Goal: Use online tool/utility: Utilize a website feature to perform a specific function

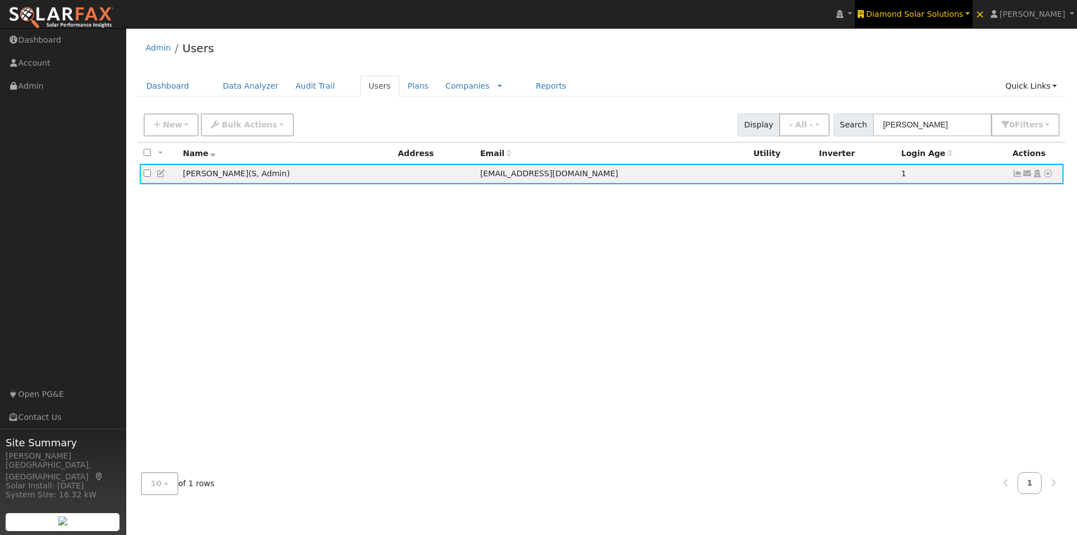
click at [945, 12] on span "Diamond Solar Solutions" at bounding box center [914, 14] width 97 height 9
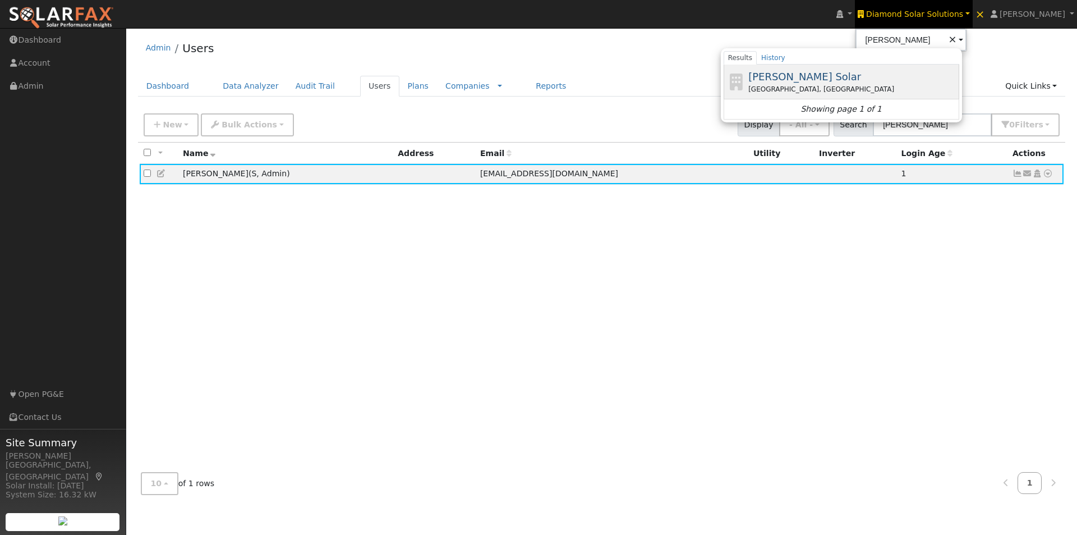
click at [785, 78] on span "Harmon Solar" at bounding box center [804, 77] width 113 height 12
type input "Harmon Solar"
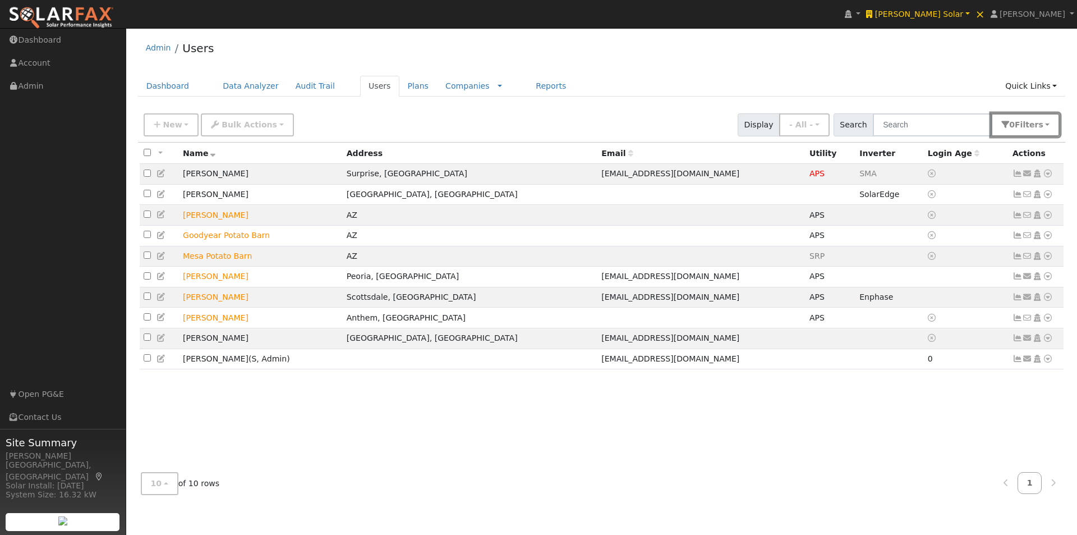
click at [1036, 124] on span "Filter s" at bounding box center [1029, 124] width 29 height 9
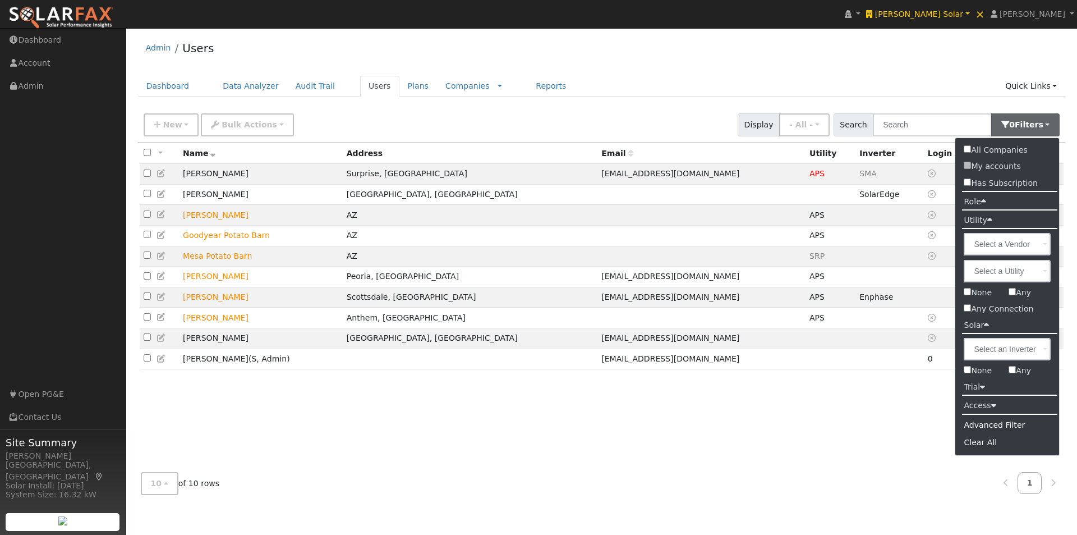
click at [978, 200] on label "Role" at bounding box center [974, 202] width 39 height 16
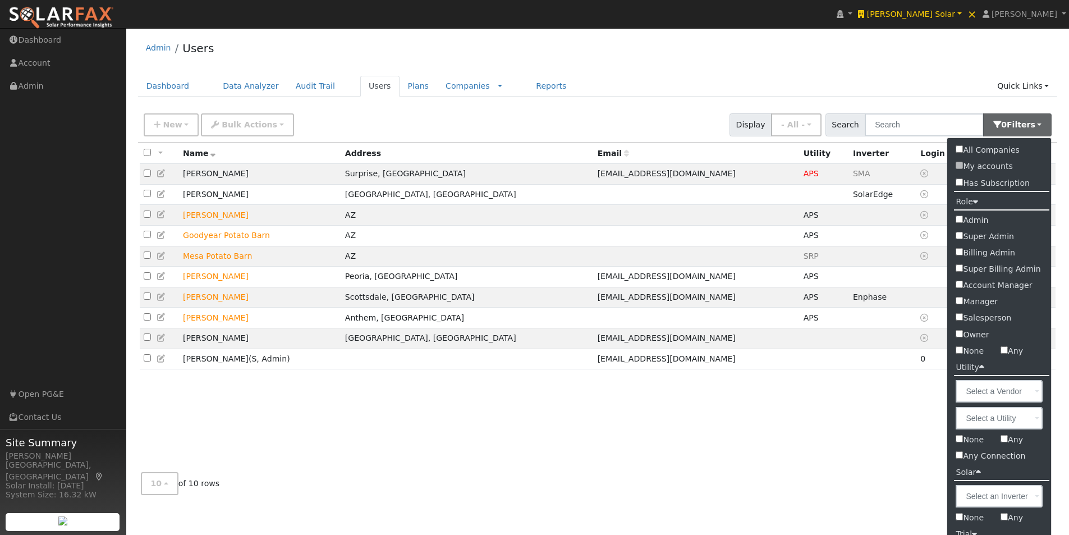
click at [960, 219] on input "Admin" at bounding box center [958, 218] width 7 height 7
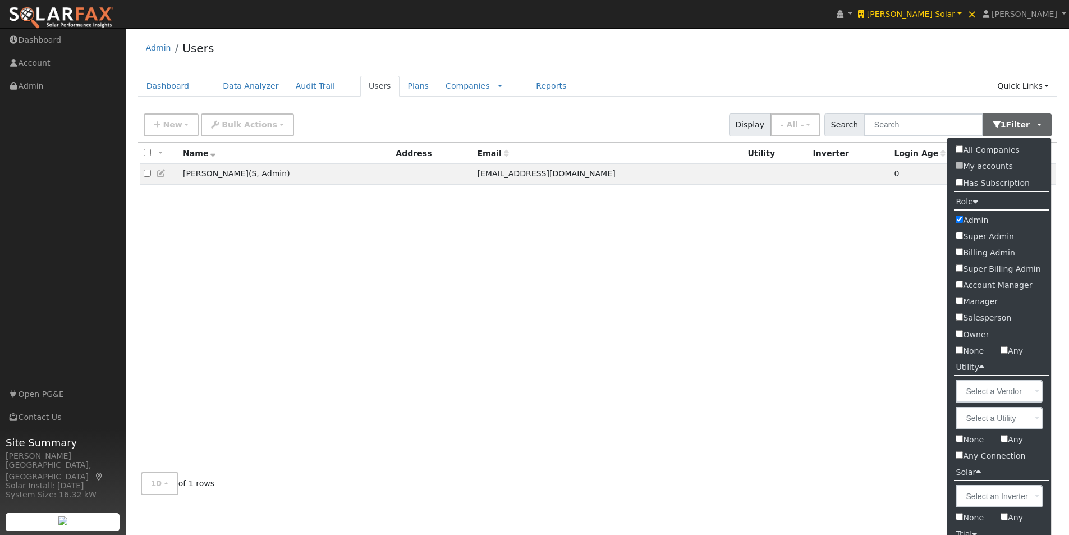
click at [646, 40] on div "Admin Users" at bounding box center [598, 51] width 920 height 34
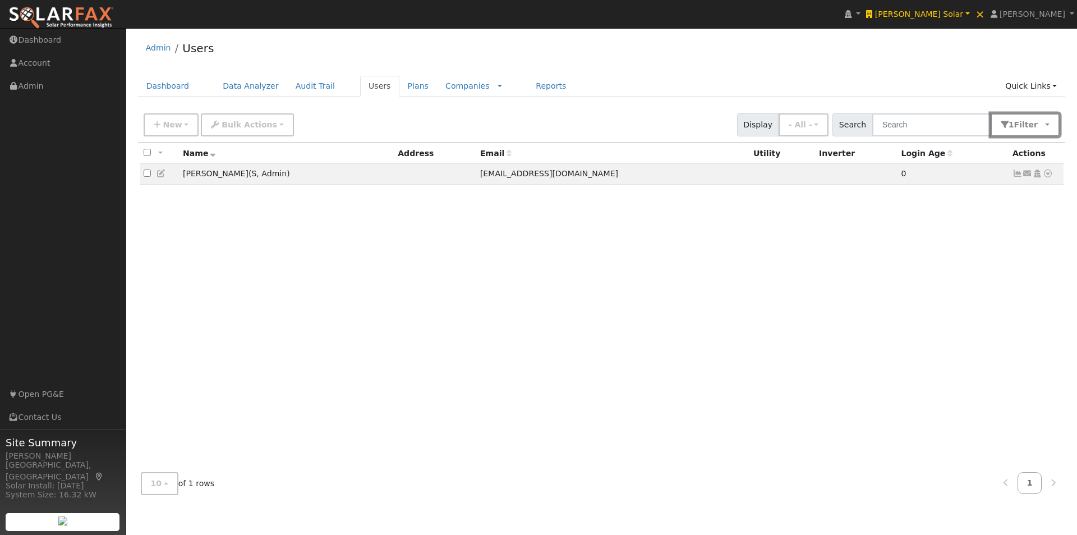
click at [1028, 125] on span "Filter" at bounding box center [1028, 124] width 29 height 9
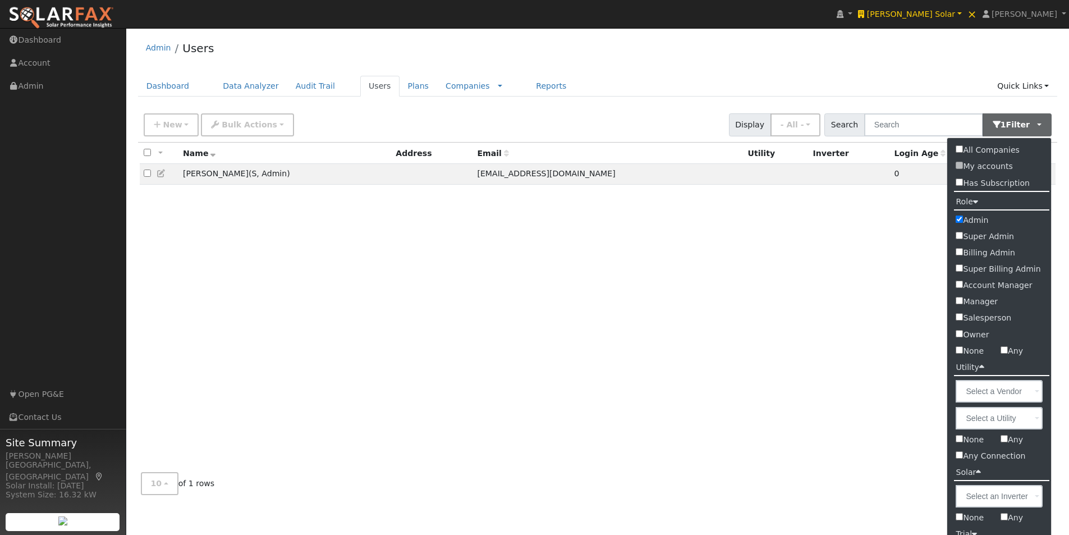
click at [961, 220] on input "Admin" at bounding box center [958, 218] width 7 height 7
checkbox input "false"
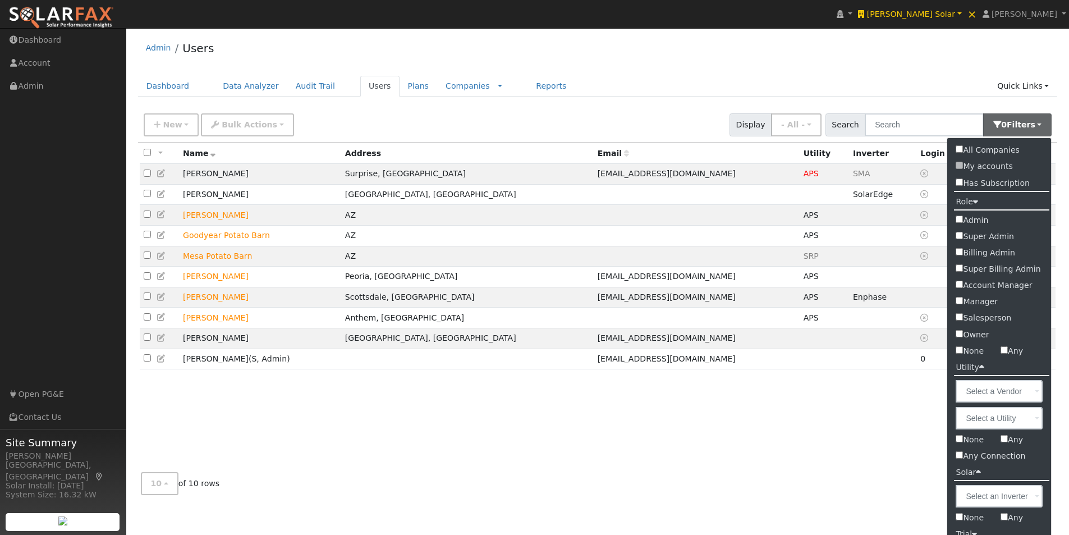
click at [957, 313] on label "Salesperson" at bounding box center [999, 318] width 104 height 16
click at [957, 313] on input "Salesperson" at bounding box center [958, 316] width 7 height 7
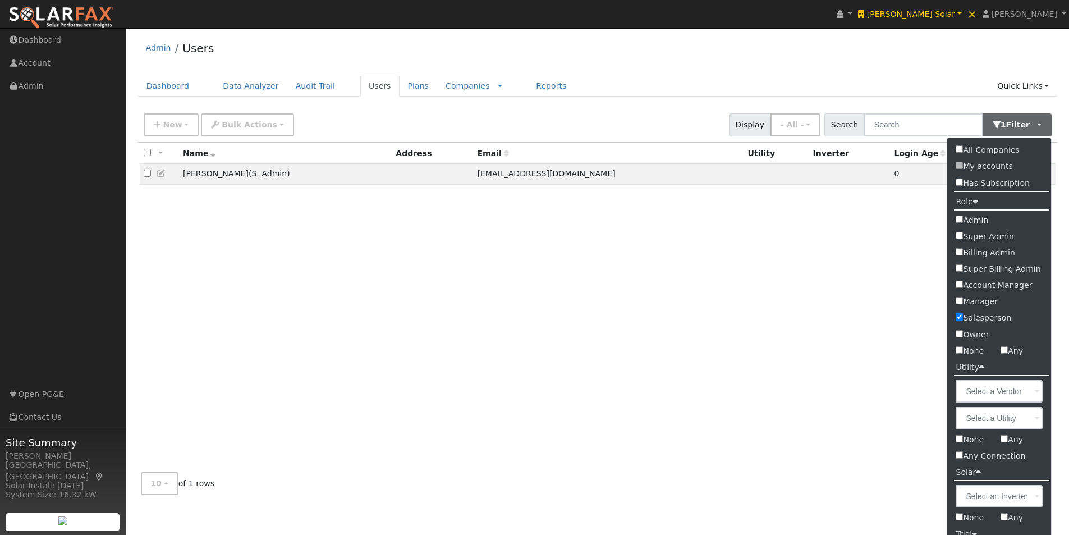
click at [958, 316] on input "Salesperson" at bounding box center [958, 316] width 7 height 7
checkbox input "false"
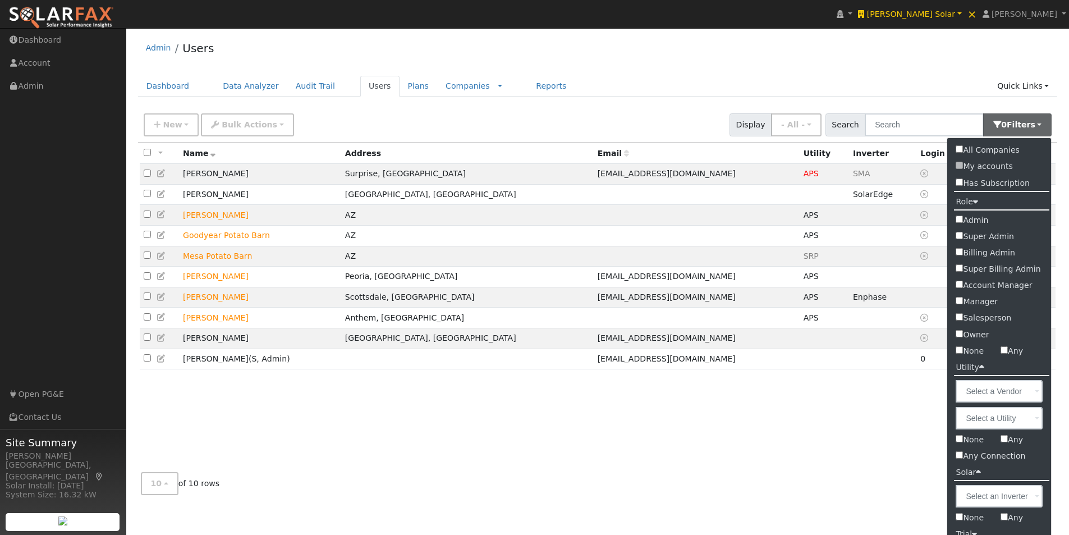
click at [960, 219] on input "Admin" at bounding box center [958, 218] width 7 height 7
checkbox input "true"
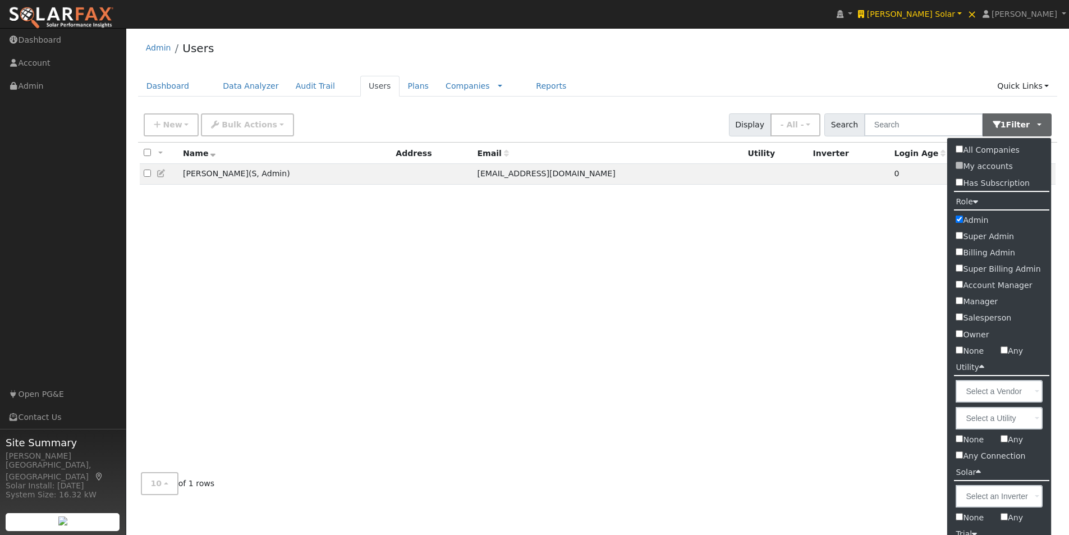
click at [541, 47] on div "Admin Users" at bounding box center [598, 51] width 920 height 34
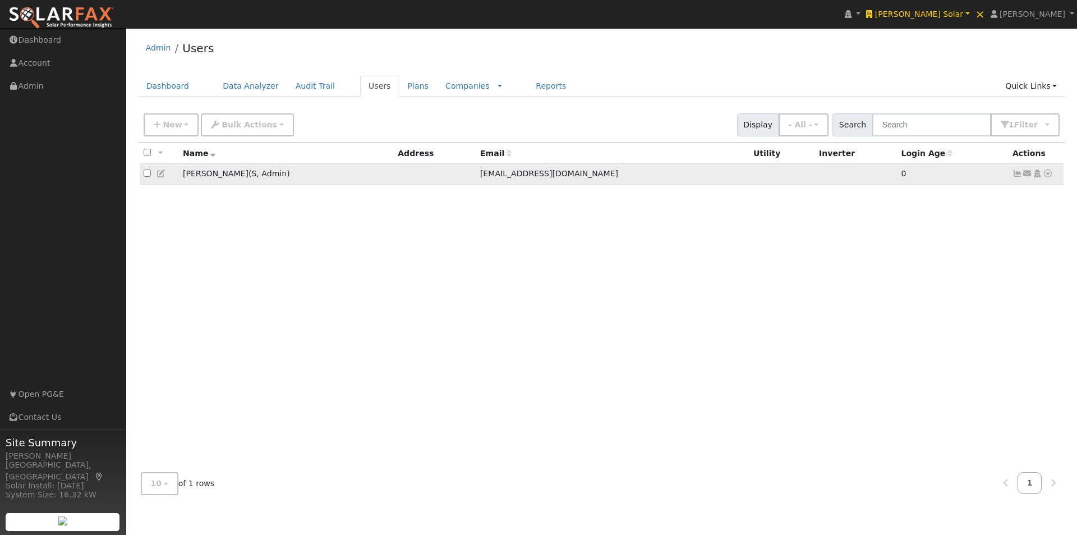
click at [159, 174] on icon at bounding box center [162, 173] width 10 height 8
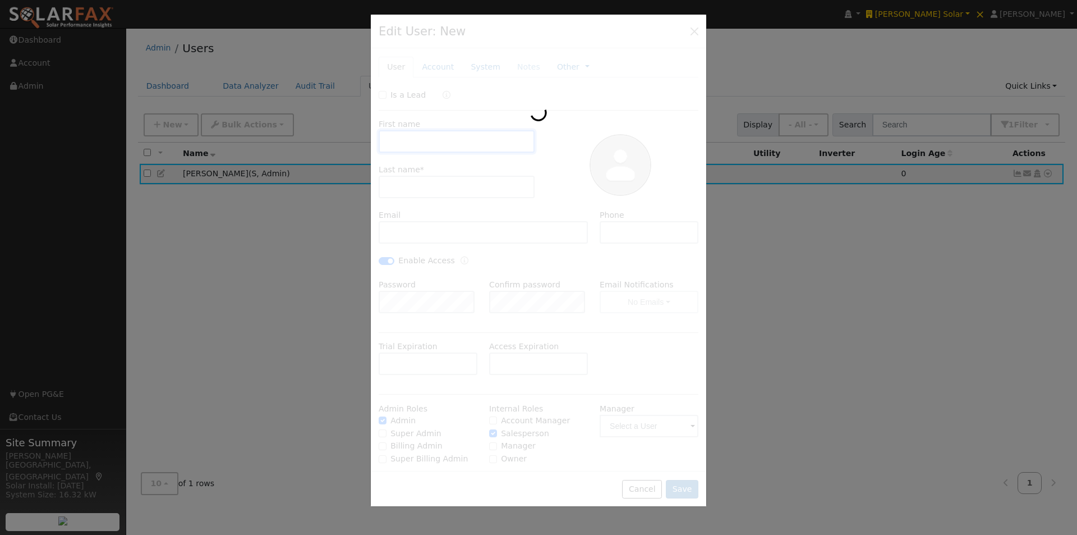
type input "Ben"
type input "Wollschlager"
type input "benwollschlager@harmonelectric.net"
type input "(623) 687-6512"
checkbox input "true"
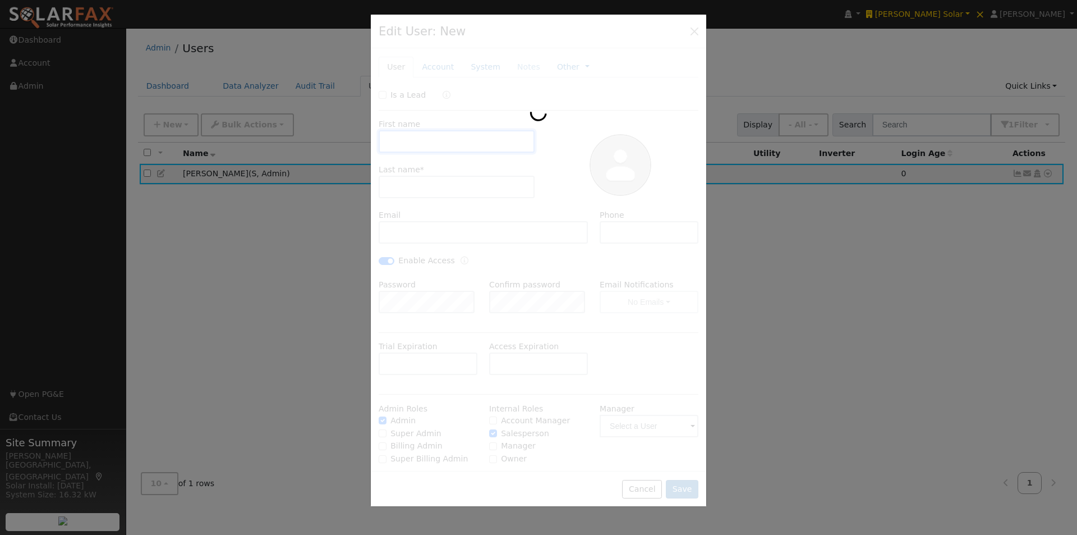
checkbox input "true"
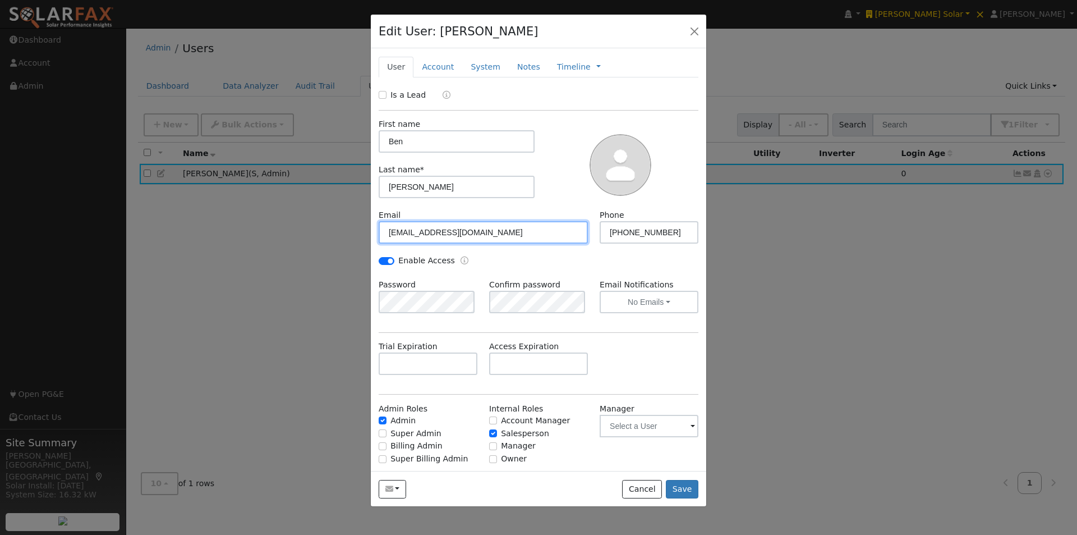
drag, startPoint x: 534, startPoint y: 235, endPoint x: 350, endPoint y: 226, distance: 184.2
click at [0, 0] on div "Edit User: Ben Wollschlager Default Account Default Account Primary Account New…" at bounding box center [0, 0] width 0 height 0
paste input "monitoring"
type input "monitoring@harmonelectric.net"
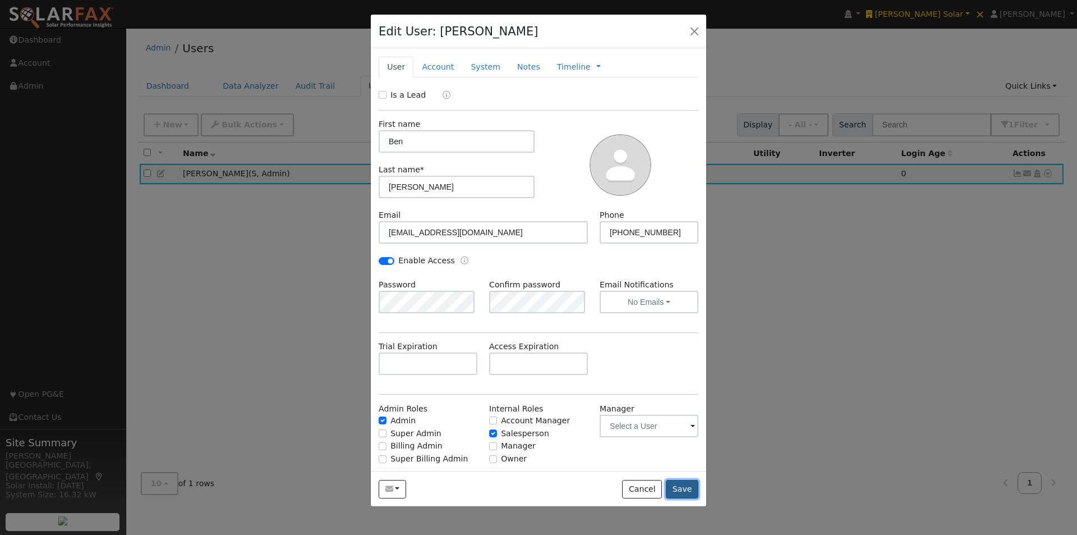
click at [683, 489] on button "Save" at bounding box center [682, 489] width 33 height 19
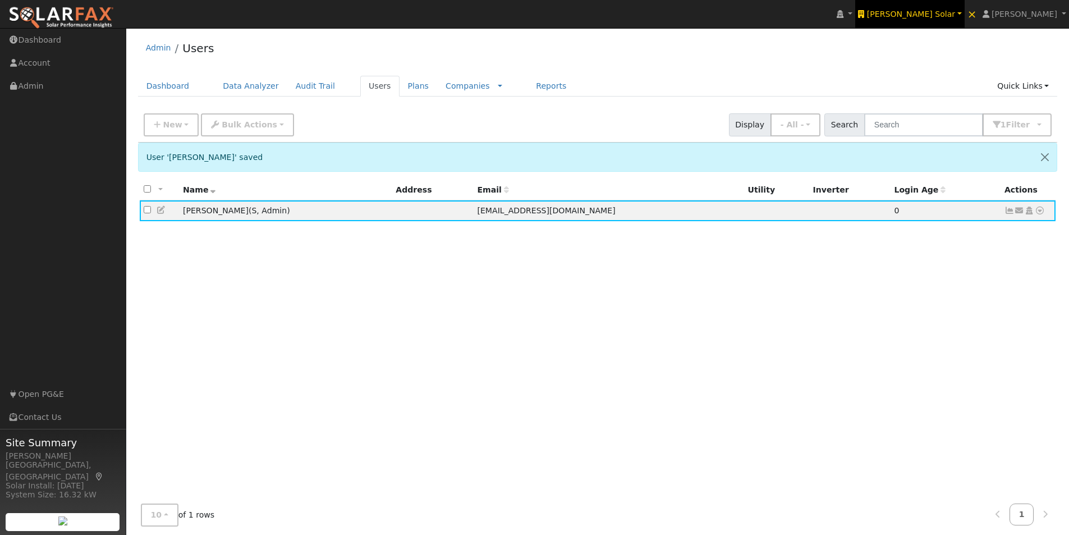
drag, startPoint x: 962, startPoint y: 11, endPoint x: 956, endPoint y: 12, distance: 5.7
click at [955, 11] on span "Harmon Solar" at bounding box center [911, 14] width 88 height 9
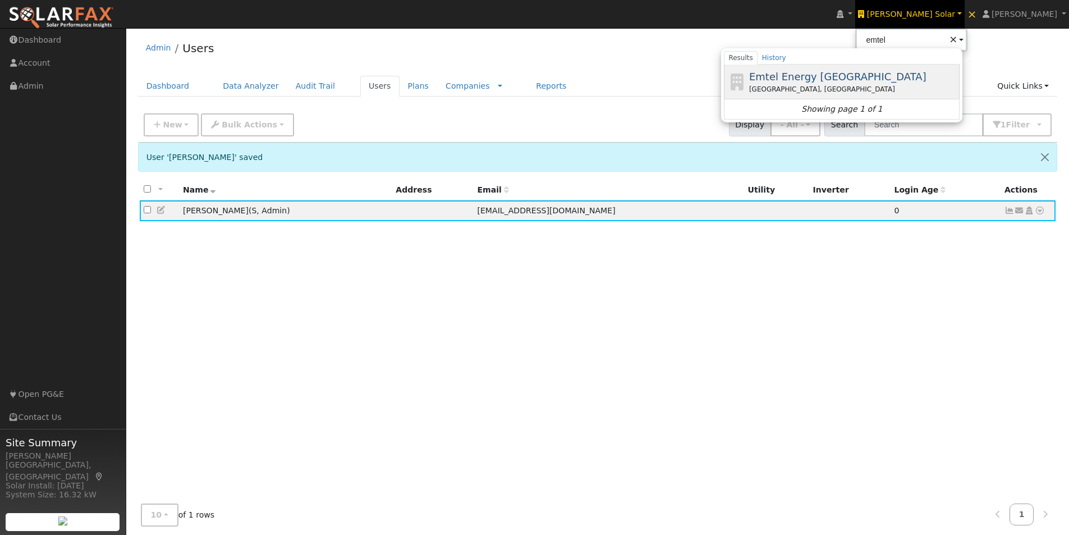
click at [839, 73] on span "Emtel Energy USA" at bounding box center [837, 77] width 177 height 12
type input "Emtel Energy USA"
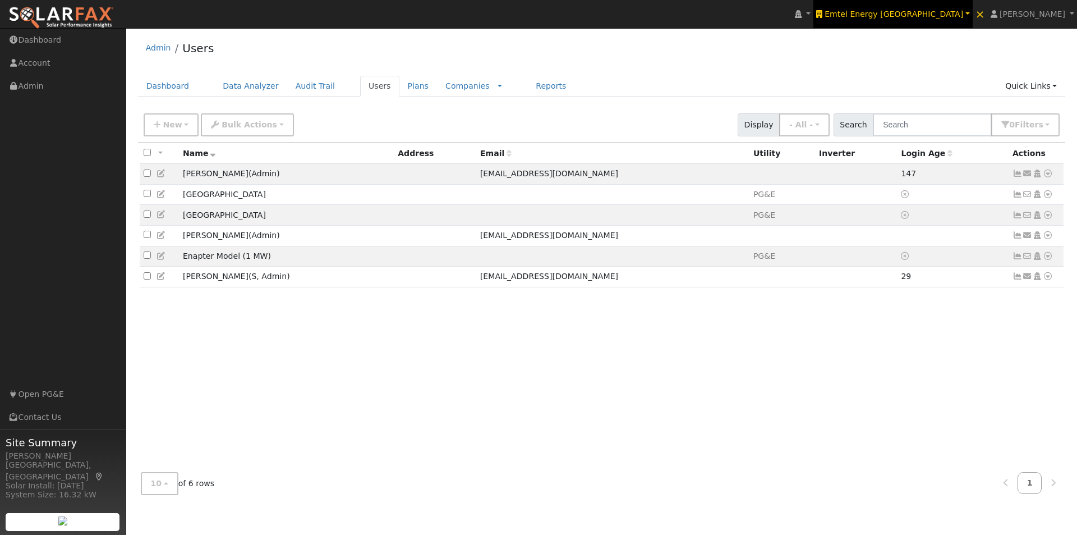
click at [944, 11] on span "Emtel Energy USA" at bounding box center [894, 14] width 139 height 9
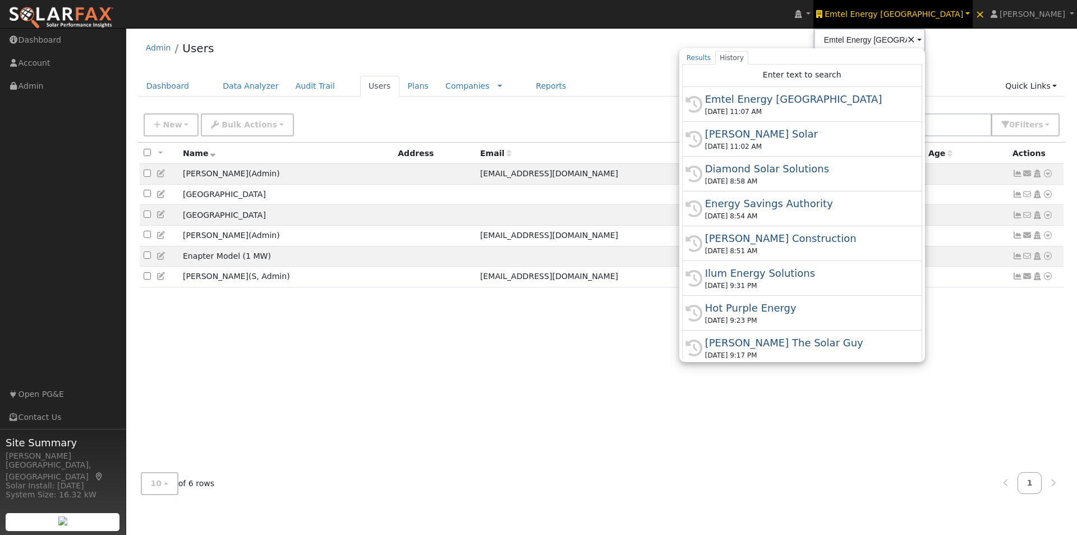
click at [677, 57] on div "Admin Users" at bounding box center [602, 51] width 928 height 34
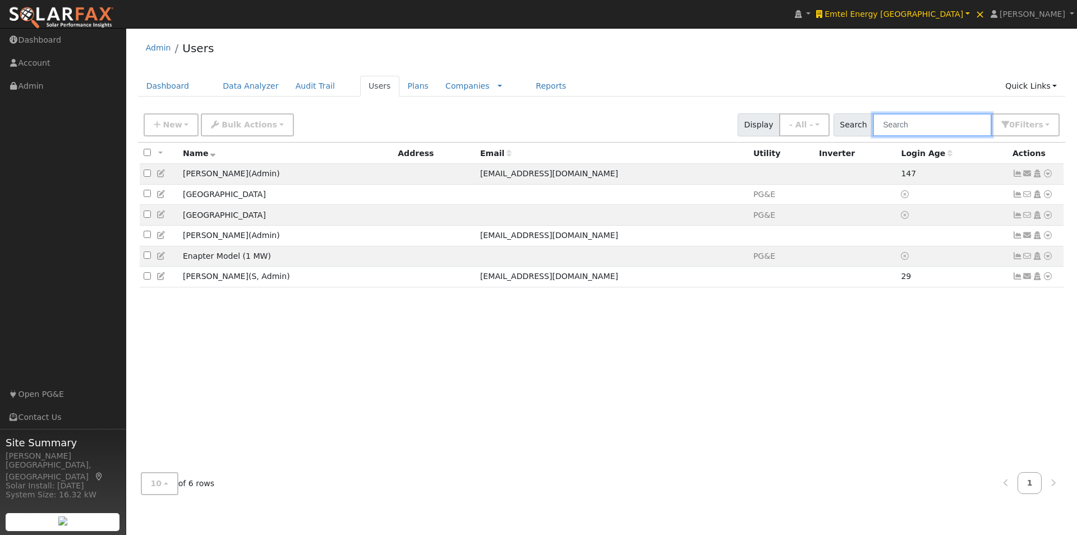
click at [933, 124] on input "text" at bounding box center [932, 124] width 119 height 23
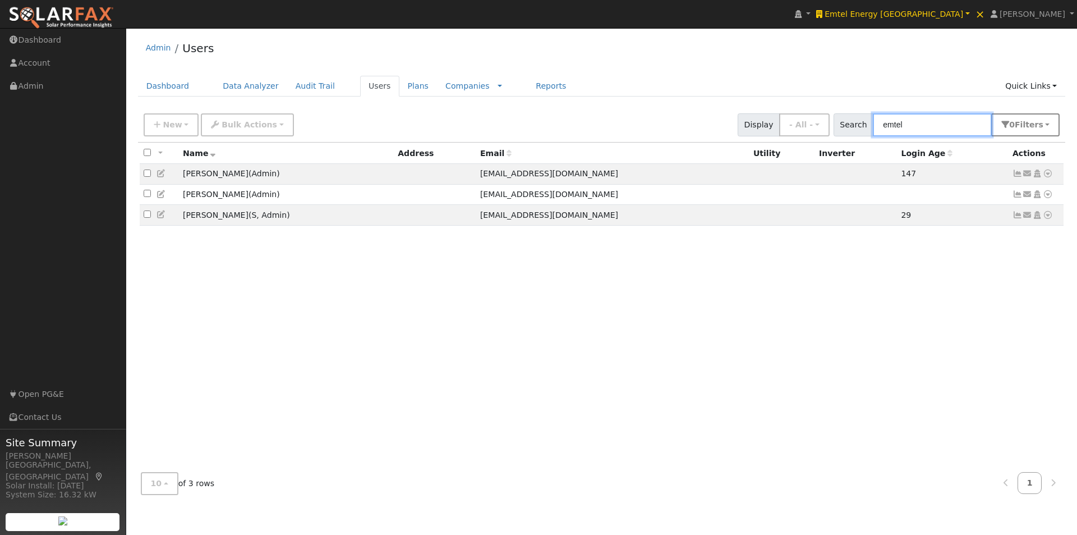
type input "emtel"
click at [1034, 127] on span "Filter s" at bounding box center [1029, 124] width 29 height 9
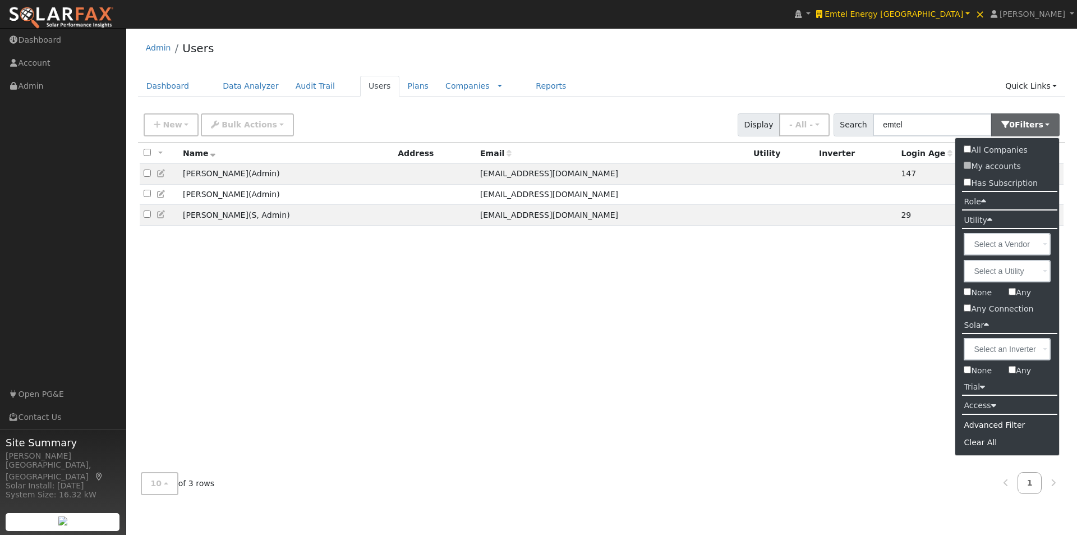
click at [968, 148] on input "All Companies" at bounding box center [967, 148] width 7 height 7
checkbox input "true"
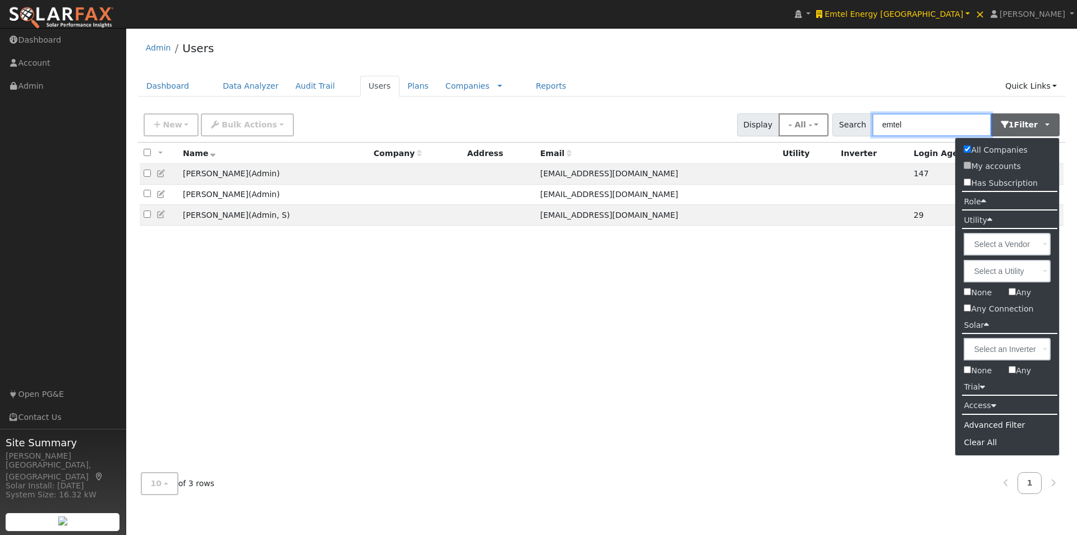
click at [828, 118] on div "New Add User Quick Add Quick Connect Quick Convert Lead Bulk Actions Send Email…" at bounding box center [601, 122] width 921 height 27
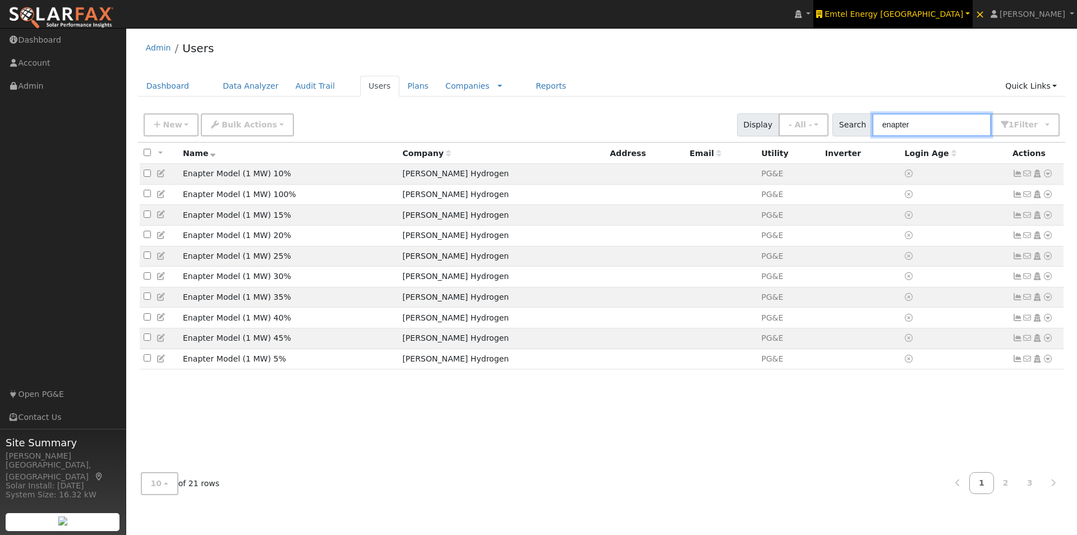
type input "enapter"
click at [954, 15] on span "Emtel Energy USA" at bounding box center [894, 14] width 139 height 9
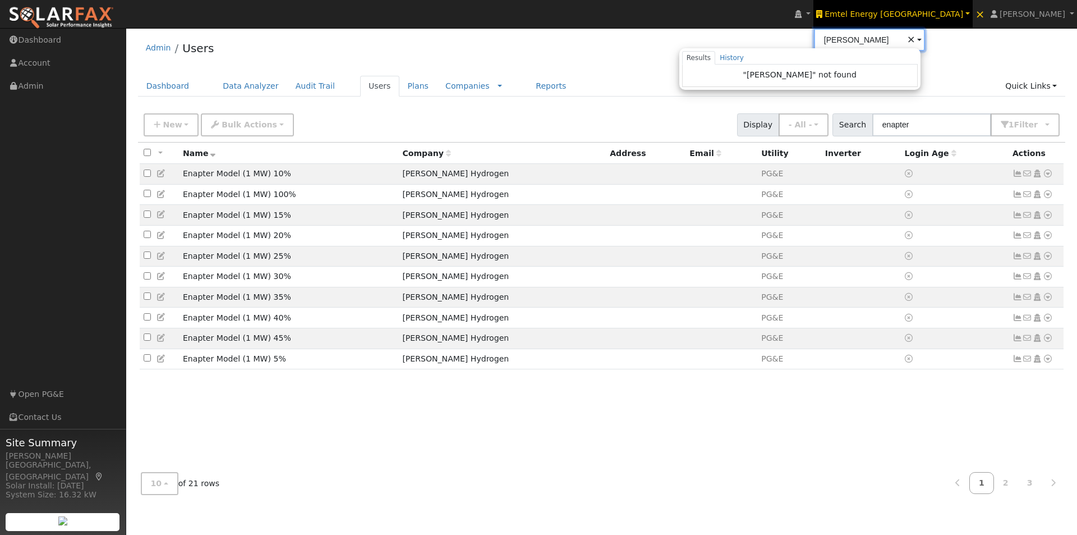
click at [925, 38] on input "carissa" at bounding box center [869, 40] width 111 height 22
click at [925, 37] on input "carrissa" at bounding box center [869, 40] width 111 height 22
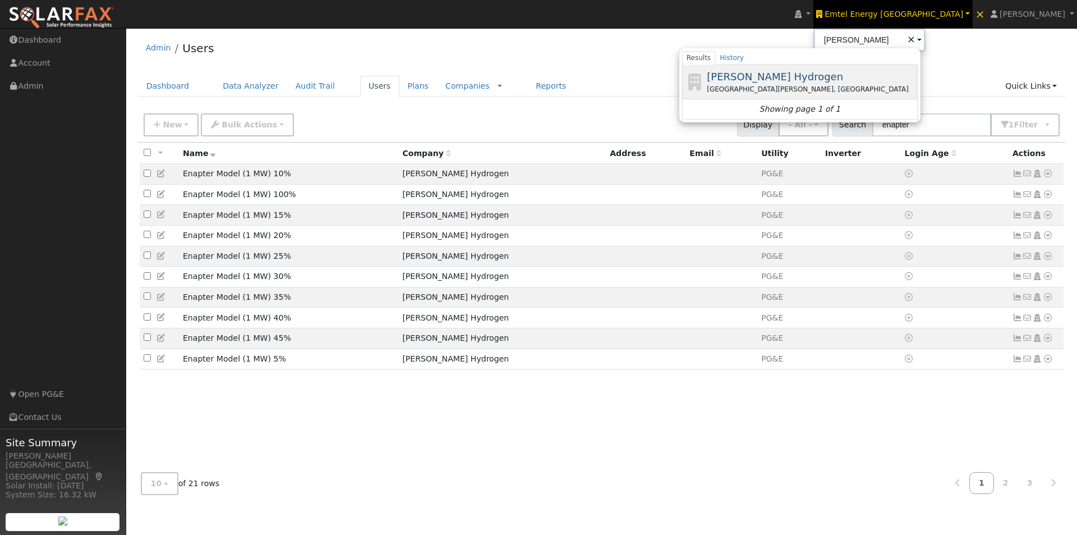
click at [837, 77] on span "[PERSON_NAME] Hydrogen" at bounding box center [775, 77] width 136 height 12
type input "[PERSON_NAME] Hydrogen"
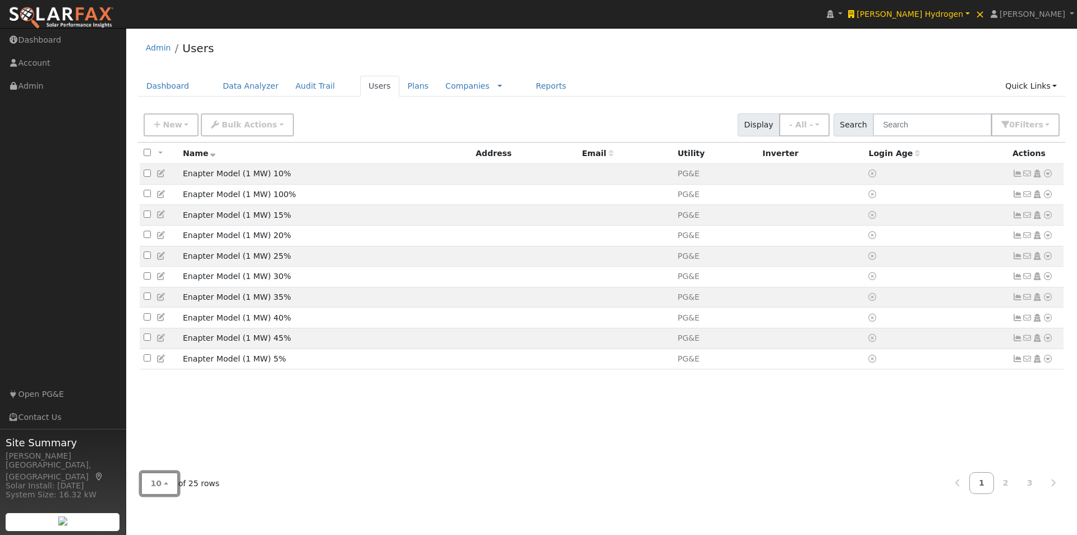
click at [166, 480] on button "10" at bounding box center [160, 483] width 38 height 23
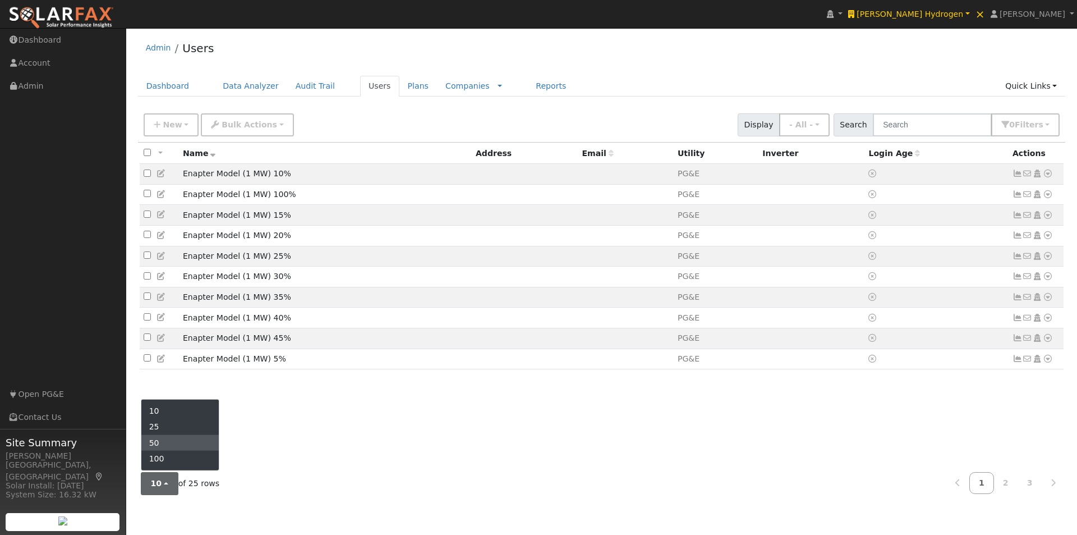
click at [163, 443] on link "50" at bounding box center [180, 443] width 78 height 16
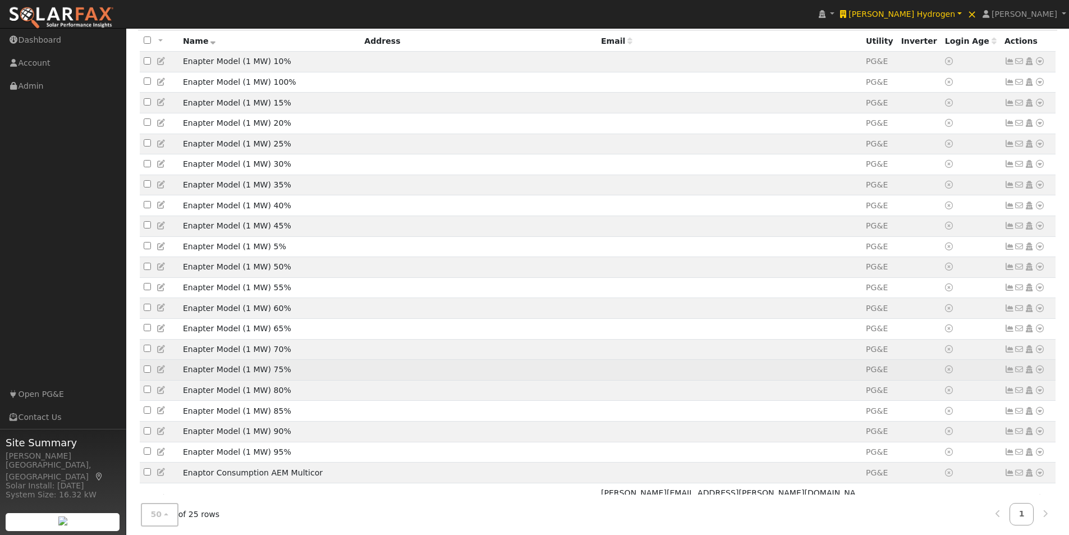
scroll to position [56, 0]
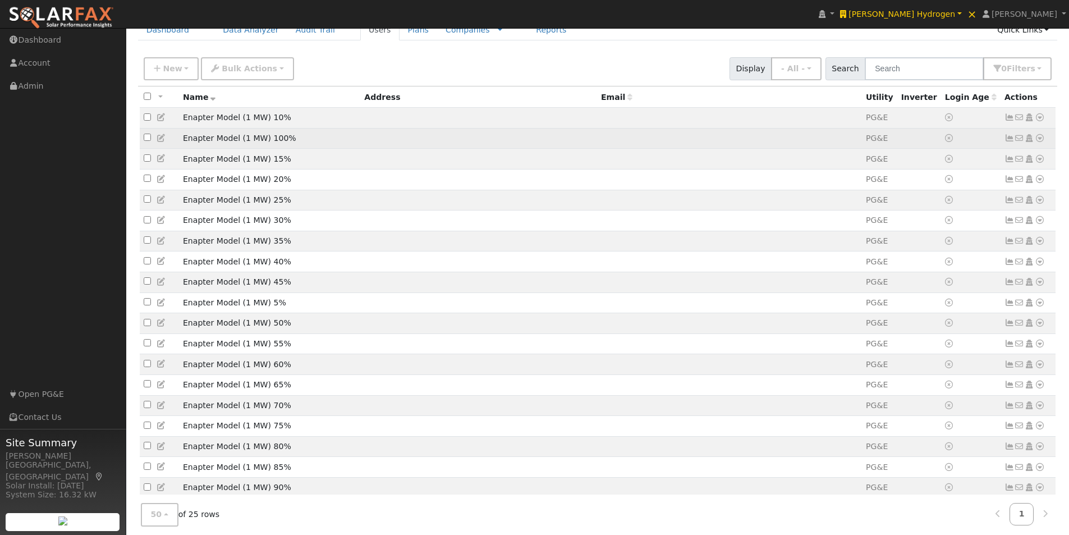
click at [1007, 140] on icon at bounding box center [1009, 138] width 10 height 8
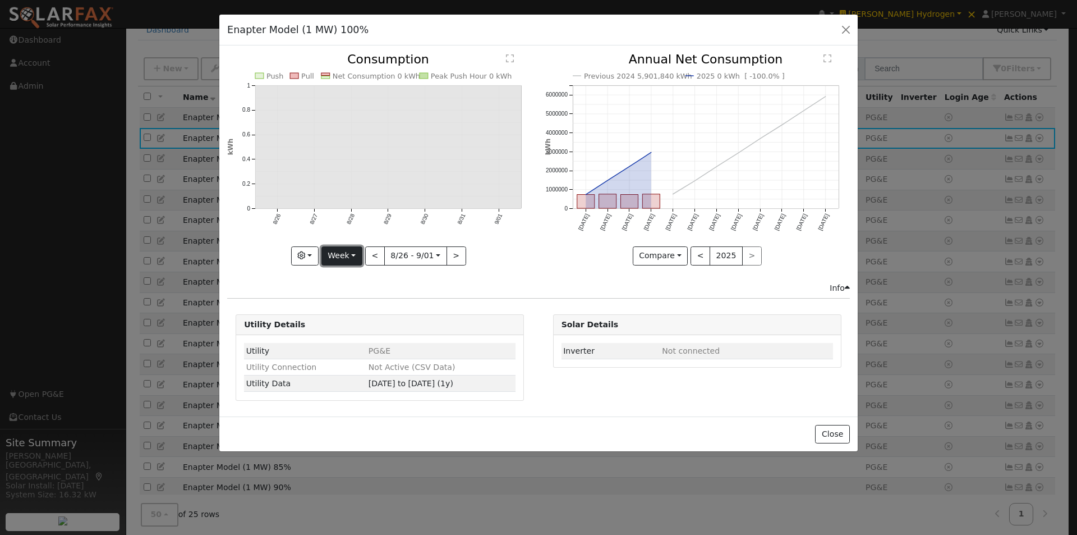
click at [348, 251] on button "Week" at bounding box center [341, 255] width 41 height 19
click at [347, 328] on link "Year" at bounding box center [361, 326] width 78 height 16
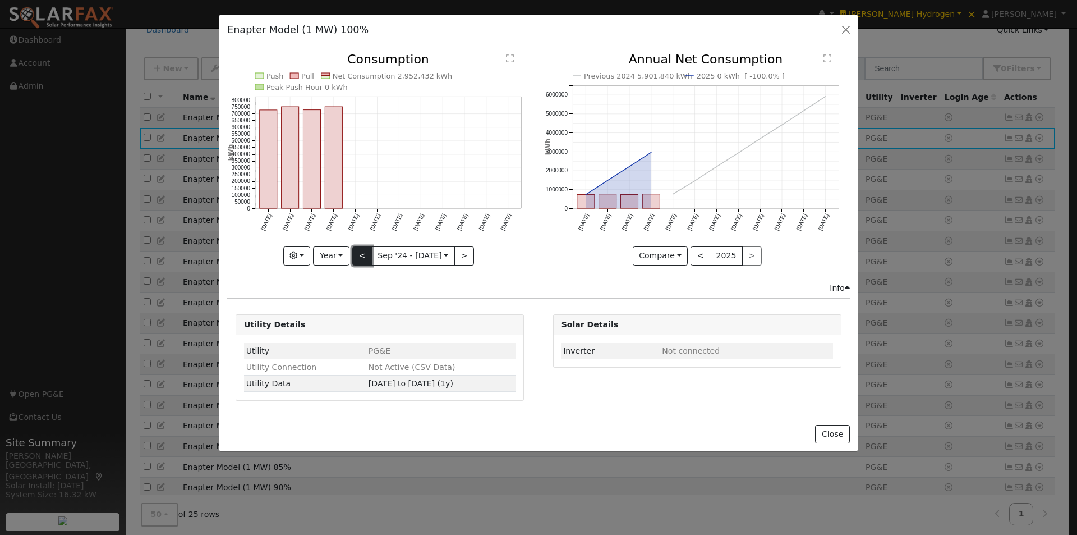
click at [360, 256] on button "<" at bounding box center [362, 255] width 20 height 19
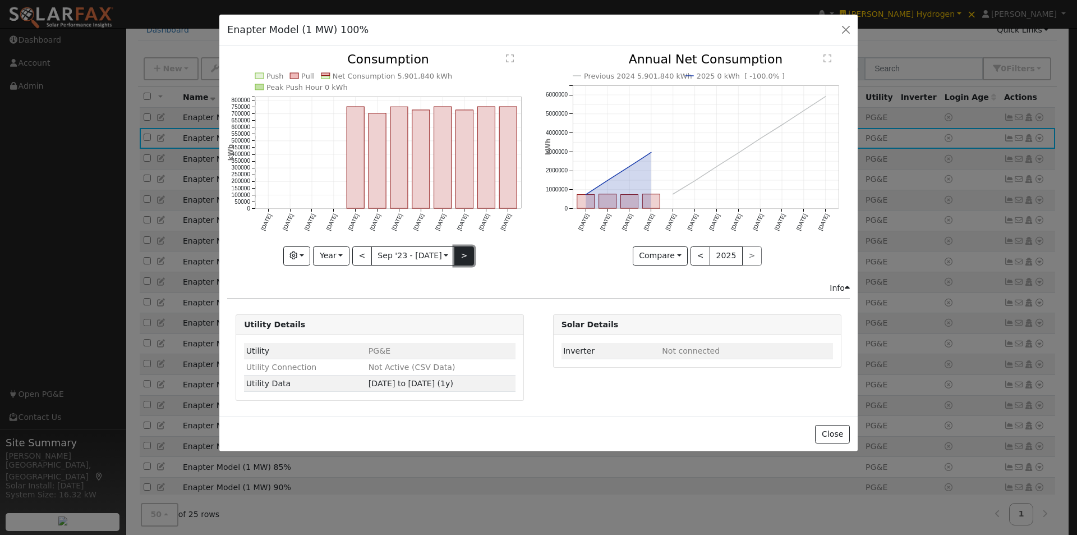
click at [463, 256] on button ">" at bounding box center [464, 255] width 20 height 19
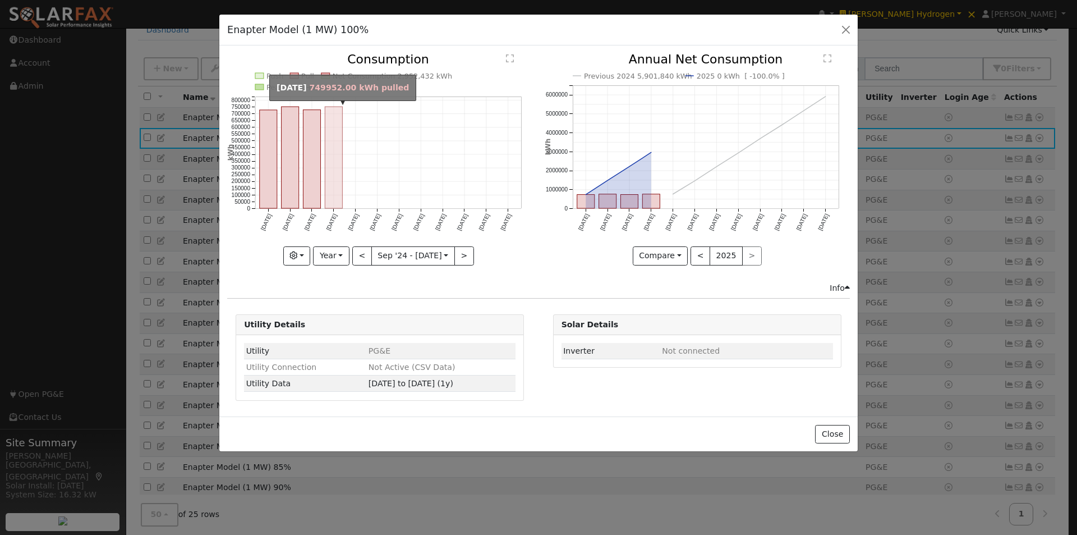
click at [336, 174] on rect "onclick=""" at bounding box center [333, 158] width 17 height 102
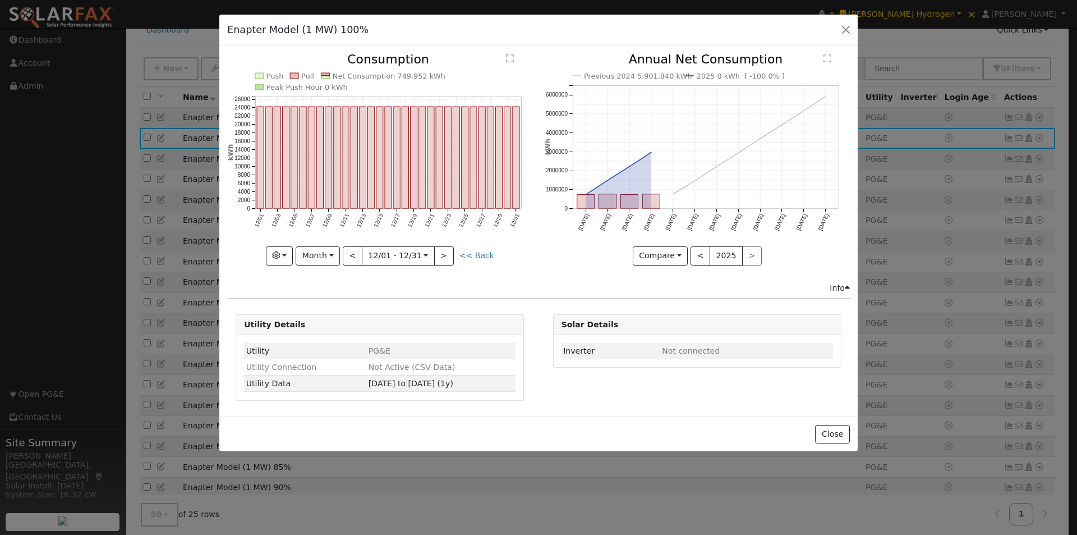
click at [493, 59] on icon "Push Pull Net Consumption 749,952 kWh Peak Push Hour 0 kWh 12/01 12/03 12/05 12…" at bounding box center [379, 158] width 305 height 210
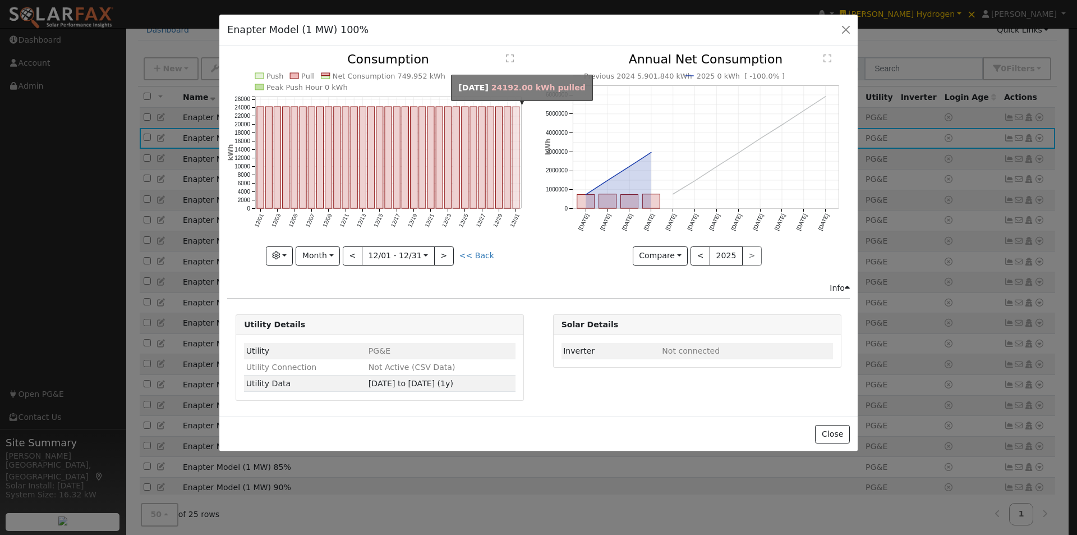
click at [516, 139] on rect "onclick=""" at bounding box center [516, 158] width 7 height 102
type input "2024-12-31"
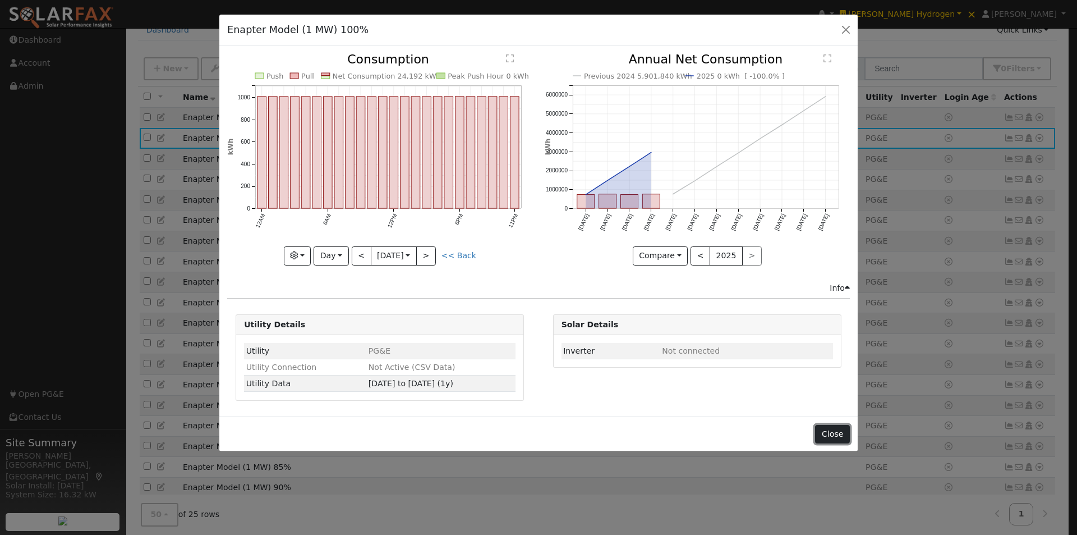
click at [838, 433] on button "Close" at bounding box center [832, 434] width 34 height 19
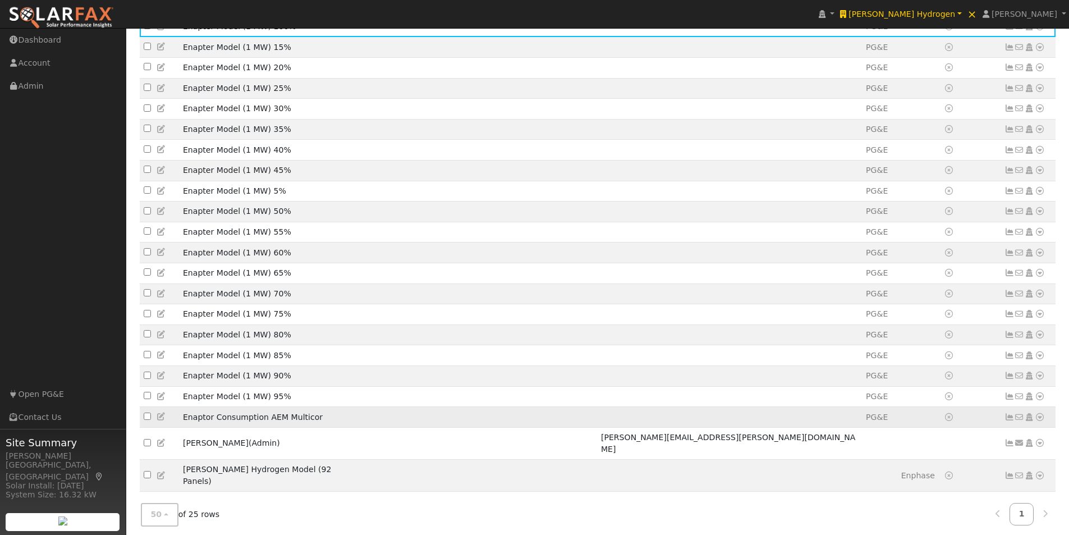
scroll to position [168, 0]
click at [1009, 420] on icon at bounding box center [1009, 416] width 10 height 8
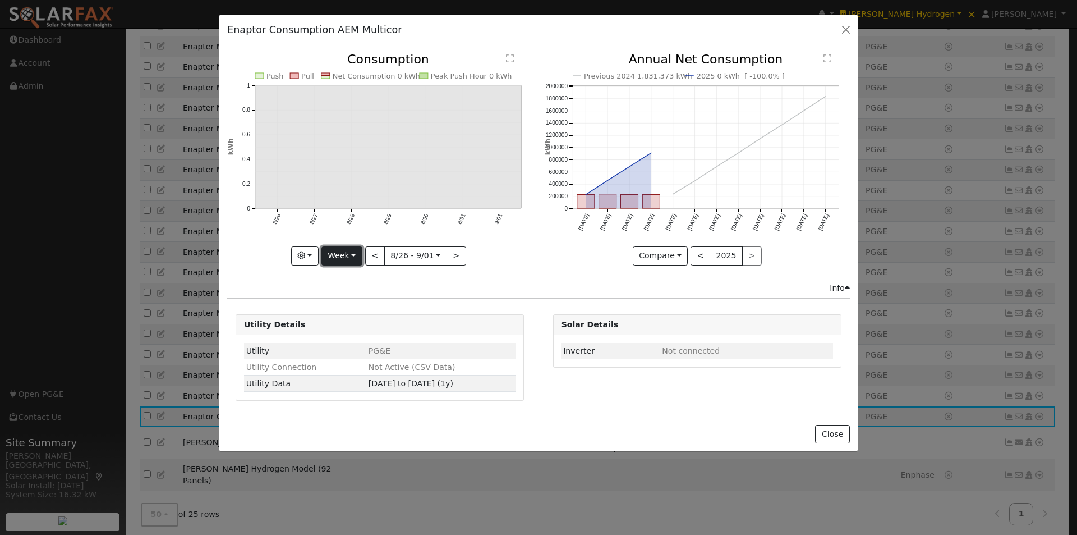
click at [352, 258] on button "Week" at bounding box center [341, 255] width 41 height 19
click at [342, 328] on link "Year" at bounding box center [361, 326] width 78 height 16
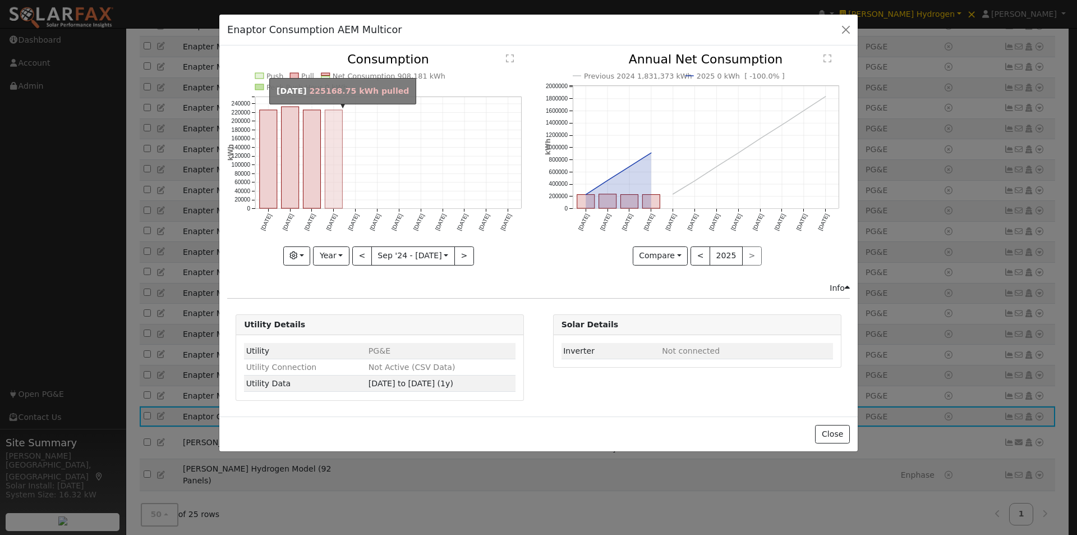
click at [327, 160] on rect "onclick=""" at bounding box center [333, 159] width 17 height 98
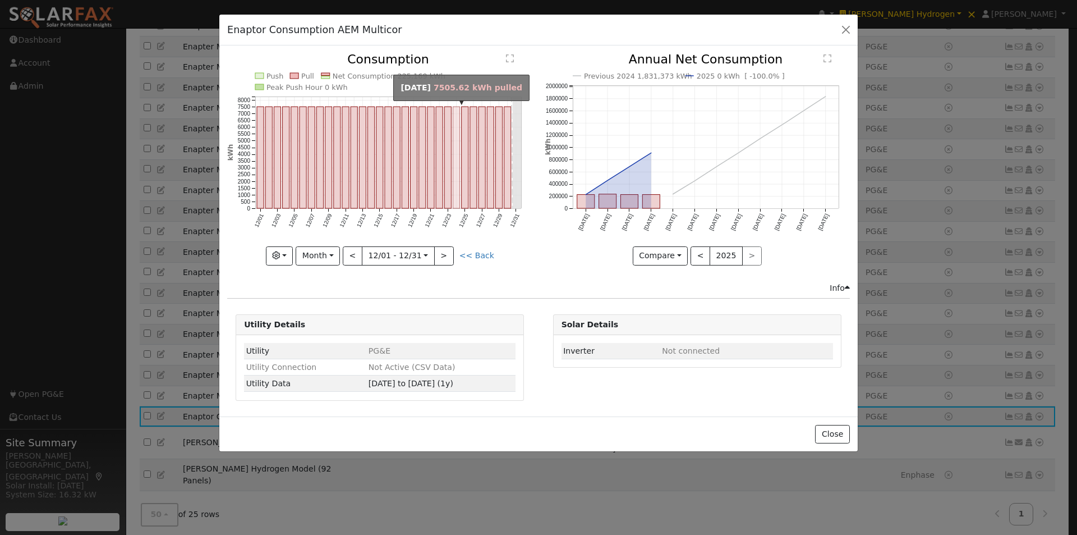
click at [456, 150] on rect "onclick=""" at bounding box center [456, 158] width 7 height 102
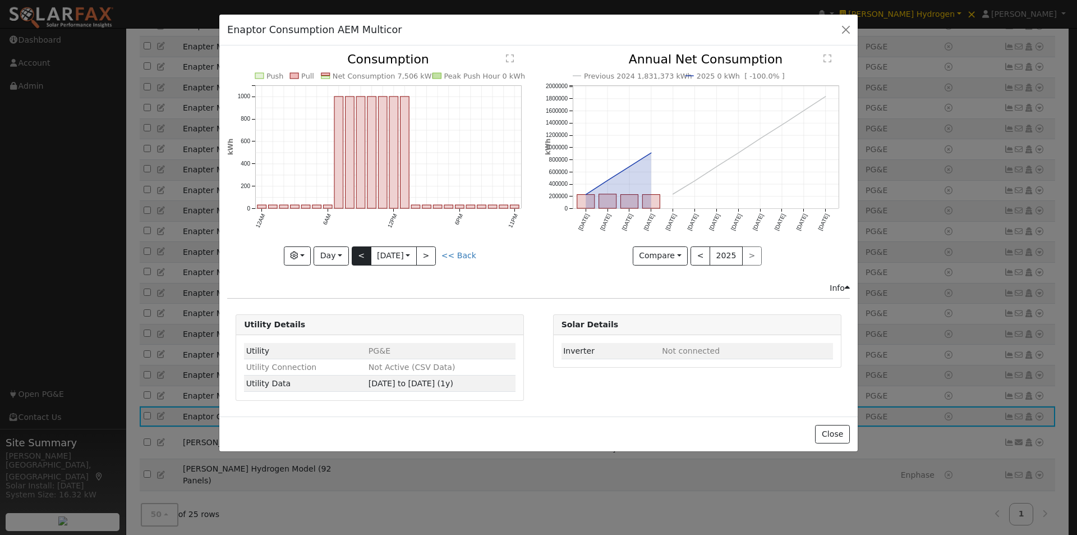
drag, startPoint x: 367, startPoint y: 246, endPoint x: 362, endPoint y: 249, distance: 6.5
click at [371, 246] on button "12/24 Tue 2024-12-24" at bounding box center [394, 255] width 46 height 19
click at [359, 251] on button "<" at bounding box center [362, 255] width 20 height 19
click at [360, 251] on button "<" at bounding box center [362, 255] width 20 height 19
type input "2024-12-22"
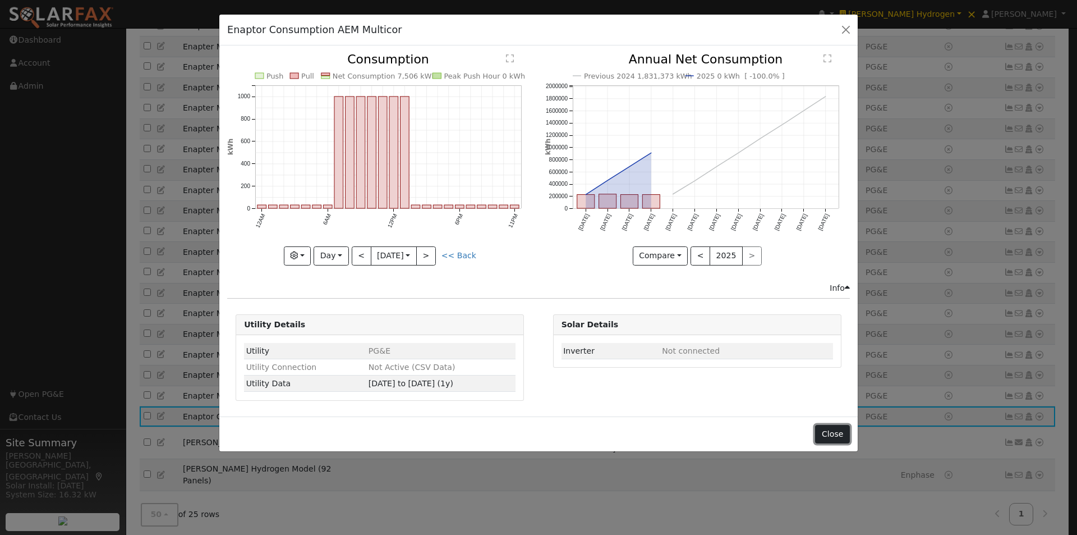
click at [831, 433] on button "Close" at bounding box center [832, 434] width 34 height 19
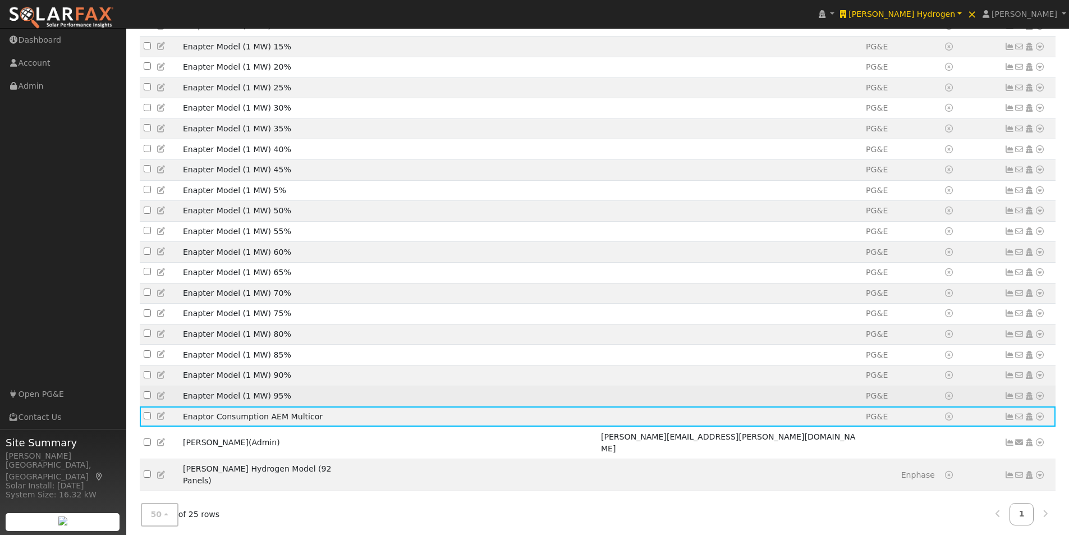
click at [286, 406] on td "Enapter Model (1 MW) 95%" at bounding box center [269, 395] width 181 height 21
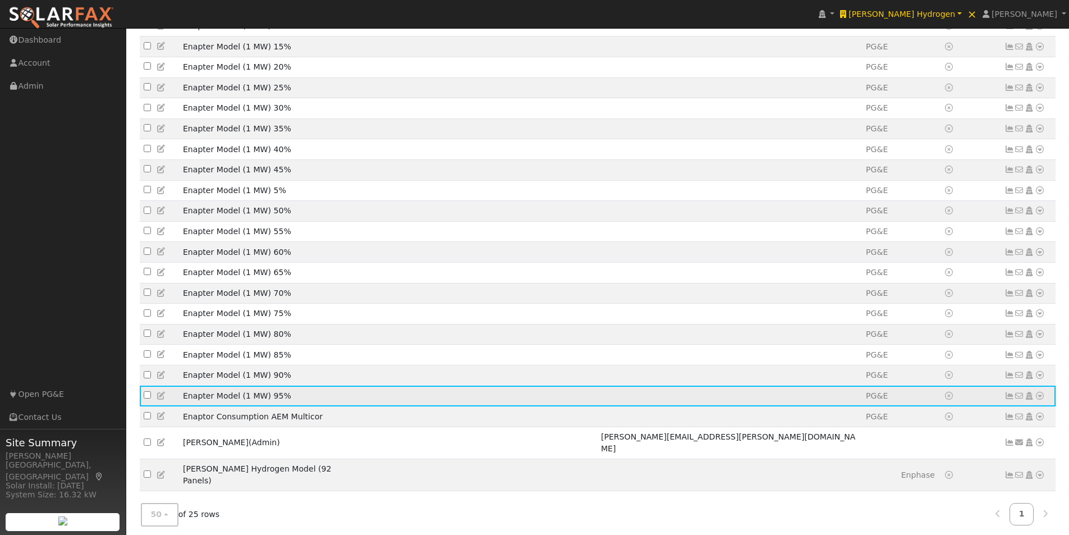
click at [1009, 399] on icon at bounding box center [1009, 396] width 10 height 8
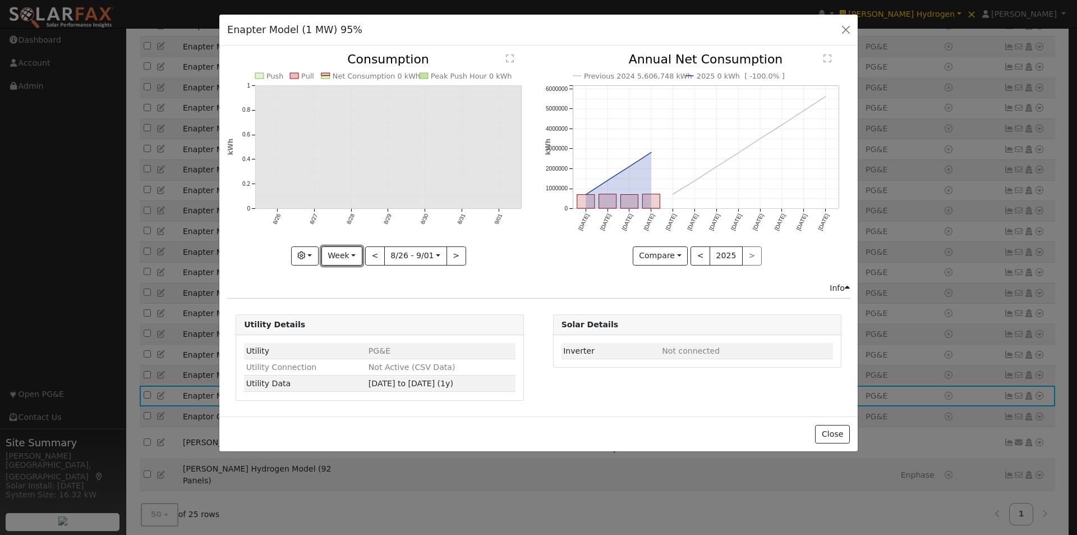
drag, startPoint x: 348, startPoint y: 251, endPoint x: 359, endPoint y: 315, distance: 64.3
click at [348, 255] on button "Week" at bounding box center [341, 255] width 41 height 19
click at [355, 323] on link "Year" at bounding box center [361, 326] width 78 height 16
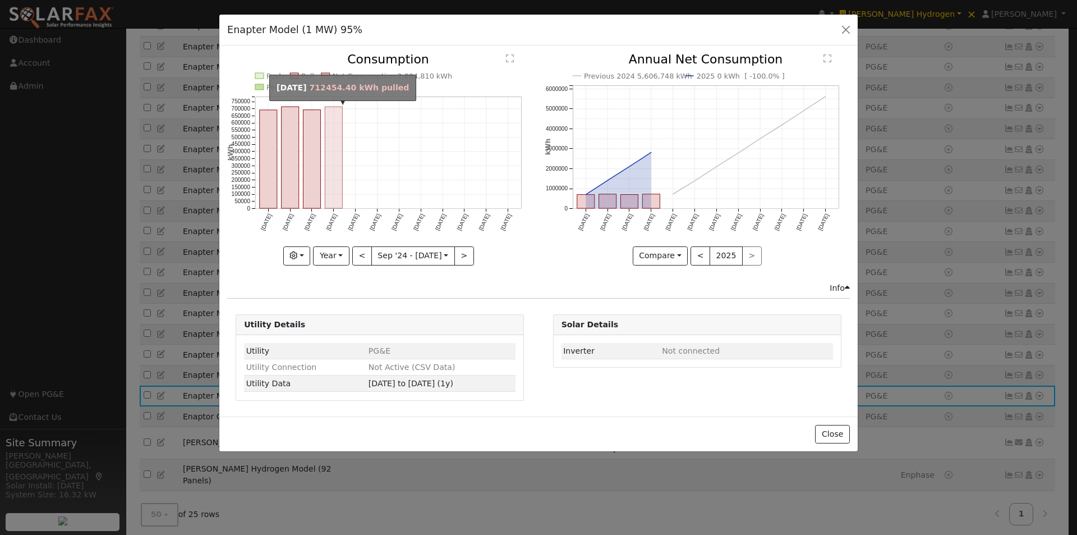
click at [329, 164] on rect "onclick=""" at bounding box center [333, 158] width 17 height 102
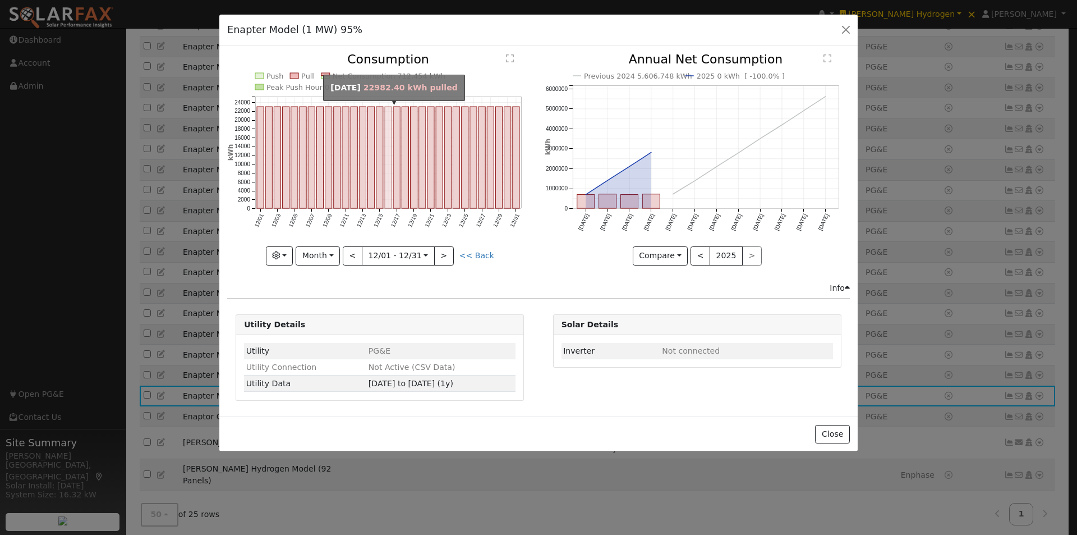
click at [392, 148] on rect "onclick=""" at bounding box center [388, 158] width 7 height 102
type input "2024-12-16"
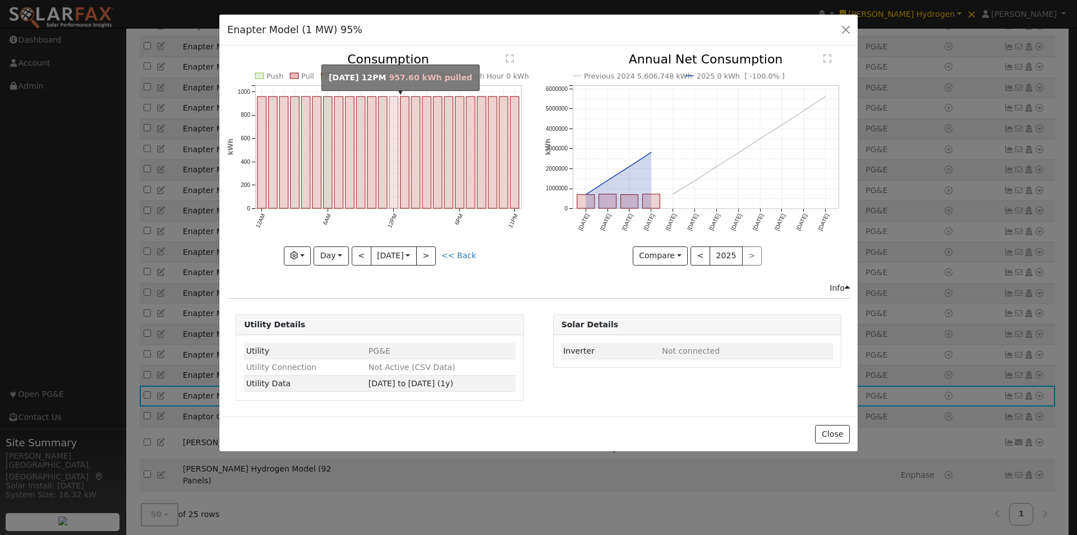
click at [391, 108] on rect "onclick=""" at bounding box center [393, 152] width 9 height 112
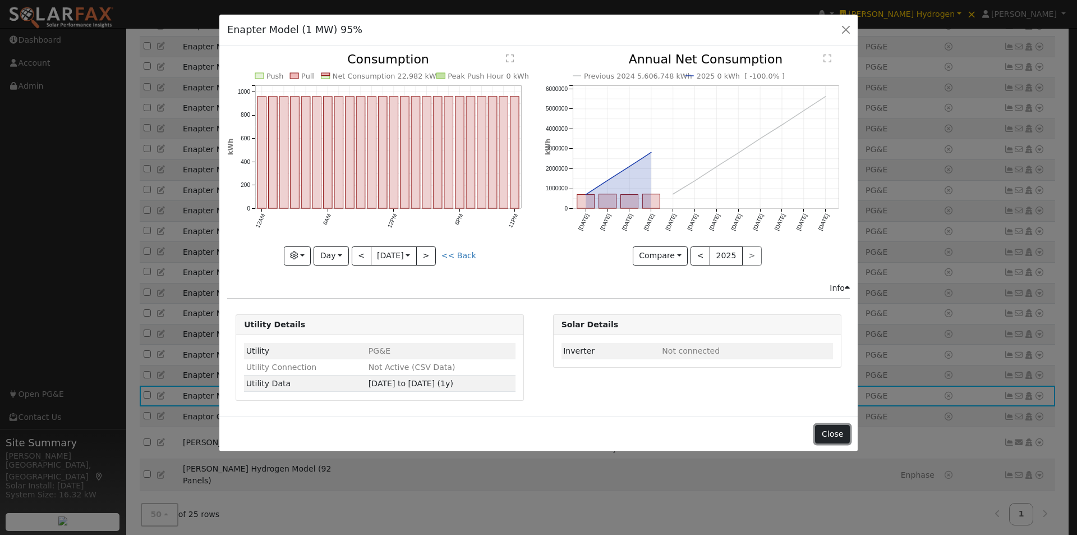
click at [831, 437] on button "Close" at bounding box center [832, 434] width 34 height 19
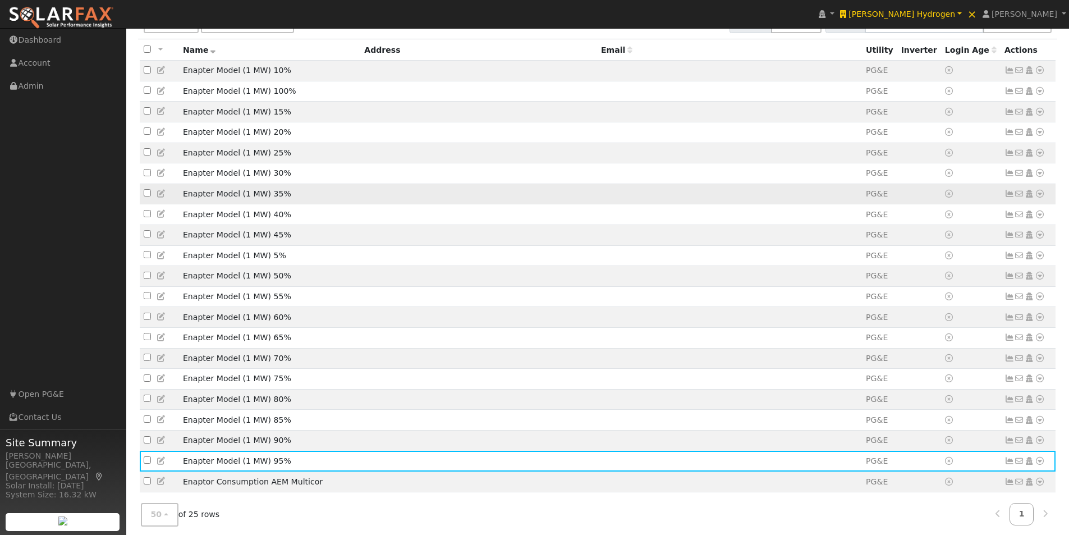
scroll to position [0, 0]
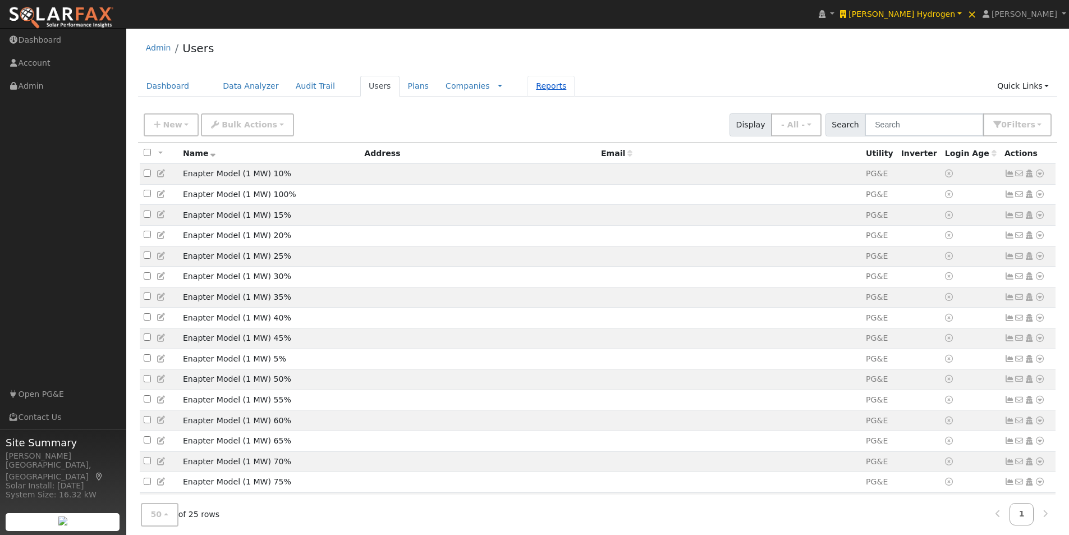
click at [527, 89] on link "Reports" at bounding box center [550, 86] width 47 height 21
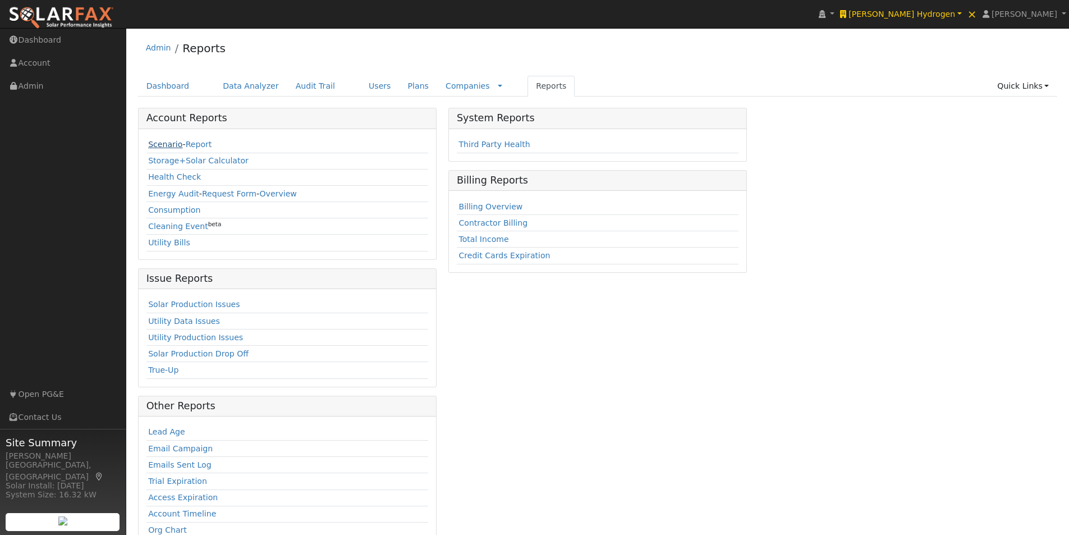
click at [155, 143] on link "Scenario" at bounding box center [165, 144] width 34 height 9
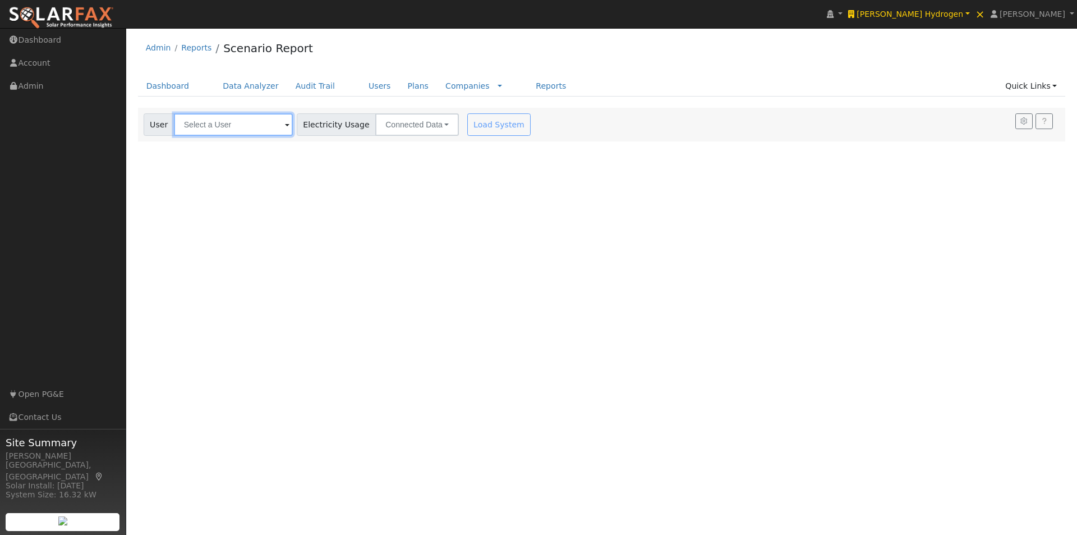
click at [250, 125] on input "text" at bounding box center [233, 124] width 119 height 22
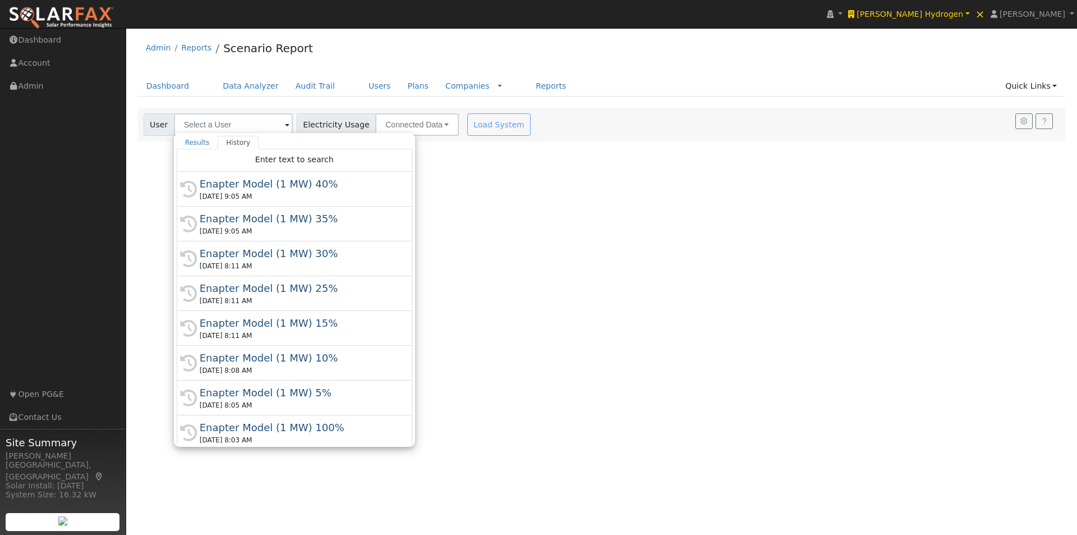
drag, startPoint x: 248, startPoint y: 393, endPoint x: 368, endPoint y: 318, distance: 141.4
click at [249, 392] on div "Enapter Model (1 MW) 5%" at bounding box center [300, 392] width 200 height 15
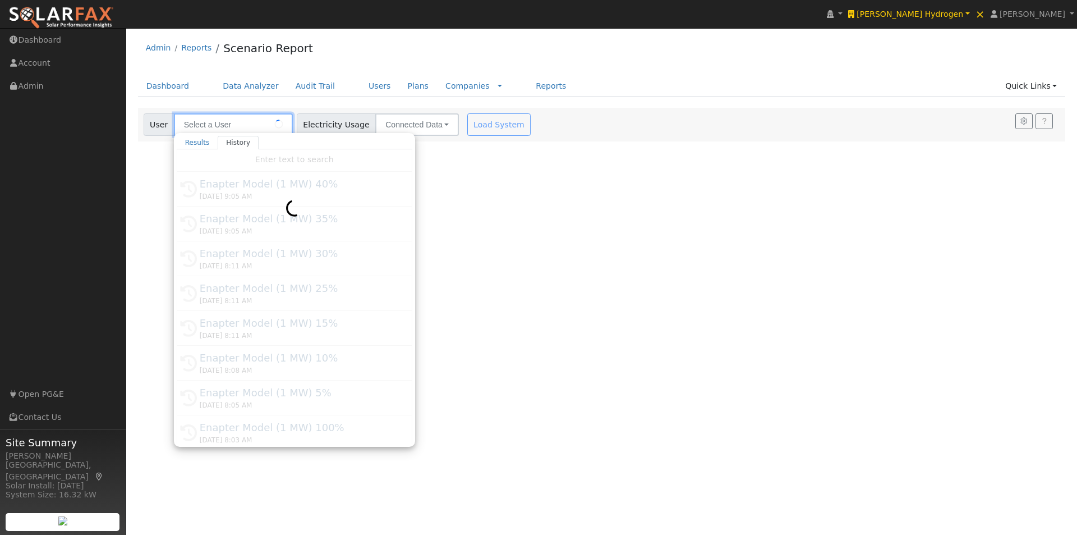
type input "Enapter Model (1 MW) 5%"
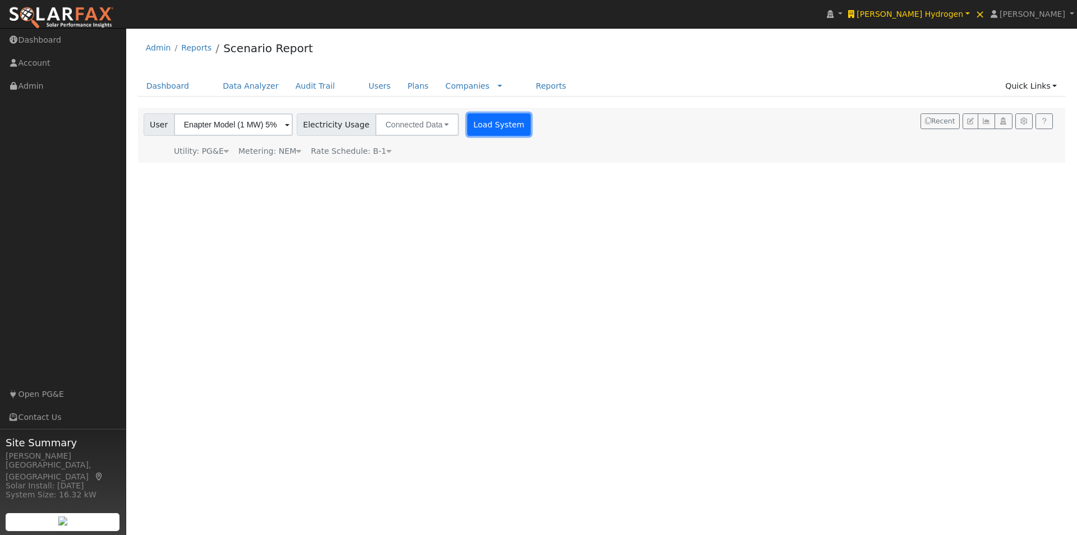
click at [480, 117] on button "Load System" at bounding box center [499, 124] width 64 height 22
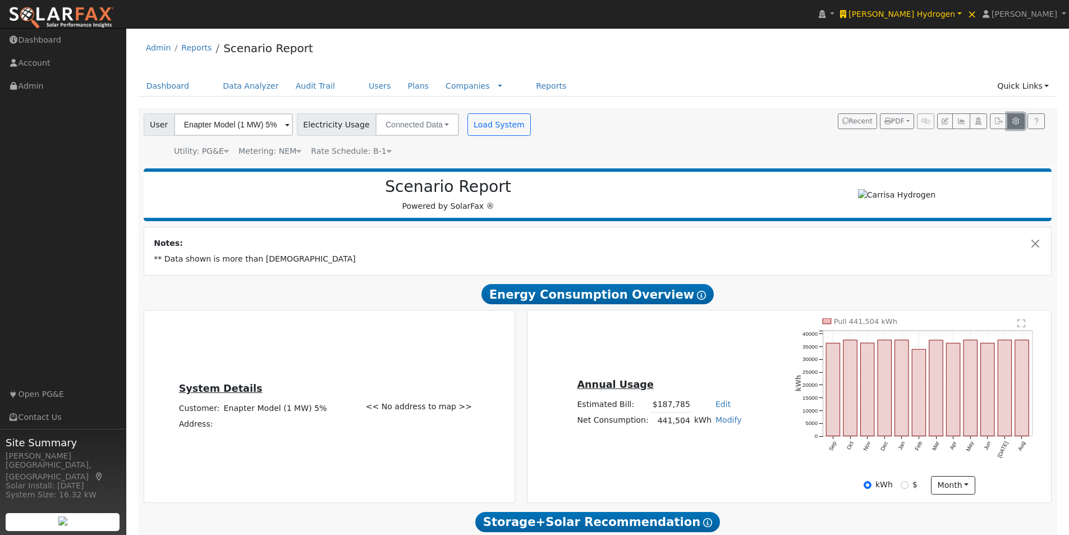
click at [1019, 121] on icon "button" at bounding box center [1016, 121] width 8 height 7
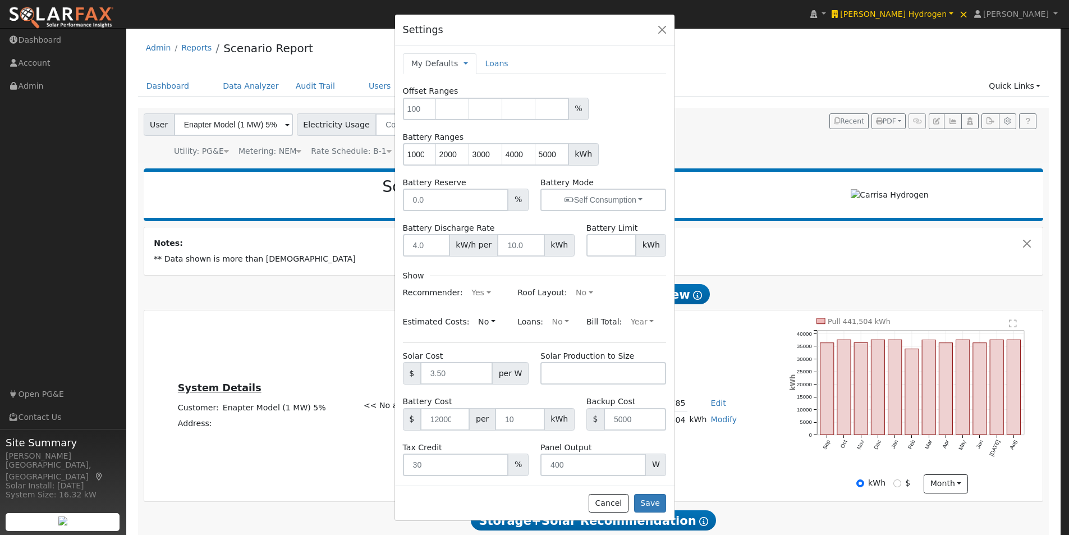
type input "1000"
type input "2000"
type input "3000"
type input "4000"
type input "5000"
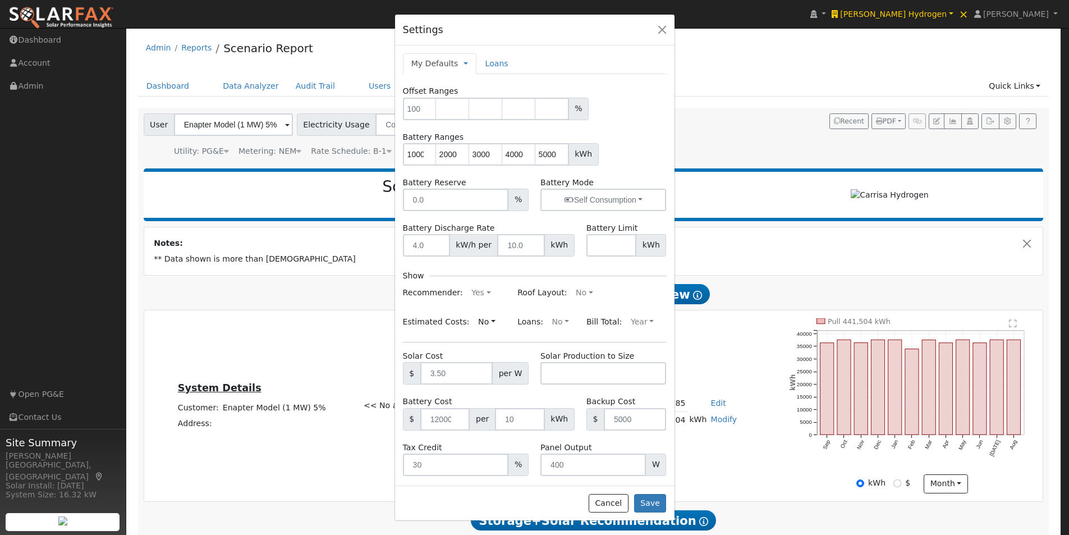
type input "0"
type input "2.65"
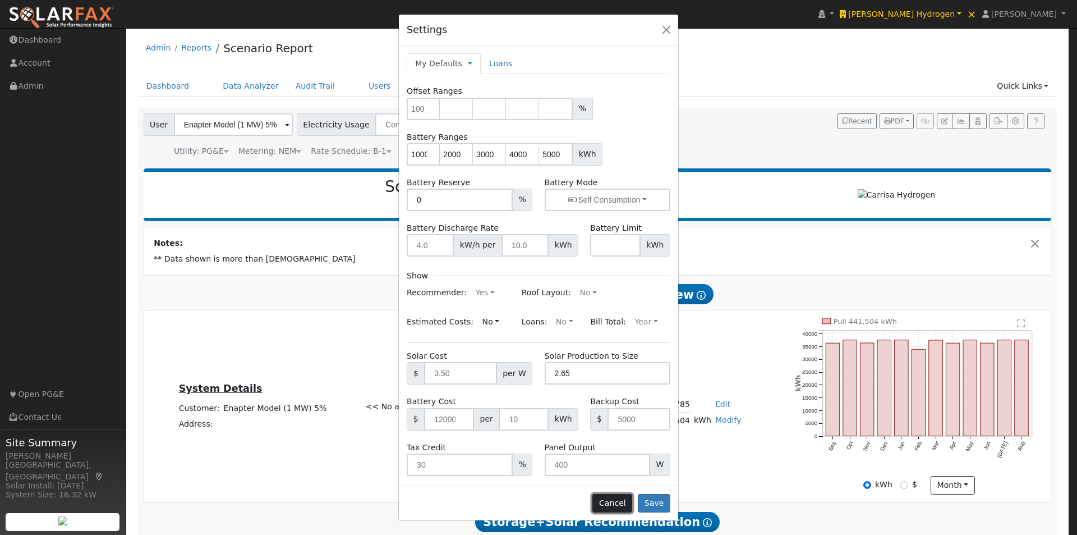
click at [613, 502] on button "Cancel" at bounding box center [612, 503] width 40 height 19
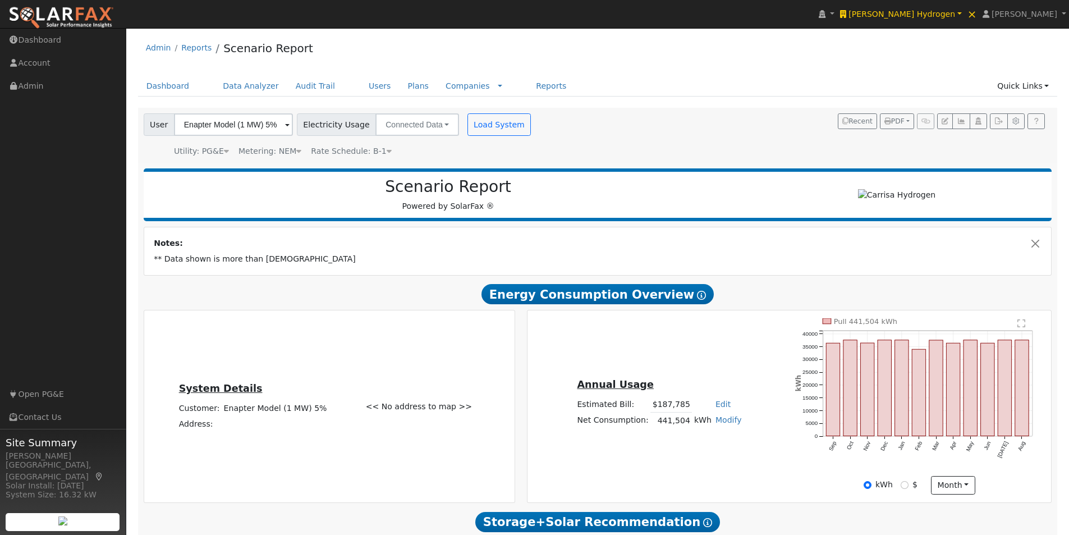
click at [387, 153] on icon at bounding box center [389, 151] width 5 height 8
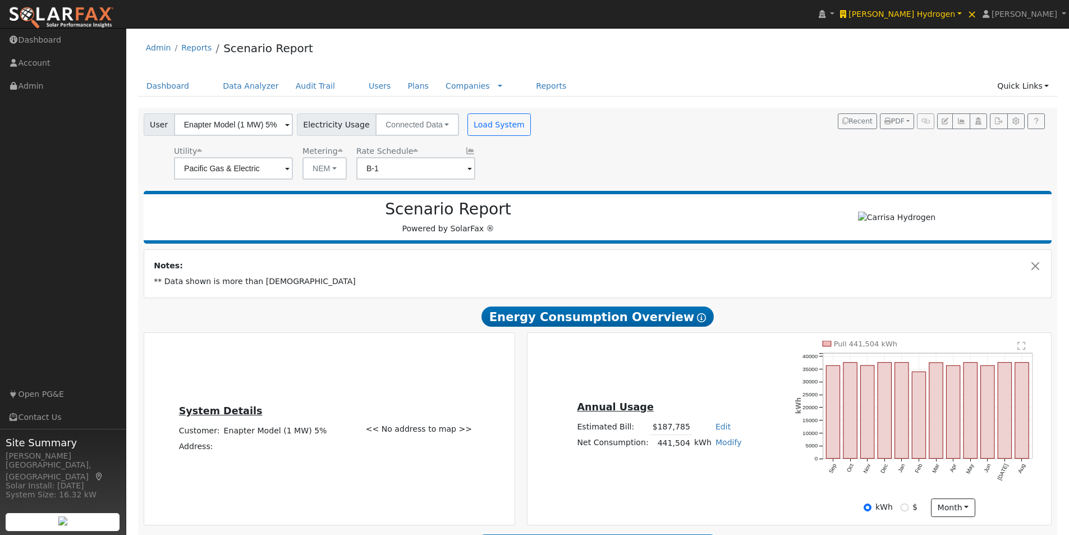
click at [580, 152] on div "User Enapter Model (1 MW) 5% Account Default Account Default Account Primary Ac…" at bounding box center [595, 144] width 908 height 70
click at [405, 150] on span "Rate Schedule" at bounding box center [387, 150] width 62 height 9
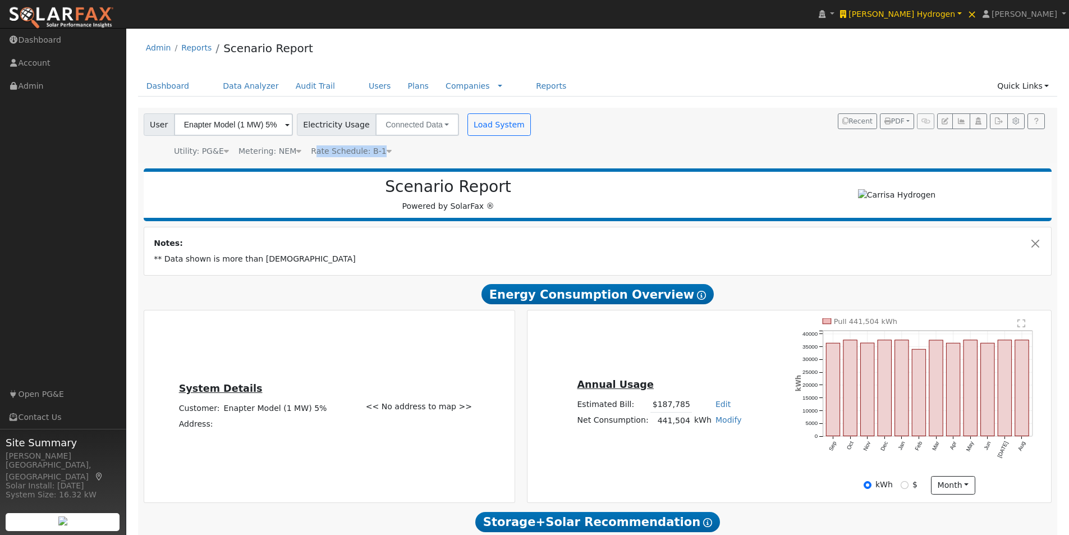
click at [681, 137] on div "User Enapter Model (1 MW) 5% Account Default Account Default Account Primary Ac…" at bounding box center [595, 133] width 908 height 48
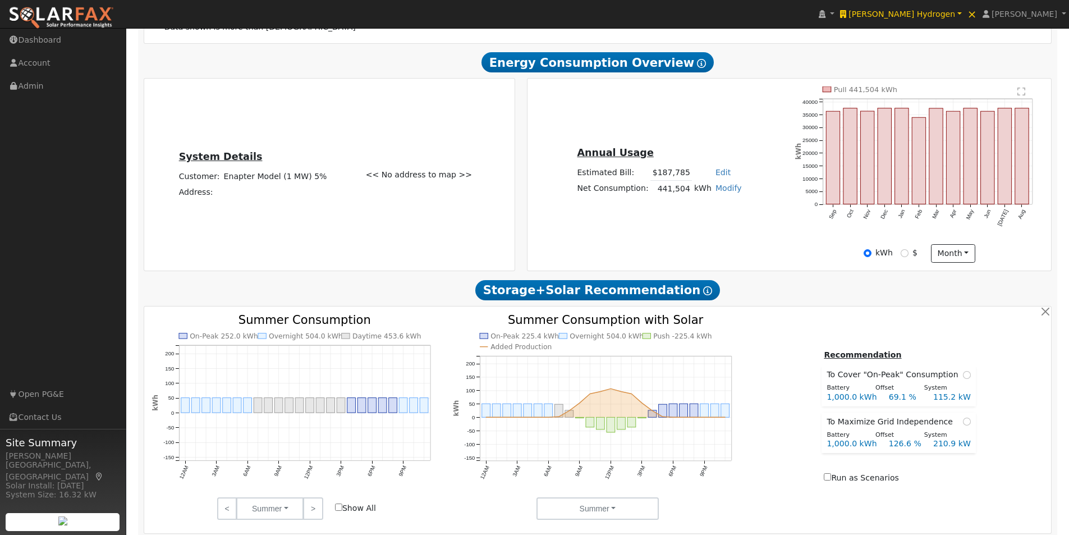
scroll to position [281, 0]
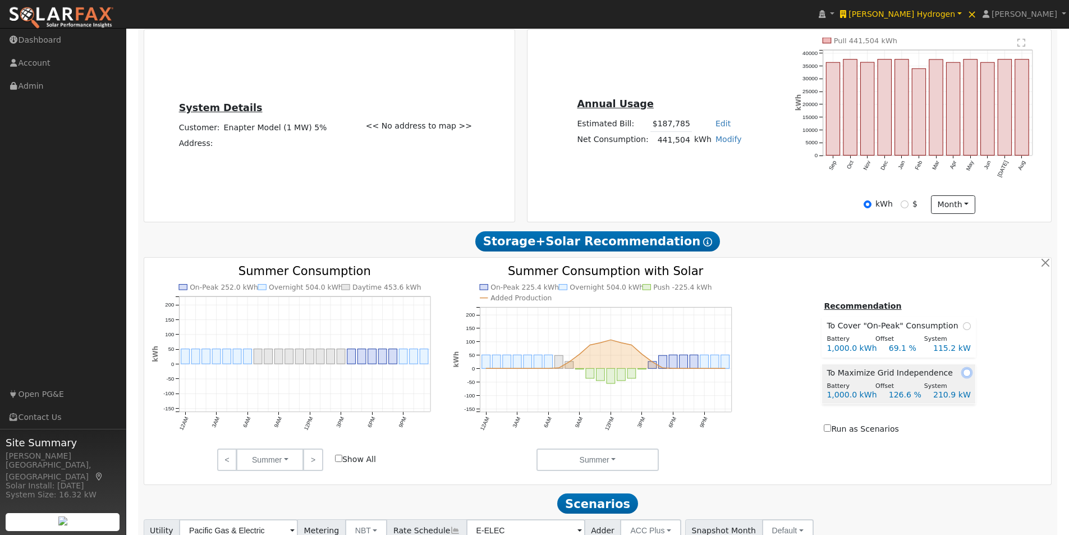
click at [964, 376] on input "radio" at bounding box center [967, 373] width 8 height 8
radio input "true"
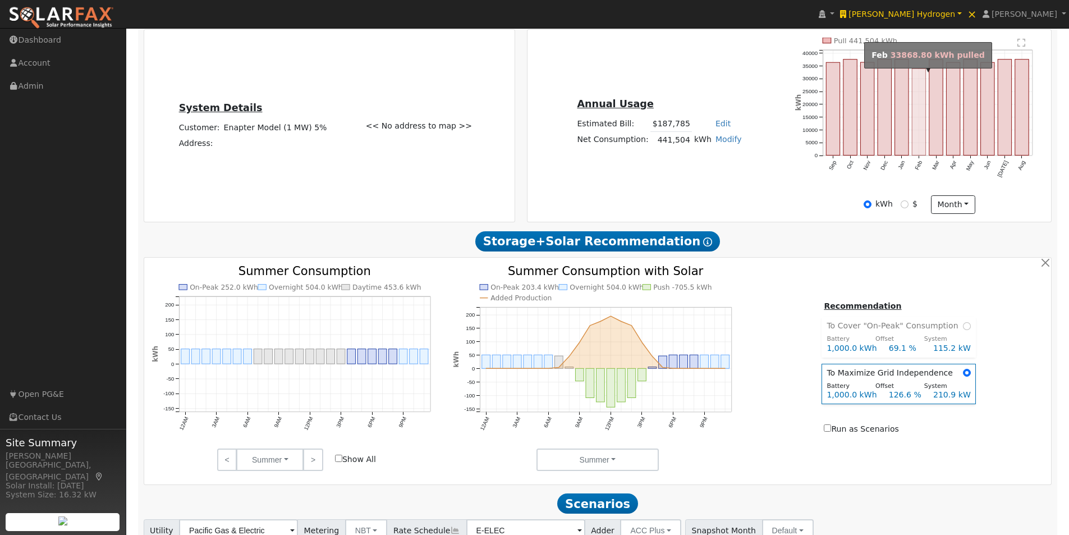
click at [919, 124] on rect "onclick=""" at bounding box center [918, 112] width 13 height 86
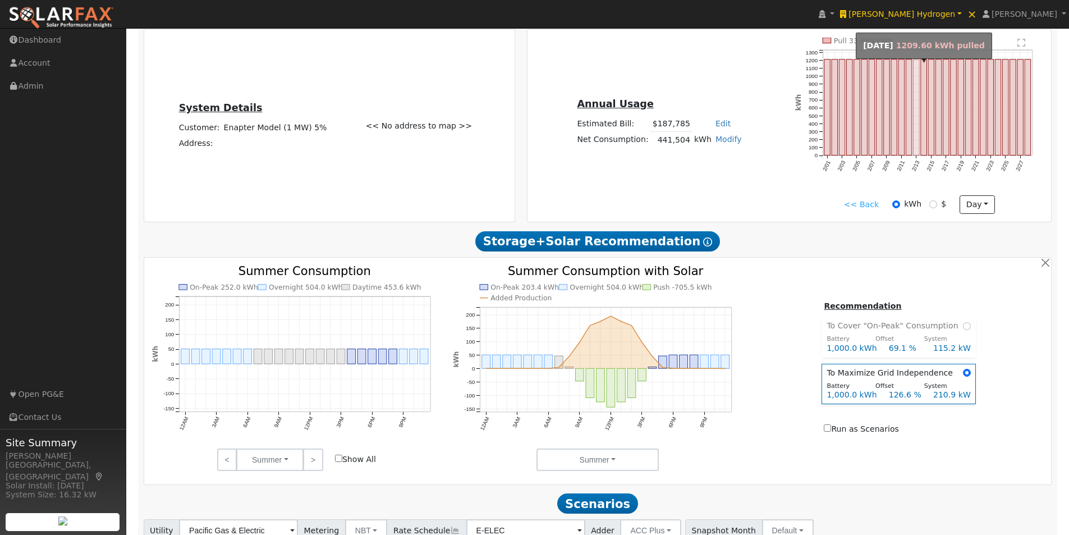
click at [919, 124] on rect "onclick=""" at bounding box center [916, 107] width 6 height 96
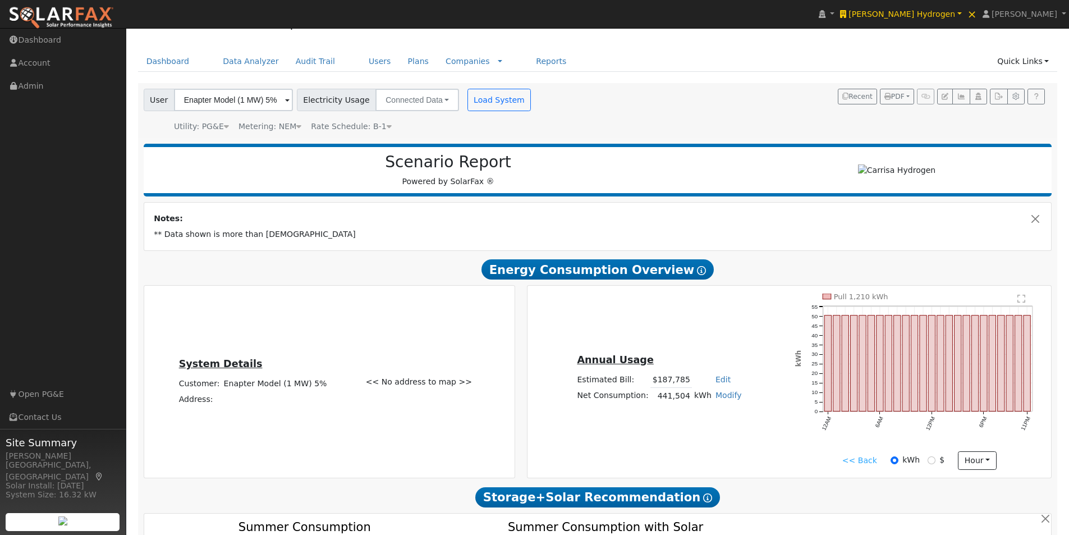
scroll to position [0, 0]
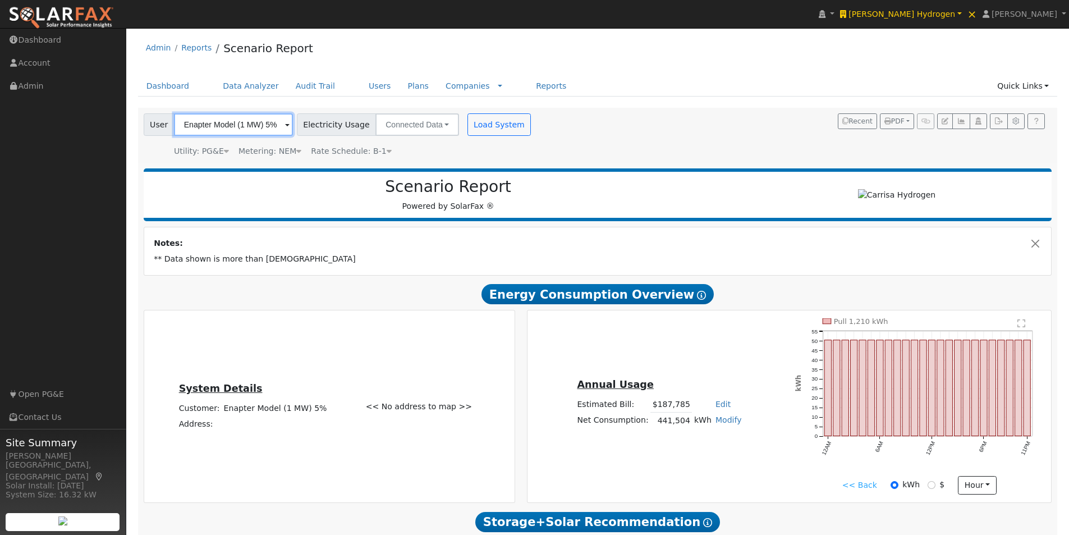
click at [259, 119] on input "Enapter Model (1 MW) 5%" at bounding box center [233, 124] width 119 height 22
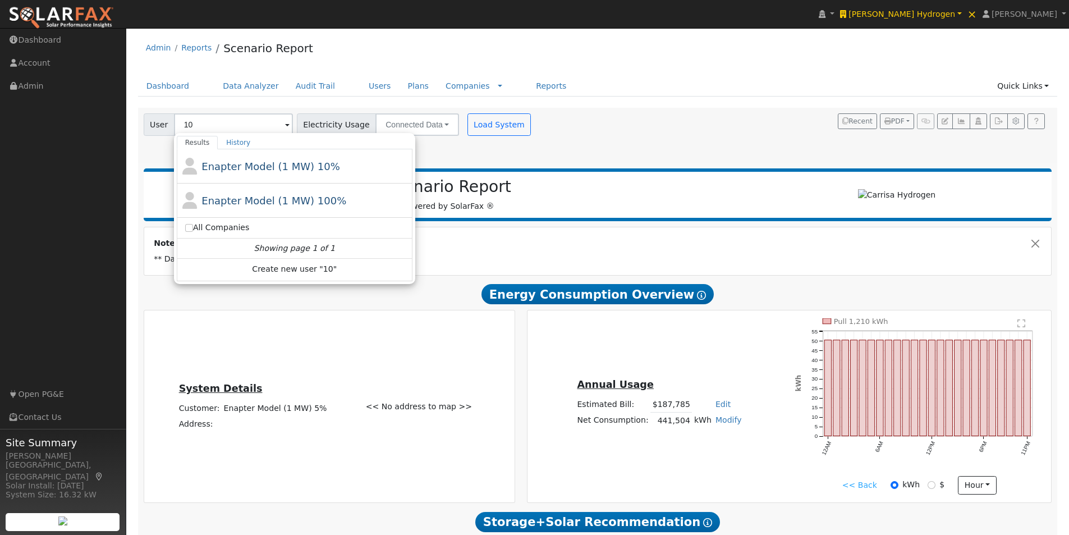
click at [245, 165] on span "Enapter Model (1 MW) 10%" at bounding box center [270, 166] width 139 height 12
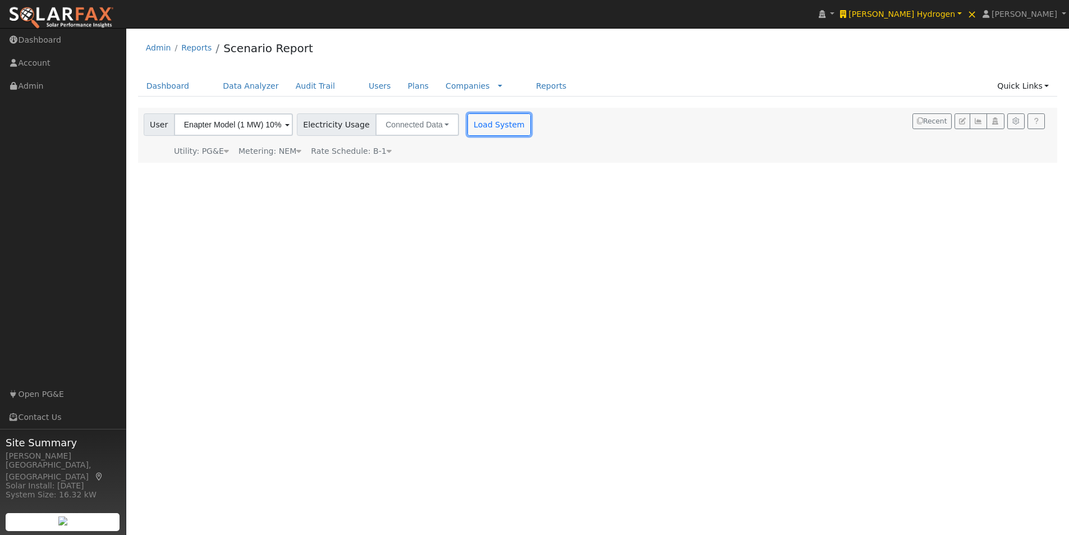
click at [473, 125] on button "Load System" at bounding box center [499, 124] width 64 height 22
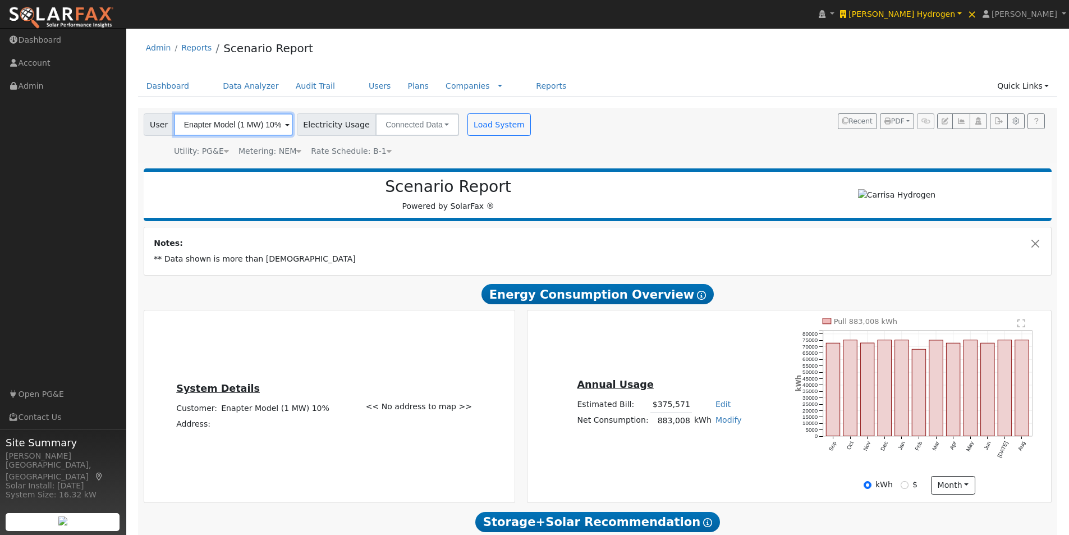
click at [249, 121] on input "Enapter Model (1 MW) 10%" at bounding box center [233, 124] width 119 height 22
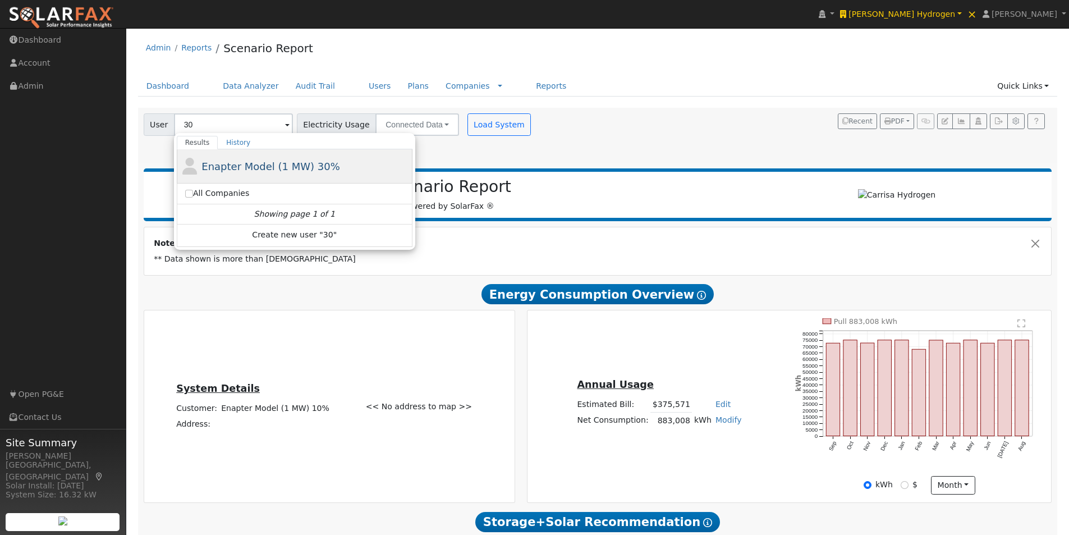
click at [253, 167] on span "Enapter Model (1 MW) 30%" at bounding box center [270, 166] width 139 height 12
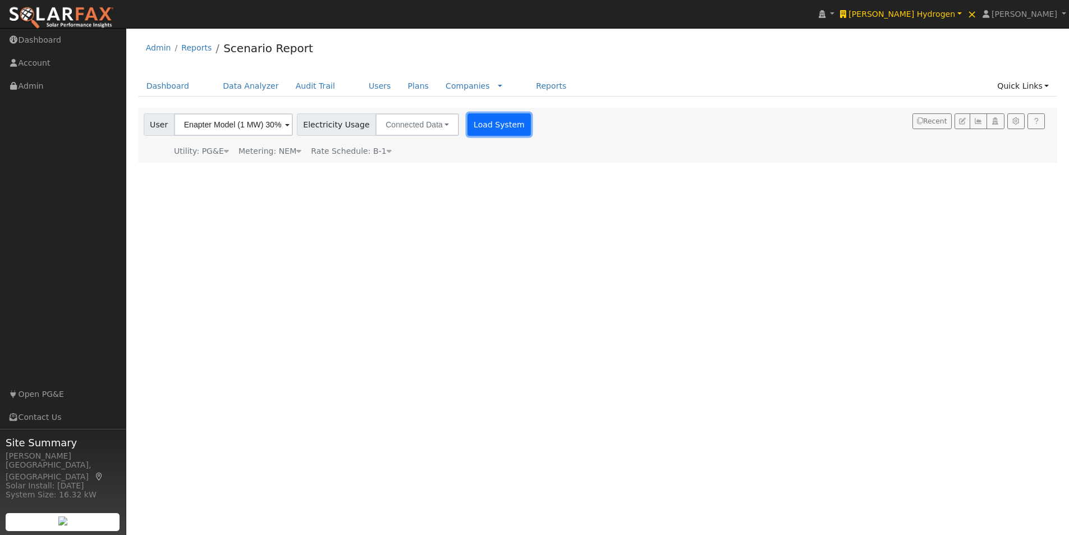
drag, startPoint x: 467, startPoint y: 125, endPoint x: 498, endPoint y: 114, distance: 33.4
click at [467, 125] on button "Load System" at bounding box center [499, 124] width 64 height 22
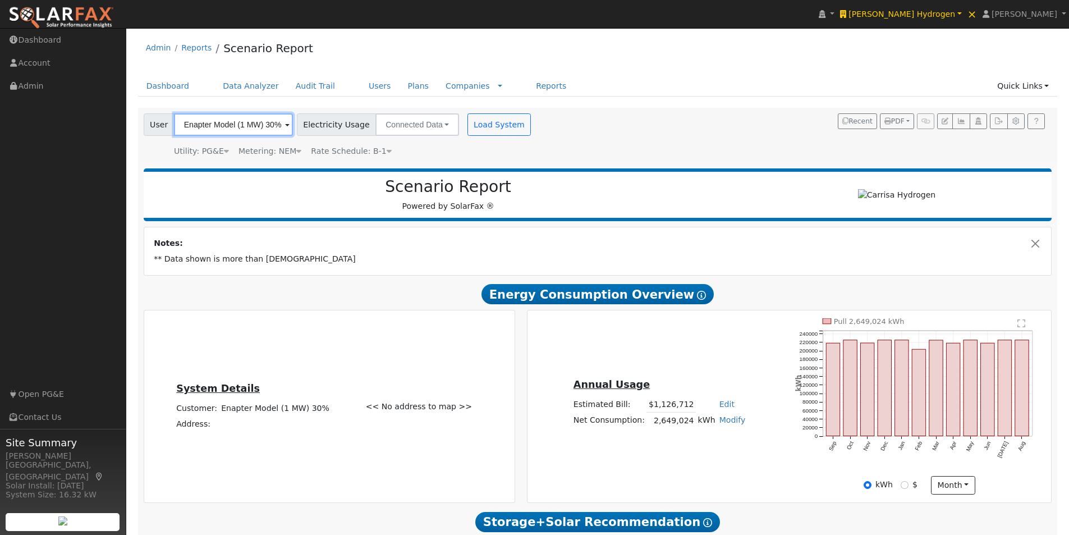
click at [263, 122] on input "Enapter Model (1 MW) 30%" at bounding box center [233, 124] width 119 height 22
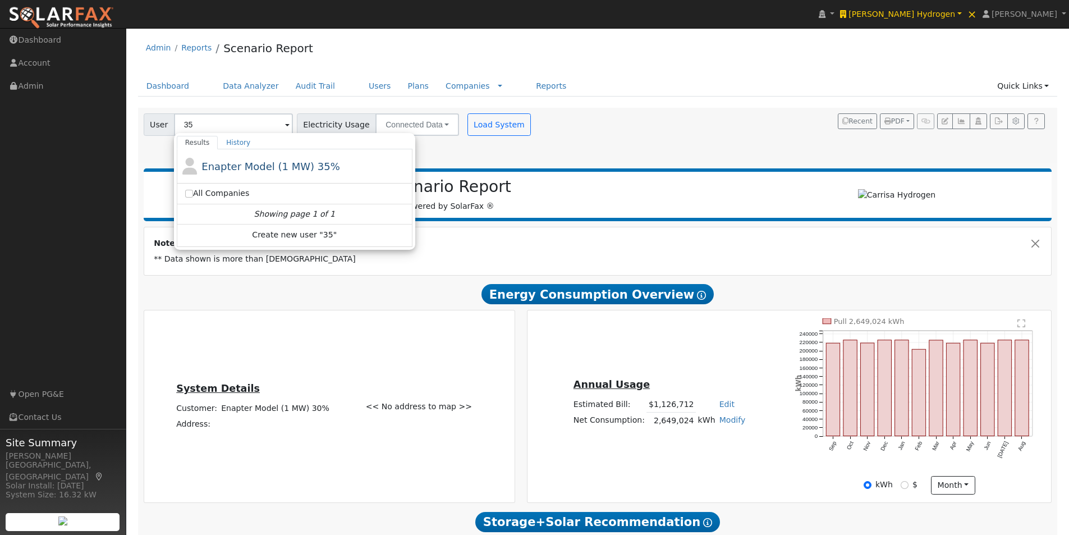
click at [249, 165] on span "Enapter Model (1 MW) 35%" at bounding box center [270, 166] width 139 height 12
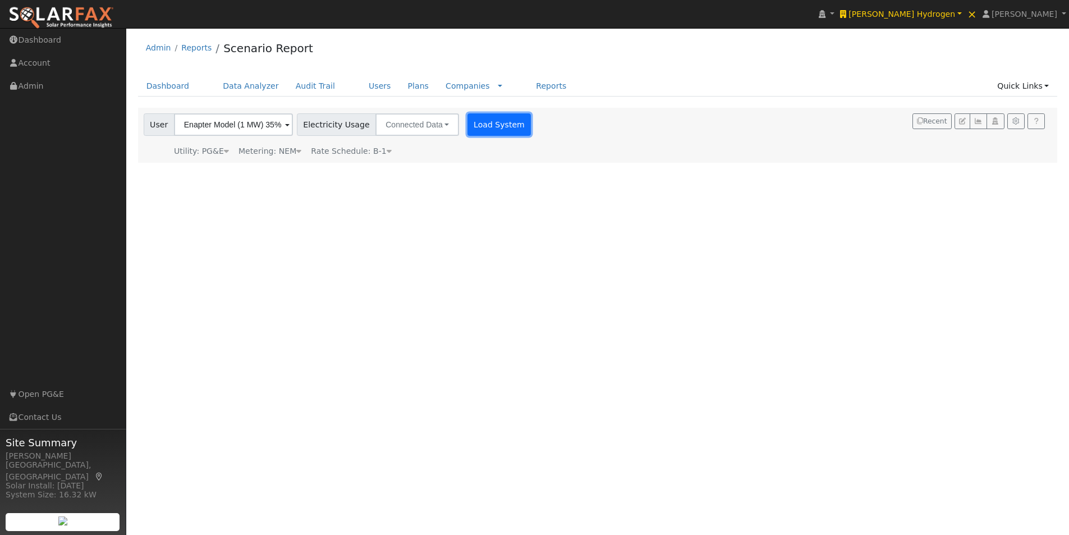
click at [477, 126] on button "Load System" at bounding box center [499, 124] width 64 height 22
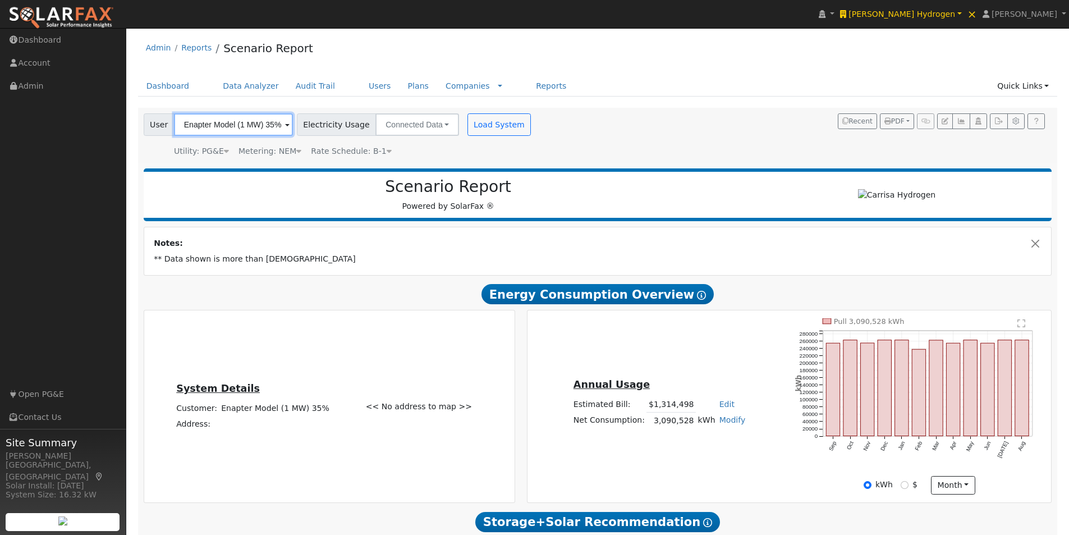
click at [261, 126] on input "Enapter Model (1 MW) 35%" at bounding box center [233, 124] width 119 height 22
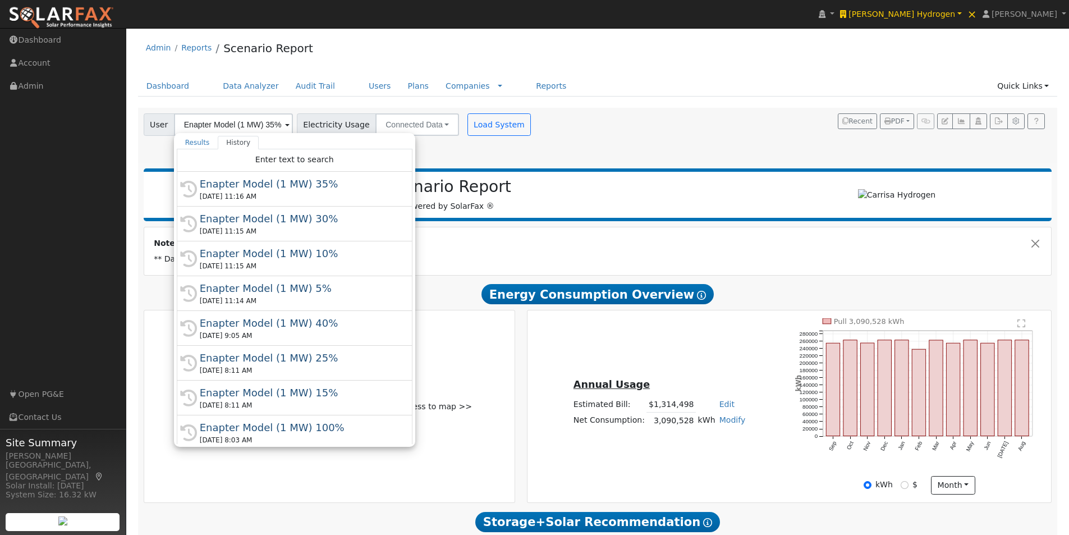
drag, startPoint x: 244, startPoint y: 213, endPoint x: 289, endPoint y: 196, distance: 47.9
click at [245, 214] on div "Enapter Model (1 MW) 30%" at bounding box center [300, 218] width 200 height 15
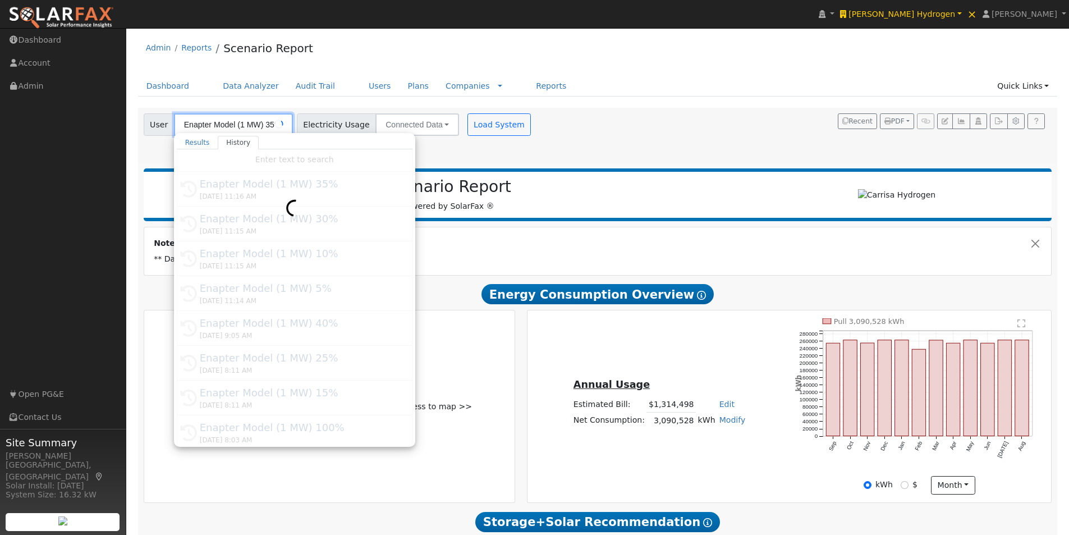
type input "Enapter Model (1 MW) 30%"
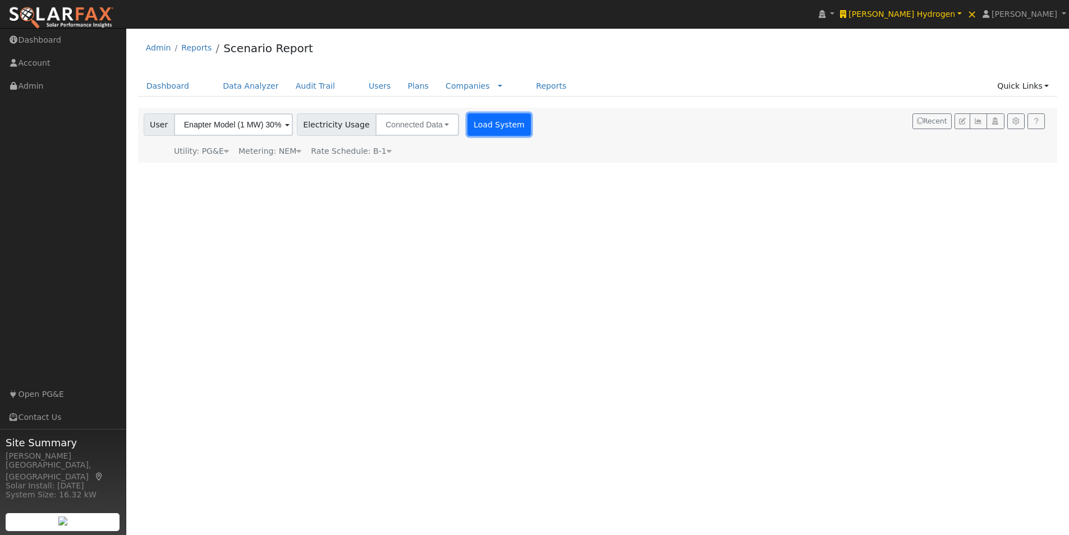
click at [480, 123] on button "Load System" at bounding box center [499, 124] width 64 height 22
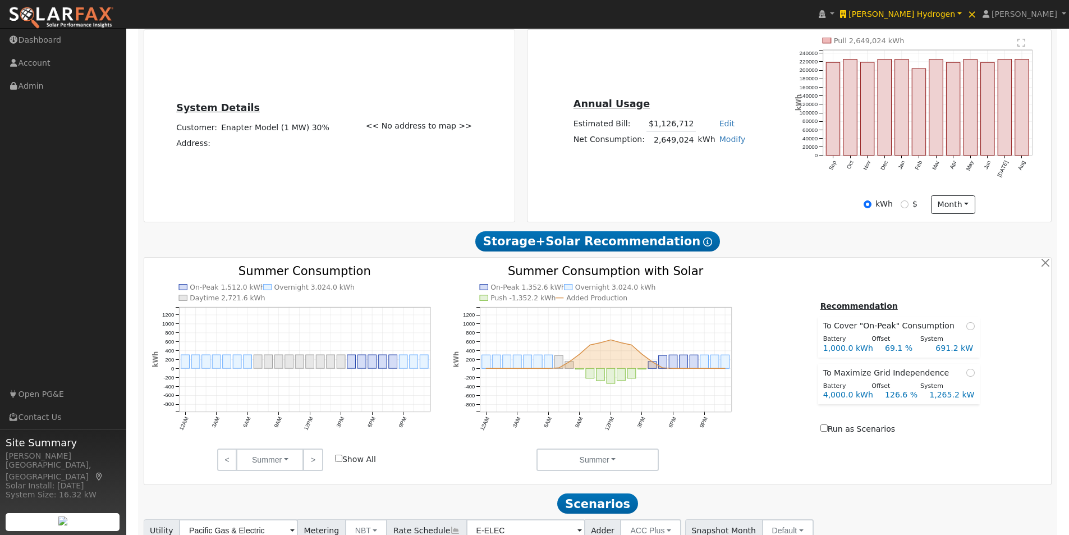
scroll to position [337, 0]
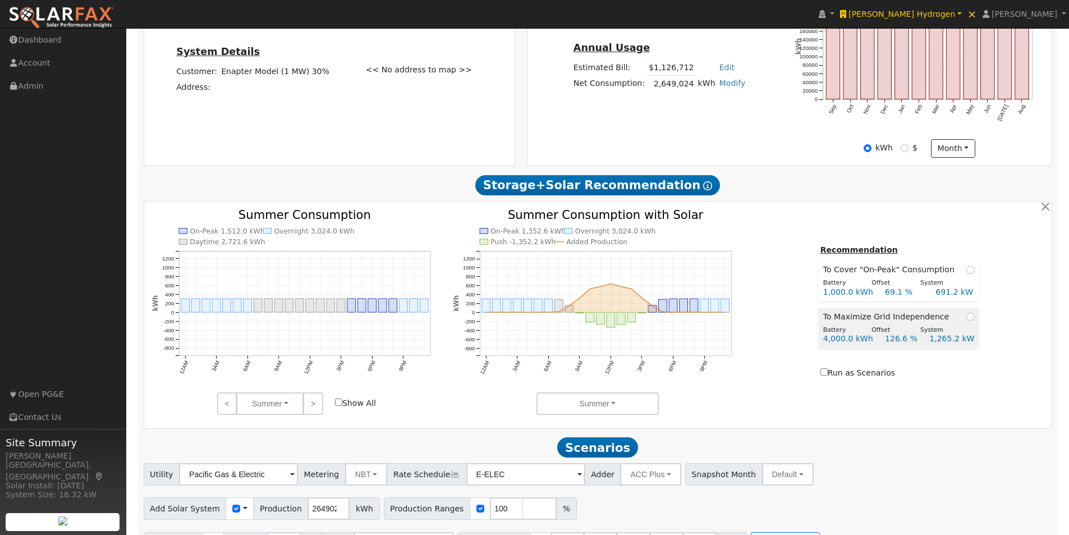
click at [965, 321] on td "To Maximize Grid Independence" at bounding box center [898, 314] width 161 height 15
radio input "true"
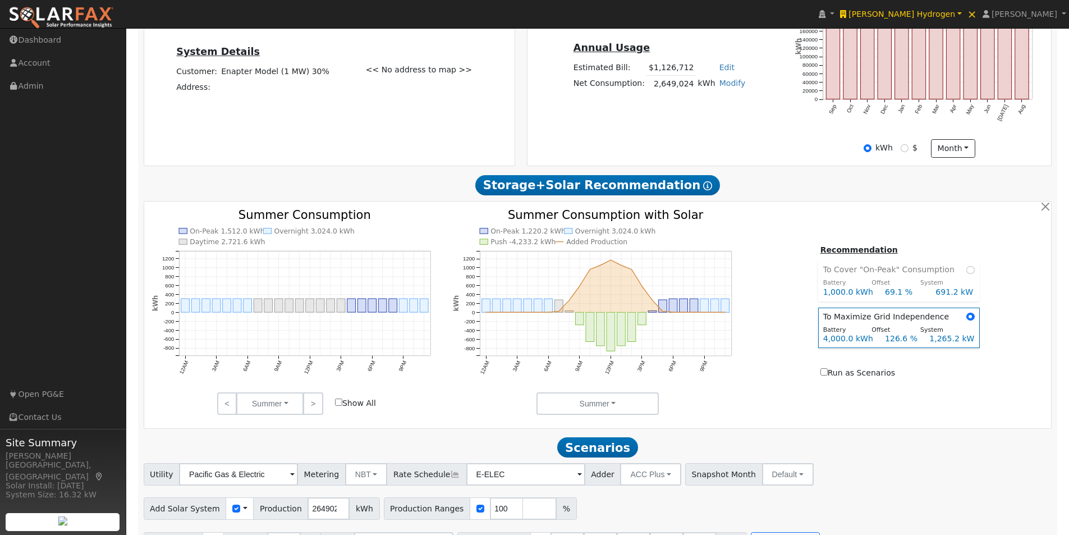
scroll to position [281, 0]
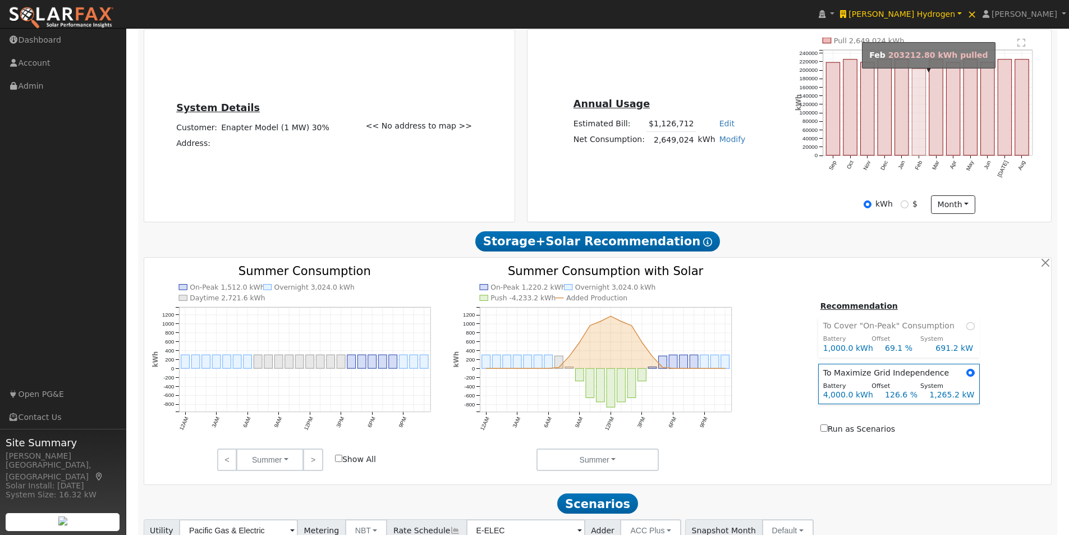
click at [919, 143] on rect "onclick=""" at bounding box center [918, 112] width 13 height 86
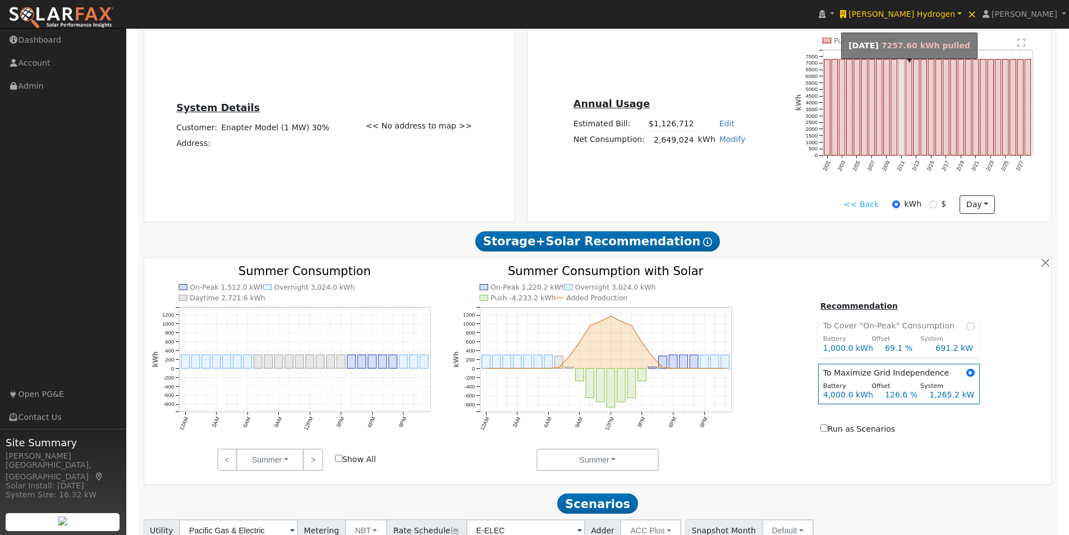
click at [901, 136] on rect "onclick=""" at bounding box center [901, 107] width 6 height 96
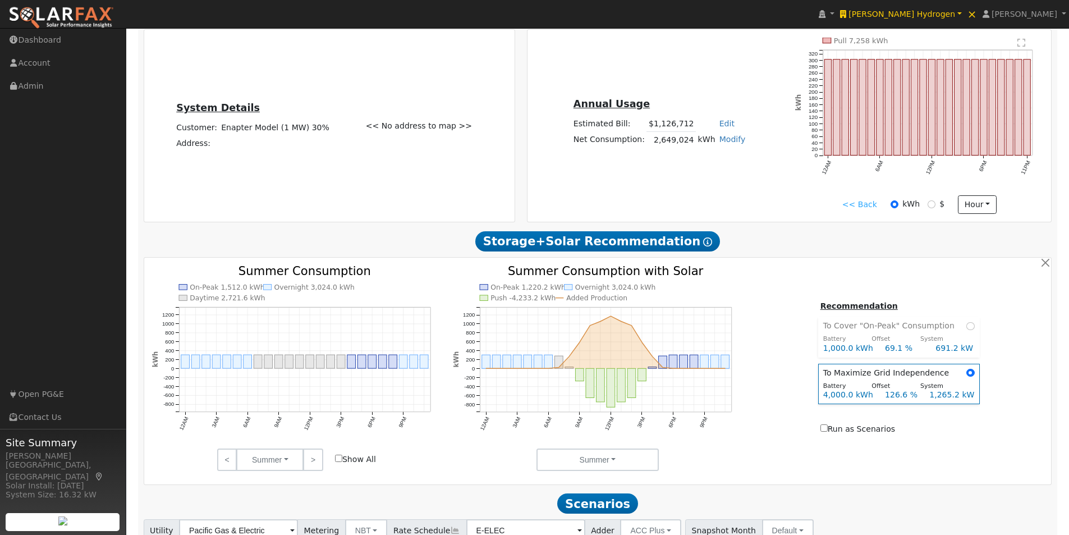
click at [728, 283] on icon "On-Peak 1,220.2 kWh Overnight 3,024.0 kWh Push -4,233.2 kWh Added Production 12…" at bounding box center [597, 364] width 289 height 199
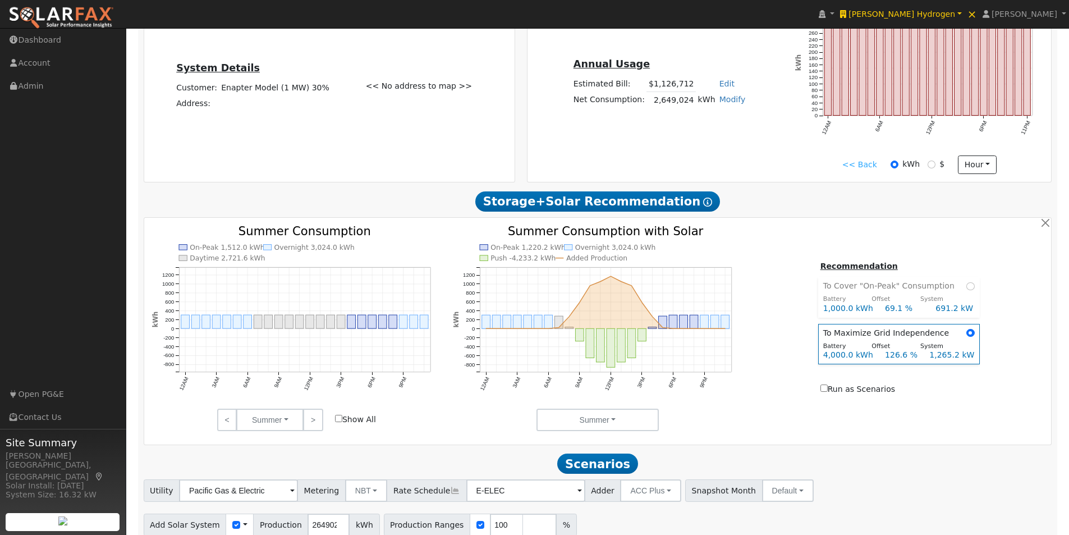
scroll to position [373, 0]
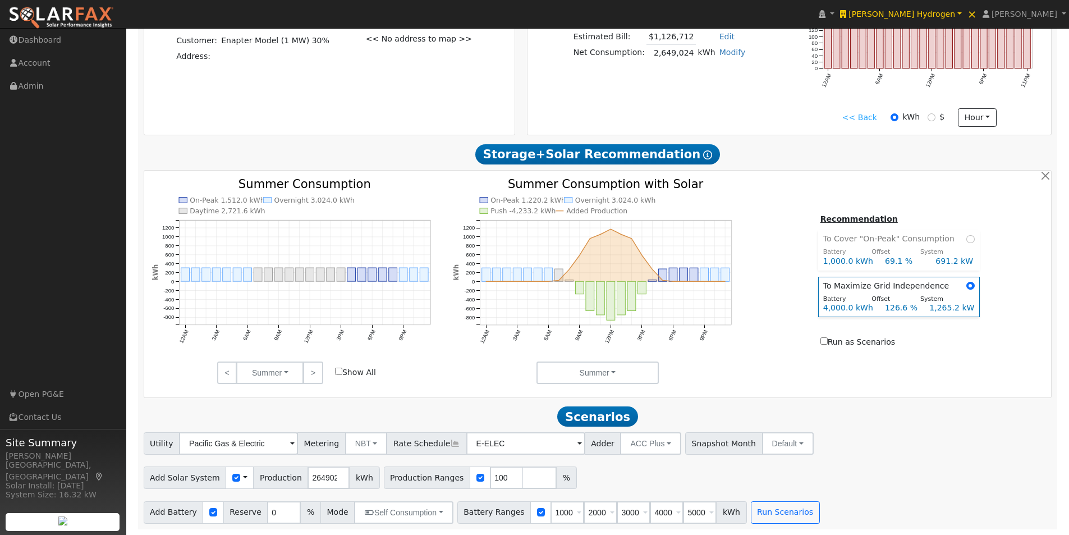
click at [243, 476] on span at bounding box center [245, 478] width 4 height 12
click at [254, 493] on link "Use CSV Data" at bounding box center [274, 497] width 78 height 16
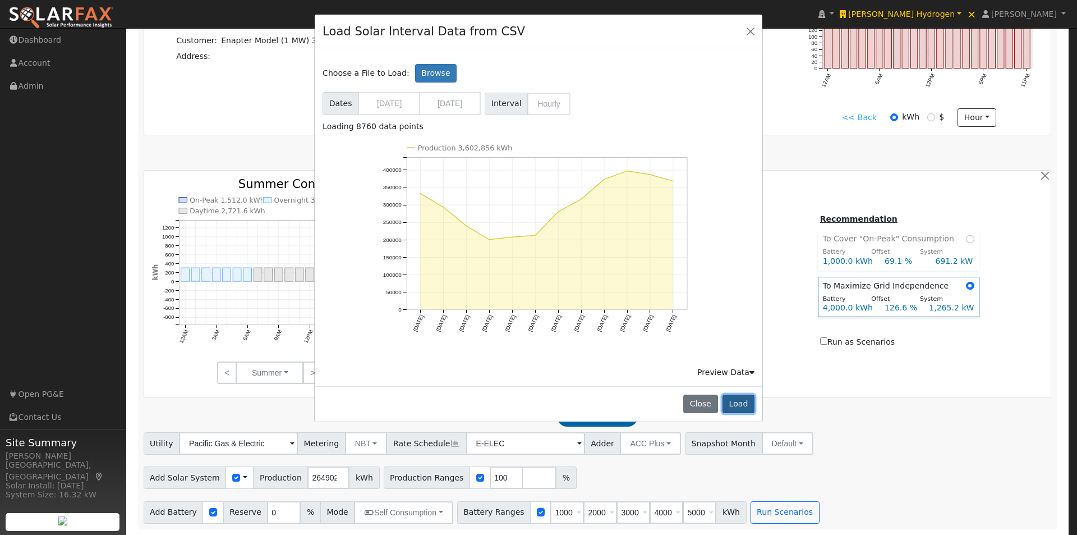
click at [745, 403] on button "Load" at bounding box center [739, 403] width 32 height 19
type input "3602856"
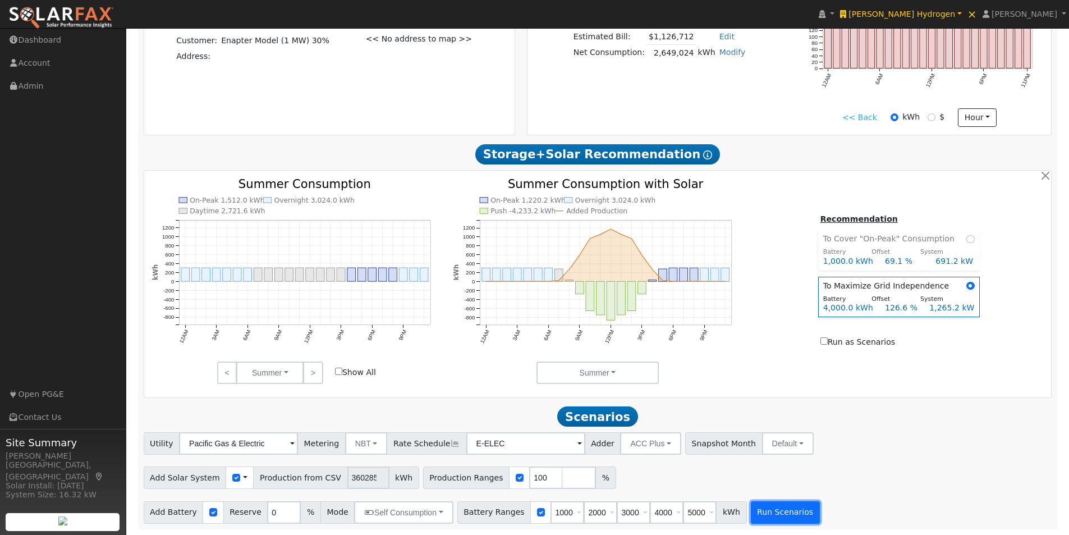
click at [769, 514] on button "Run Scenarios" at bounding box center [785, 512] width 69 height 22
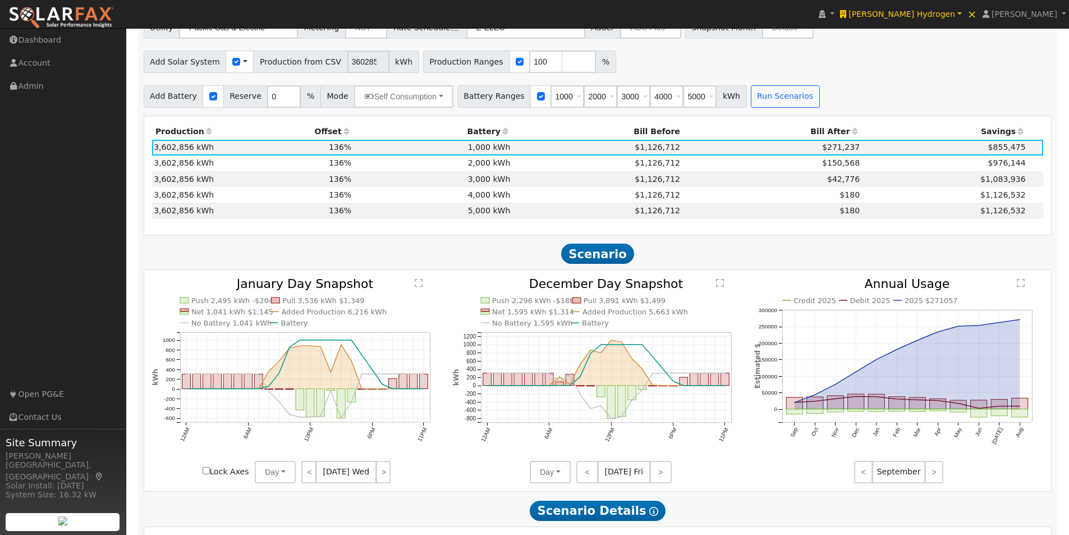
scroll to position [801, 0]
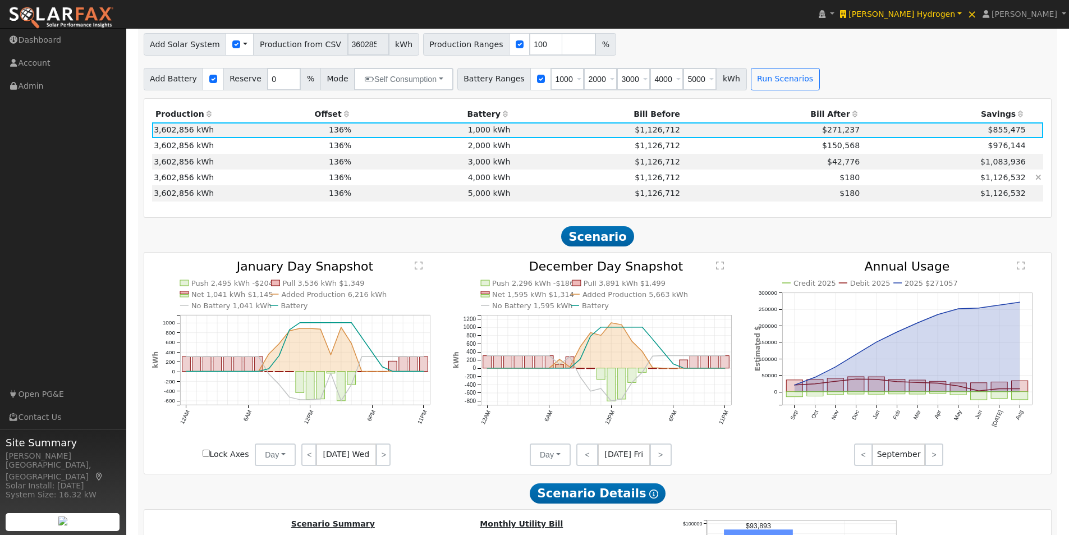
click at [403, 180] on td "4,000 kWh" at bounding box center [432, 177] width 159 height 16
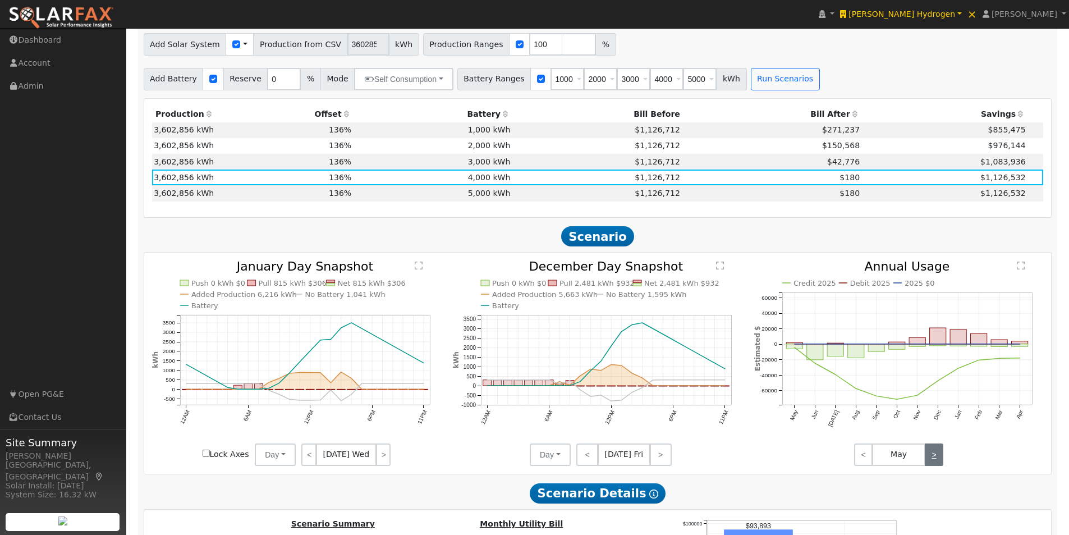
click at [934, 458] on link ">" at bounding box center [934, 454] width 19 height 22
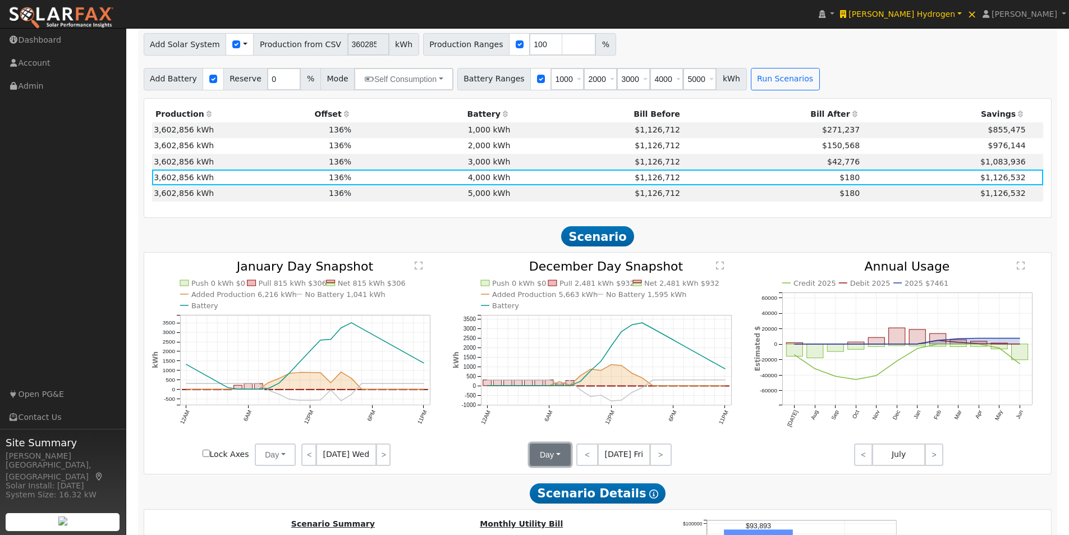
click at [552, 462] on button "Day" at bounding box center [550, 454] width 41 height 22
click at [546, 500] on link "Month Average" at bounding box center [569, 495] width 78 height 16
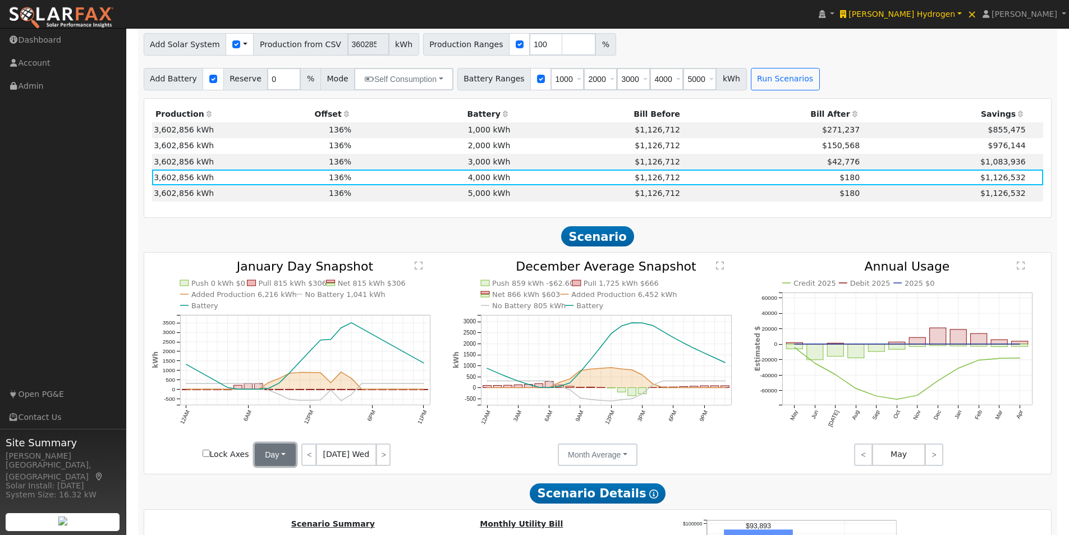
click at [274, 460] on button "Day" at bounding box center [275, 454] width 41 height 22
click at [265, 498] on link "Month Average" at bounding box center [295, 495] width 78 height 16
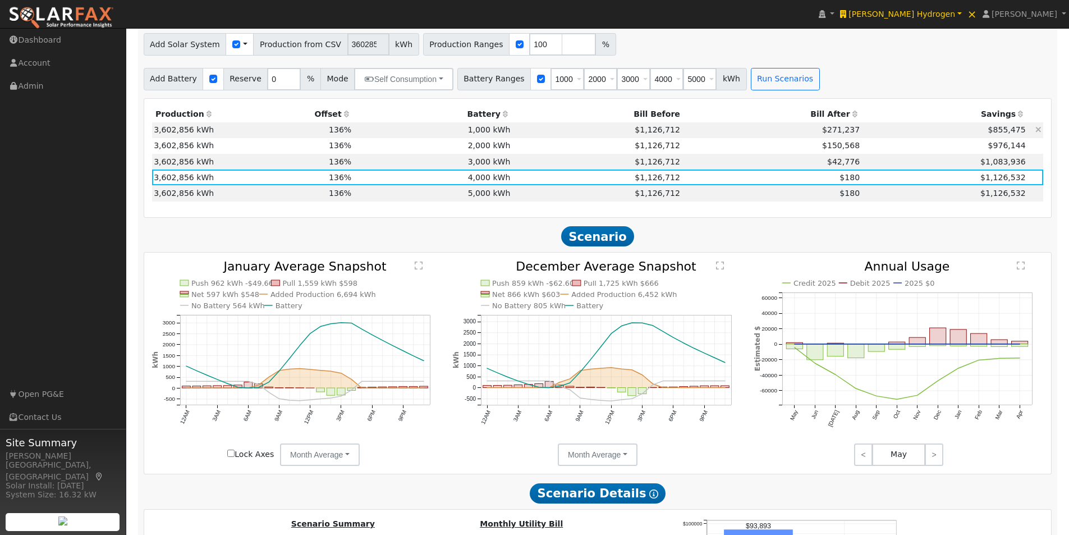
click at [484, 135] on td "1,000 kWh" at bounding box center [432, 130] width 159 height 16
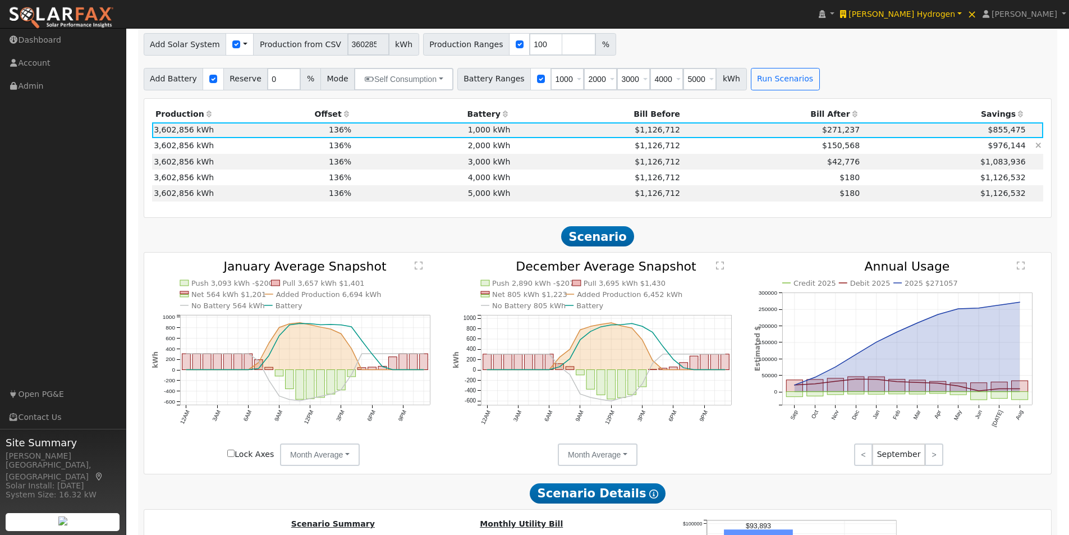
click at [485, 150] on td "2,000 kWh" at bounding box center [432, 146] width 159 height 16
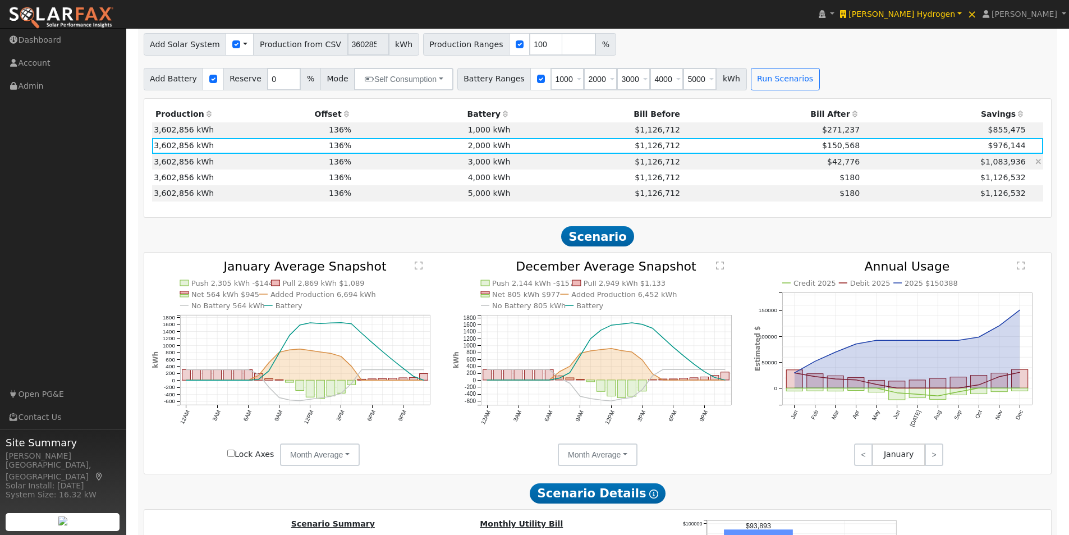
click at [489, 163] on td "3,000 kWh" at bounding box center [432, 162] width 159 height 16
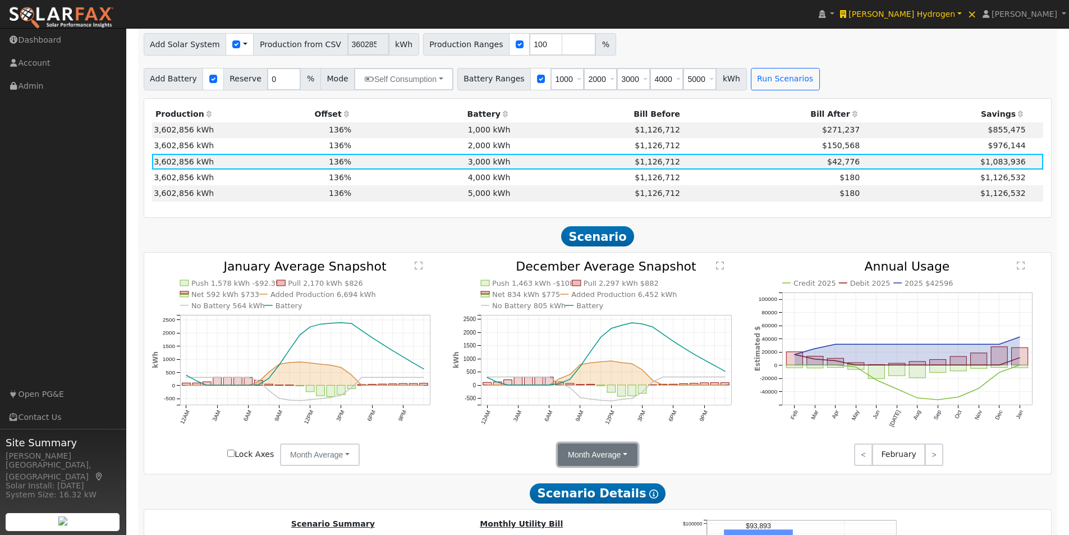
drag, startPoint x: 590, startPoint y: 458, endPoint x: 575, endPoint y: 468, distance: 17.9
click at [591, 458] on button "Month Average" at bounding box center [598, 454] width 80 height 22
click at [584, 482] on link "Day" at bounding box center [597, 479] width 78 height 16
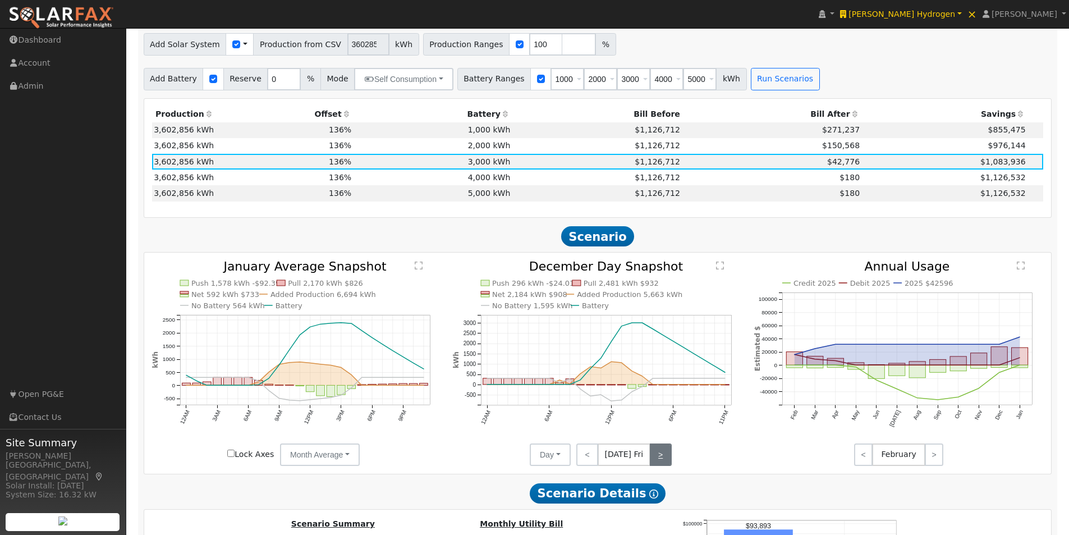
click at [658, 457] on link ">" at bounding box center [661, 454] width 22 height 22
click at [658, 457] on link ">" at bounding box center [661, 454] width 20 height 22
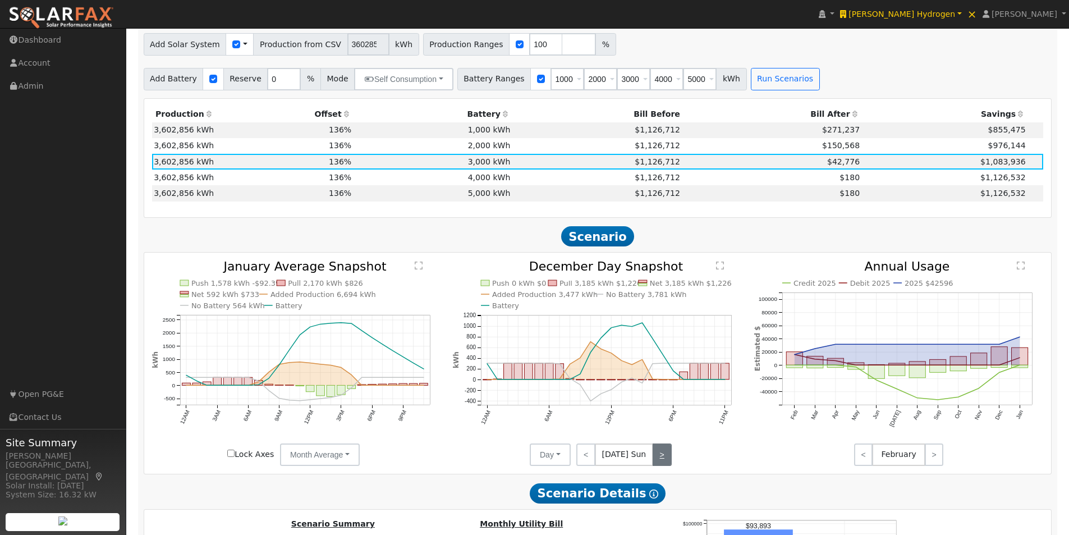
click at [658, 457] on link ">" at bounding box center [661, 454] width 19 height 22
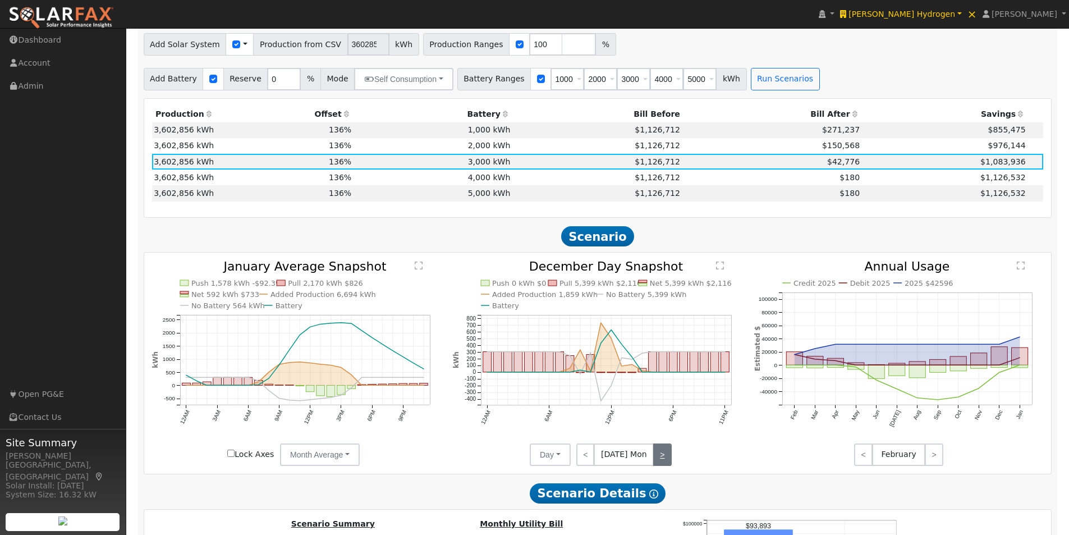
click at [658, 457] on link ">" at bounding box center [662, 454] width 18 height 22
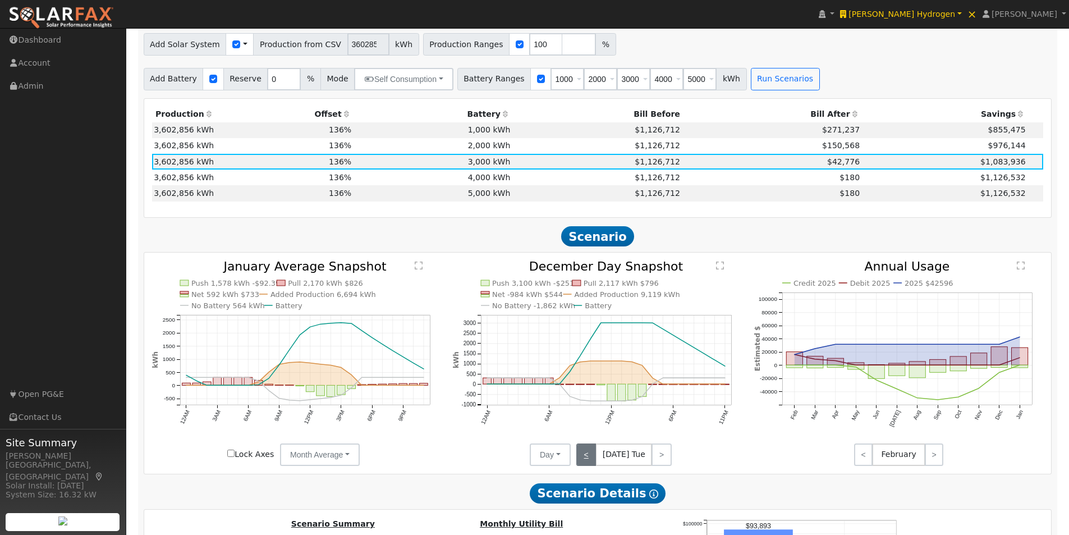
click at [589, 457] on link "<" at bounding box center [586, 454] width 20 height 22
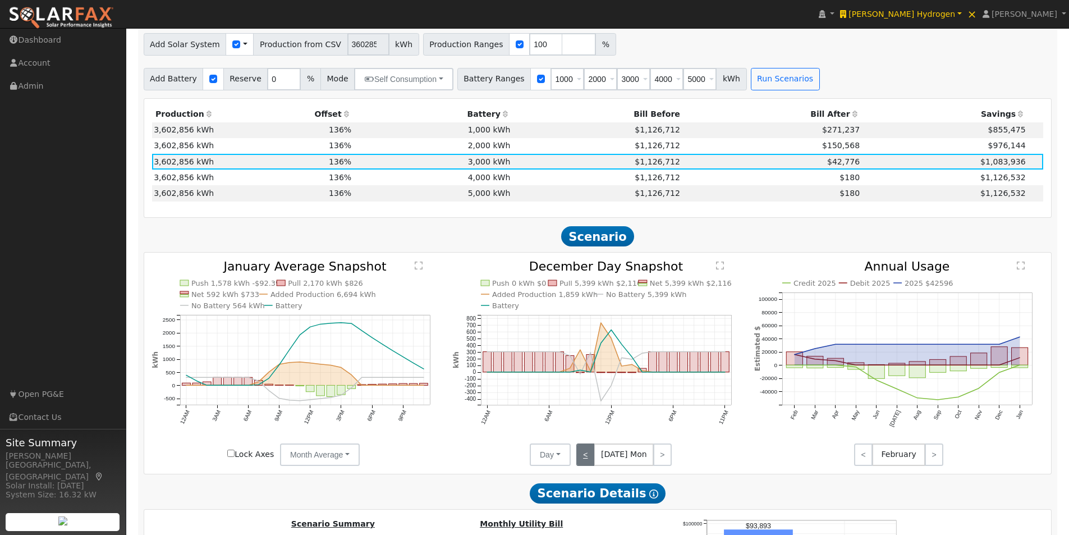
click at [589, 457] on link "<" at bounding box center [585, 454] width 18 height 22
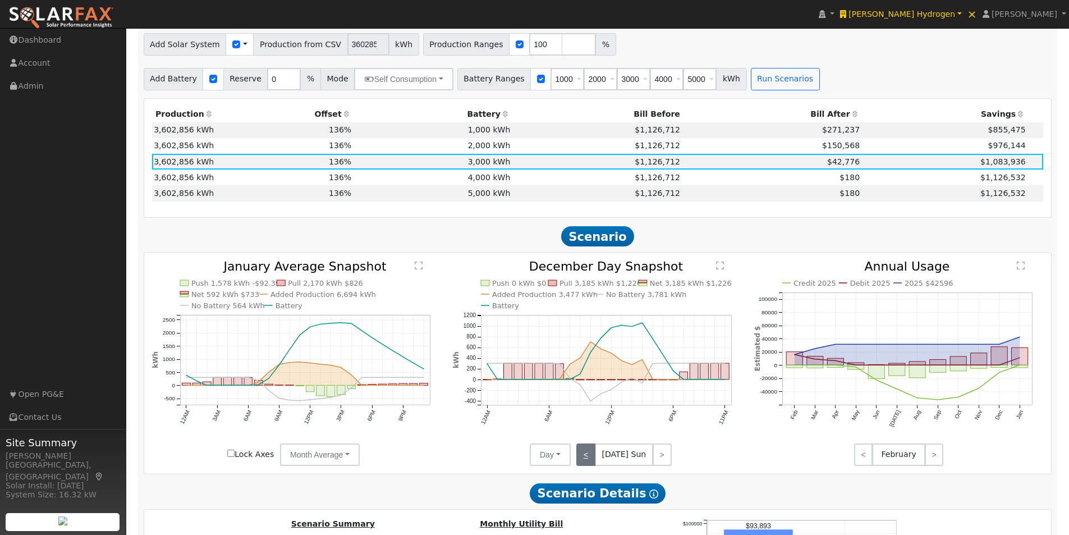
click at [589, 457] on link "<" at bounding box center [585, 454] width 19 height 22
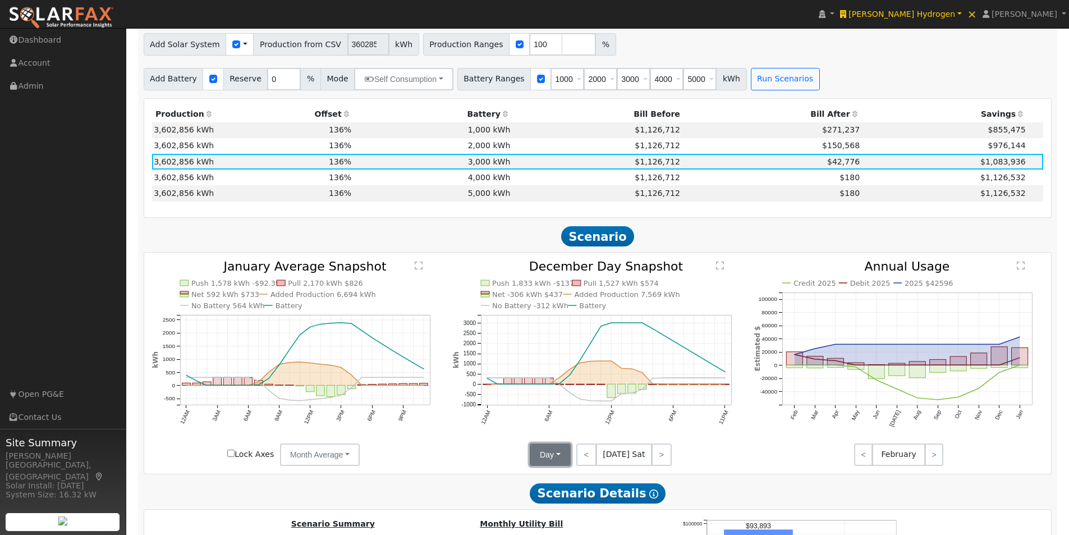
click at [554, 458] on button "Day" at bounding box center [550, 454] width 41 height 22
click at [546, 503] on link "Month Average" at bounding box center [569, 495] width 78 height 16
click at [482, 180] on td "4,000 kWh" at bounding box center [432, 177] width 159 height 16
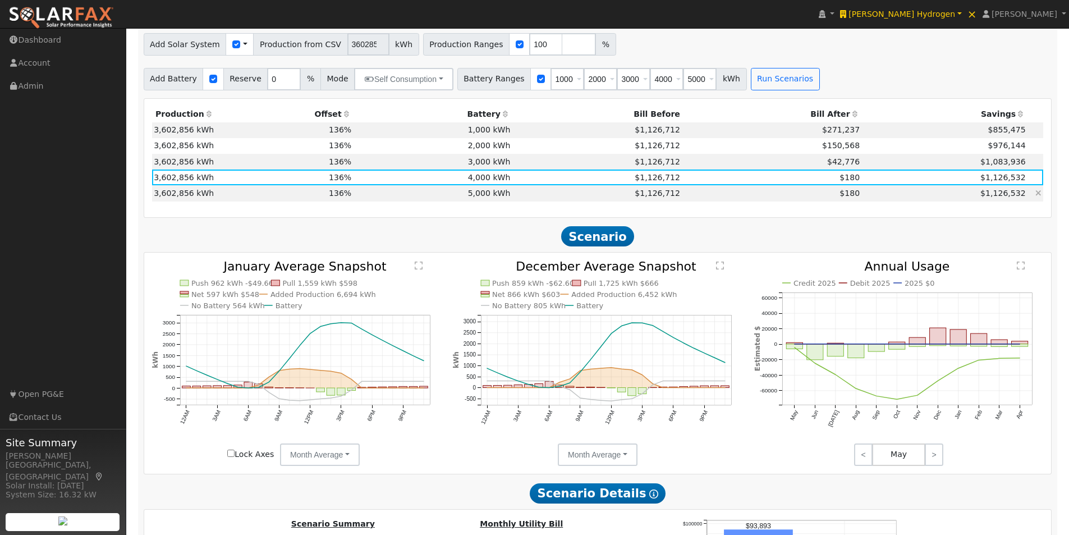
click at [489, 194] on td "5,000 kWh" at bounding box center [432, 193] width 159 height 16
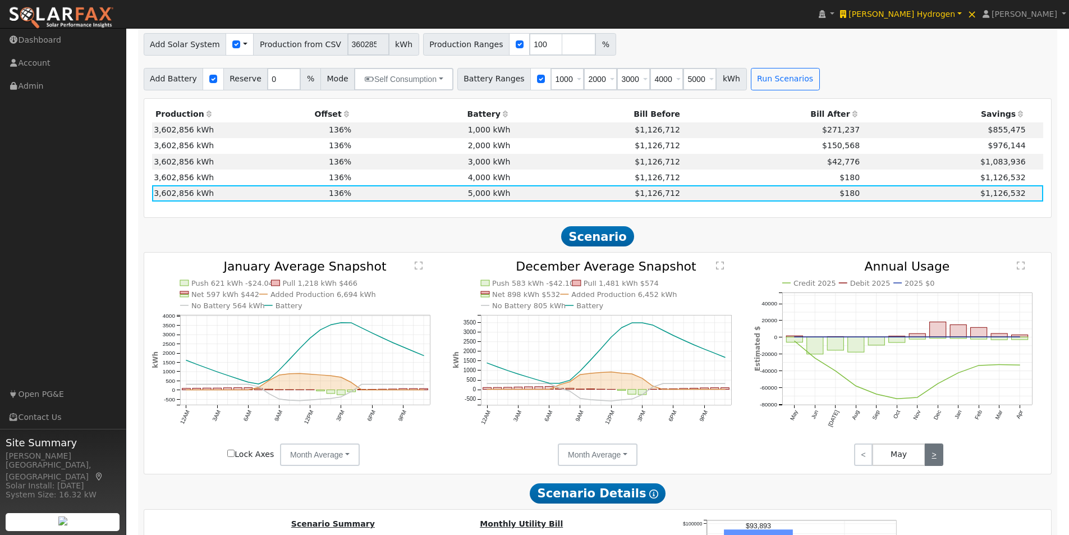
click at [935, 460] on link ">" at bounding box center [934, 454] width 19 height 22
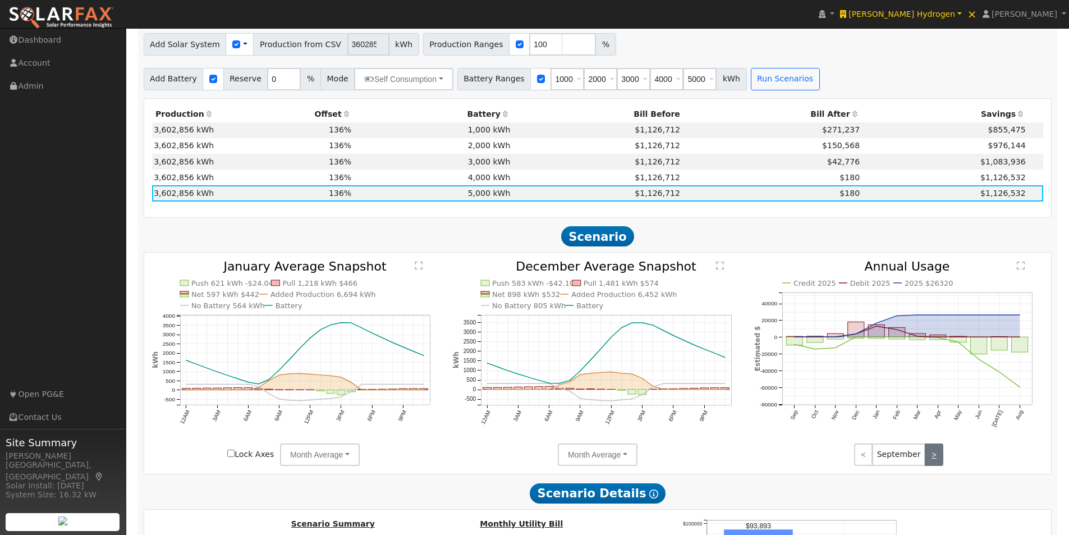
click at [935, 460] on link ">" at bounding box center [934, 454] width 19 height 22
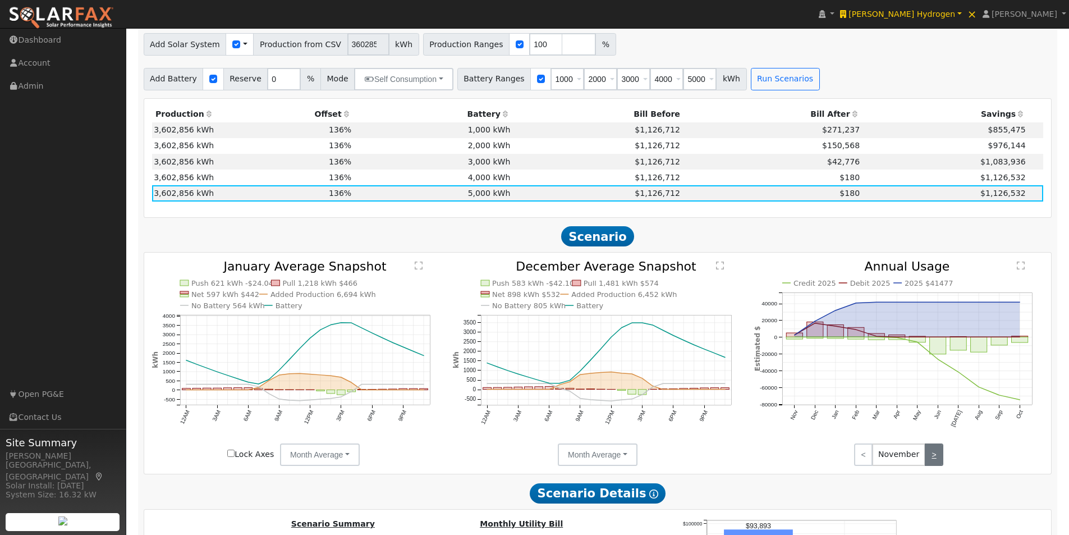
click at [935, 460] on link ">" at bounding box center [934, 454] width 19 height 22
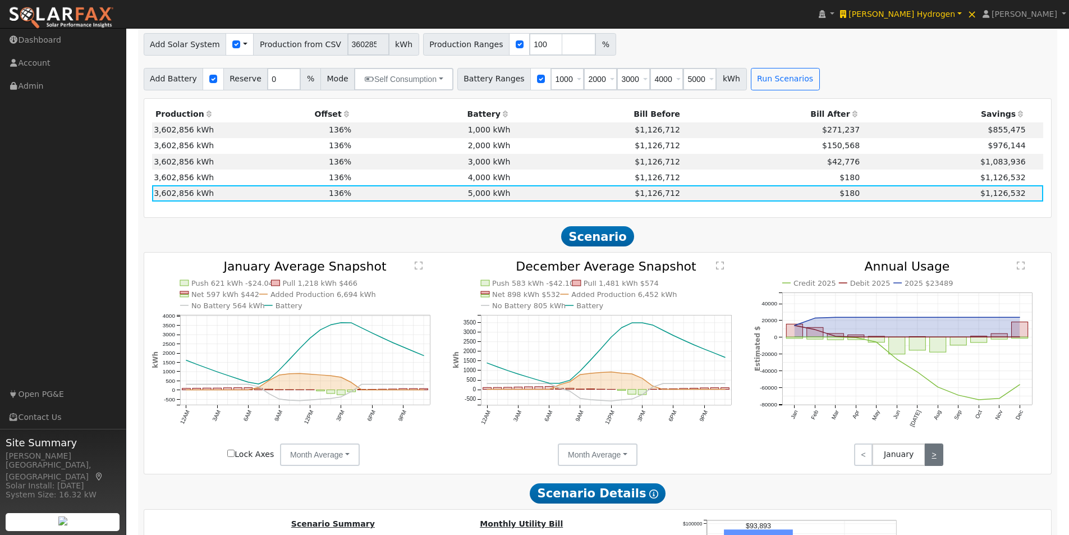
click at [934, 459] on link ">" at bounding box center [934, 454] width 19 height 22
click at [854, 287] on text "Debit 2025" at bounding box center [870, 283] width 40 height 8
click at [794, 282] on icon "Credit 2025 Debit 2025 2025 $23489 Jan Feb Mar Apr May Jun Jul Aug Sep Oct Nov …" at bounding box center [898, 357] width 289 height 194
click at [810, 287] on text "Credit 2025" at bounding box center [814, 283] width 43 height 8
click at [930, 287] on text "2025 $23489" at bounding box center [928, 283] width 48 height 8
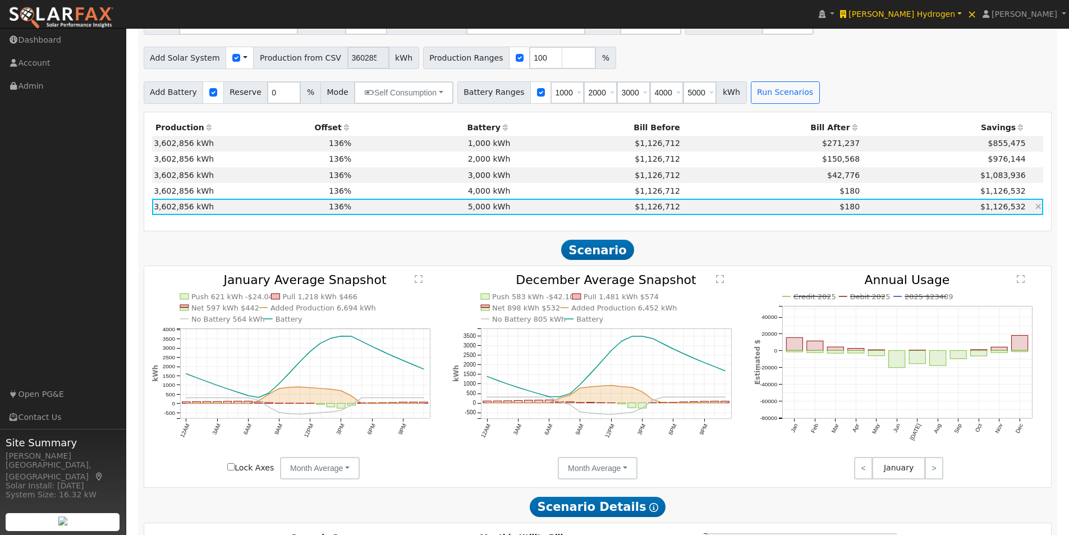
scroll to position [688, 0]
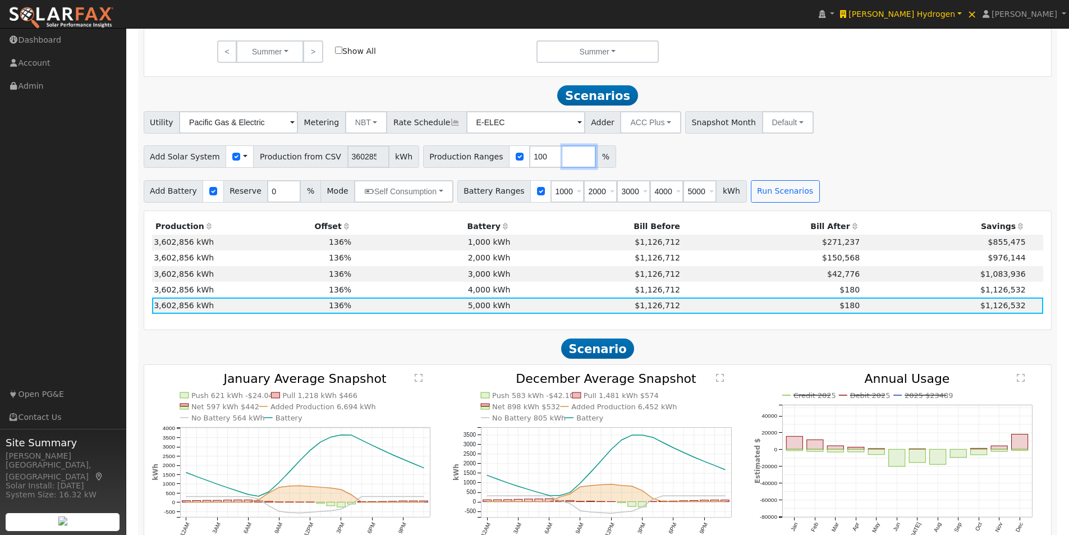
click at [562, 159] on input "number" at bounding box center [579, 156] width 34 height 22
drag, startPoint x: 521, startPoint y: 162, endPoint x: 500, endPoint y: 162, distance: 20.8
click at [500, 162] on div "Production Ranges 100 %" at bounding box center [519, 156] width 193 height 22
click at [932, 158] on div "Add Solar System Use CSV Data Production from CSV 3602856 kWh Production Ranges…" at bounding box center [597, 154] width 912 height 26
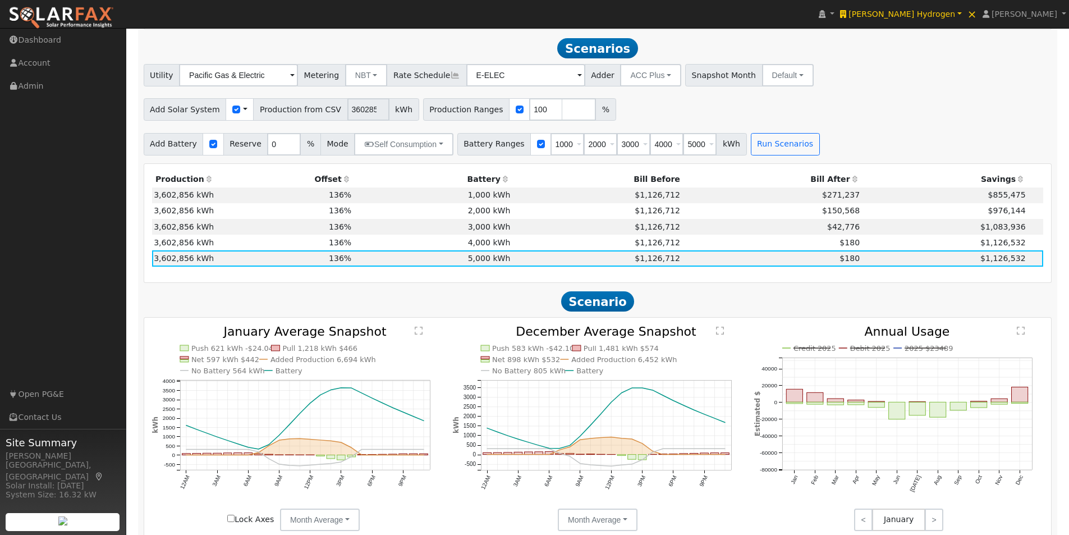
scroll to position [801, 0]
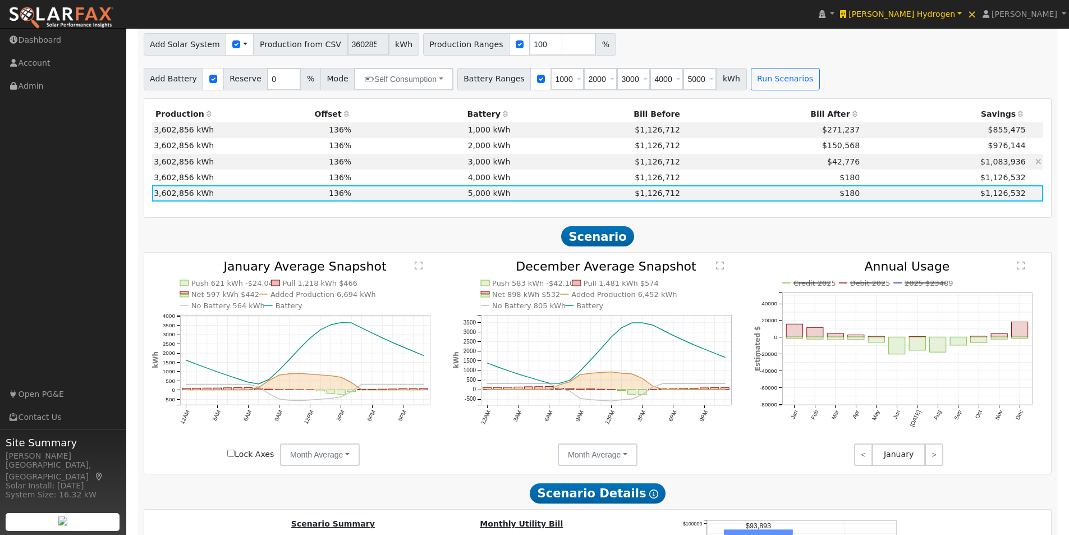
click at [498, 167] on td "3,000 kWh" at bounding box center [432, 162] width 159 height 16
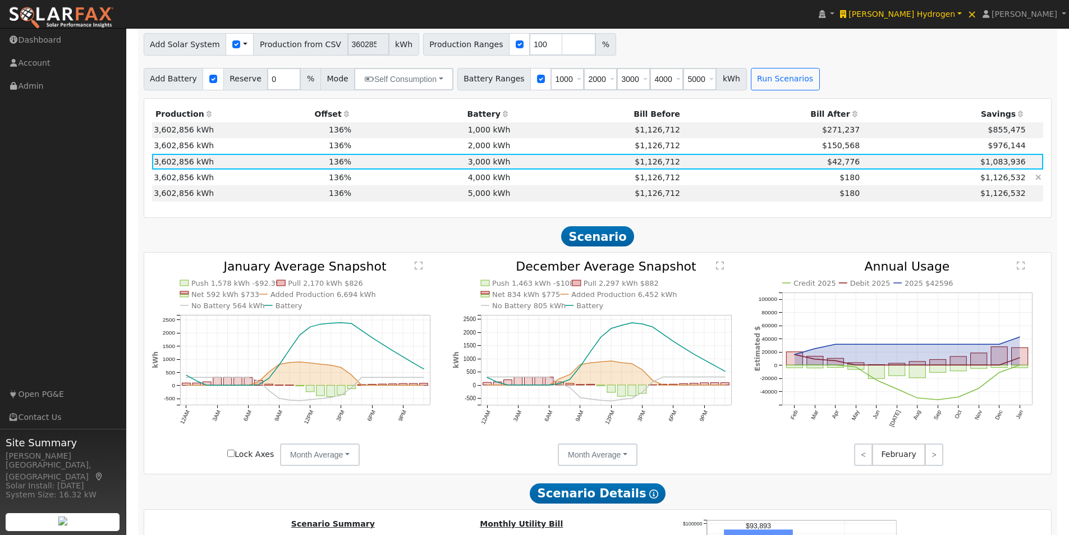
click at [491, 180] on td "4,000 kWh" at bounding box center [432, 177] width 159 height 16
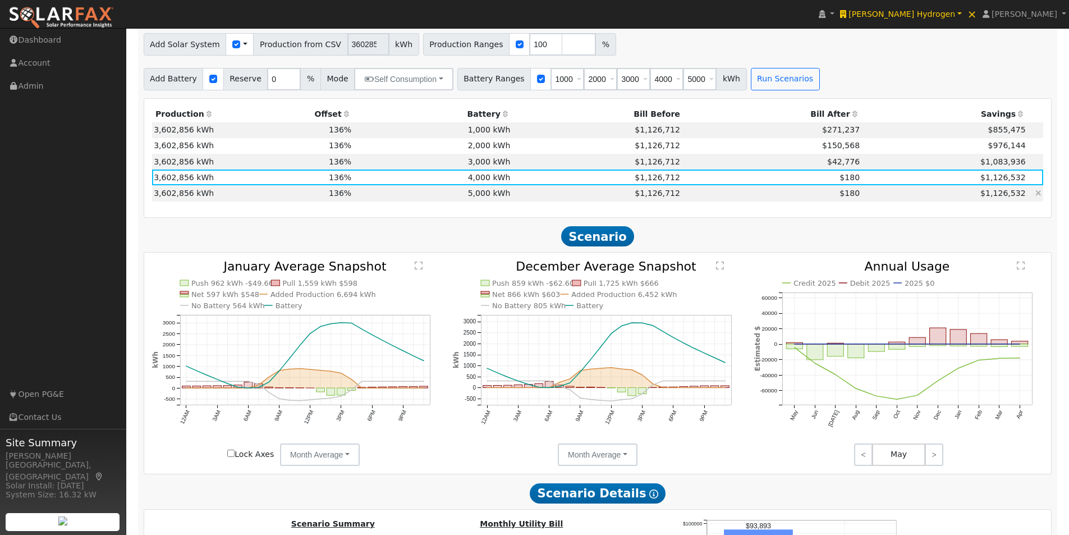
click at [482, 196] on td "5,000 kWh" at bounding box center [432, 193] width 159 height 16
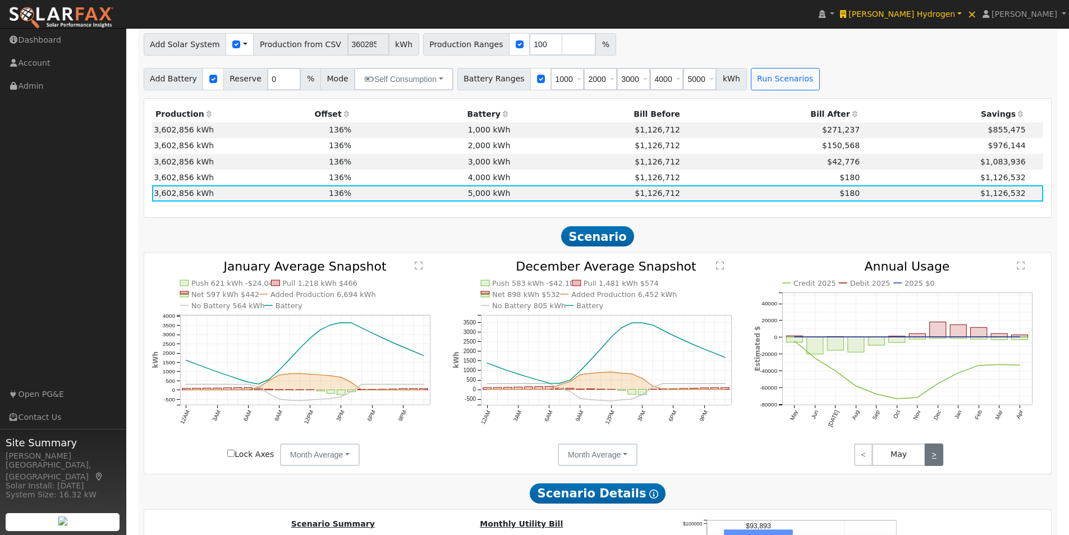
click at [932, 458] on link ">" at bounding box center [934, 454] width 19 height 22
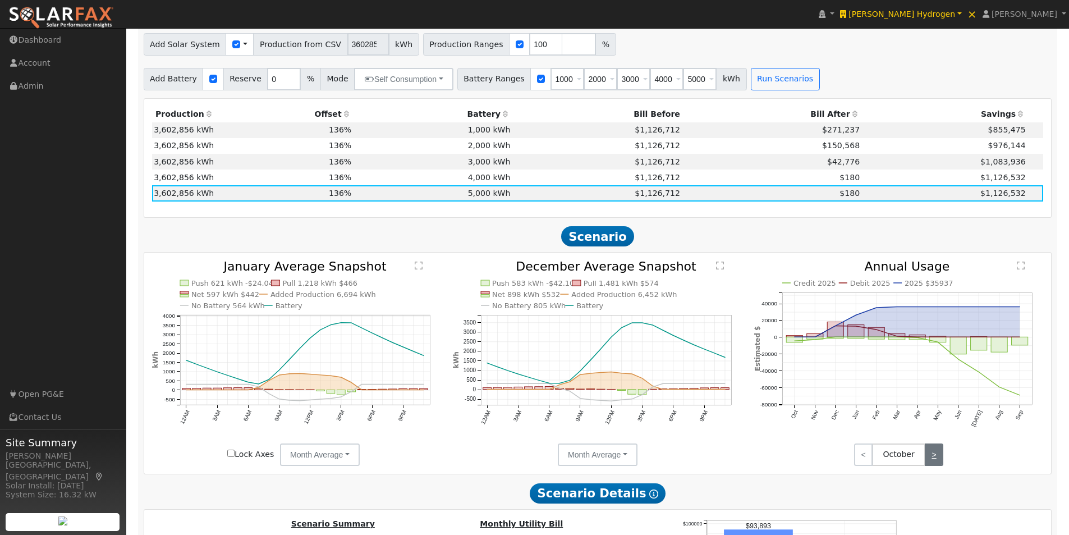
click at [932, 458] on link ">" at bounding box center [934, 454] width 19 height 22
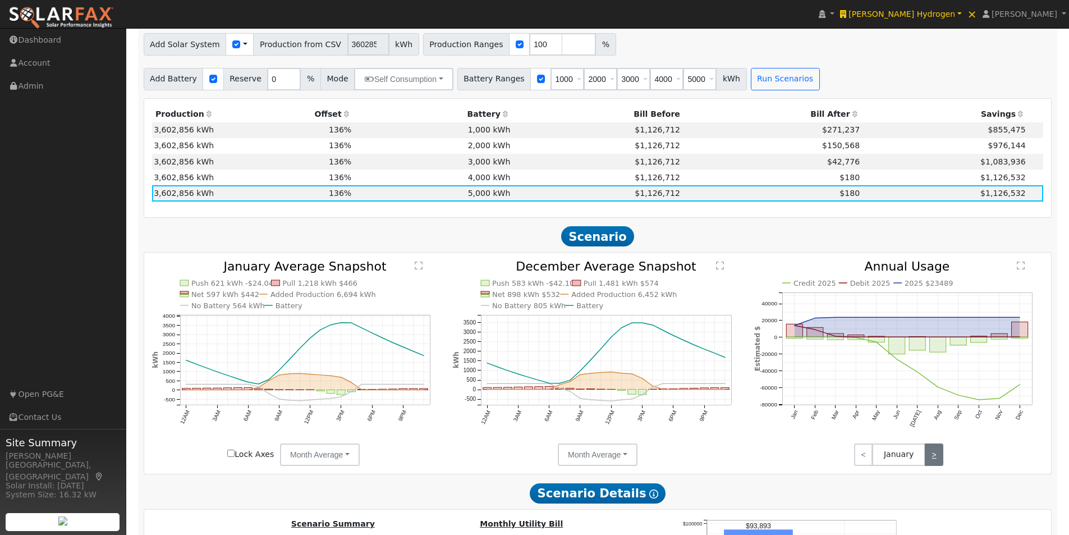
click at [932, 458] on link ">" at bounding box center [934, 454] width 19 height 22
click at [917, 287] on text "2025 $23489" at bounding box center [928, 283] width 48 height 8
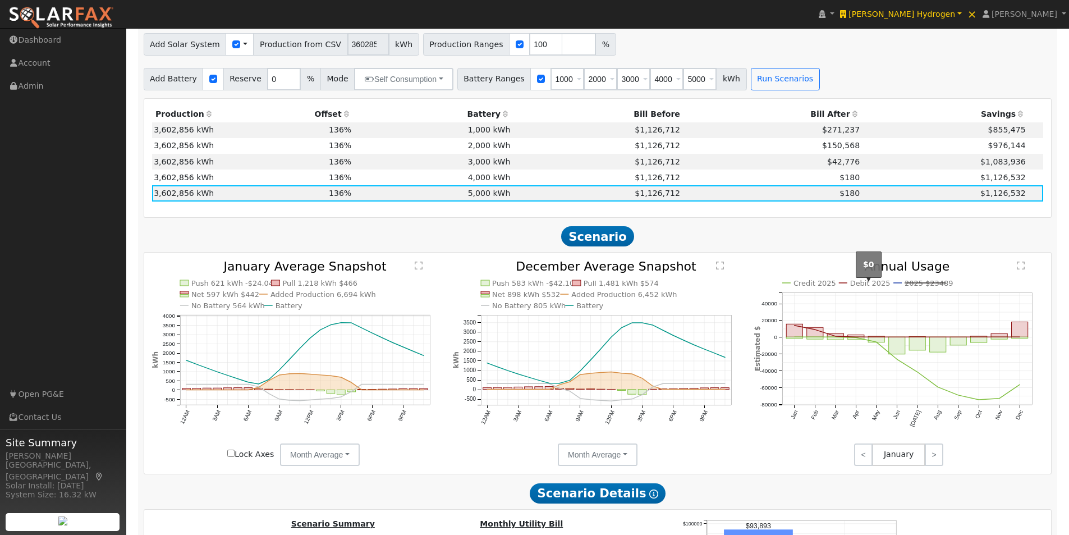
click at [867, 286] on text "Debit 2025" at bounding box center [870, 283] width 40 height 8
click at [811, 284] on text "Credit 2025" at bounding box center [814, 283] width 43 height 8
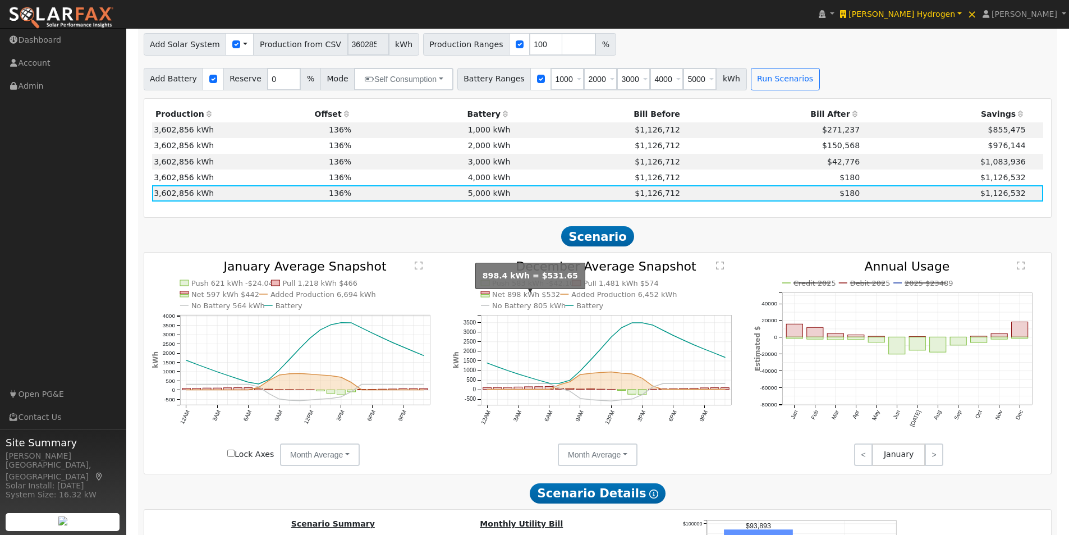
click at [514, 298] on text "Net 898 kWh $532" at bounding box center [526, 294] width 68 height 8
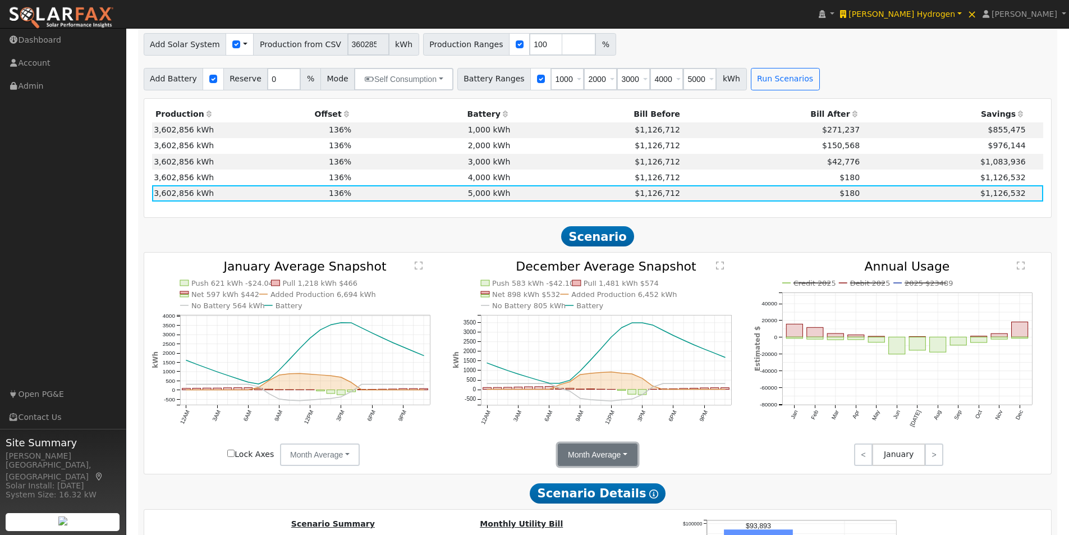
click at [568, 460] on button "Month Average" at bounding box center [598, 454] width 80 height 22
drag, startPoint x: 575, startPoint y: 484, endPoint x: 576, endPoint y: 474, distance: 9.6
click at [575, 482] on link "Day" at bounding box center [597, 479] width 78 height 16
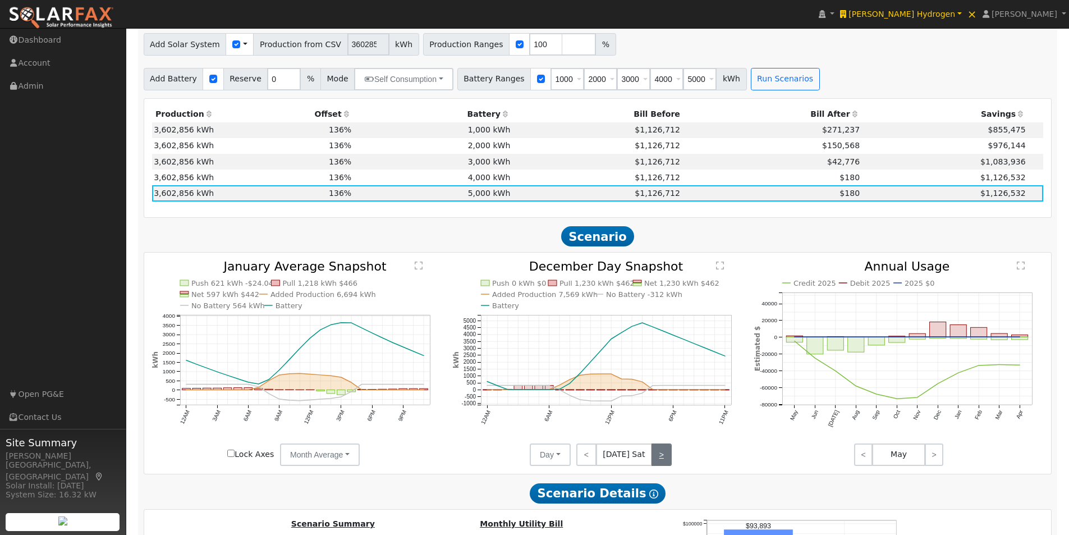
click at [655, 453] on link ">" at bounding box center [661, 454] width 20 height 22
click at [660, 457] on link ">" at bounding box center [661, 454] width 19 height 22
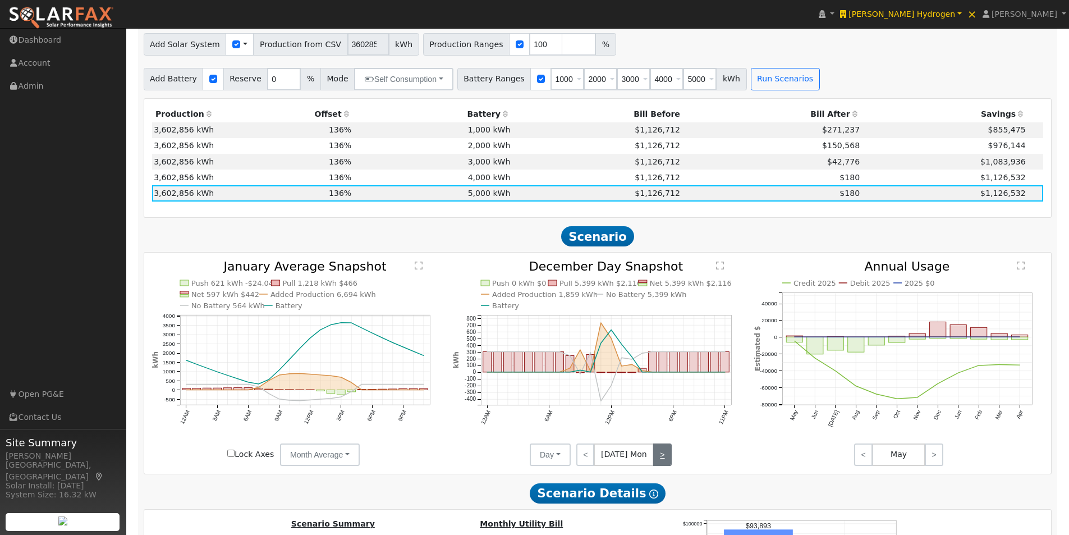
click at [661, 457] on link ">" at bounding box center [662, 454] width 18 height 22
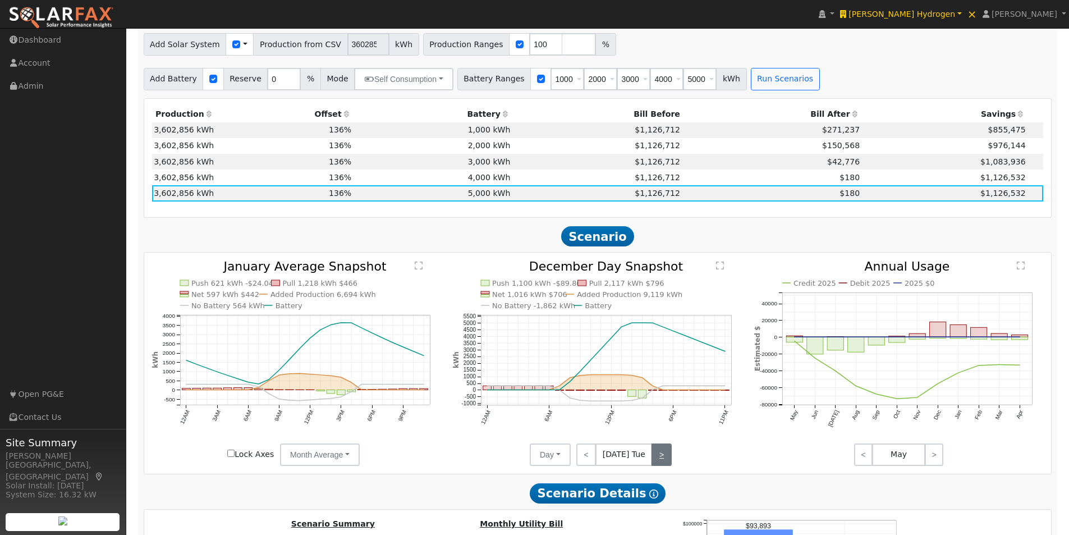
click at [660, 457] on link ">" at bounding box center [661, 454] width 20 height 22
click at [587, 456] on link "<" at bounding box center [585, 454] width 18 height 22
click at [660, 462] on link ">" at bounding box center [661, 454] width 20 height 22
click at [661, 460] on link ">" at bounding box center [663, 454] width 18 height 22
click at [661, 460] on link ">" at bounding box center [661, 454] width 19 height 22
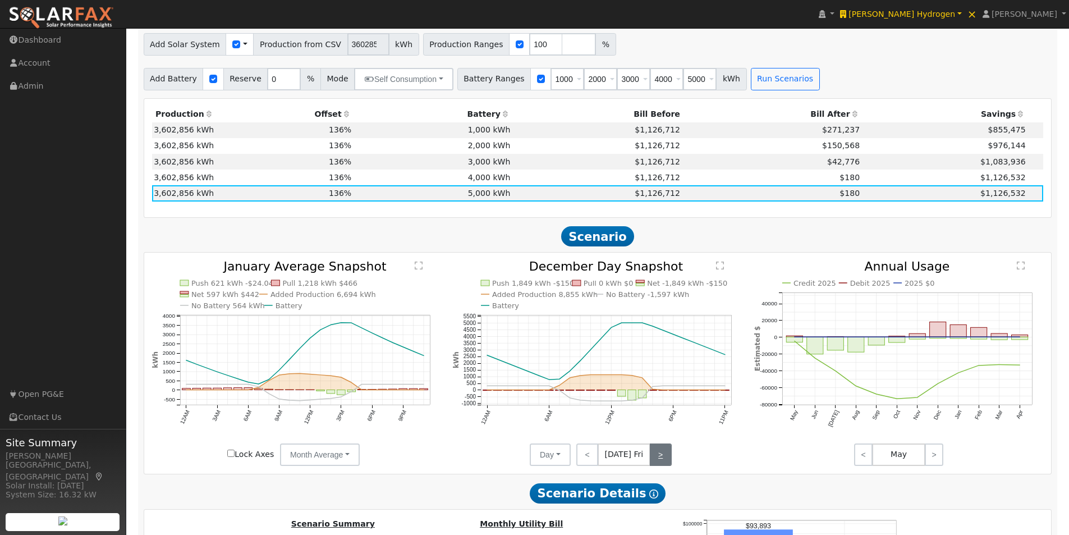
click at [661, 460] on link ">" at bounding box center [661, 454] width 22 height 22
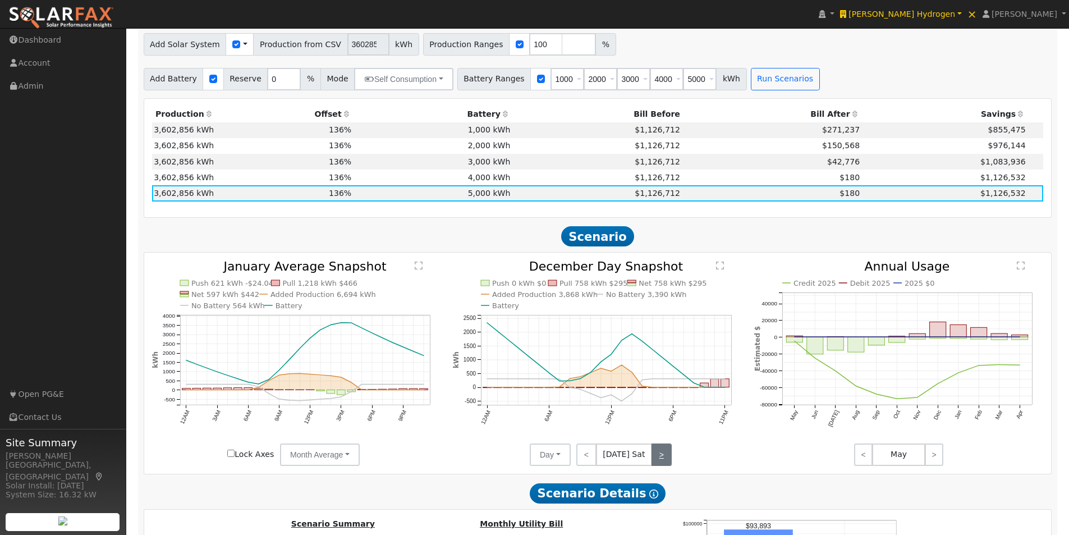
click at [661, 460] on link ">" at bounding box center [661, 454] width 20 height 22
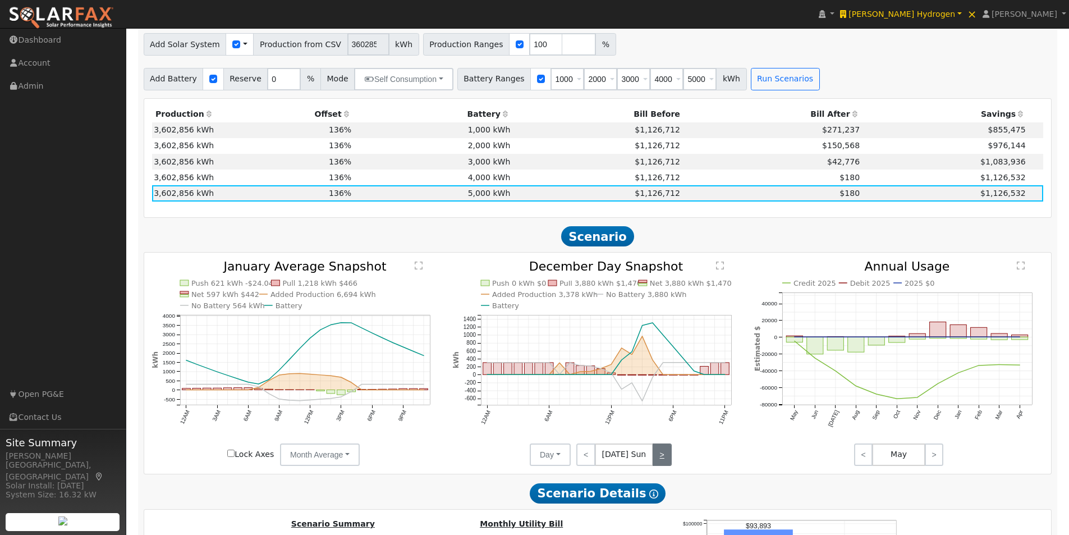
click at [661, 459] on link ">" at bounding box center [661, 454] width 19 height 22
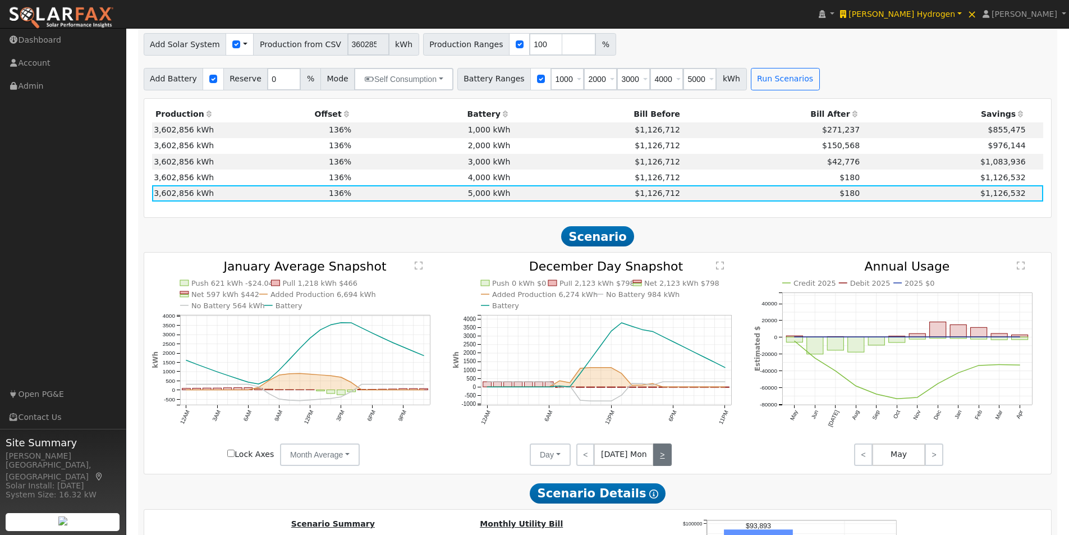
click at [661, 459] on link ">" at bounding box center [662, 454] width 18 height 22
click at [661, 459] on link ">" at bounding box center [661, 454] width 20 height 22
click at [661, 459] on link ">" at bounding box center [663, 454] width 18 height 22
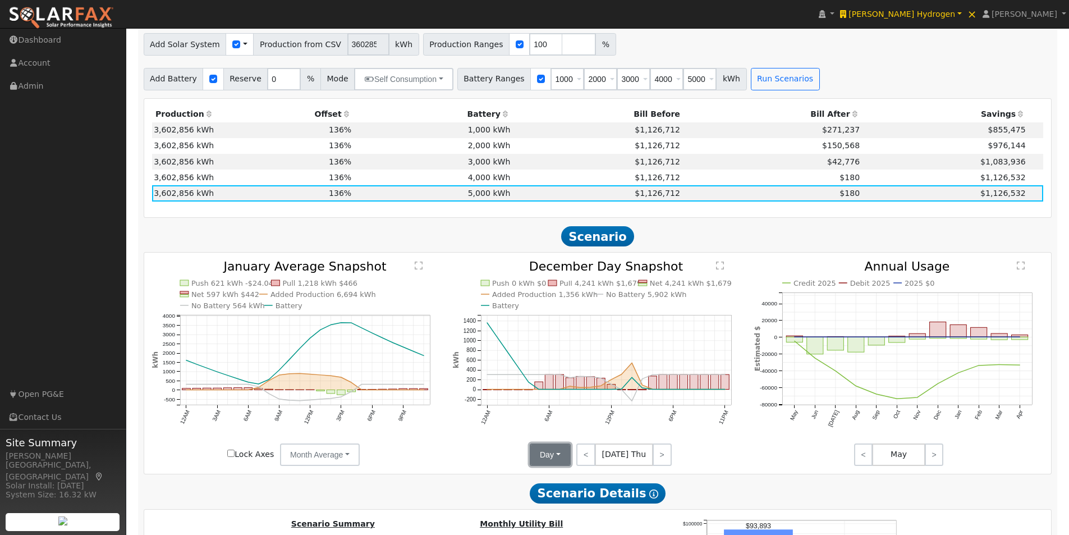
click at [554, 461] on button "Day" at bounding box center [550, 454] width 41 height 22
drag, startPoint x: 549, startPoint y: 500, endPoint x: 781, endPoint y: 466, distance: 234.9
click at [549, 500] on link "Month Average" at bounding box center [569, 495] width 78 height 16
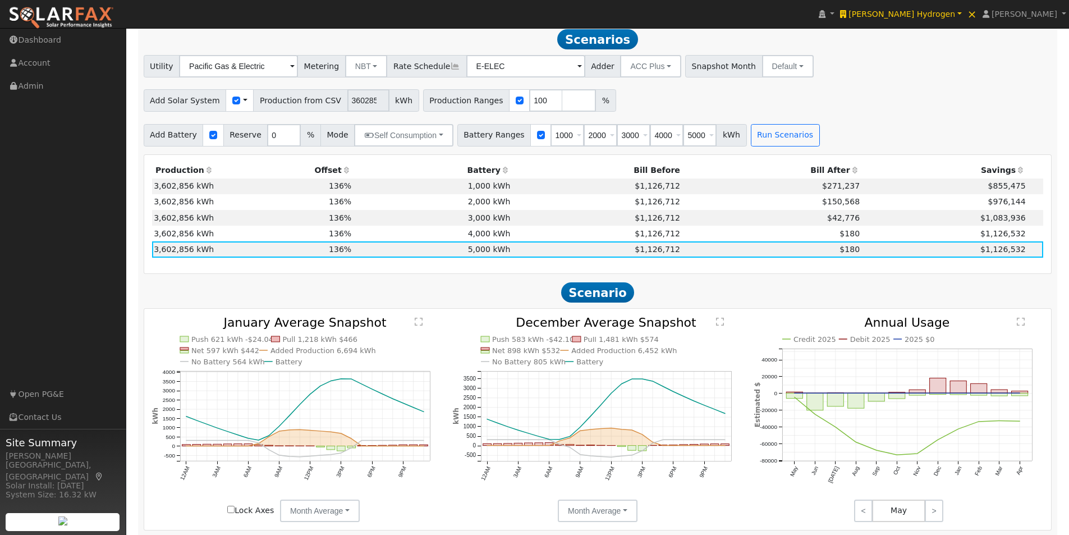
scroll to position [0, 6]
click at [663, 103] on div "Add Solar System Use CSV Data Production from CSV 3602856 kWh Production Ranges…" at bounding box center [597, 98] width 912 height 26
click at [867, 516] on link "<" at bounding box center [863, 510] width 19 height 22
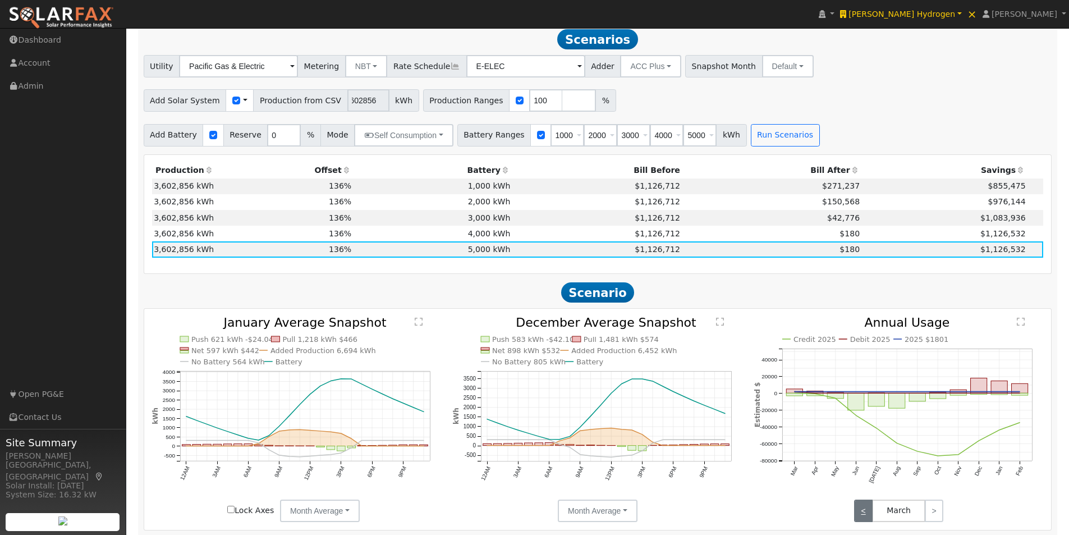
click at [867, 516] on link "<" at bounding box center [863, 510] width 19 height 22
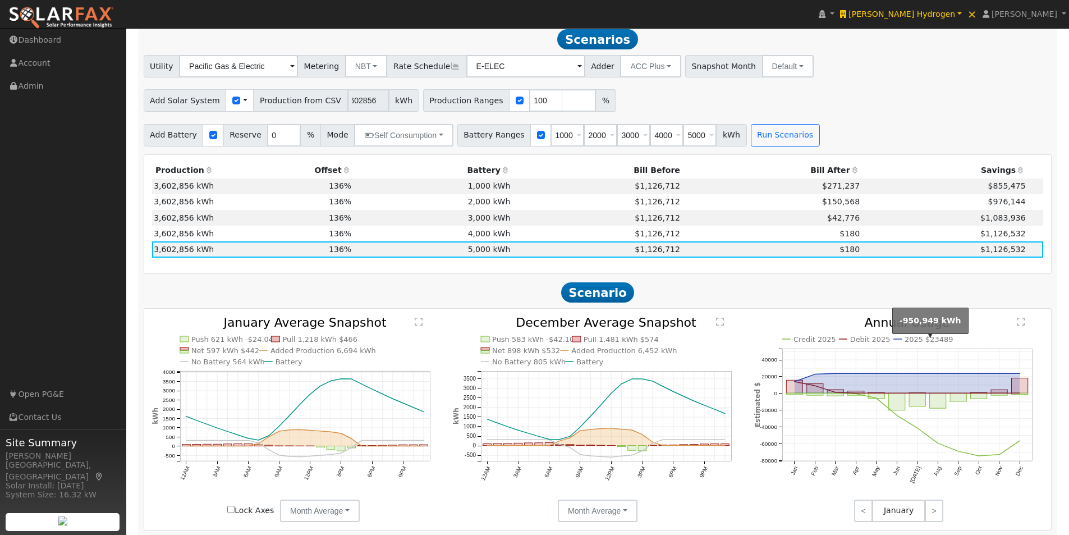
click at [913, 343] on text "2025 $23489" at bounding box center [928, 339] width 48 height 8
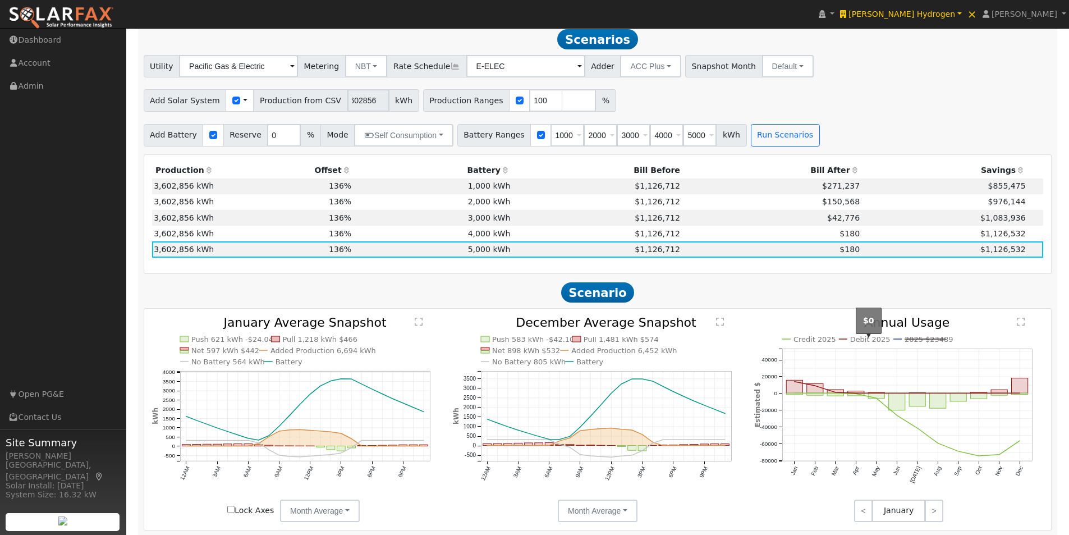
click at [856, 341] on text "Debit 2025" at bounding box center [870, 339] width 40 height 8
click at [799, 343] on text "Credit 2025" at bounding box center [814, 339] width 43 height 8
drag, startPoint x: 476, startPoint y: 236, endPoint x: 480, endPoint y: 255, distance: 19.1
click at [476, 239] on td "4,000 kWh" at bounding box center [432, 234] width 159 height 16
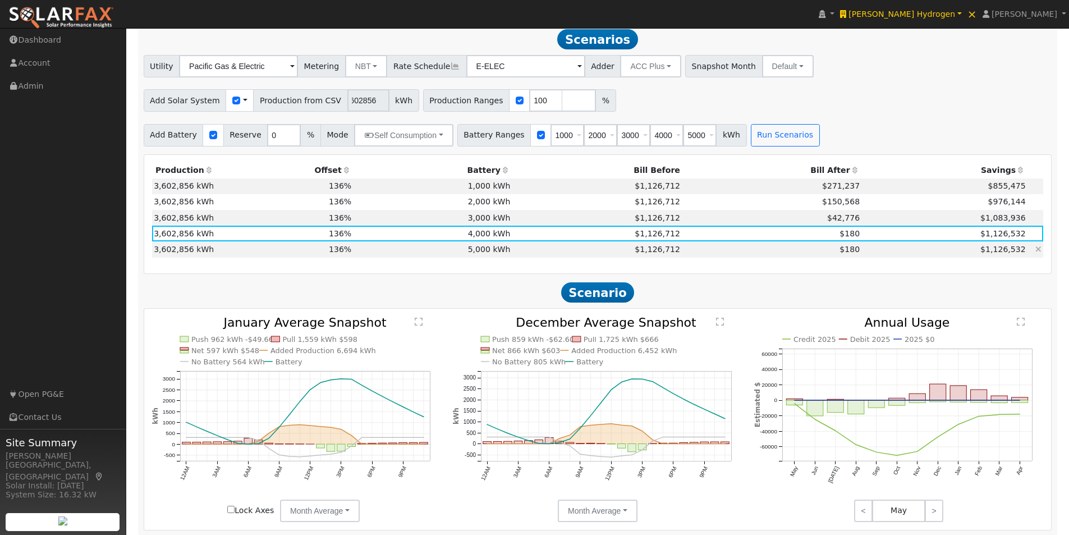
click at [481, 255] on td "5,000 kWh" at bounding box center [432, 249] width 159 height 16
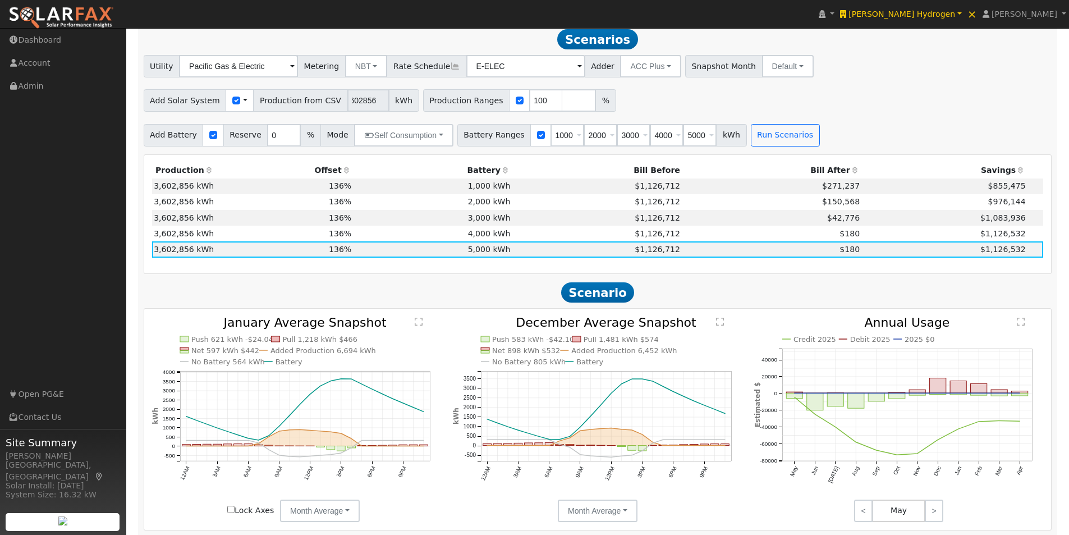
scroll to position [801, 0]
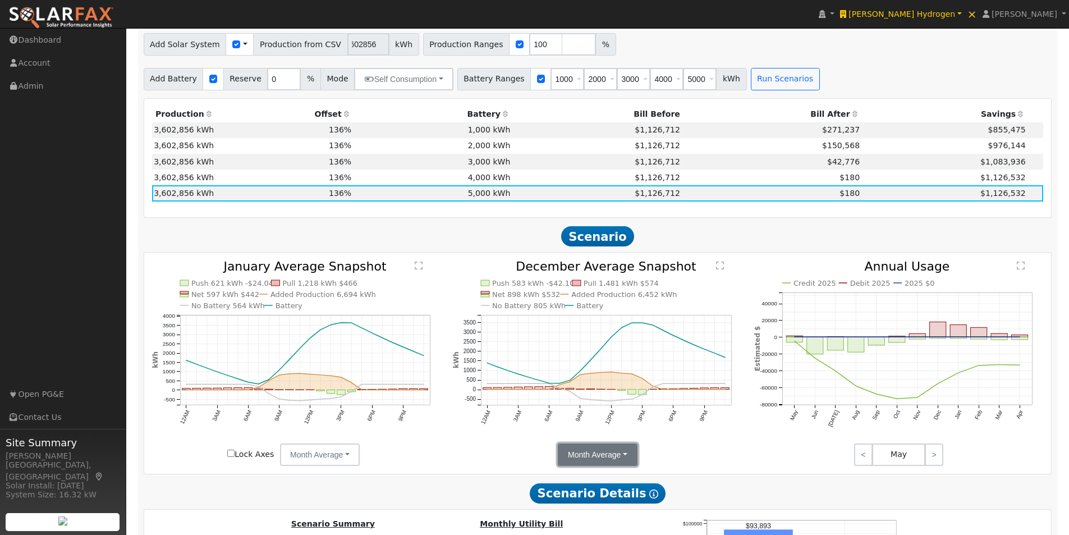
click at [606, 461] on button "Month Average" at bounding box center [598, 454] width 80 height 22
click at [579, 484] on link "Day" at bounding box center [597, 479] width 78 height 16
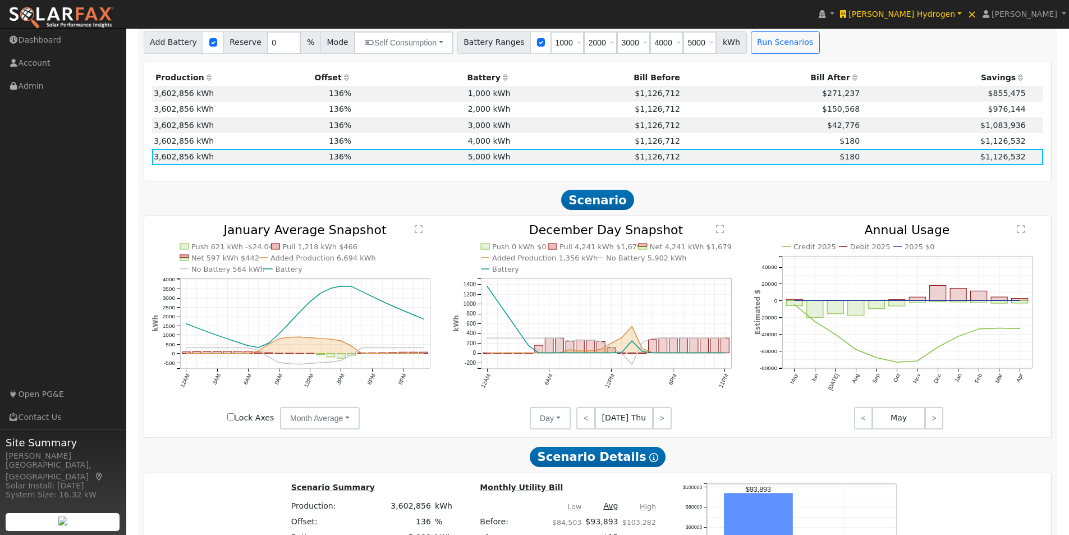
scroll to position [857, 0]
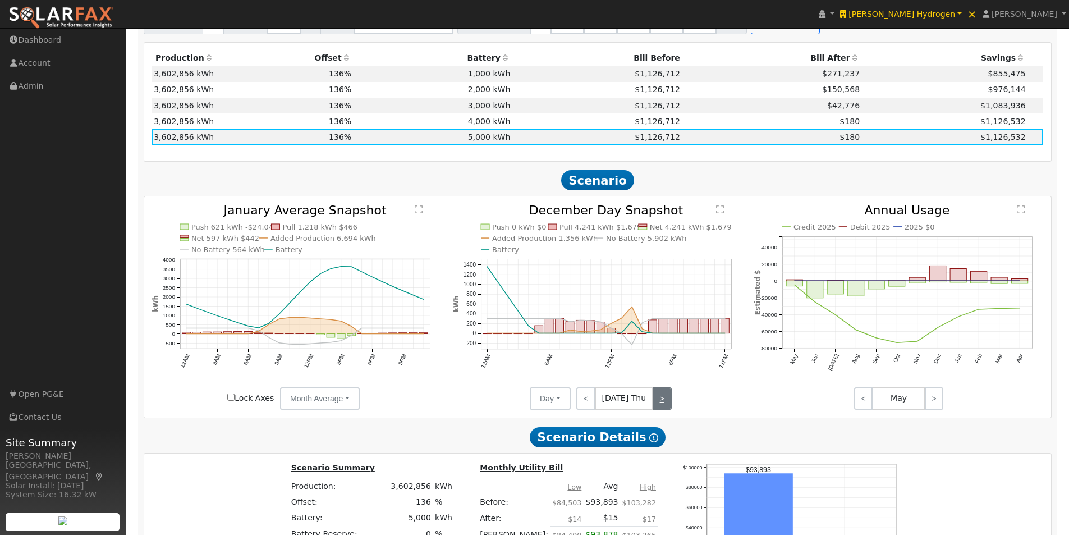
click at [662, 405] on link ">" at bounding box center [661, 398] width 19 height 22
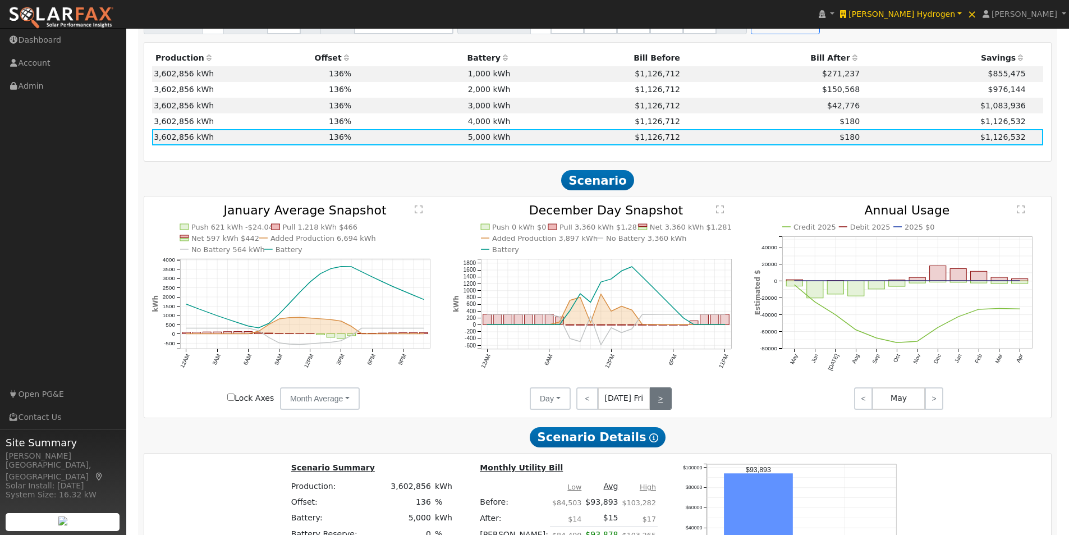
click at [662, 405] on link ">" at bounding box center [661, 398] width 22 height 22
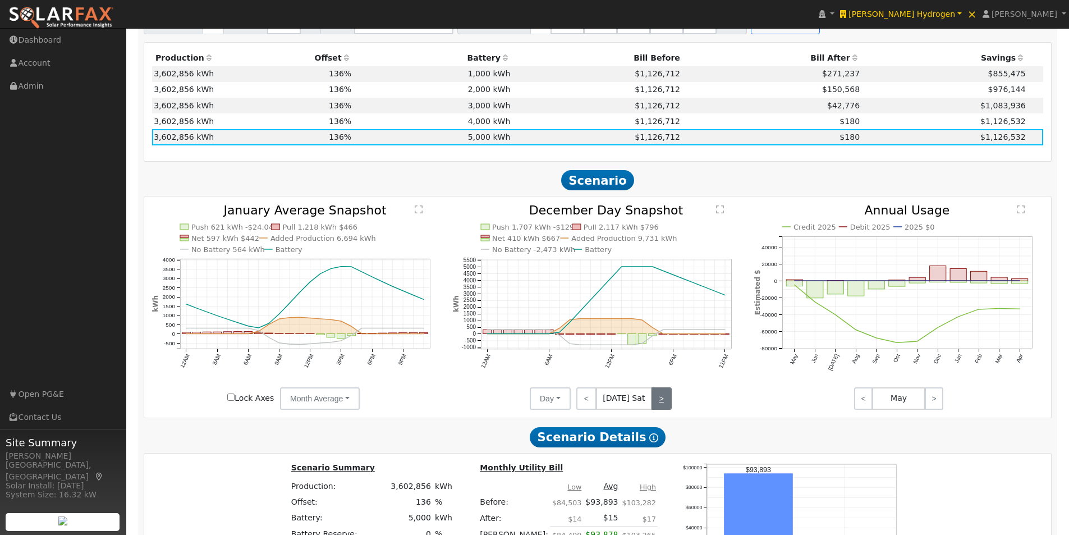
click at [662, 405] on link ">" at bounding box center [661, 398] width 20 height 22
click at [655, 402] on link ">" at bounding box center [661, 398] width 19 height 22
click at [658, 401] on link ">" at bounding box center [662, 398] width 18 height 22
click at [586, 401] on link "<" at bounding box center [586, 398] width 20 height 22
click at [586, 401] on link "<" at bounding box center [585, 398] width 18 height 22
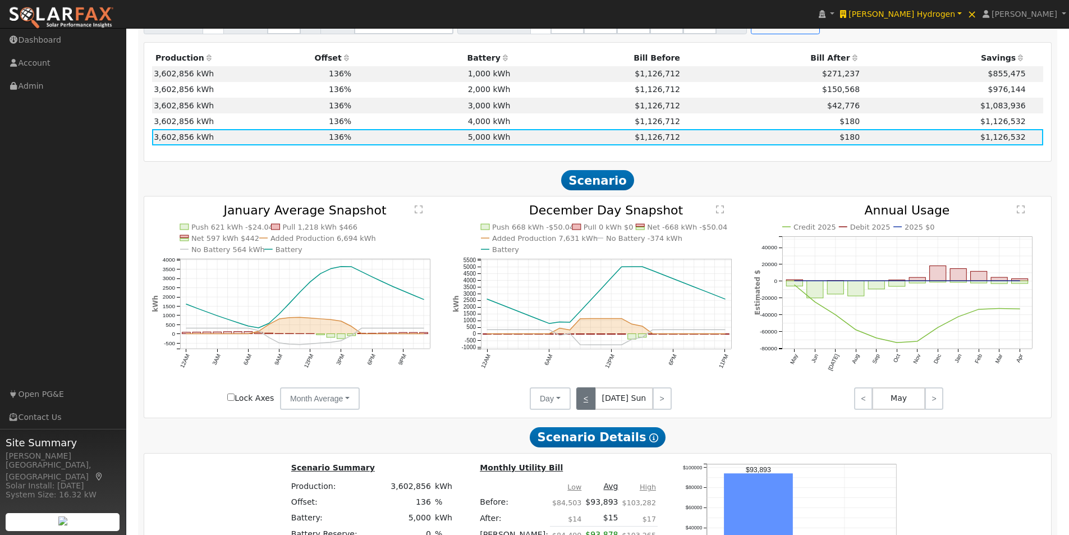
click at [586, 401] on link "<" at bounding box center [585, 398] width 19 height 22
click at [586, 401] on link "<" at bounding box center [586, 398] width 20 height 22
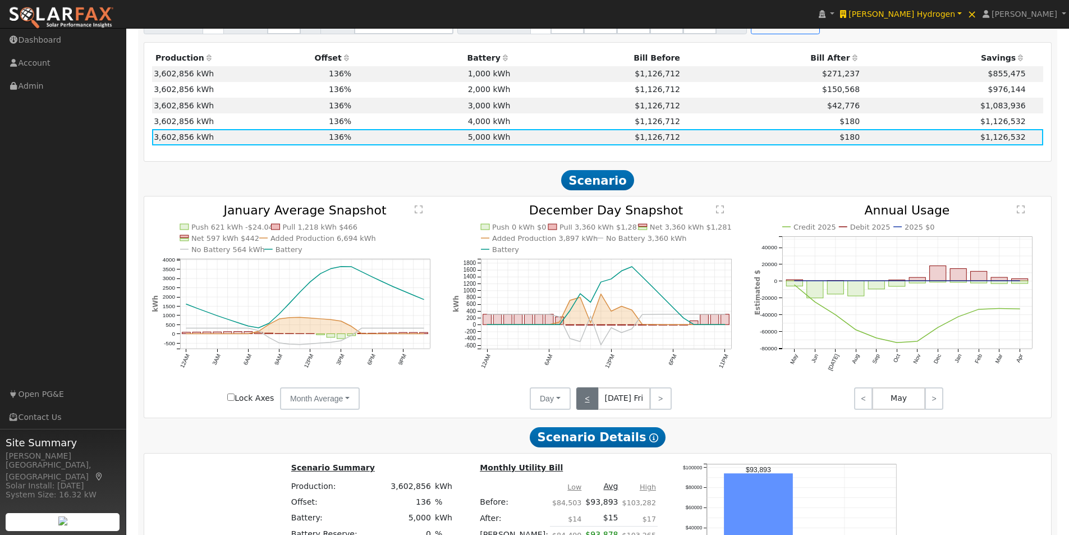
click at [586, 401] on link "<" at bounding box center [587, 398] width 22 height 22
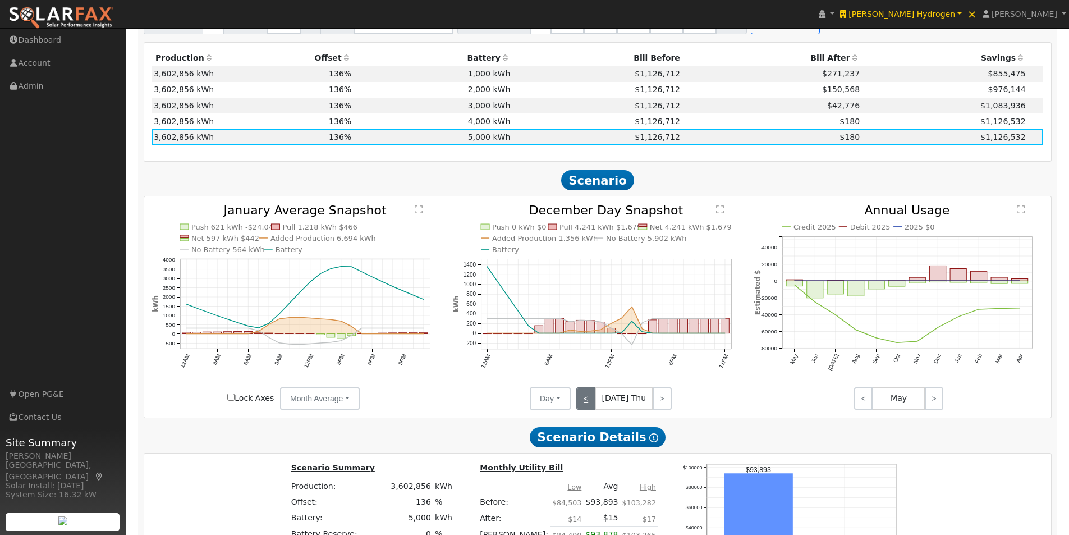
click at [586, 401] on link "<" at bounding box center [585, 398] width 19 height 22
click at [586, 402] on link "<" at bounding box center [585, 398] width 18 height 22
click at [586, 402] on link "<" at bounding box center [586, 398] width 20 height 22
click at [586, 402] on link "<" at bounding box center [585, 398] width 18 height 22
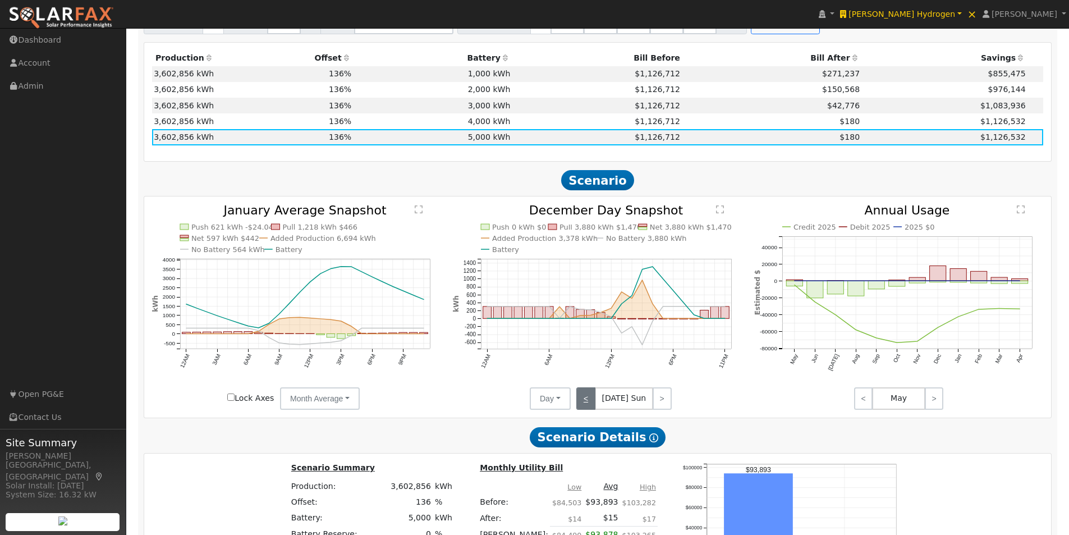
click at [585, 401] on link "<" at bounding box center [585, 398] width 19 height 22
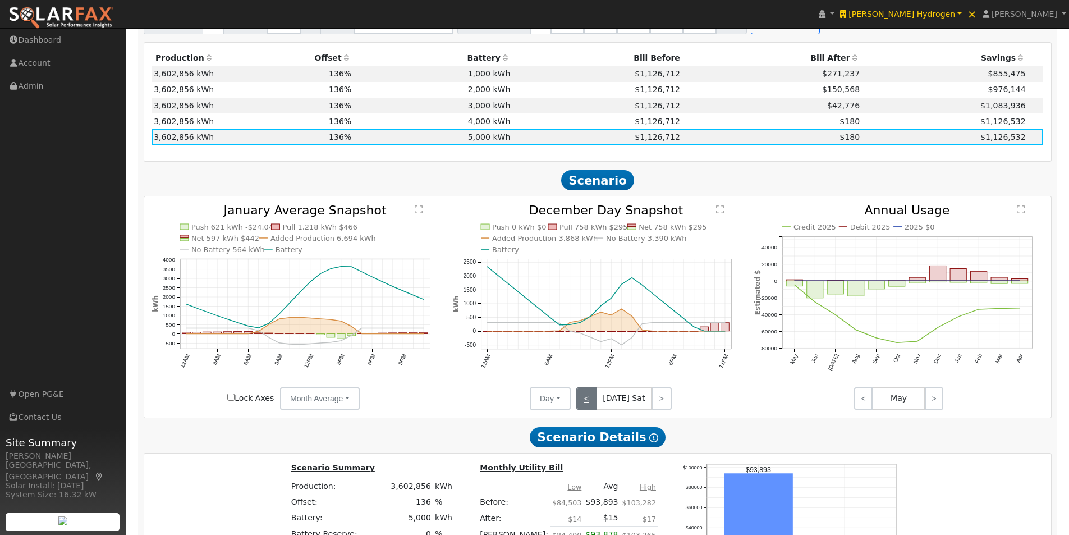
click at [585, 401] on link "<" at bounding box center [586, 398] width 20 height 22
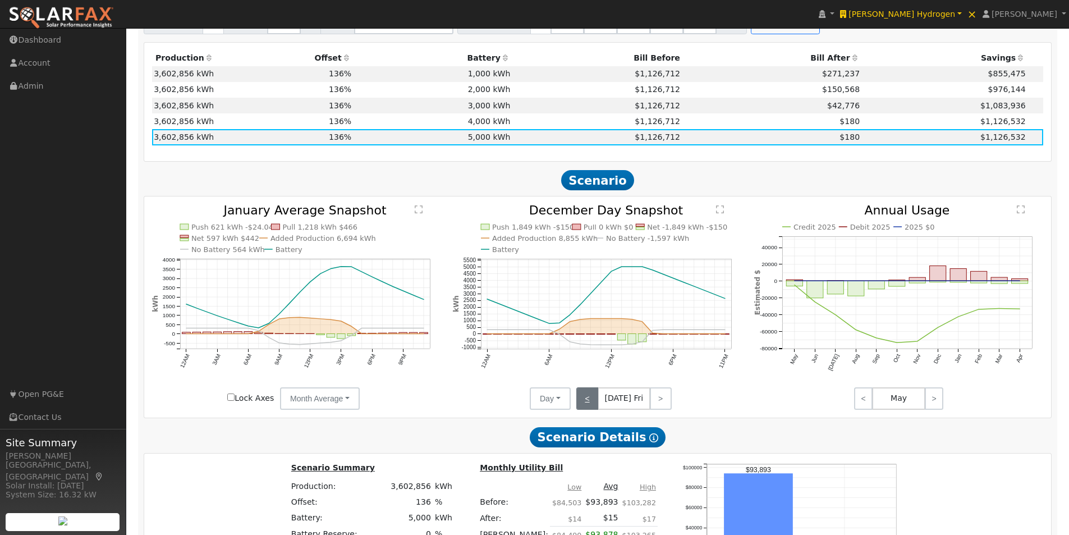
click at [585, 398] on link "<" at bounding box center [587, 398] width 22 height 22
click at [585, 398] on link "<" at bounding box center [585, 398] width 19 height 22
click at [585, 398] on link "<" at bounding box center [585, 398] width 18 height 22
click at [585, 398] on link "<" at bounding box center [586, 398] width 20 height 22
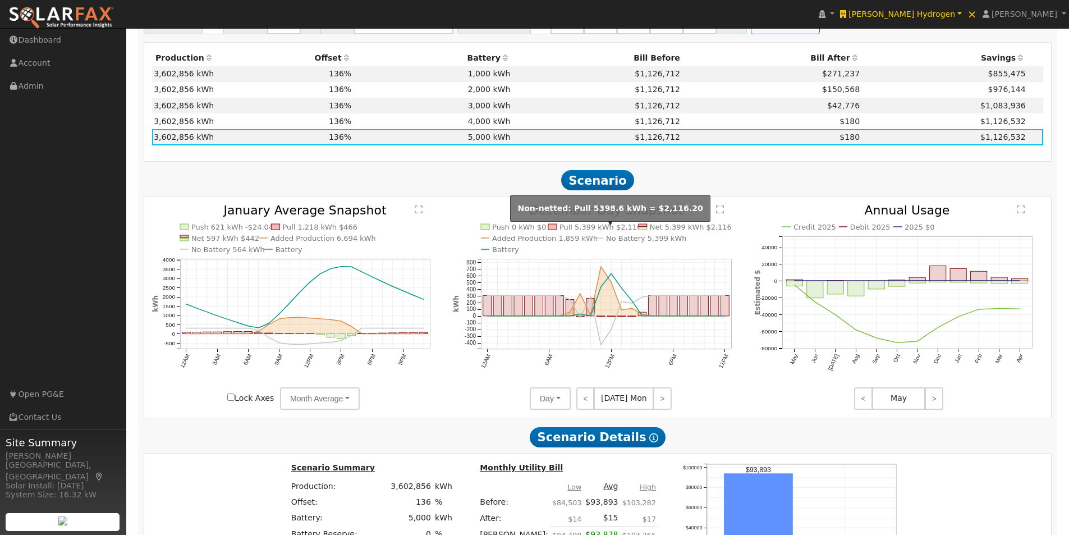
click at [591, 230] on text "Pull 5,399 kWh $2,116" at bounding box center [600, 227] width 82 height 8
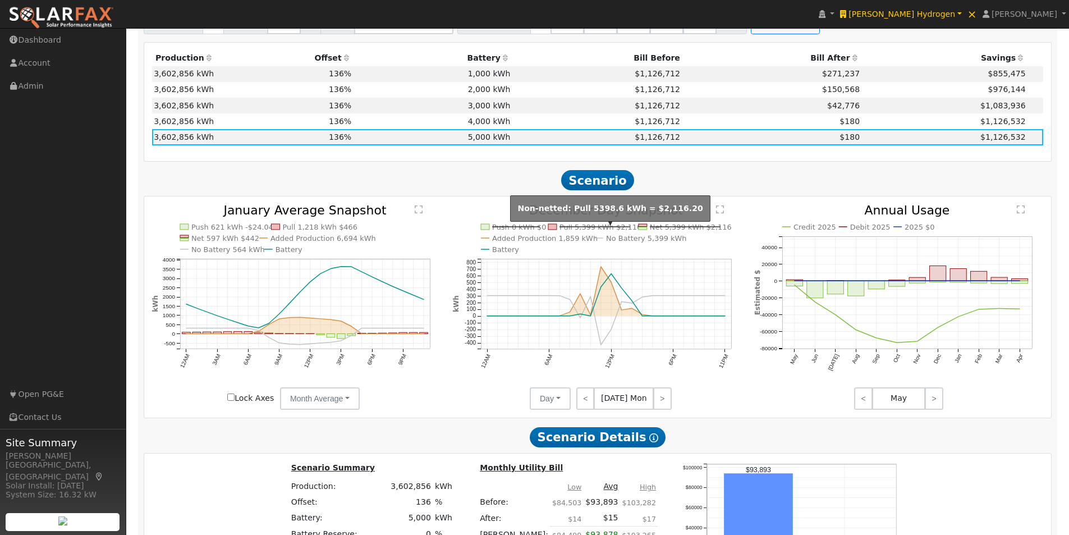
click at [591, 230] on text "Pull 5,399 kWh $2,116" at bounding box center [600, 227] width 82 height 8
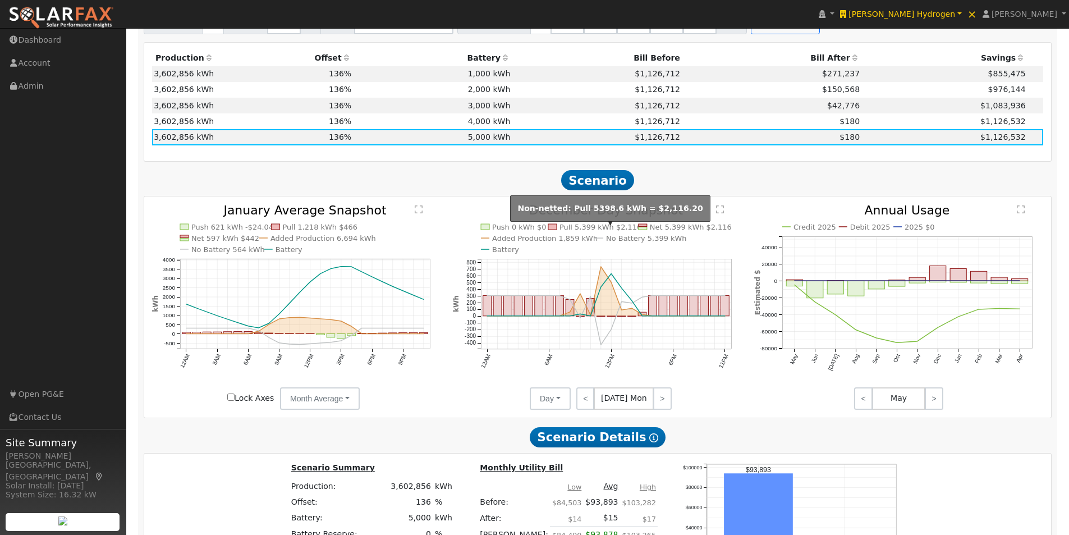
click at [583, 231] on text "Pull 5,399 kWh $2,116" at bounding box center [600, 227] width 82 height 8
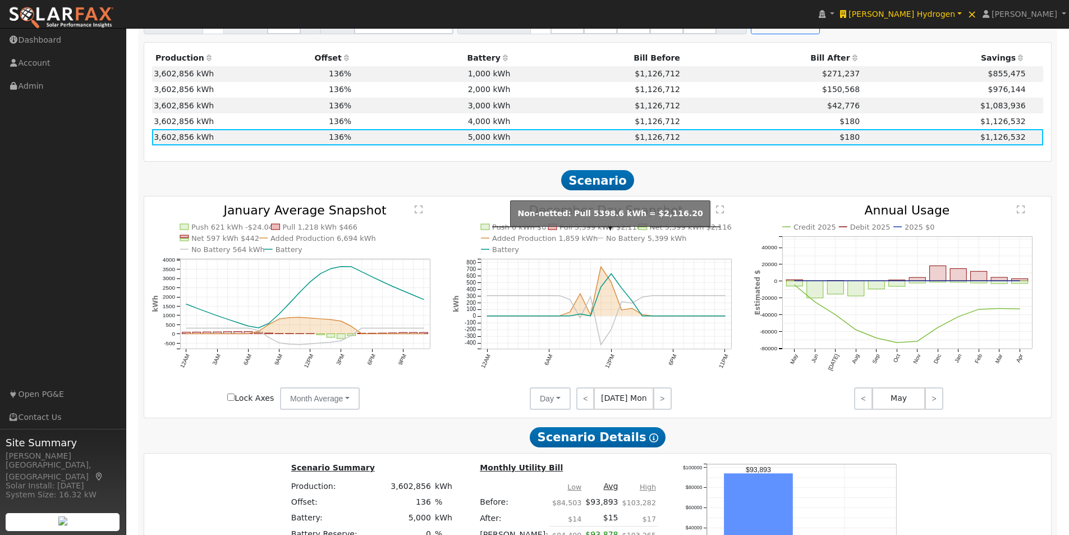
click at [583, 227] on line at bounding box center [594, 227] width 71 height 0
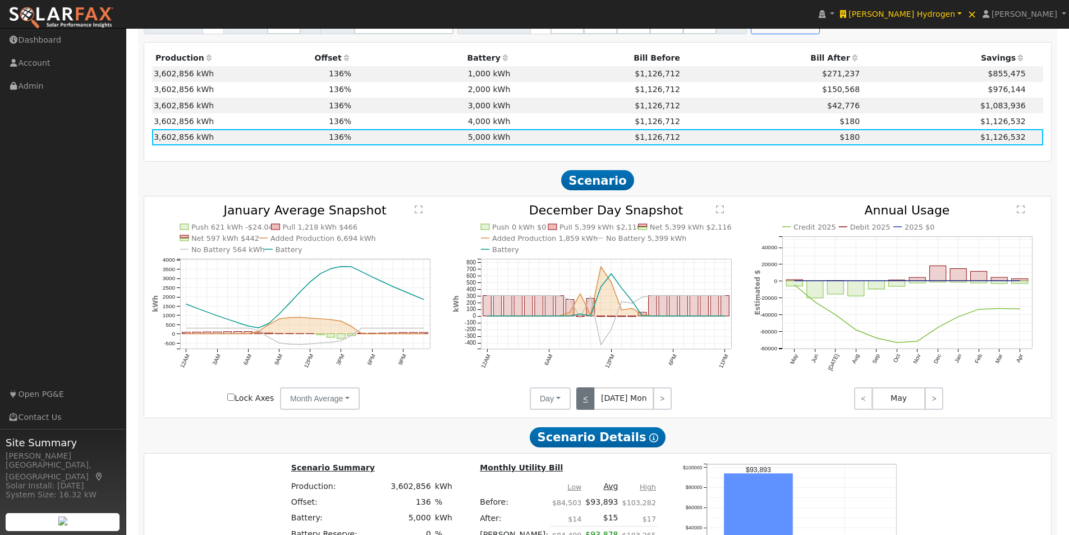
click at [583, 402] on link "<" at bounding box center [585, 398] width 18 height 22
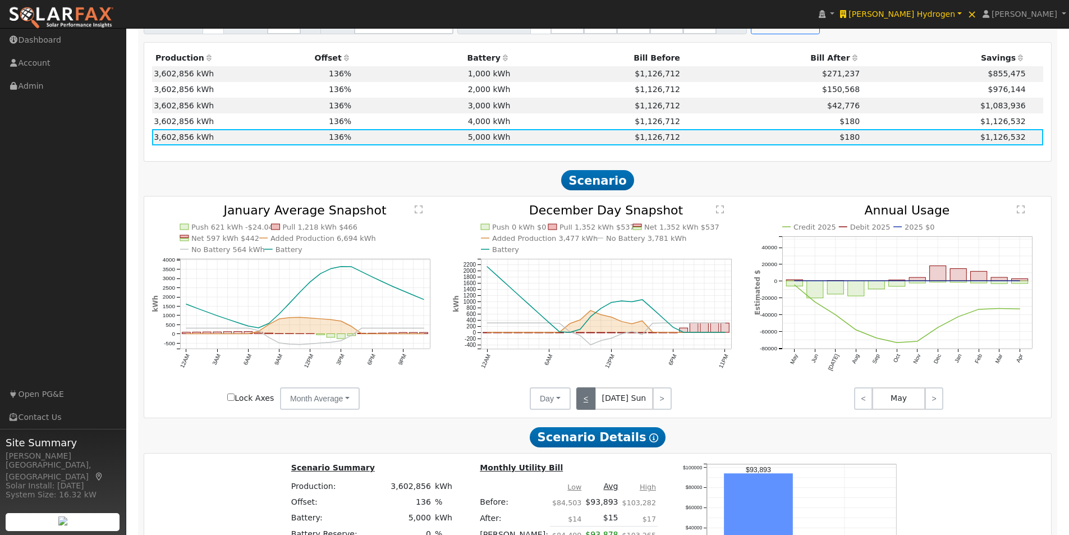
click at [588, 402] on link "<" at bounding box center [585, 398] width 19 height 22
click at [587, 405] on link "<" at bounding box center [586, 398] width 20 height 22
click at [587, 402] on link "<" at bounding box center [587, 398] width 22 height 22
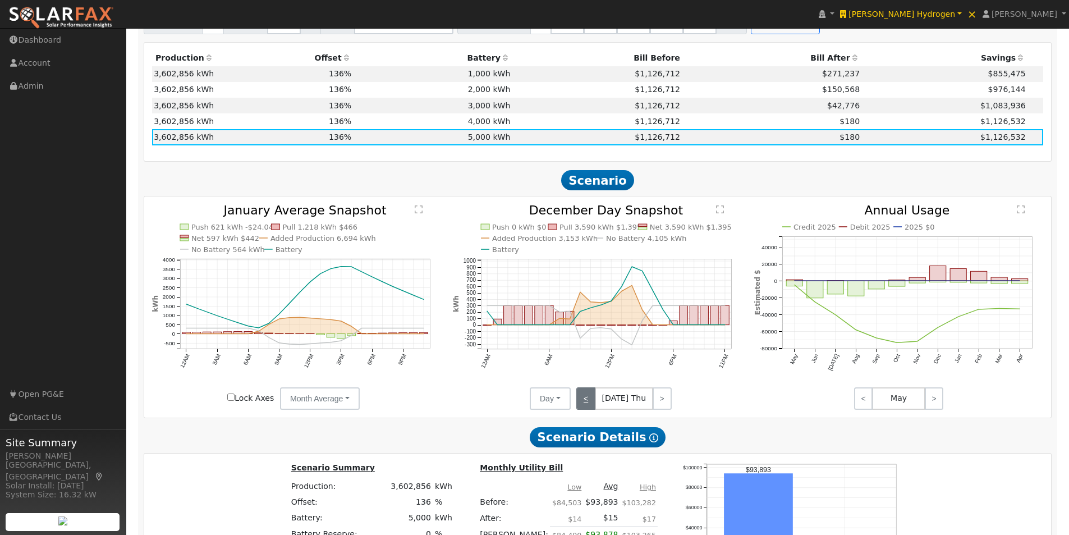
click at [587, 402] on link "<" at bounding box center [585, 398] width 19 height 22
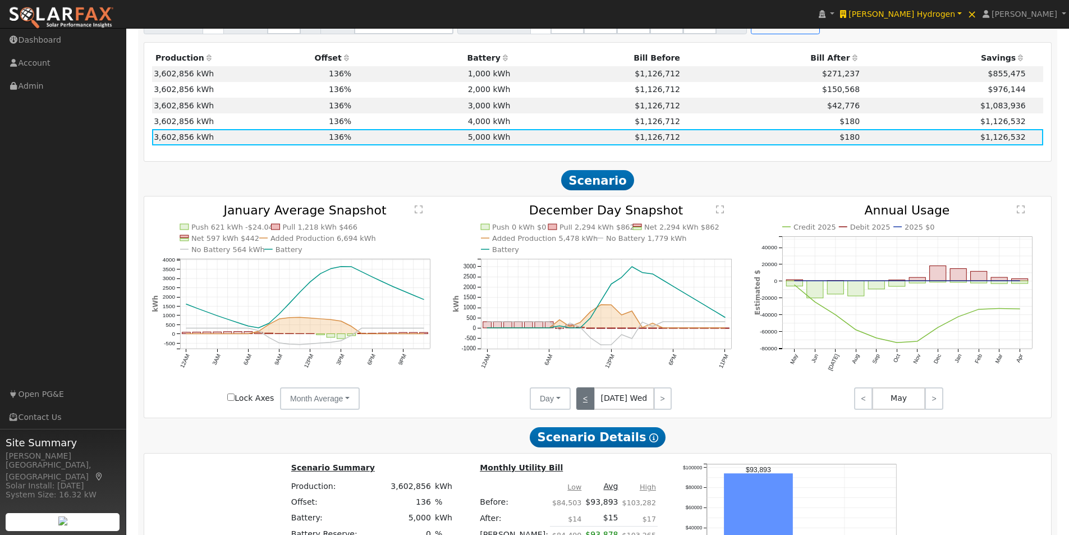
click at [587, 402] on link "<" at bounding box center [585, 398] width 18 height 22
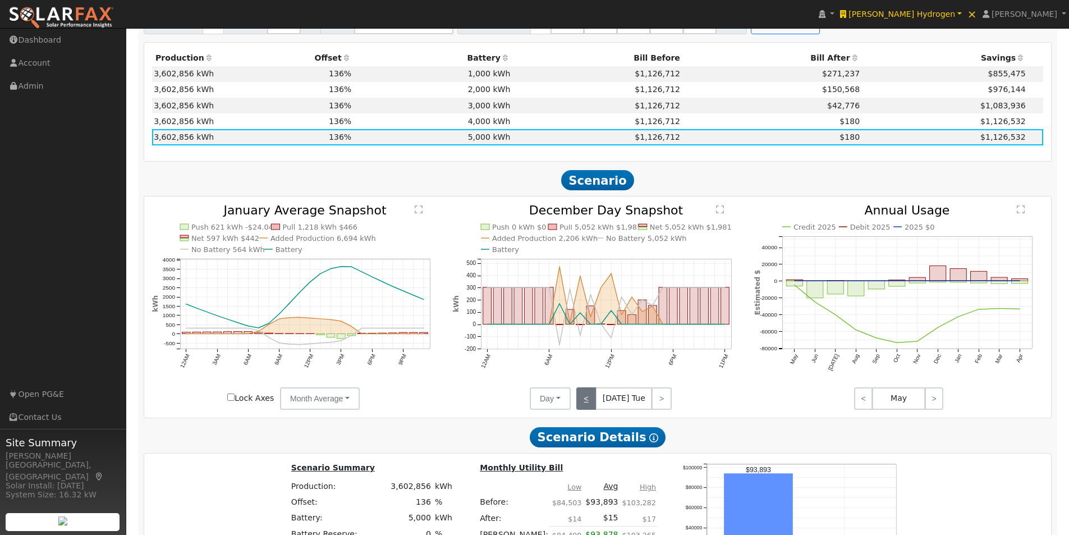
click at [587, 402] on link "<" at bounding box center [586, 398] width 20 height 22
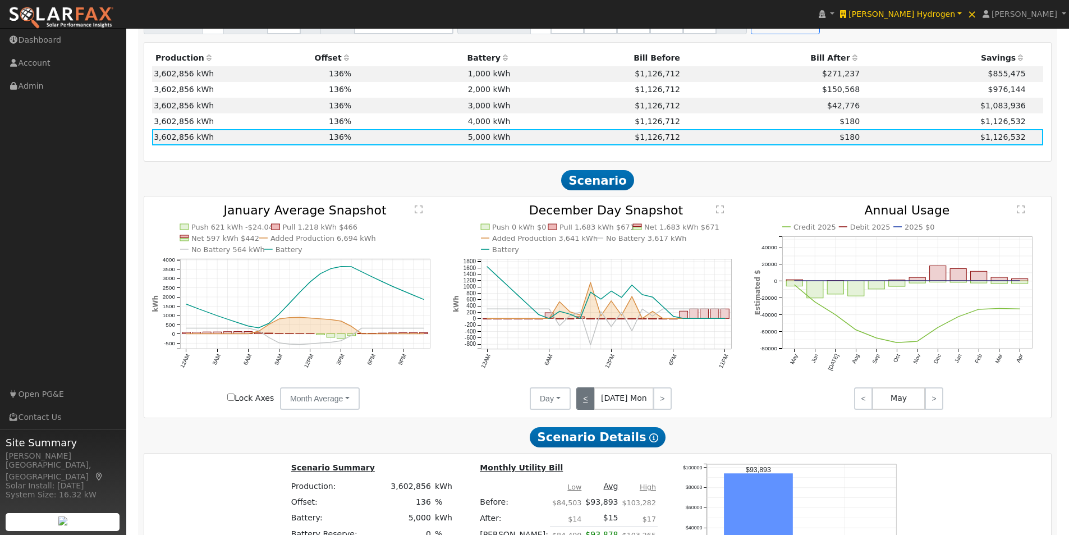
click at [587, 402] on link "<" at bounding box center [585, 398] width 18 height 22
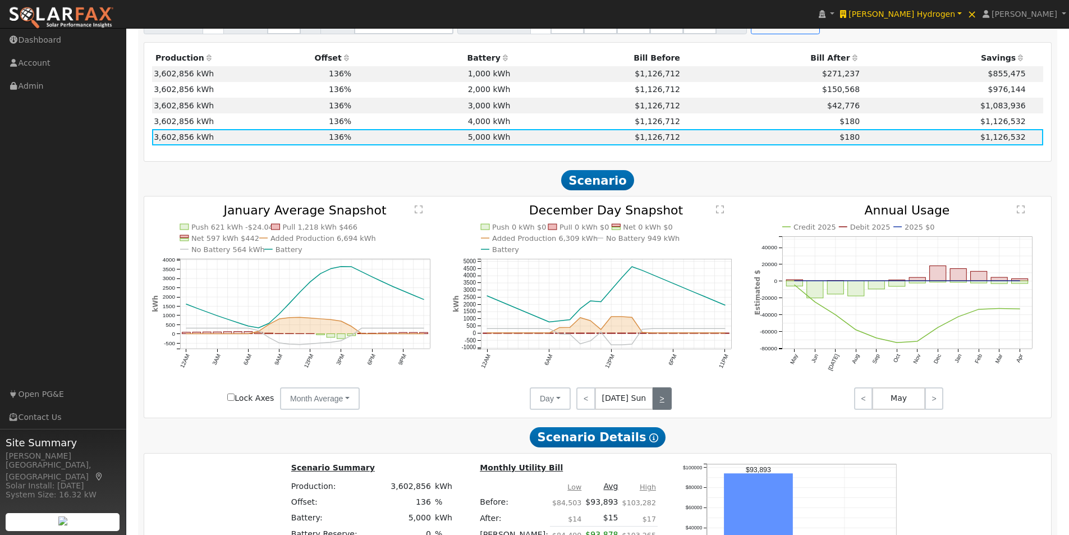
click at [655, 403] on link ">" at bounding box center [661, 398] width 19 height 22
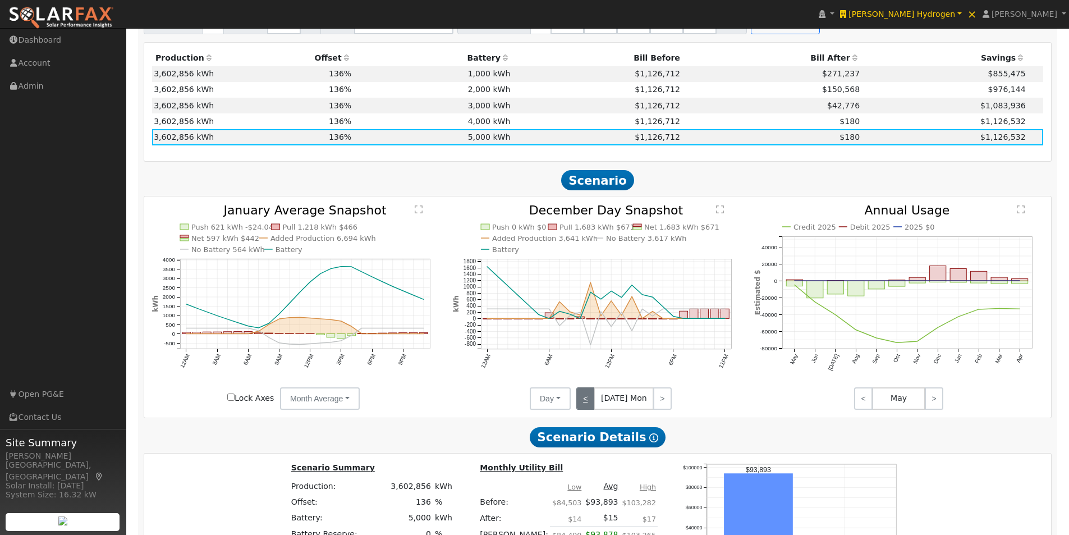
click at [585, 406] on link "<" at bounding box center [585, 398] width 18 height 22
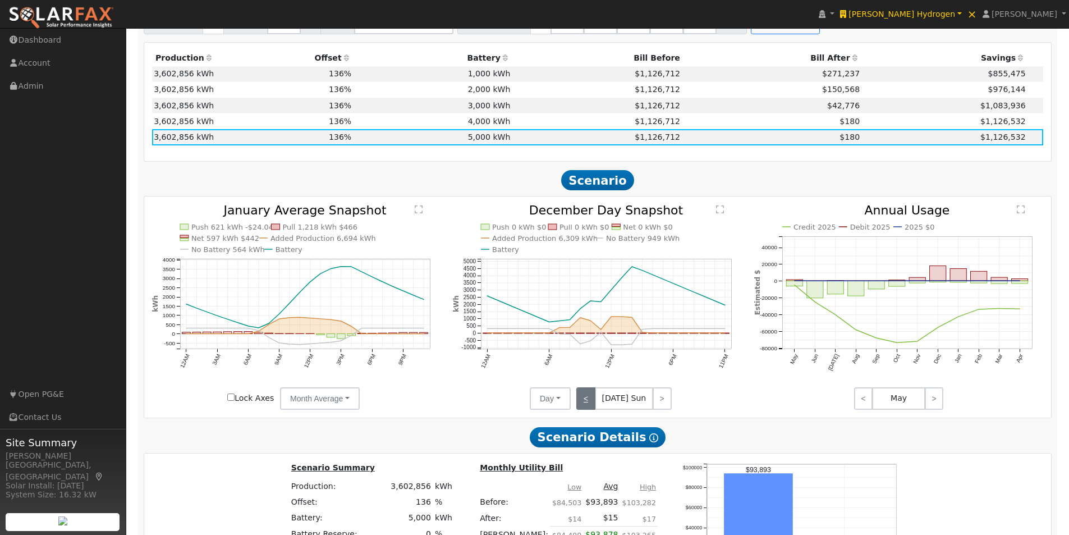
click at [591, 398] on link "<" at bounding box center [585, 398] width 19 height 22
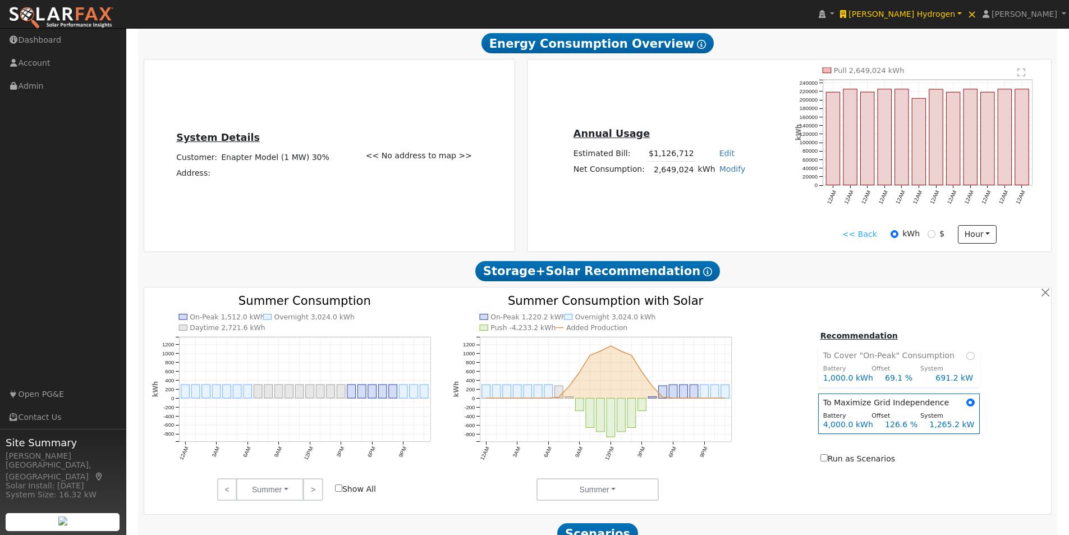
scroll to position [240, 0]
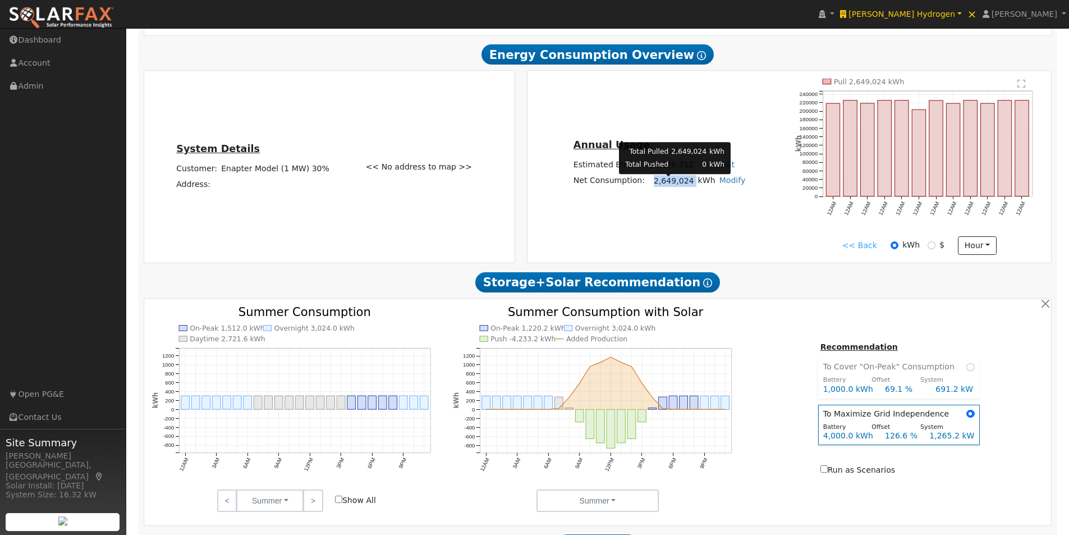
drag, startPoint x: 692, startPoint y: 188, endPoint x: 655, endPoint y: 185, distance: 37.1
click at [655, 185] on tr "Net Consumption: 2,649,024 kWh Modify Add Consumption Add Electric Vehicle Add …" at bounding box center [659, 181] width 176 height 16
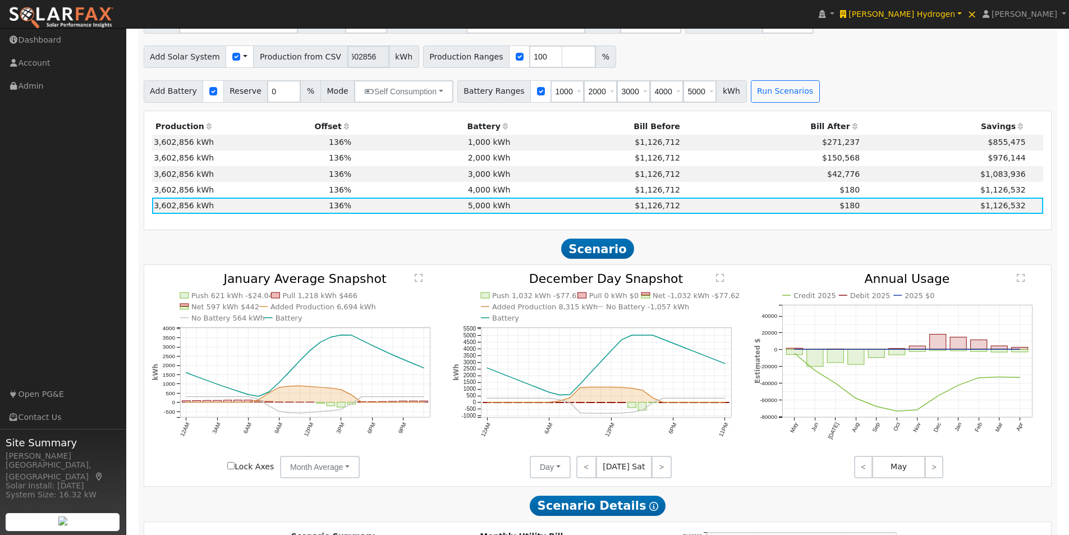
scroll to position [857, 0]
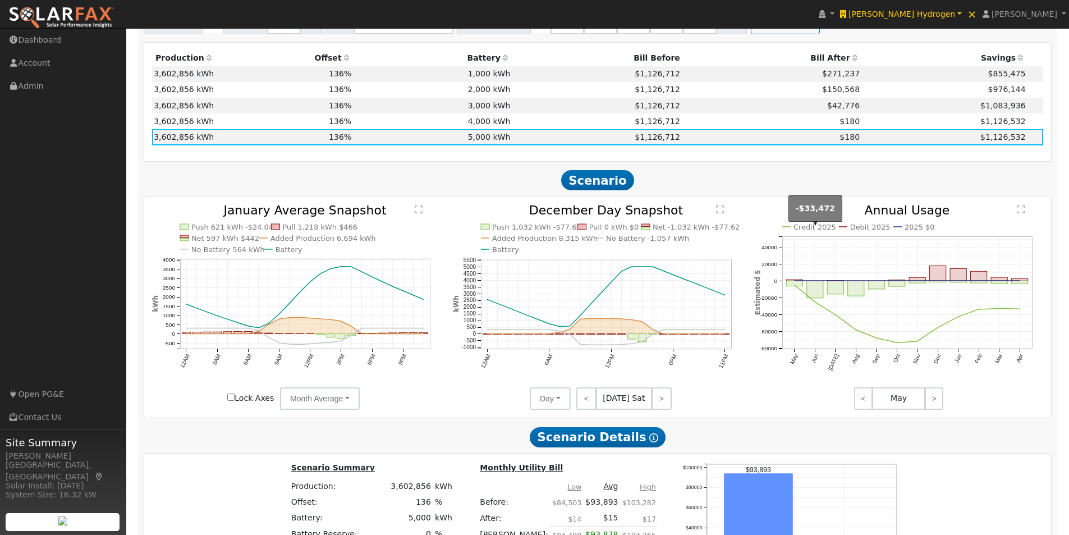
click at [816, 231] on text "Credit 2025" at bounding box center [814, 227] width 43 height 8
click at [872, 231] on text "Debit 2025" at bounding box center [870, 227] width 40 height 8
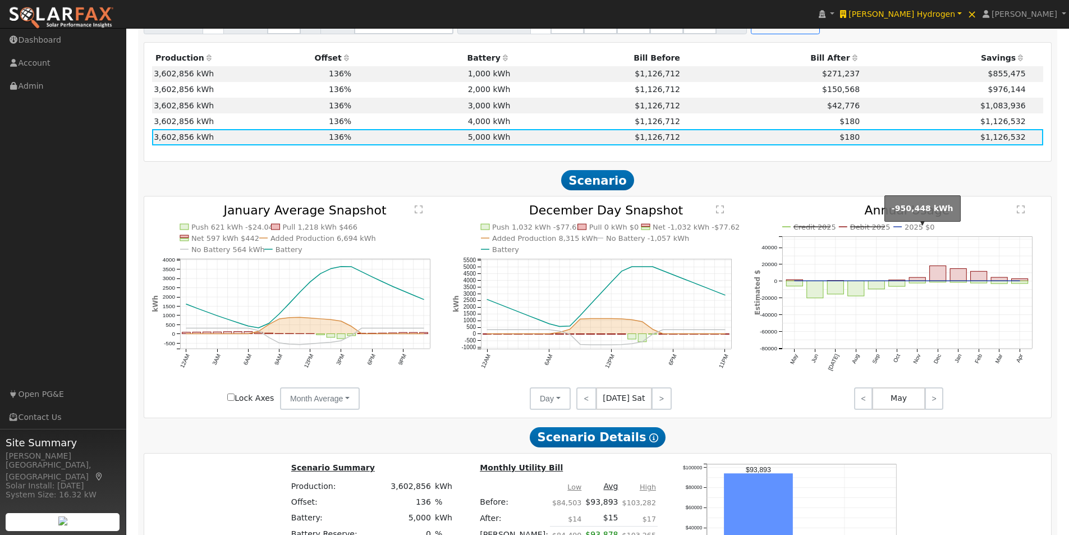
click at [918, 231] on text "2025 $0" at bounding box center [919, 227] width 30 height 8
click at [655, 394] on link ">" at bounding box center [661, 398] width 20 height 22
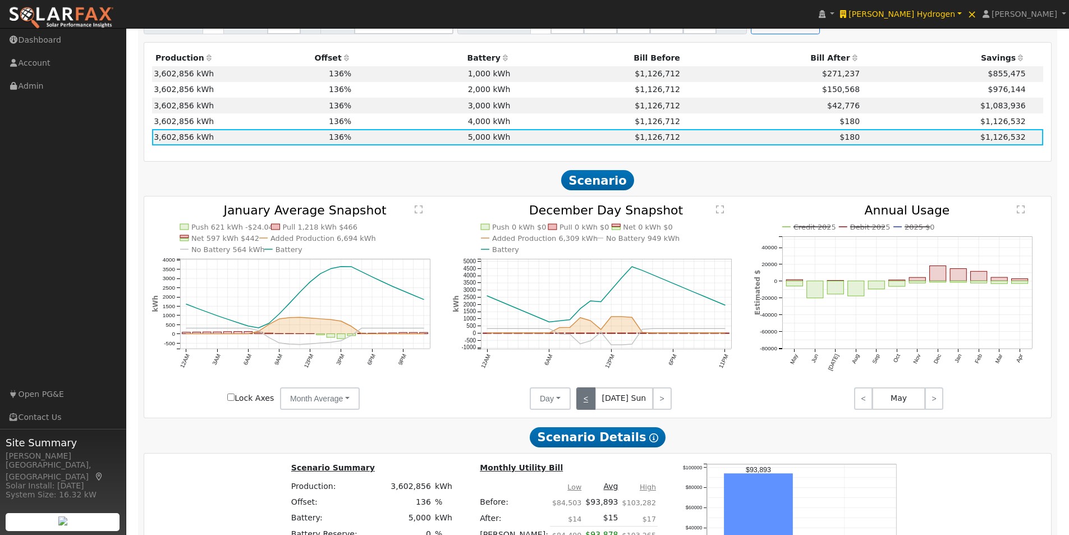
click at [585, 396] on link "<" at bounding box center [585, 398] width 19 height 22
click at [585, 398] on link "<" at bounding box center [586, 398] width 20 height 22
click at [585, 398] on link "<" at bounding box center [587, 398] width 22 height 22
drag, startPoint x: 661, startPoint y: 402, endPoint x: 662, endPoint y: 408, distance: 6.2
click at [661, 407] on link ">" at bounding box center [661, 398] width 19 height 22
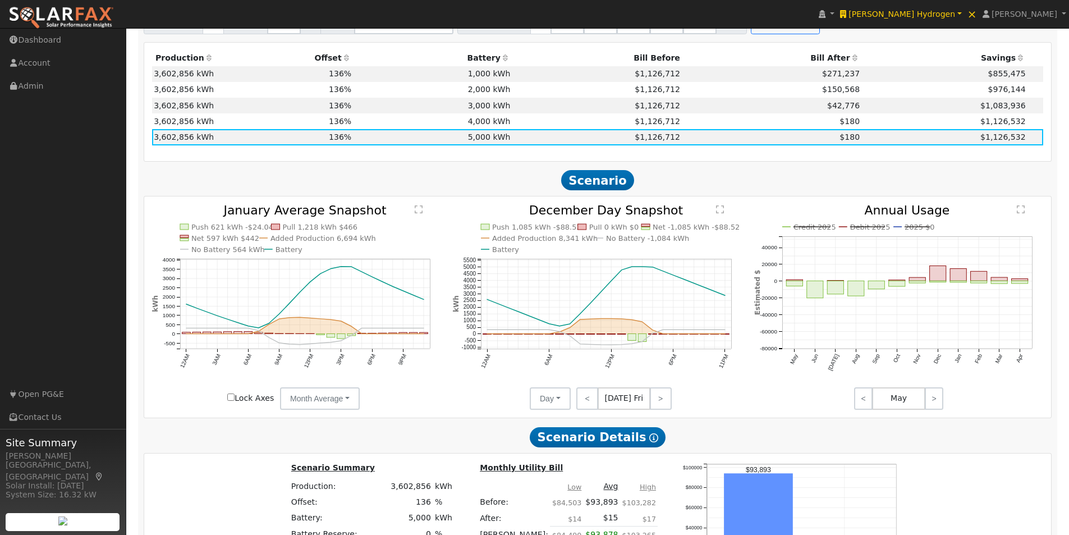
click at [716, 214] on text "" at bounding box center [720, 209] width 8 height 9
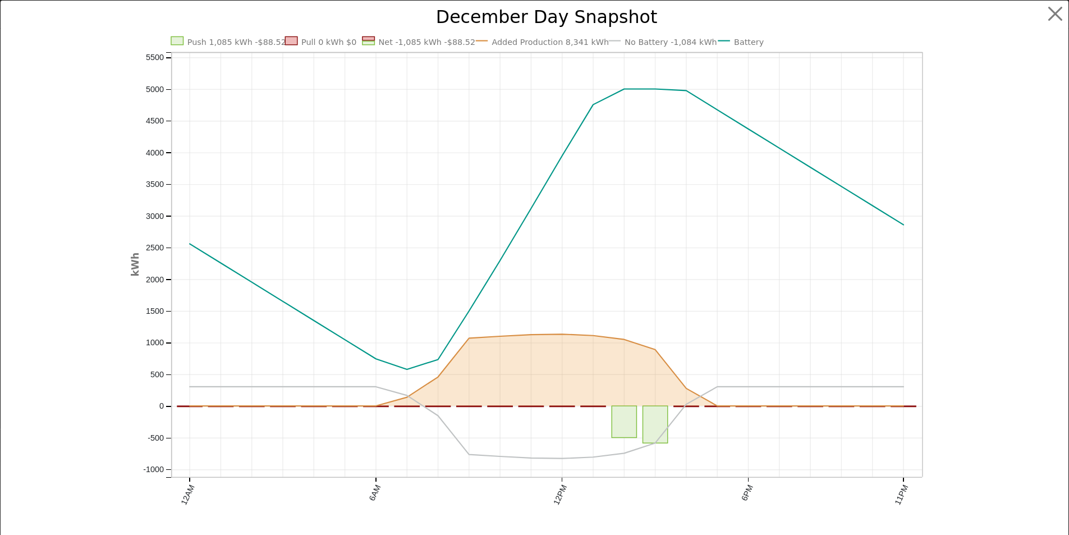
scroll to position [860, 0]
click at [1054, 15] on button "button" at bounding box center [1063, 13] width 21 height 21
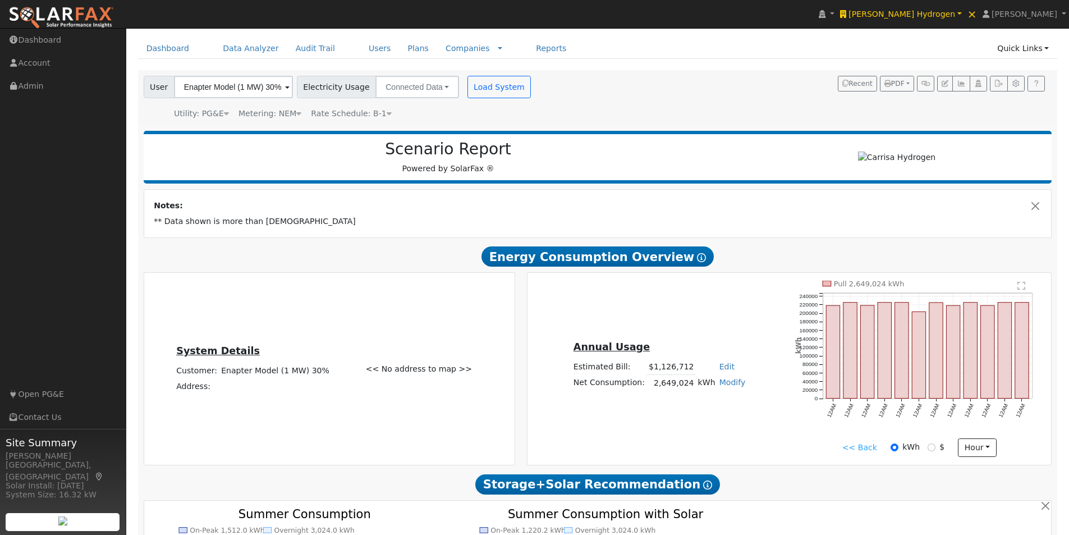
scroll to position [0, 0]
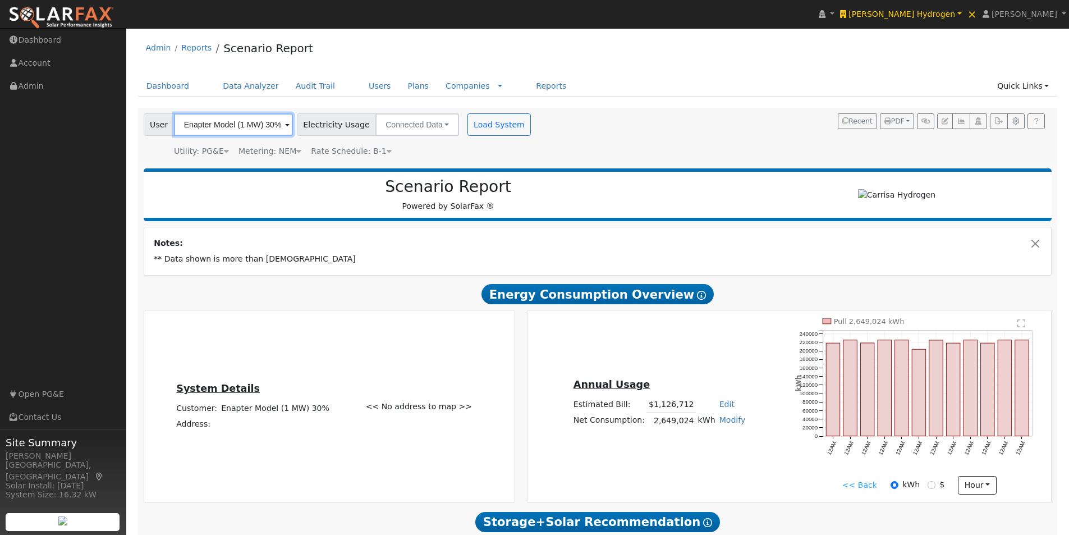
click at [279, 124] on input "Enapter Model (1 MW) 30%" at bounding box center [233, 124] width 119 height 22
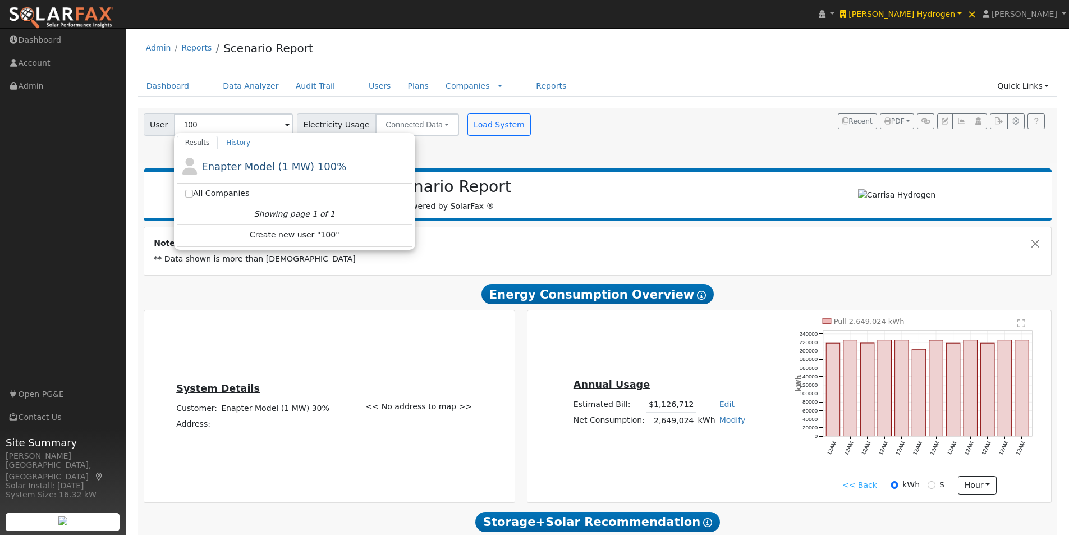
click at [268, 166] on span "Enapter Model (1 MW) 100%" at bounding box center [273, 166] width 145 height 12
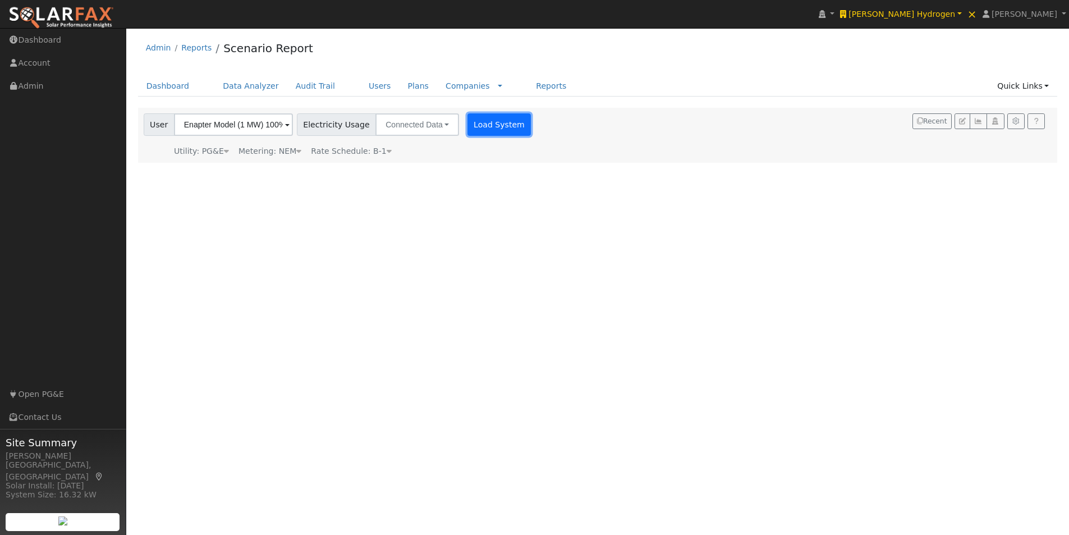
click at [487, 125] on button "Load System" at bounding box center [499, 124] width 64 height 22
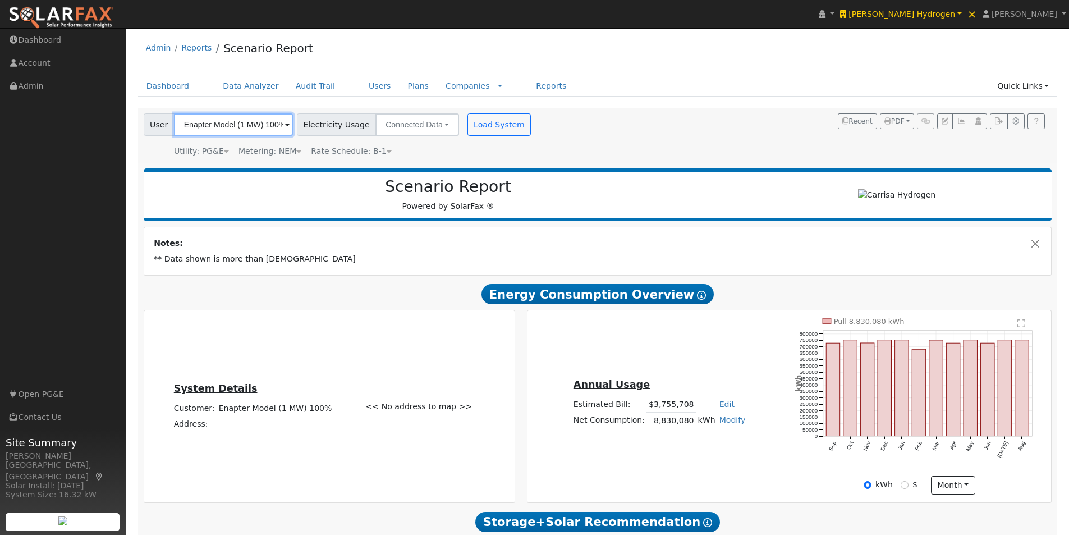
click at [263, 121] on input "Enapter Model (1 MW) 100%" at bounding box center [233, 124] width 119 height 22
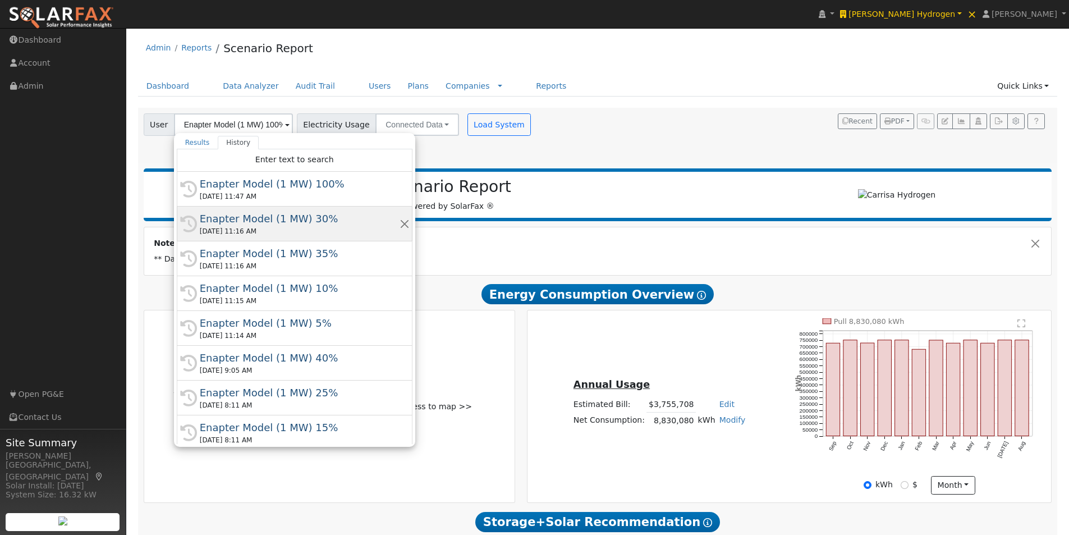
click at [227, 241] on div "History Enapter Model (1 MW) 30% 09/03/2025 11:16 AM" at bounding box center [295, 258] width 236 height 35
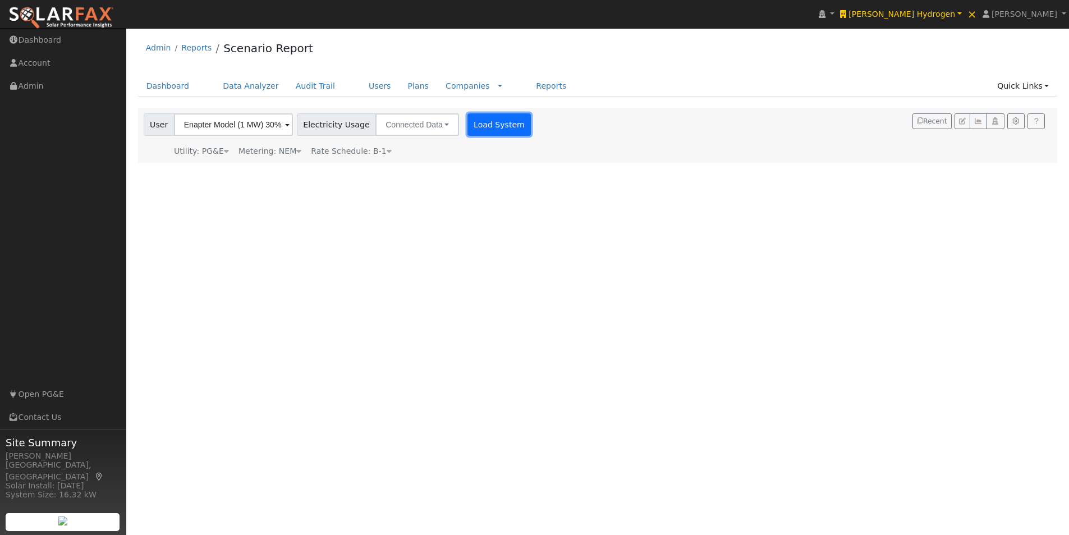
click at [484, 123] on button "Load System" at bounding box center [499, 124] width 64 height 22
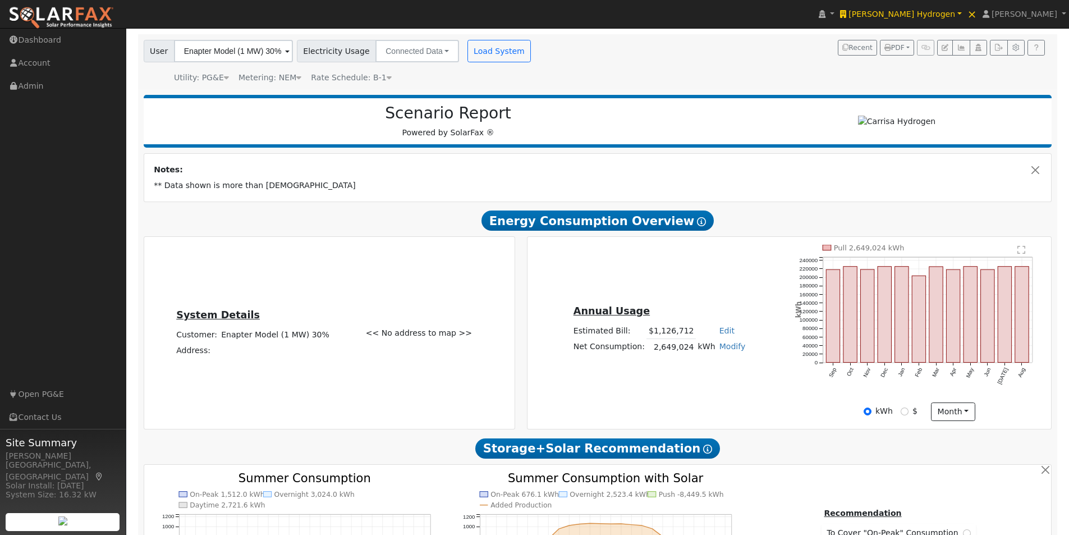
scroll to position [56, 0]
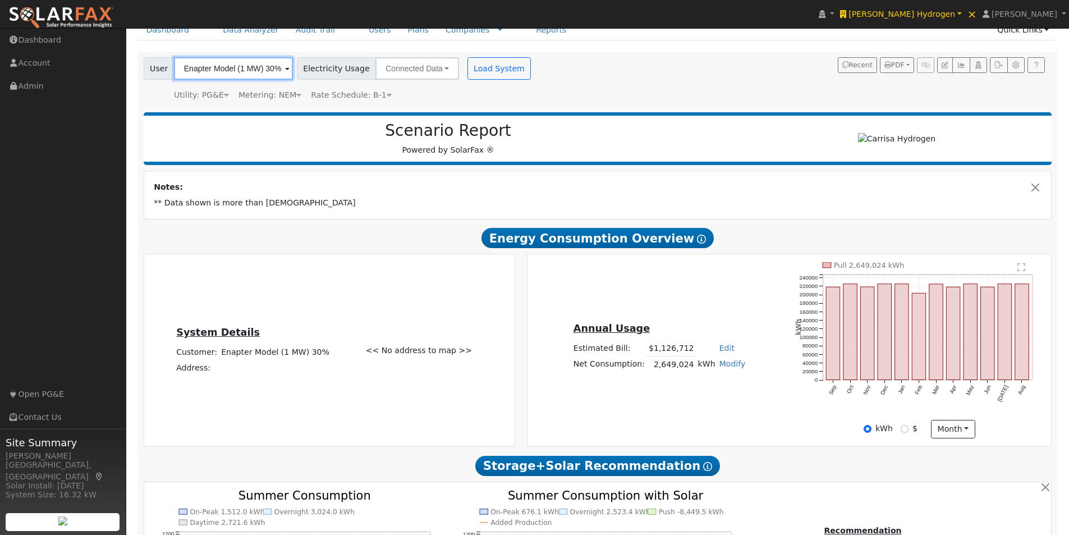
click at [269, 72] on input "Enapter Model (1 MW) 30%" at bounding box center [233, 68] width 119 height 22
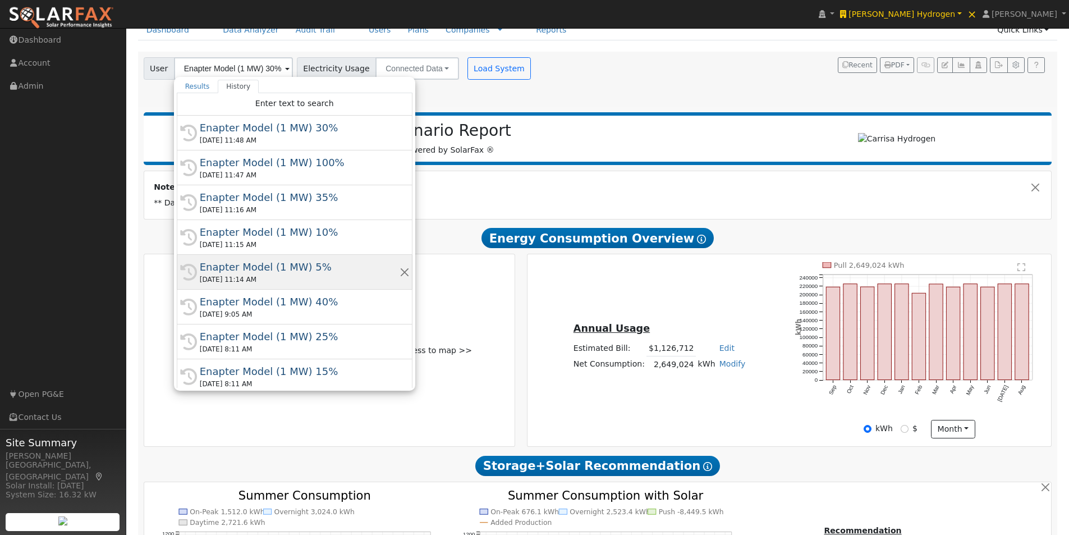
click at [242, 274] on div "09/03/2025 11:14 AM" at bounding box center [300, 279] width 200 height 10
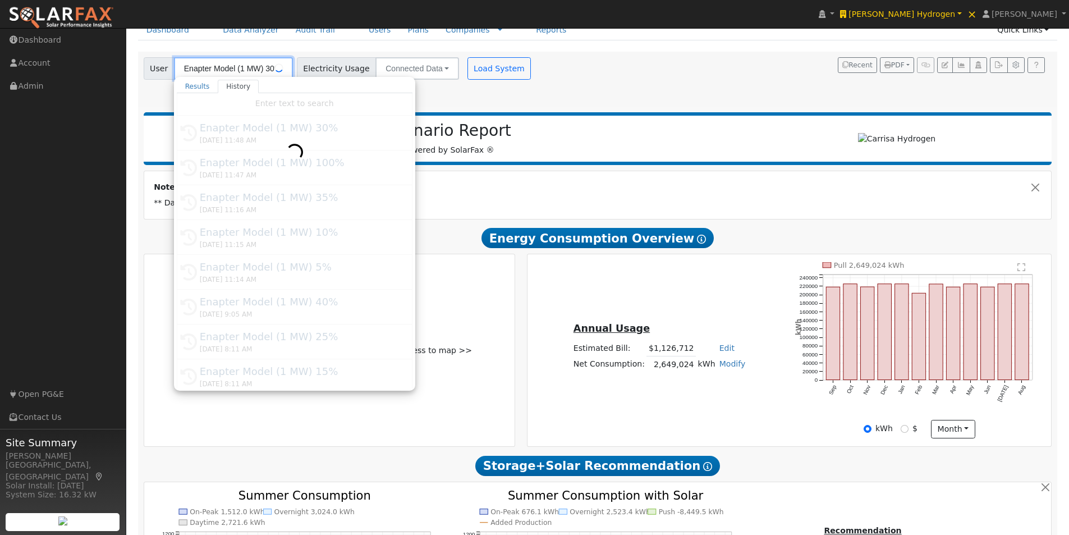
type input "Enapter Model (1 MW) 5%"
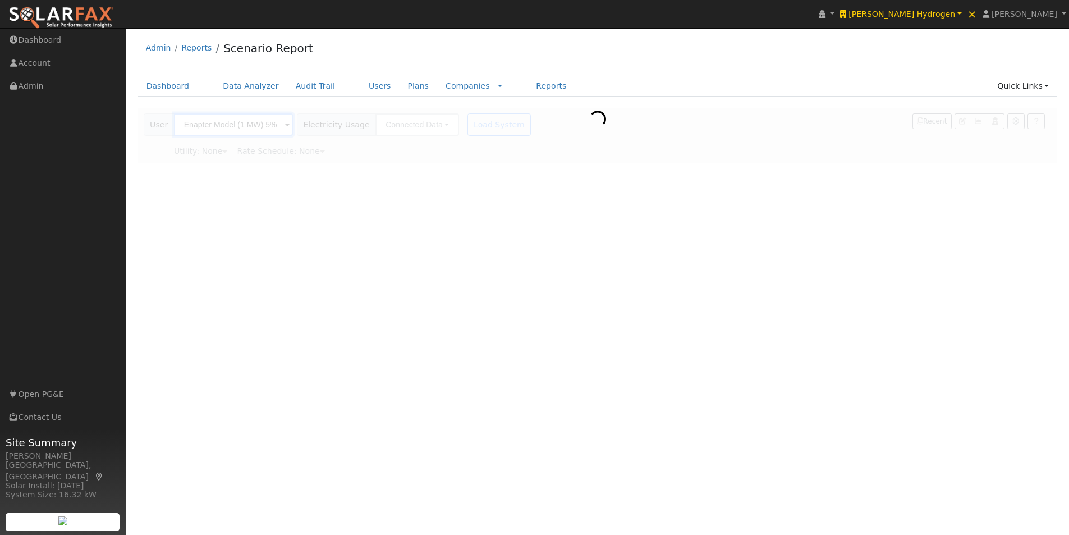
scroll to position [0, 0]
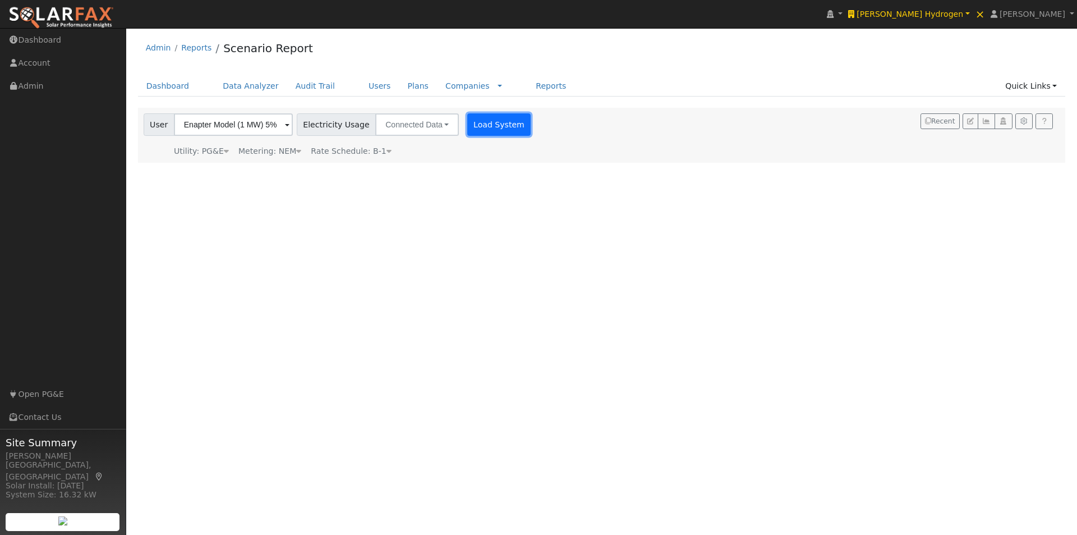
drag, startPoint x: 486, startPoint y: 119, endPoint x: 650, endPoint y: 139, distance: 165.0
click at [487, 119] on button "Load System" at bounding box center [499, 124] width 64 height 22
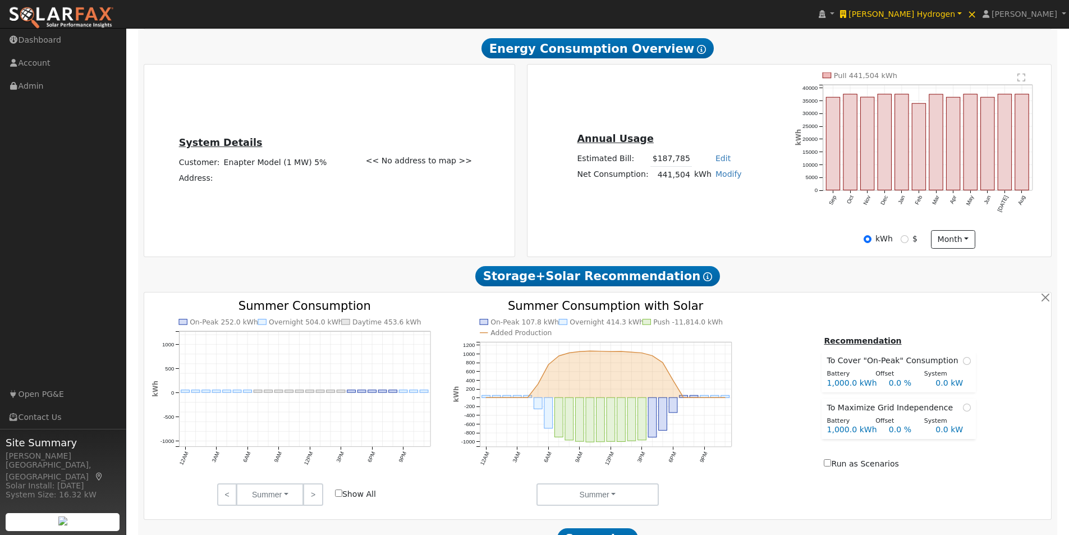
scroll to position [281, 0]
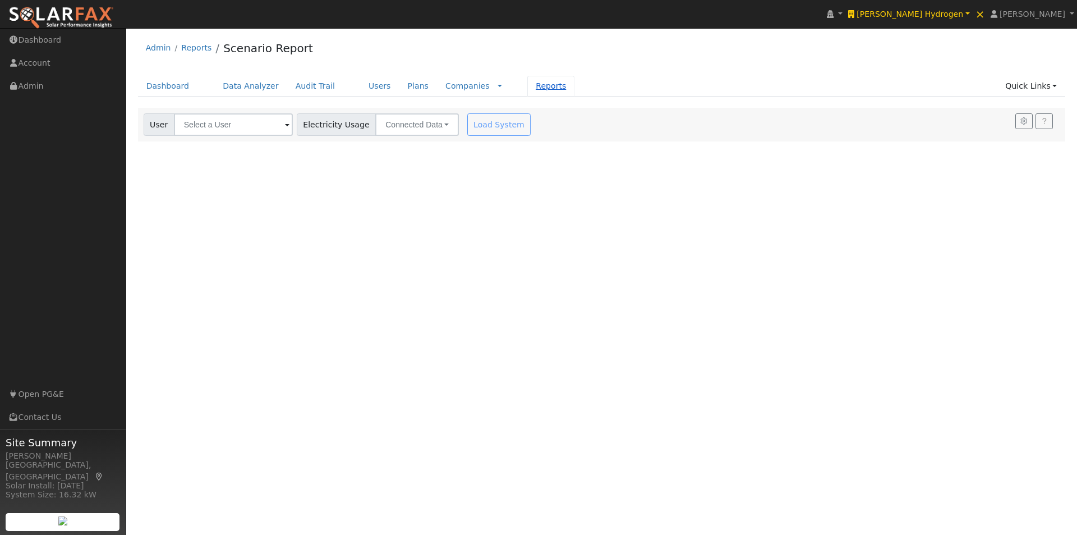
click at [527, 83] on link "Reports" at bounding box center [550, 86] width 47 height 21
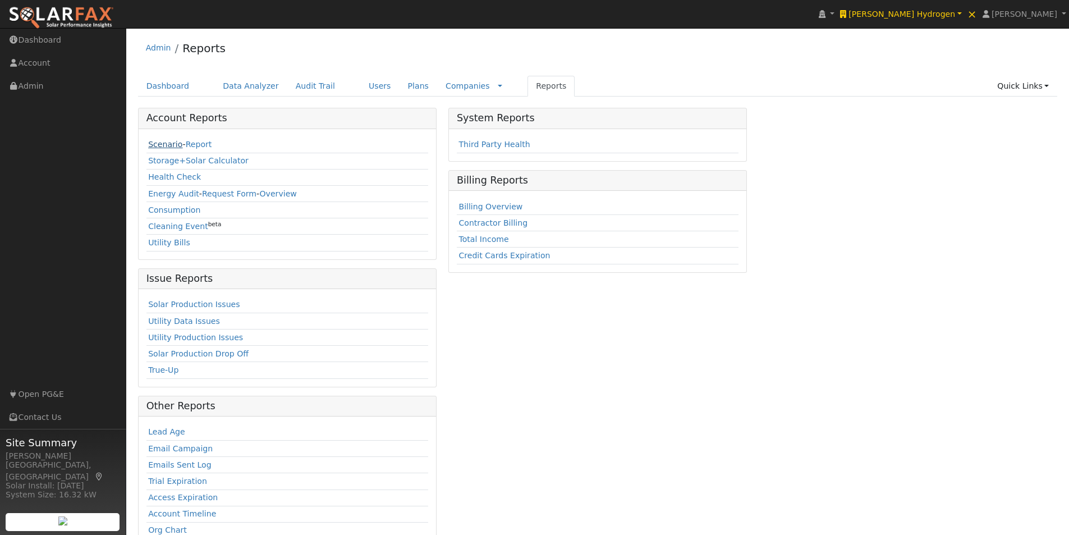
click at [157, 145] on link "Scenario" at bounding box center [165, 144] width 34 height 9
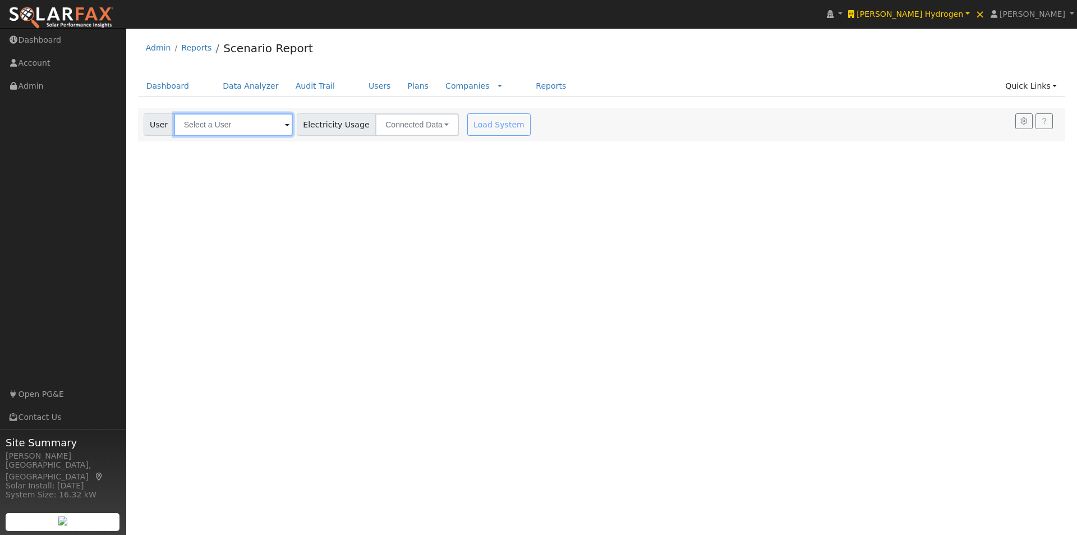
click at [273, 126] on input "text" at bounding box center [233, 124] width 119 height 22
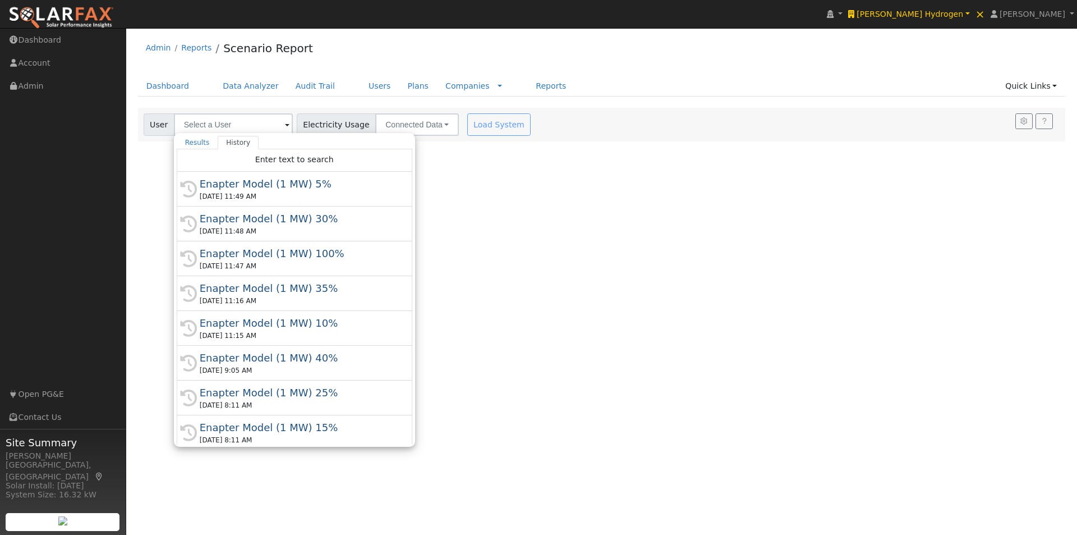
click at [254, 218] on div "Enapter Model (1 MW) 30%" at bounding box center [300, 218] width 200 height 15
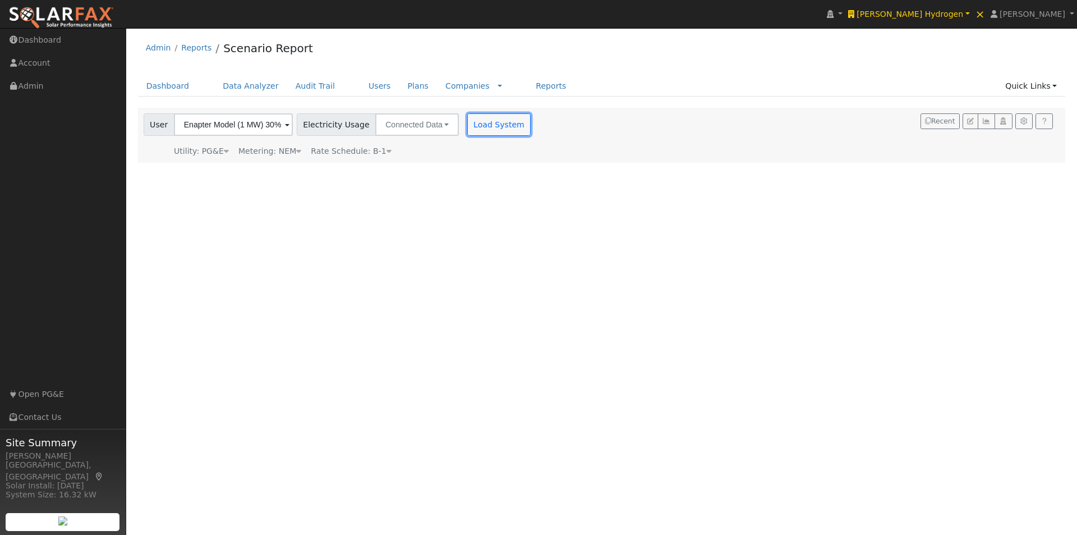
click at [475, 123] on button "Load System" at bounding box center [499, 124] width 64 height 22
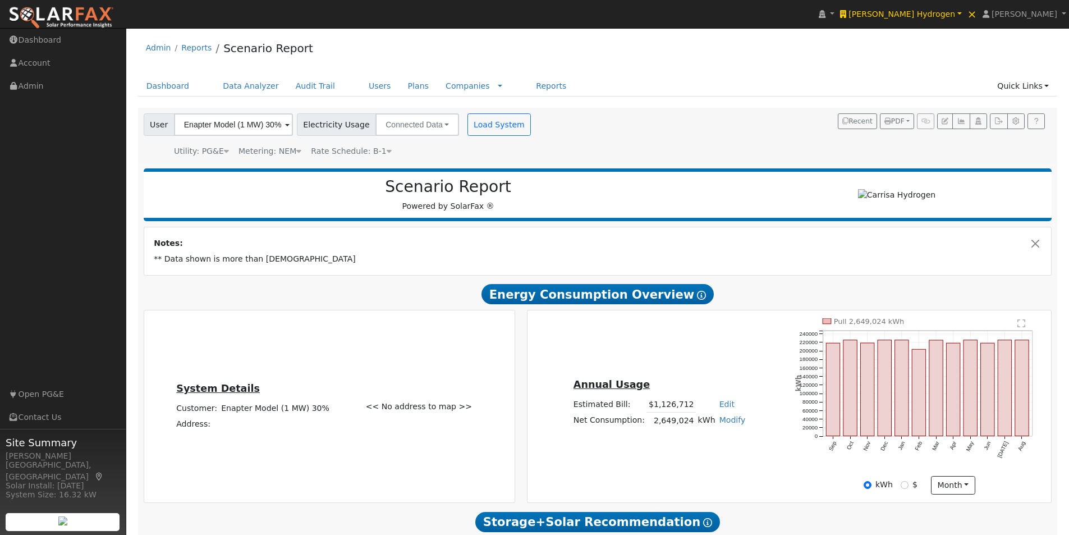
click at [285, 126] on span at bounding box center [287, 125] width 4 height 13
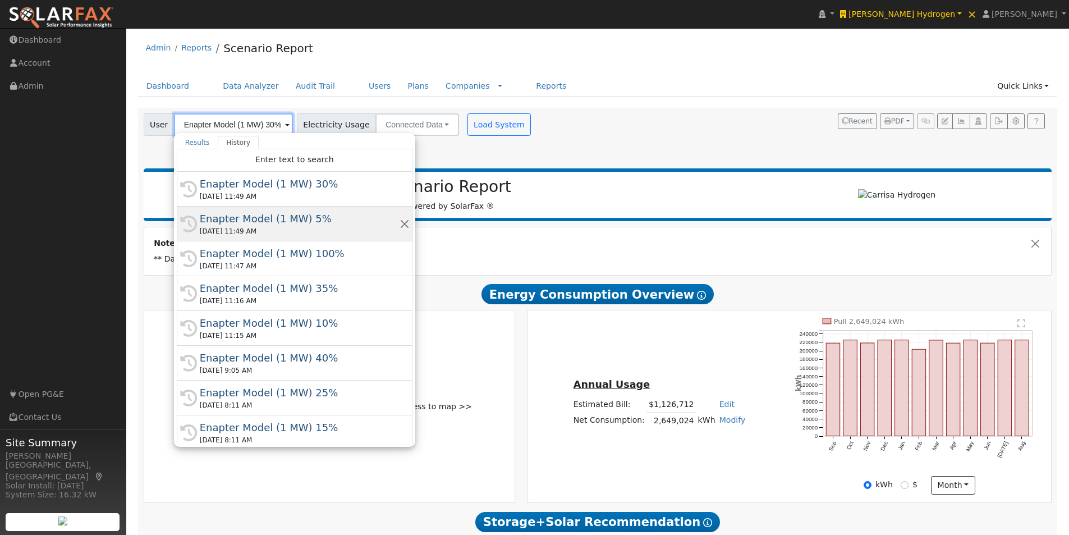
scroll to position [0, 1]
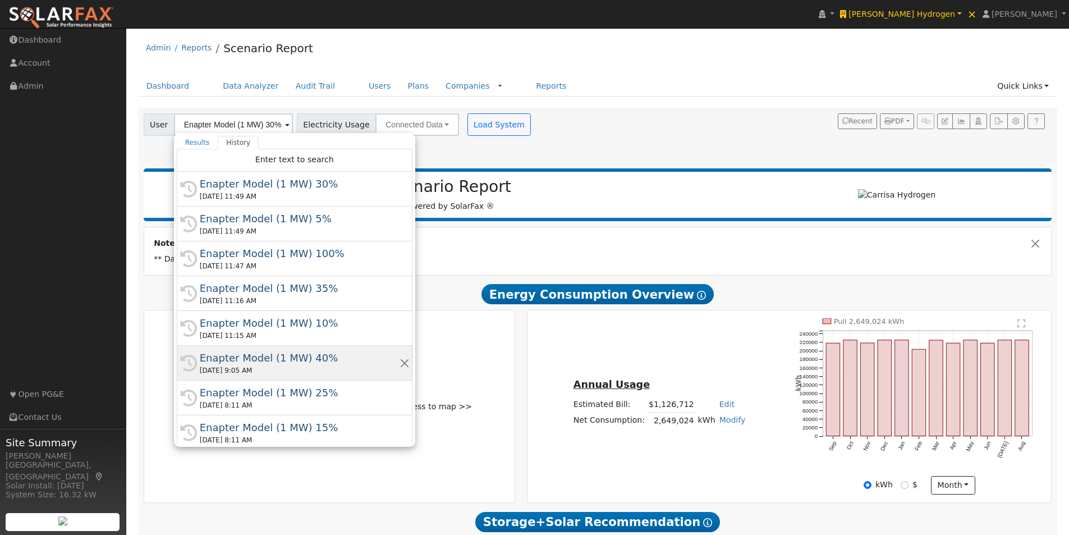
click at [245, 357] on div "Enapter Model (1 MW) 40%" at bounding box center [300, 357] width 200 height 15
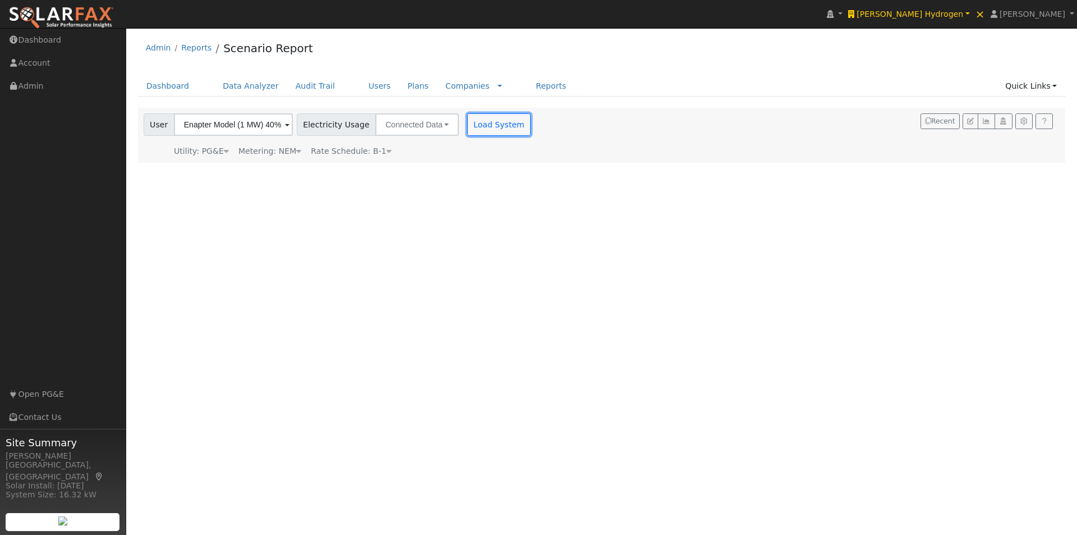
click at [472, 127] on button "Load System" at bounding box center [499, 124] width 64 height 22
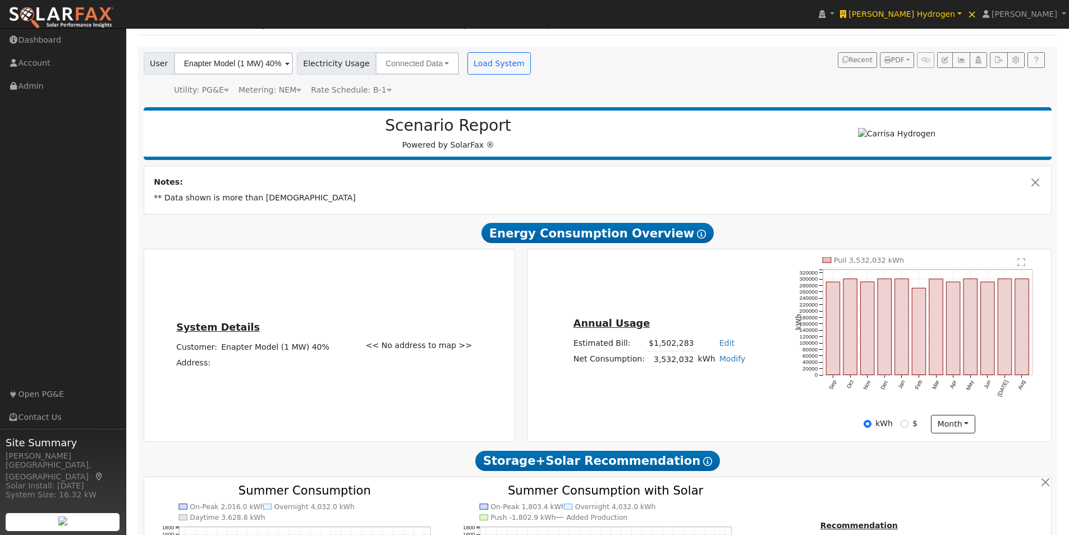
scroll to position [56, 0]
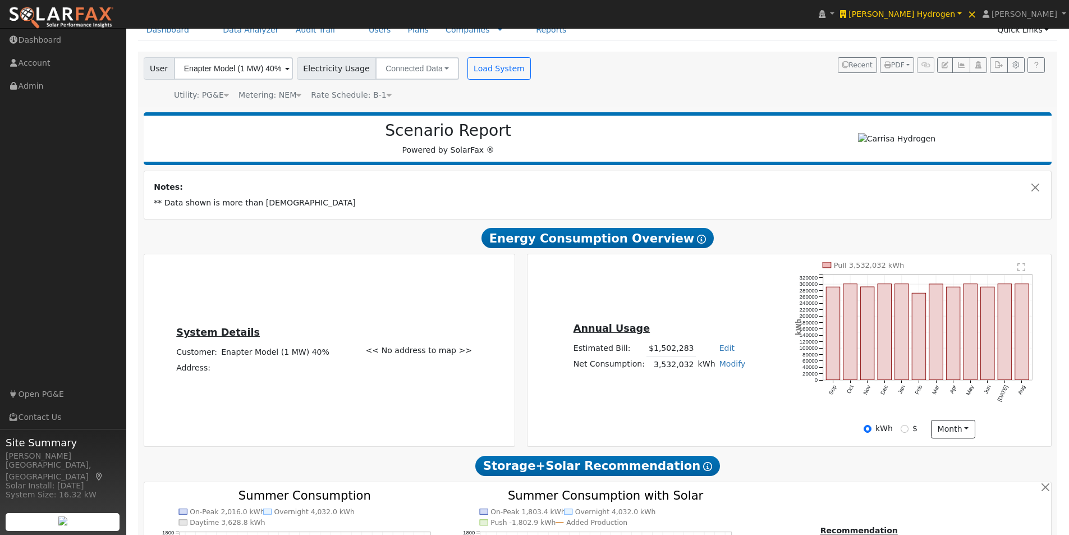
click at [285, 68] on span at bounding box center [287, 69] width 4 height 13
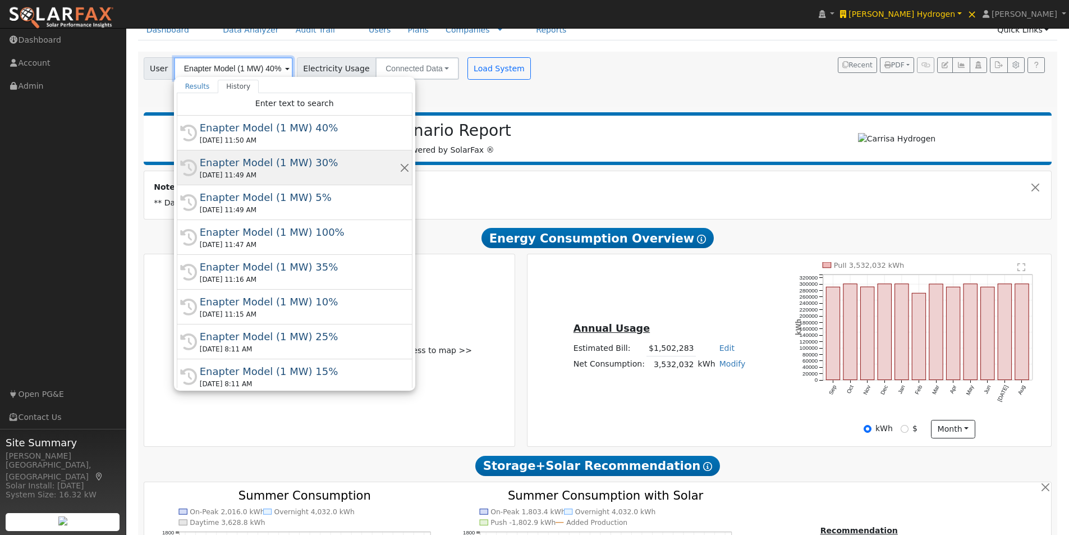
type input "0"
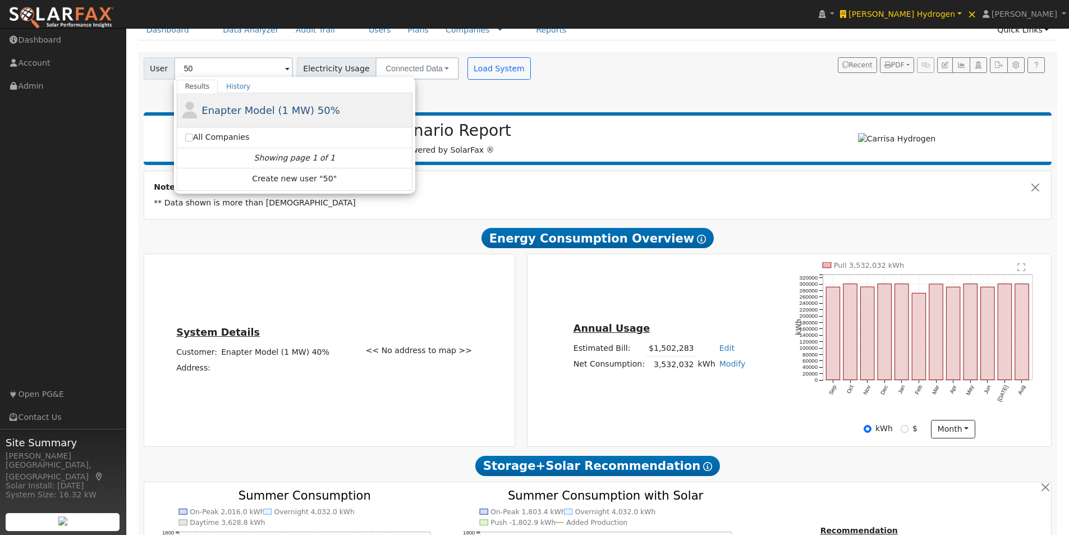
click at [226, 111] on span "Enapter Model (1 MW) 50%" at bounding box center [270, 110] width 139 height 12
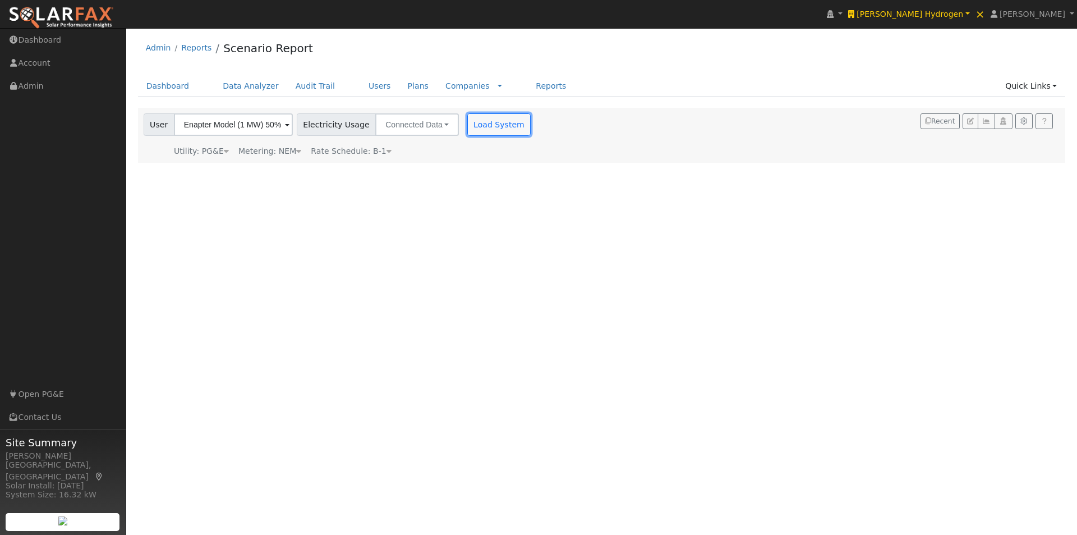
drag, startPoint x: 486, startPoint y: 123, endPoint x: 518, endPoint y: 103, distance: 37.1
click at [489, 123] on button "Load System" at bounding box center [499, 124] width 64 height 22
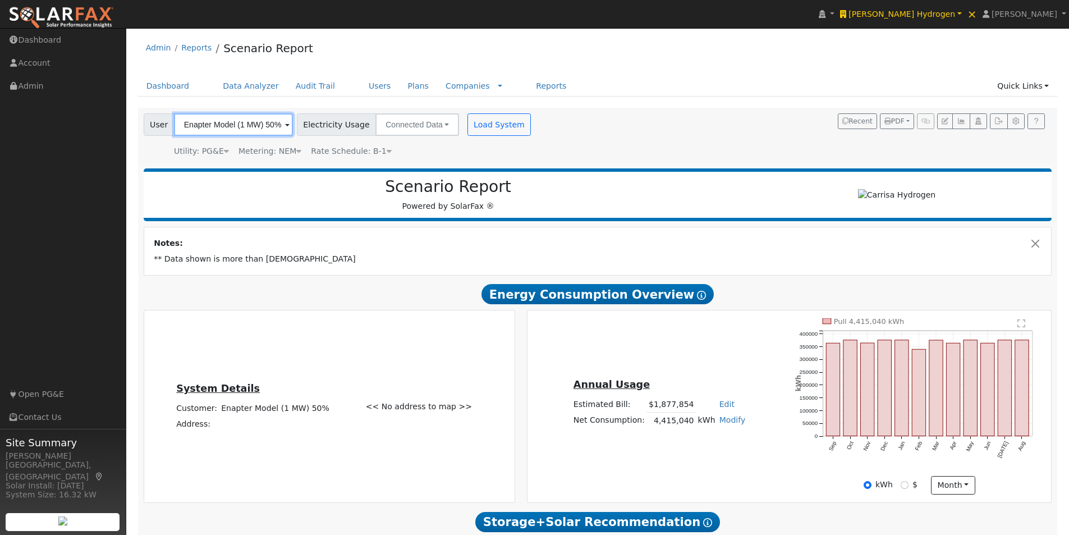
click at [269, 128] on input "Enapter Model (1 MW) 50%" at bounding box center [233, 124] width 119 height 22
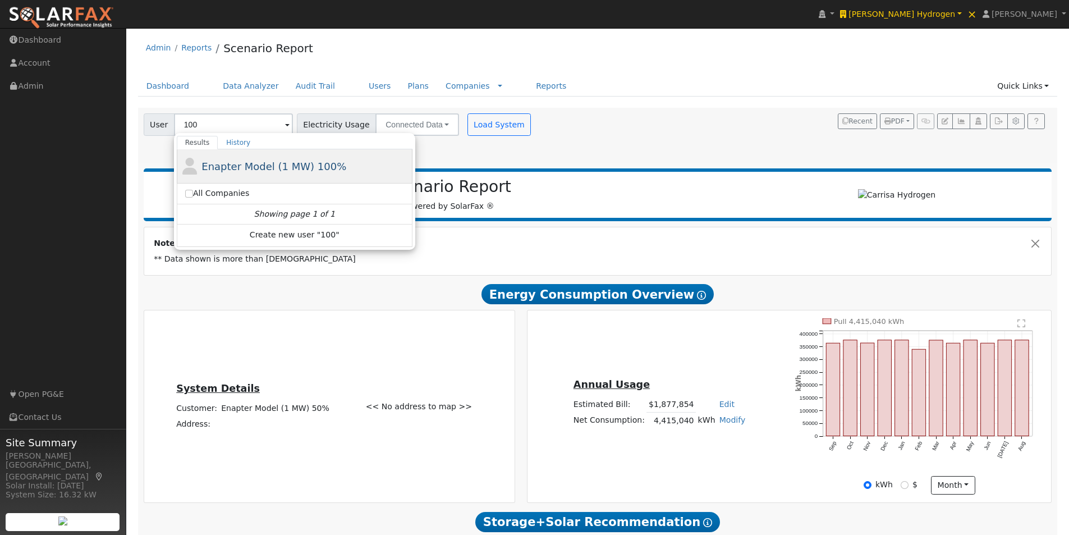
click at [229, 166] on span "Enapter Model (1 MW) 100%" at bounding box center [273, 166] width 145 height 12
type input "Enapter Model (1 MW) 100%"
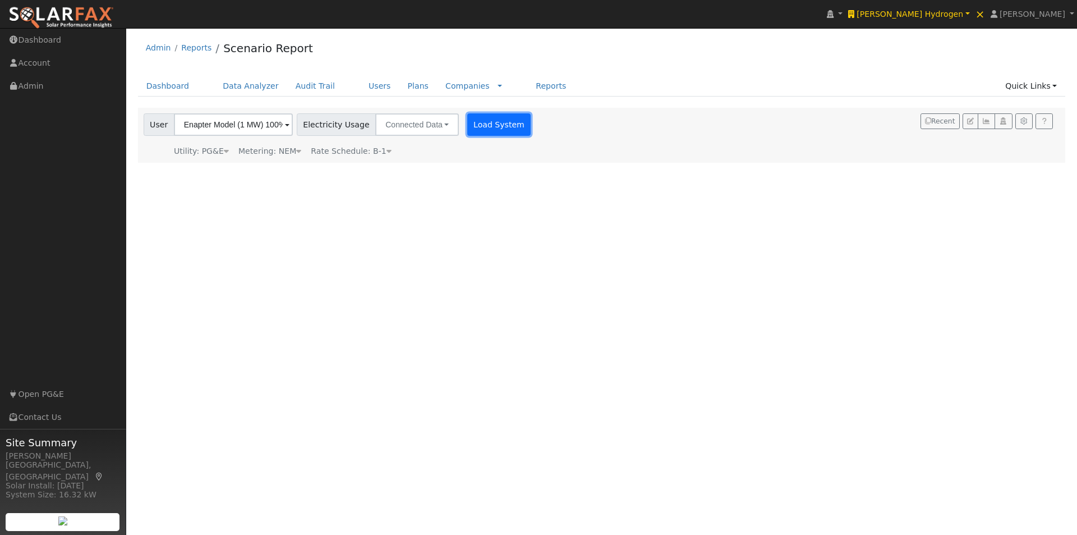
click at [486, 125] on button "Load System" at bounding box center [499, 124] width 64 height 22
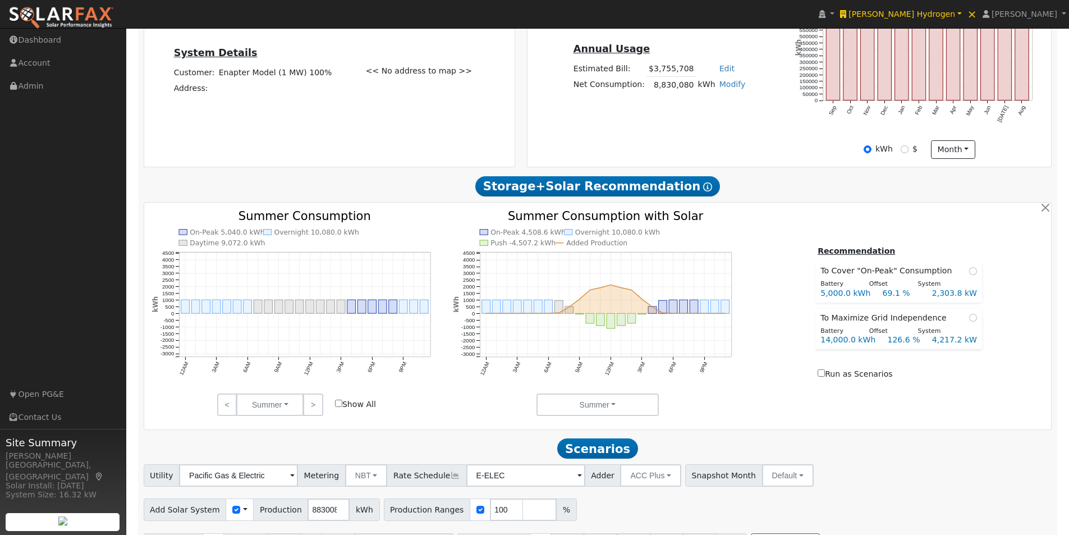
scroll to position [337, 0]
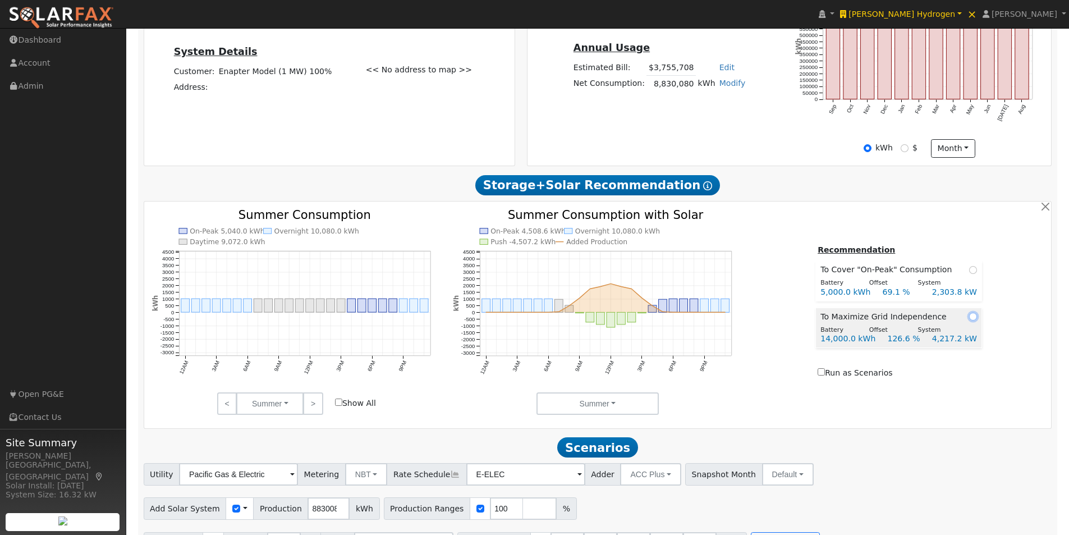
click at [969, 320] on input "radio" at bounding box center [973, 317] width 8 height 8
radio input "true"
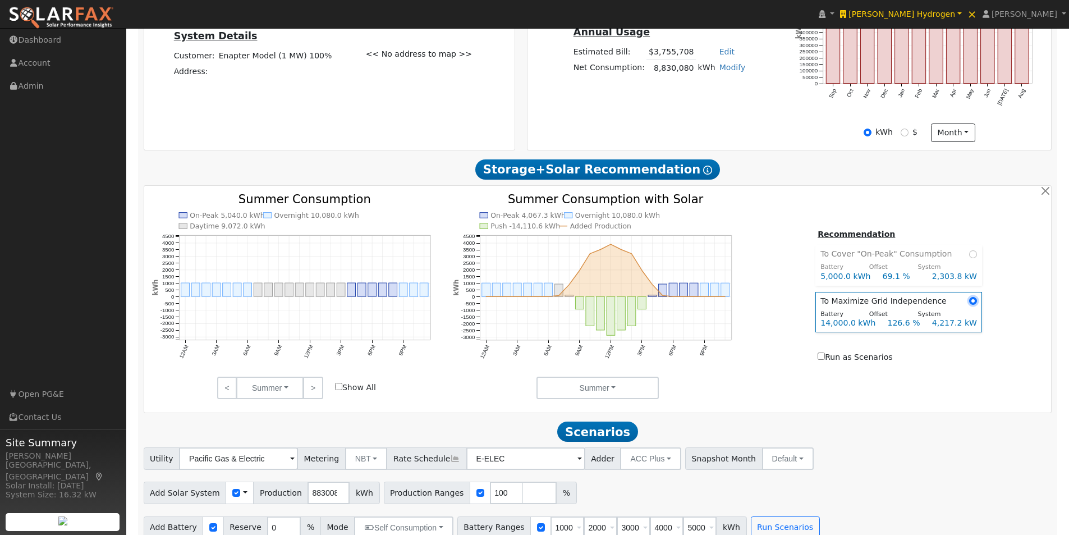
scroll to position [373, 0]
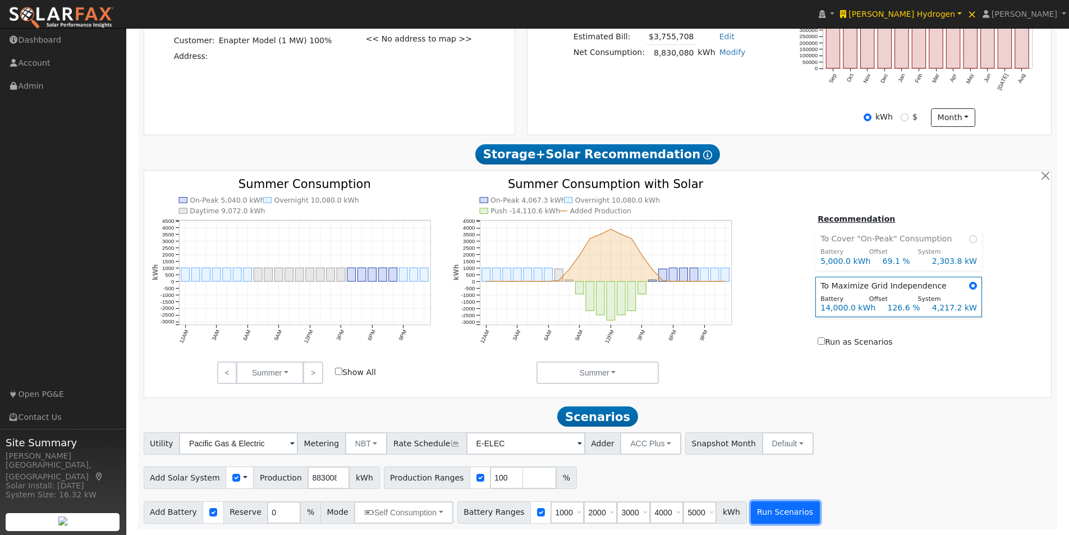
click at [763, 514] on button "Run Scenarios" at bounding box center [785, 512] width 69 height 22
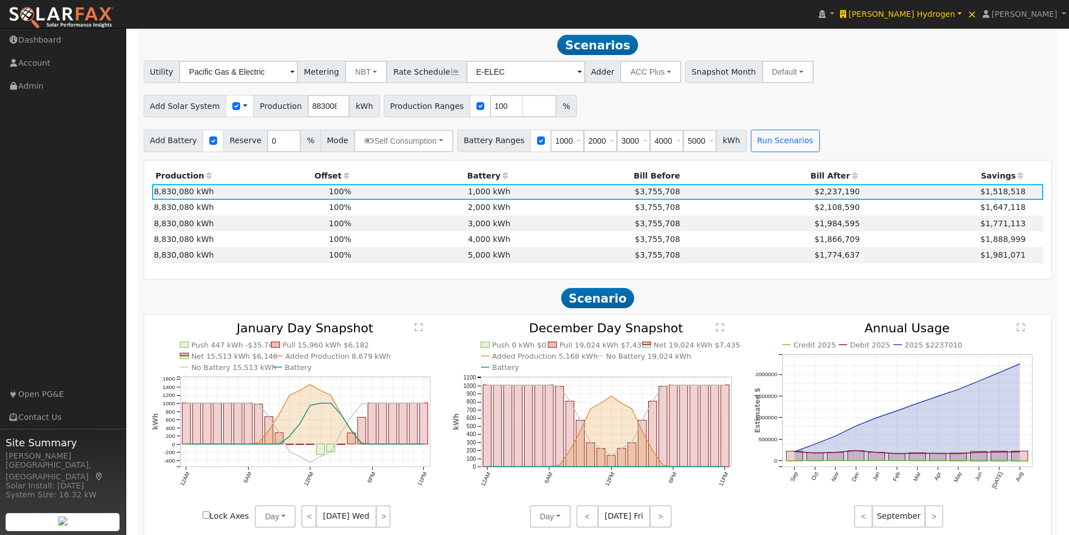
scroll to position [857, 0]
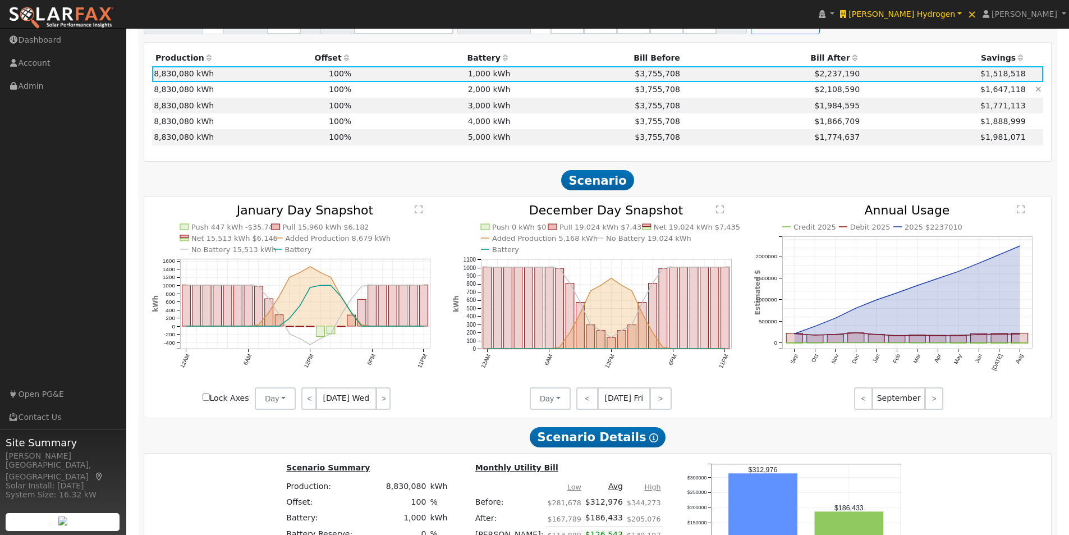
click at [469, 93] on td "2,000 kWh" at bounding box center [432, 90] width 159 height 16
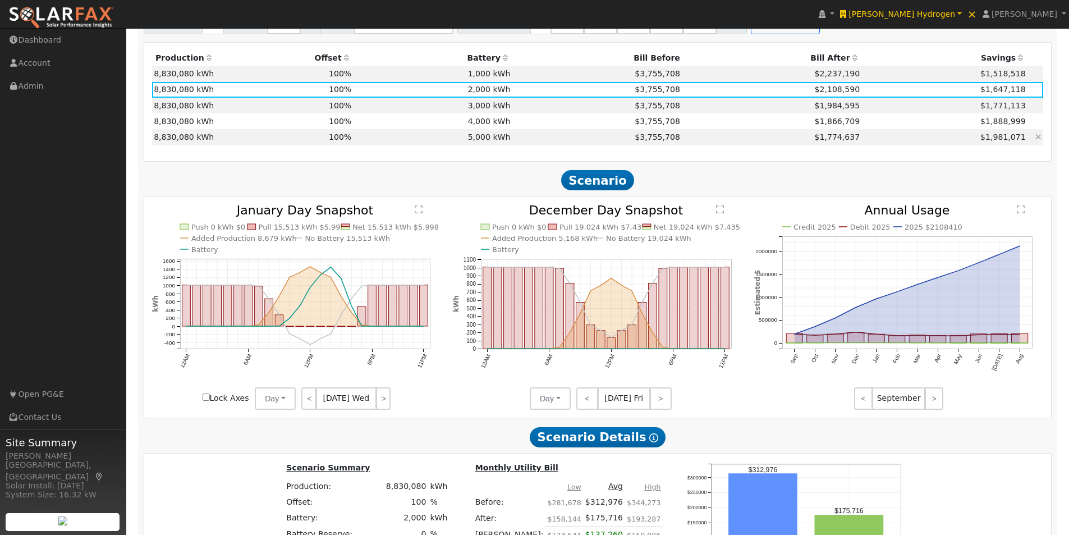
click at [450, 137] on td "5,000 kWh" at bounding box center [432, 137] width 159 height 16
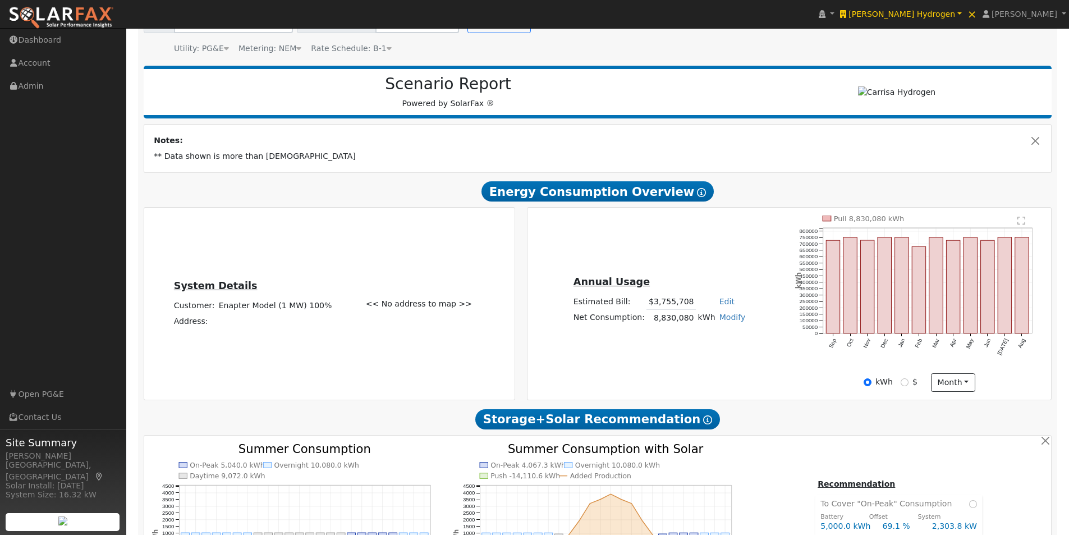
scroll to position [0, 0]
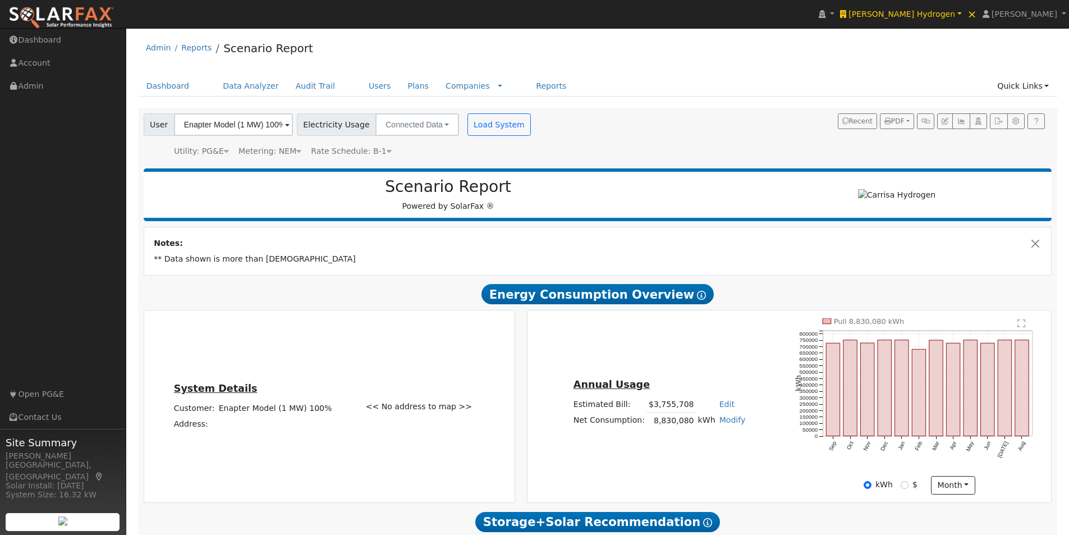
drag, startPoint x: 251, startPoint y: 103, endPoint x: 250, endPoint y: 119, distance: 15.7
click at [251, 104] on div "Dashboard Data Analyzer Audit Trail Users Plans Companies Rate Schedules Compan…" at bounding box center [598, 92] width 920 height 32
click at [249, 121] on input "Enapter Model (1 MW) 100%" at bounding box center [233, 124] width 119 height 22
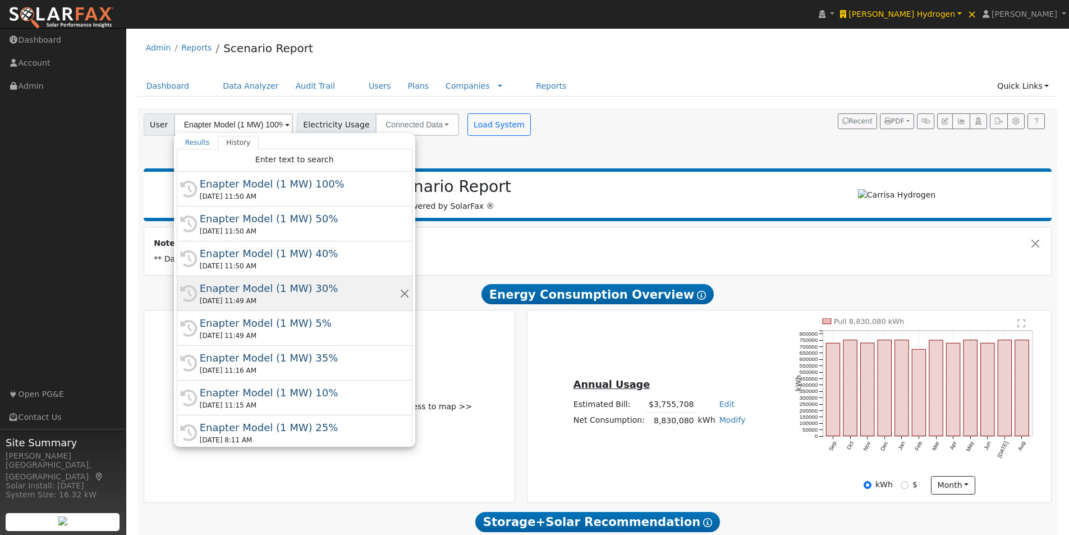
click at [261, 290] on div "Enapter Model (1 MW) 30%" at bounding box center [300, 288] width 200 height 15
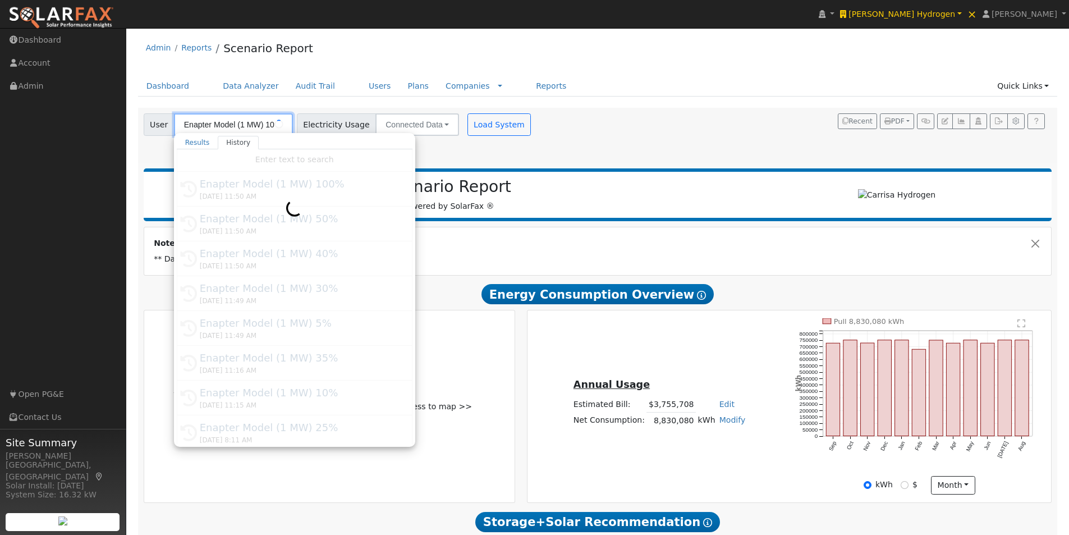
type input "Enapter Model (1 MW) 30%"
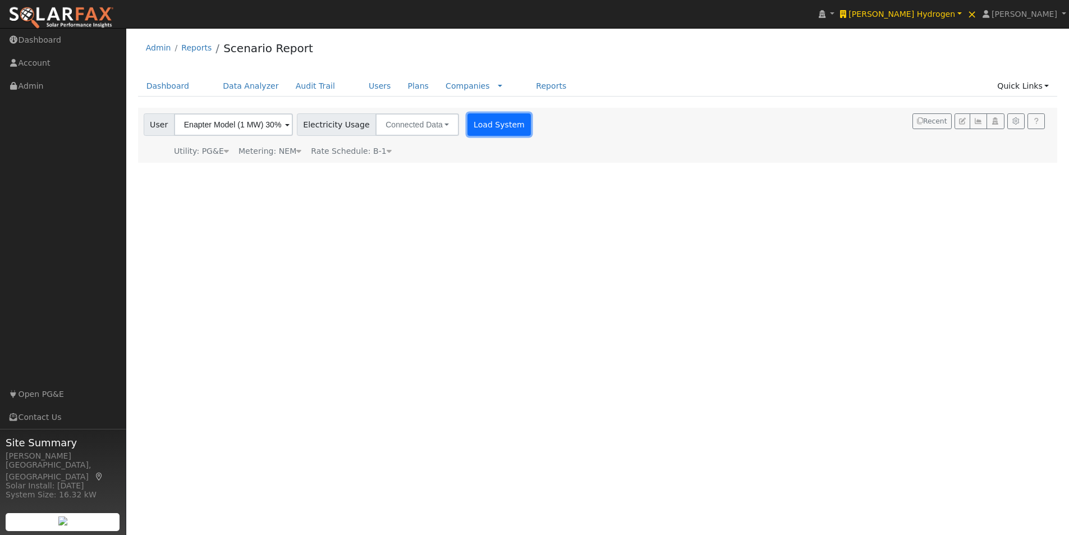
click at [472, 121] on button "Load System" at bounding box center [499, 124] width 64 height 22
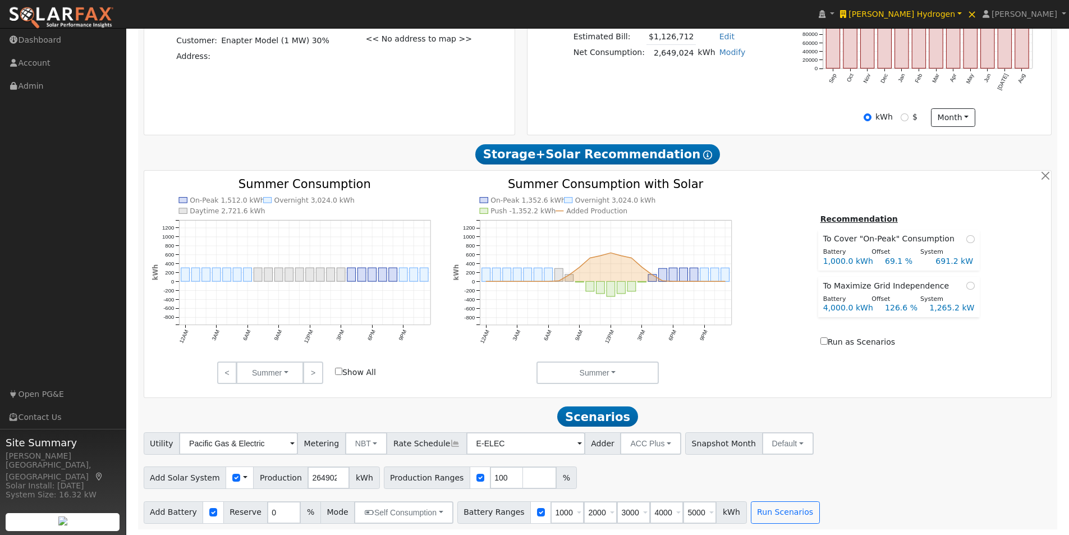
scroll to position [373, 0]
click at [761, 509] on button "Run Scenarios" at bounding box center [785, 512] width 69 height 22
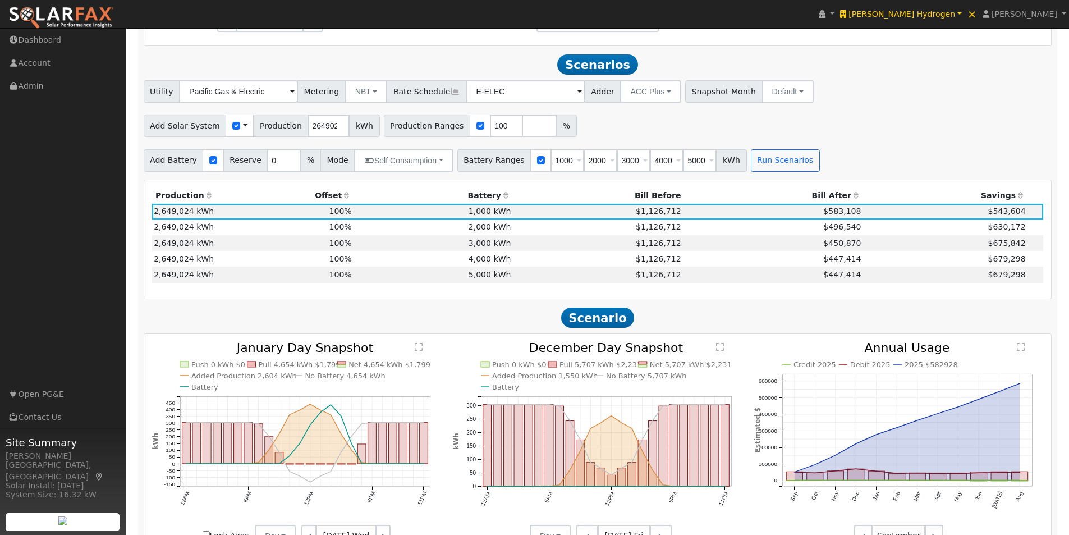
scroll to position [745, 0]
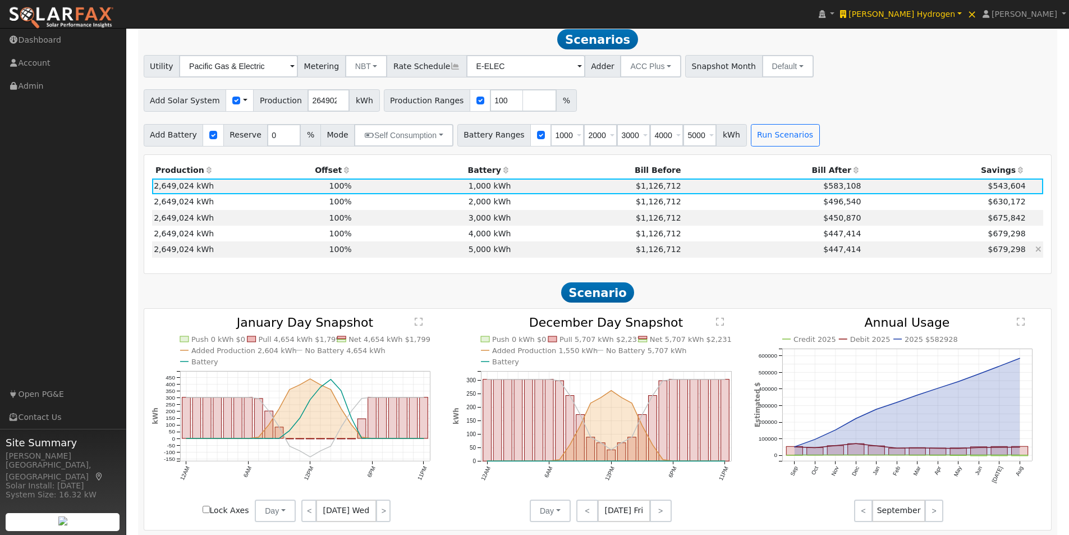
click at [466, 254] on td "5,000 kWh" at bounding box center [432, 249] width 159 height 16
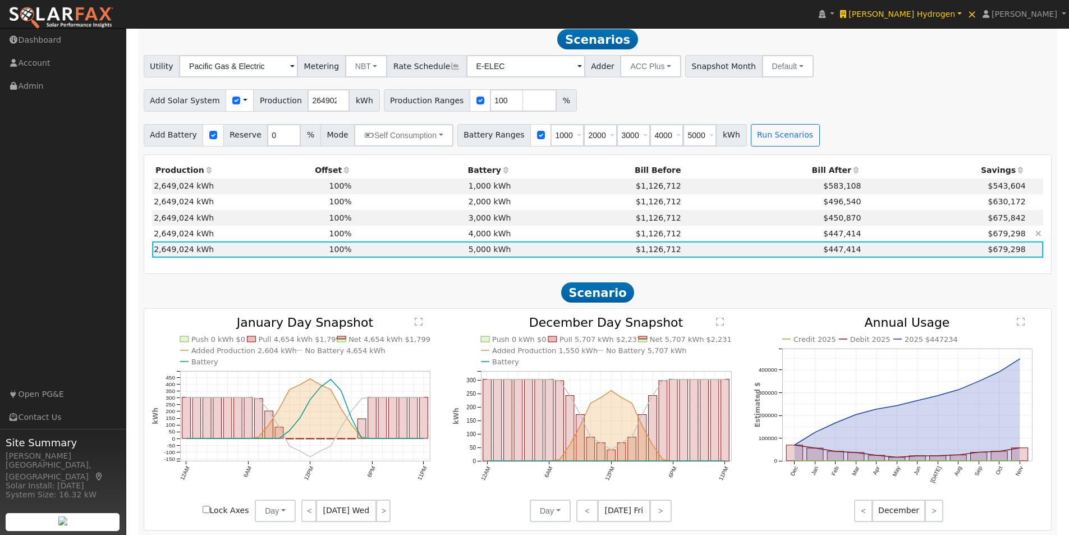
click at [492, 232] on td "4,000 kWh" at bounding box center [432, 234] width 159 height 16
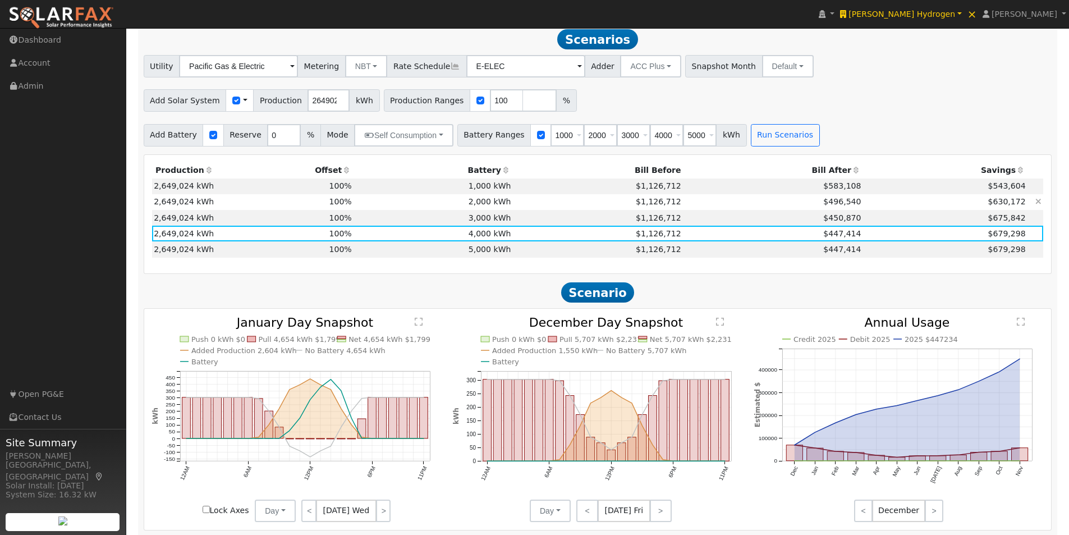
click at [489, 210] on td "2,000 kWh" at bounding box center [432, 202] width 159 height 16
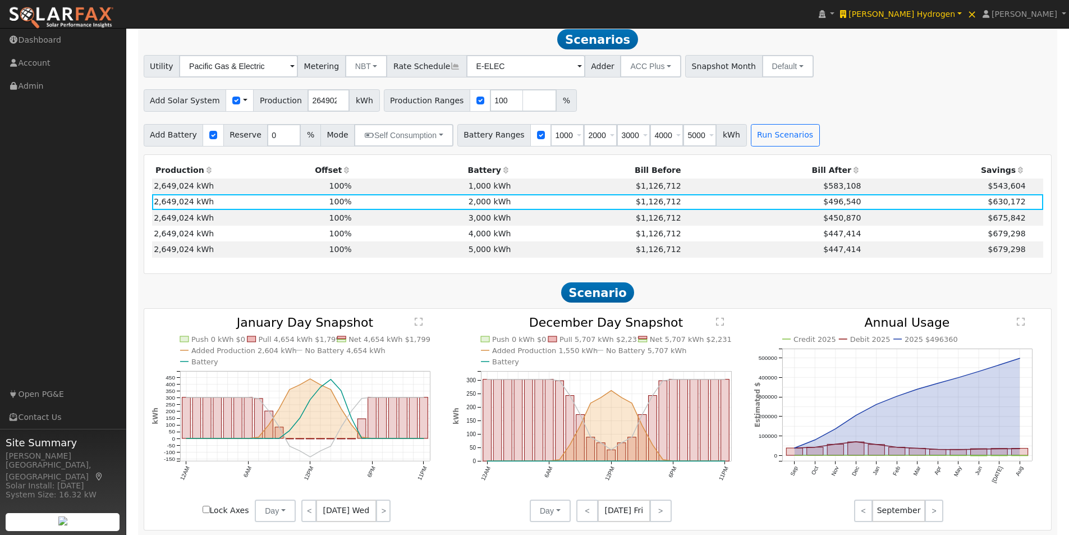
click at [491, 178] on th "Battery" at bounding box center [432, 171] width 159 height 16
click at [243, 104] on span at bounding box center [245, 101] width 4 height 12
click at [258, 122] on link "Use CSV Data" at bounding box center [274, 120] width 78 height 16
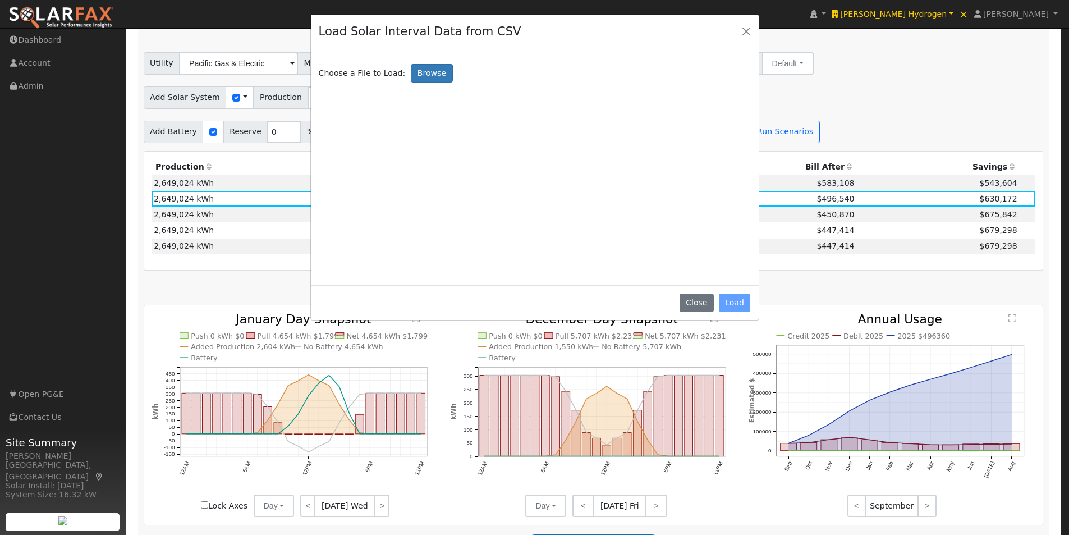
scroll to position [746, 0]
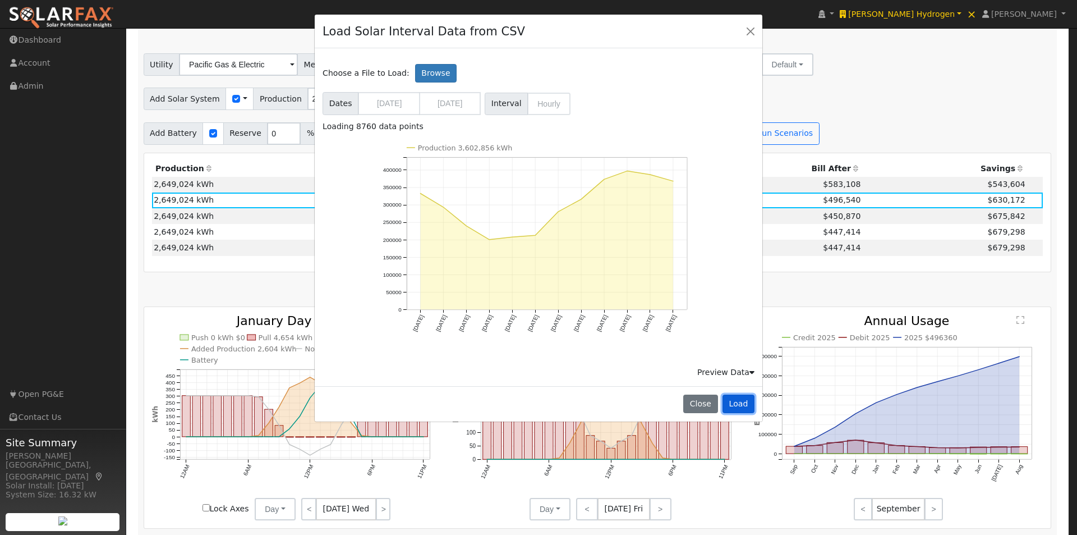
drag, startPoint x: 742, startPoint y: 402, endPoint x: 759, endPoint y: 333, distance: 70.5
click at [742, 398] on button "Load" at bounding box center [739, 403] width 32 height 19
type input "3602856"
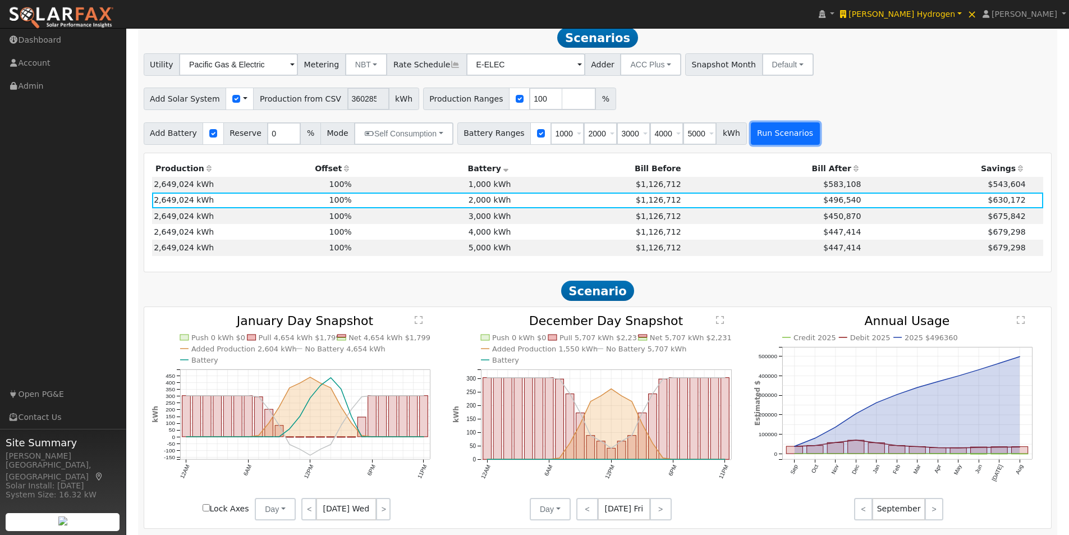
click at [751, 136] on button "Run Scenarios" at bounding box center [785, 133] width 69 height 22
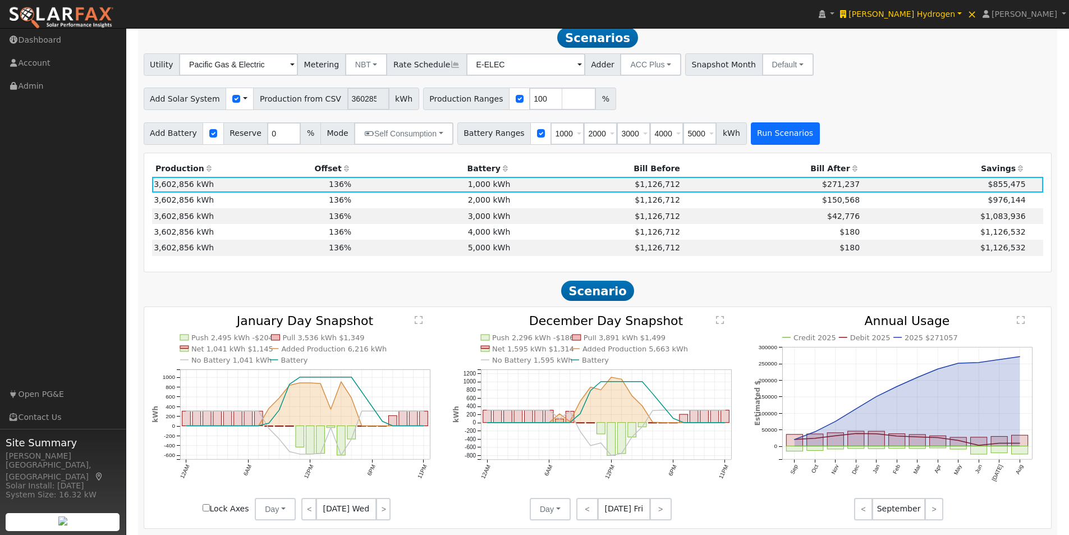
scroll to position [745, 0]
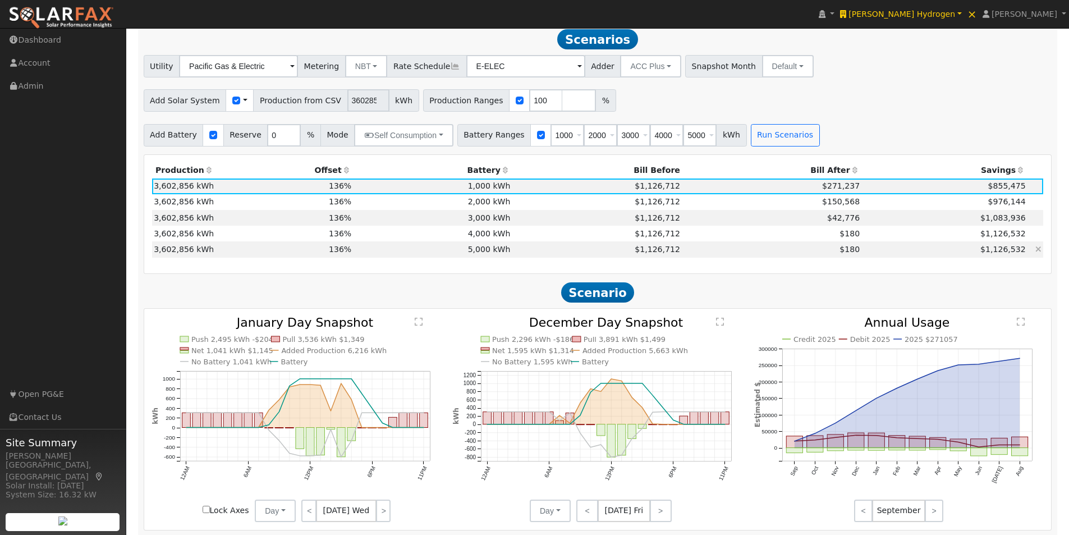
click at [482, 251] on td "5,000 kWh" at bounding box center [432, 249] width 159 height 16
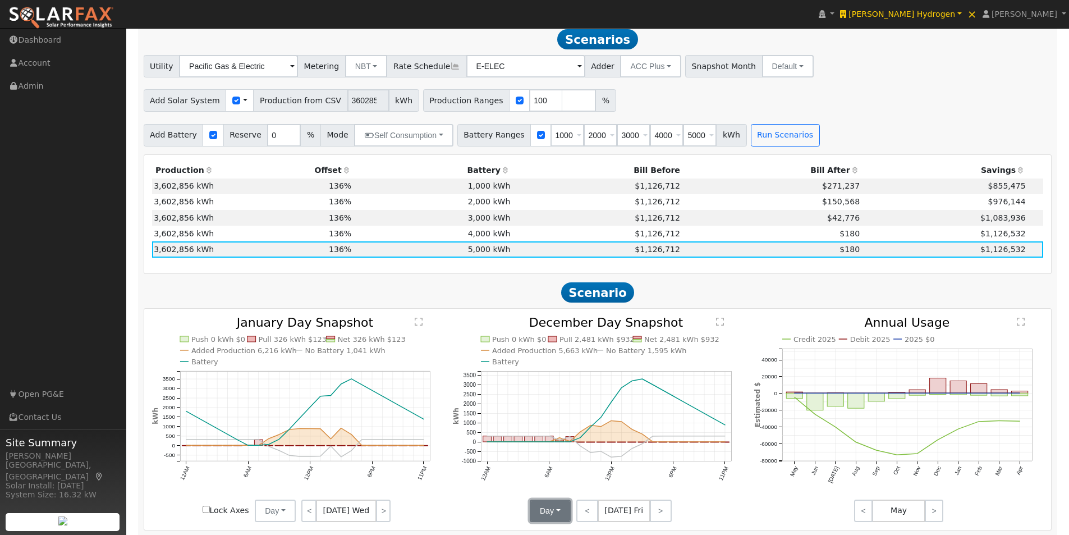
click at [552, 512] on button "Day" at bounding box center [550, 510] width 41 height 22
click at [548, 489] on link "Month Average" at bounding box center [569, 486] width 78 height 16
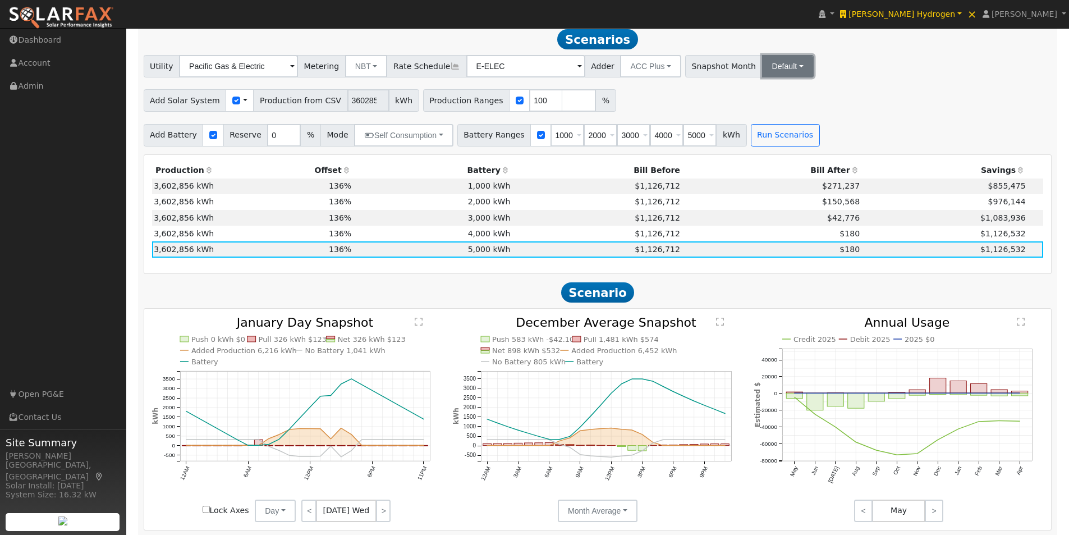
click at [762, 74] on button "Default" at bounding box center [788, 66] width 52 height 22
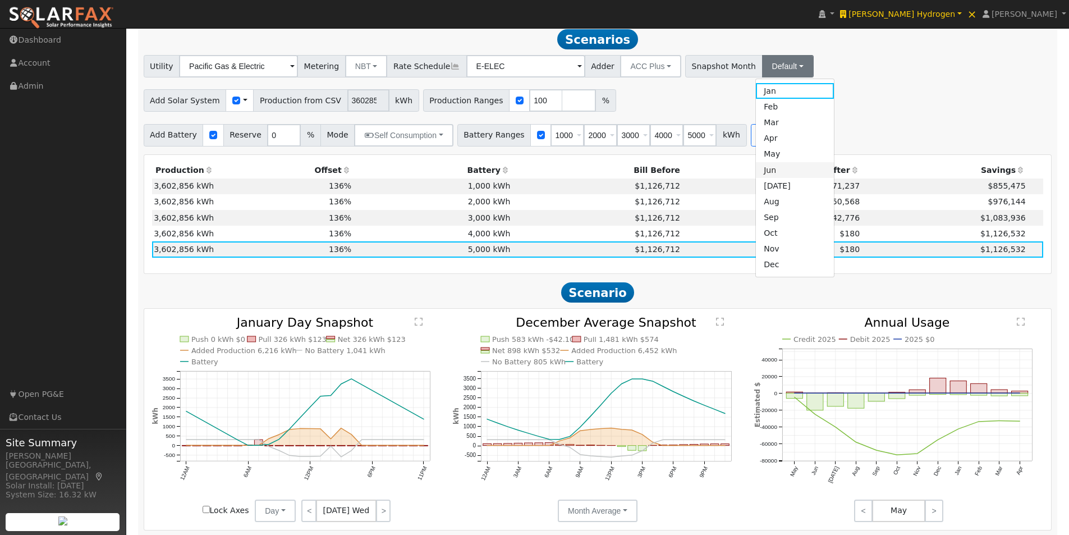
click at [756, 174] on link "Jun" at bounding box center [795, 170] width 78 height 16
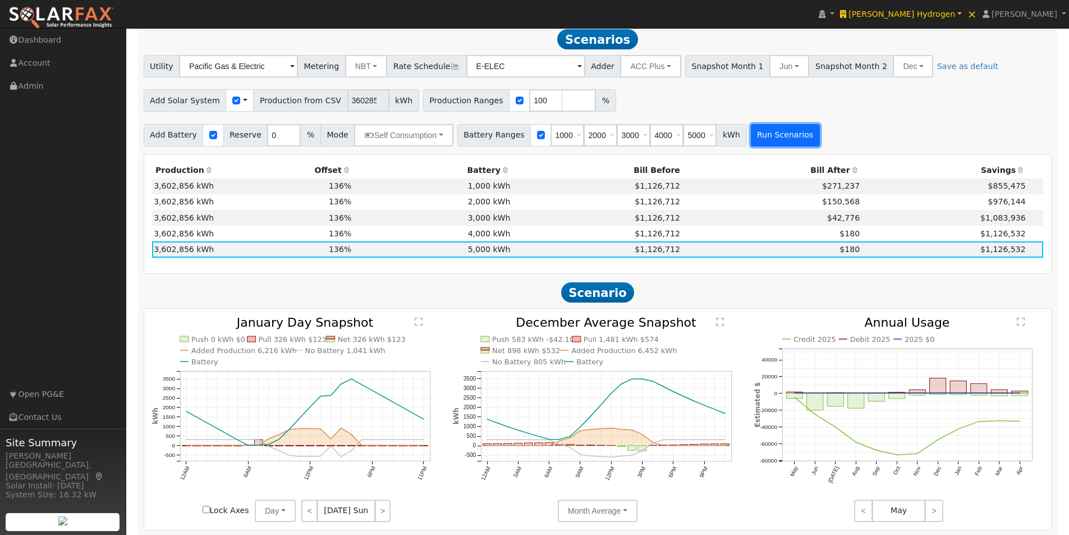
click at [756, 137] on button "Run Scenarios" at bounding box center [785, 135] width 69 height 22
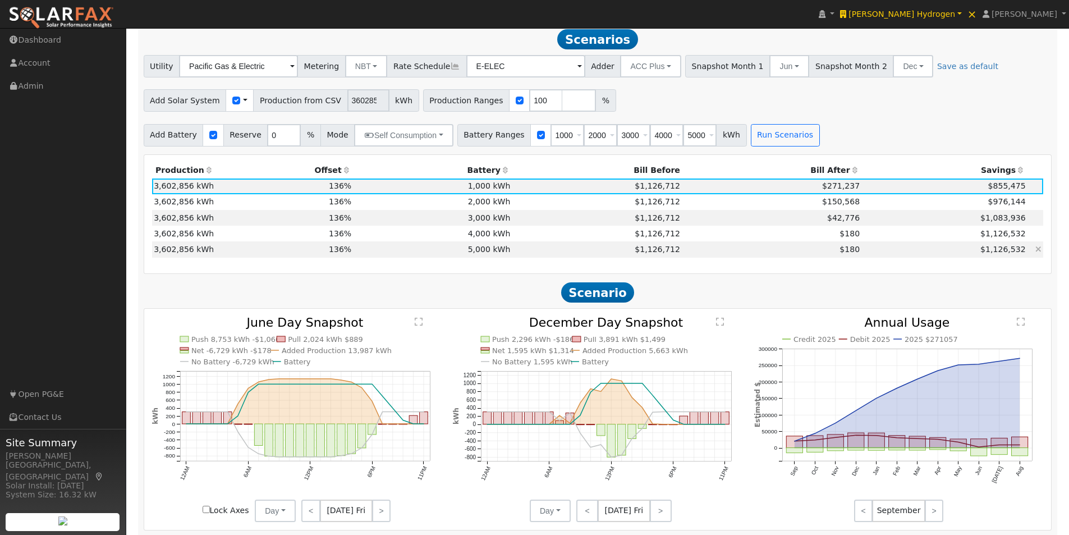
click at [494, 254] on td "5,000 kWh" at bounding box center [432, 249] width 159 height 16
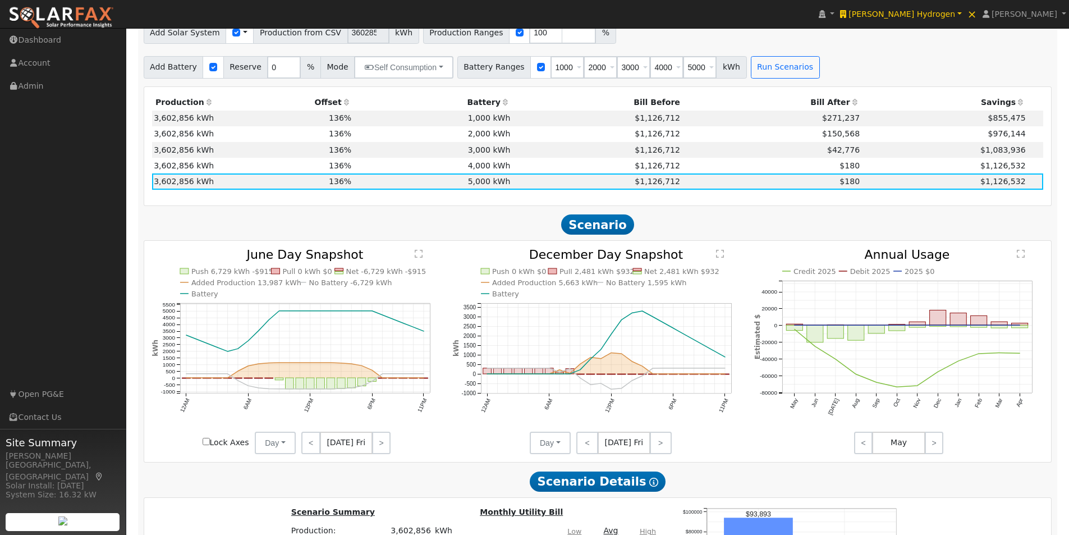
scroll to position [857, 0]
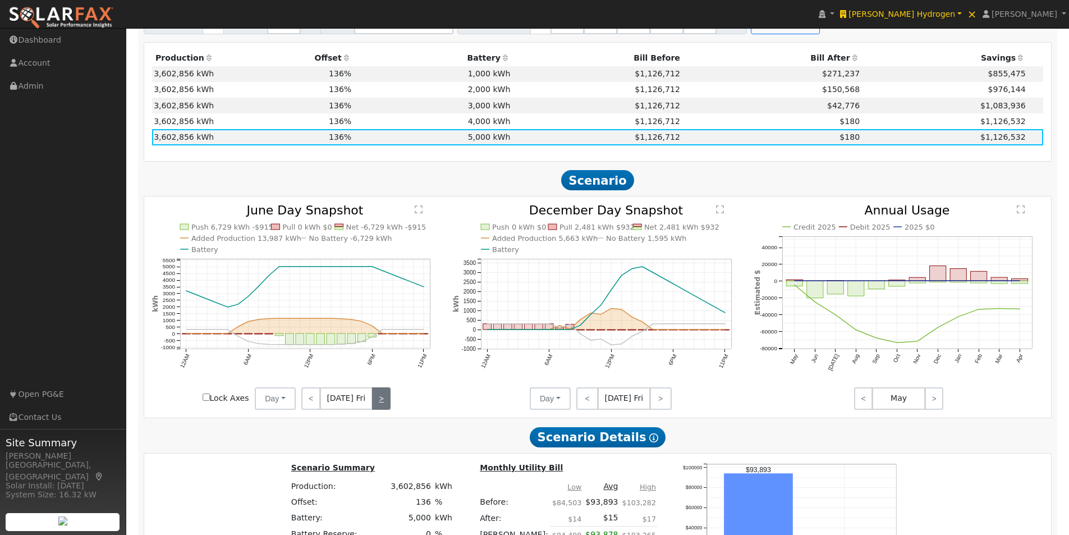
click at [377, 402] on link ">" at bounding box center [381, 398] width 19 height 22
click at [377, 402] on link ">" at bounding box center [382, 398] width 17 height 22
click at [377, 402] on link ">" at bounding box center [383, 398] width 16 height 22
click at [377, 402] on link ">" at bounding box center [382, 398] width 15 height 22
click at [377, 402] on link ">" at bounding box center [382, 398] width 17 height 22
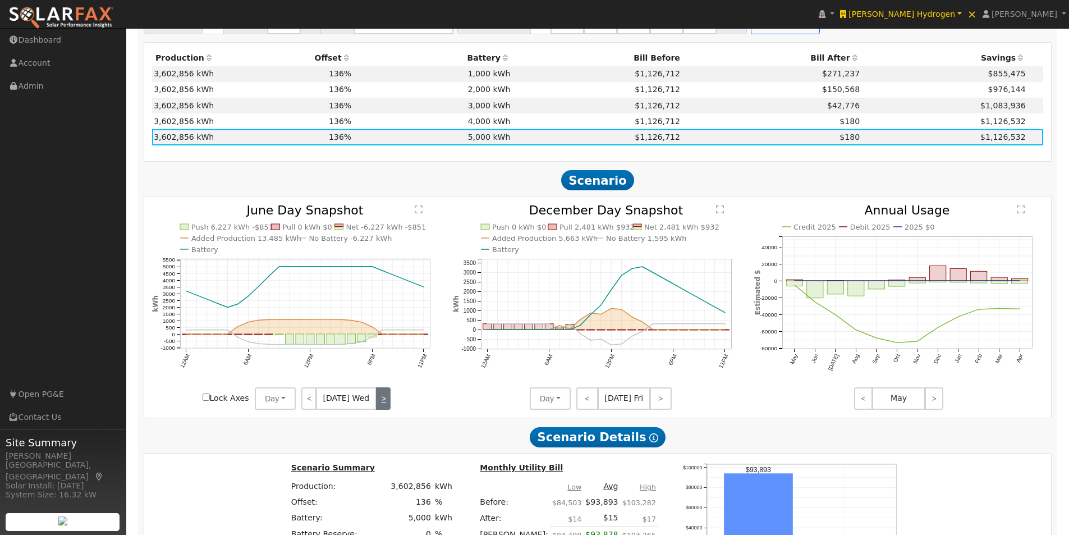
click at [377, 402] on link ">" at bounding box center [383, 398] width 15 height 22
click at [376, 402] on link ">" at bounding box center [383, 398] width 16 height 22
click at [306, 403] on link "<" at bounding box center [309, 398] width 17 height 22
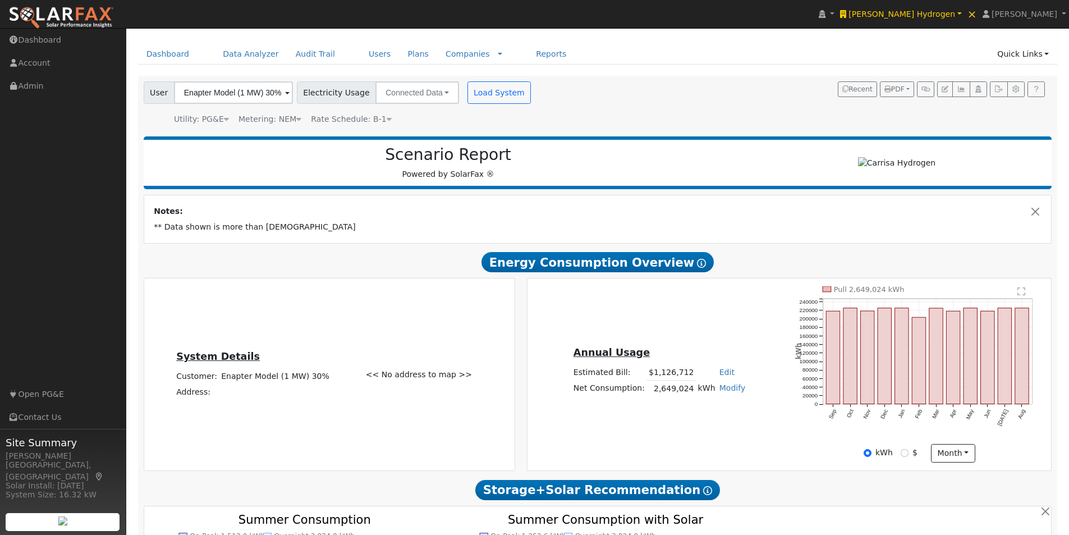
scroll to position [0, 0]
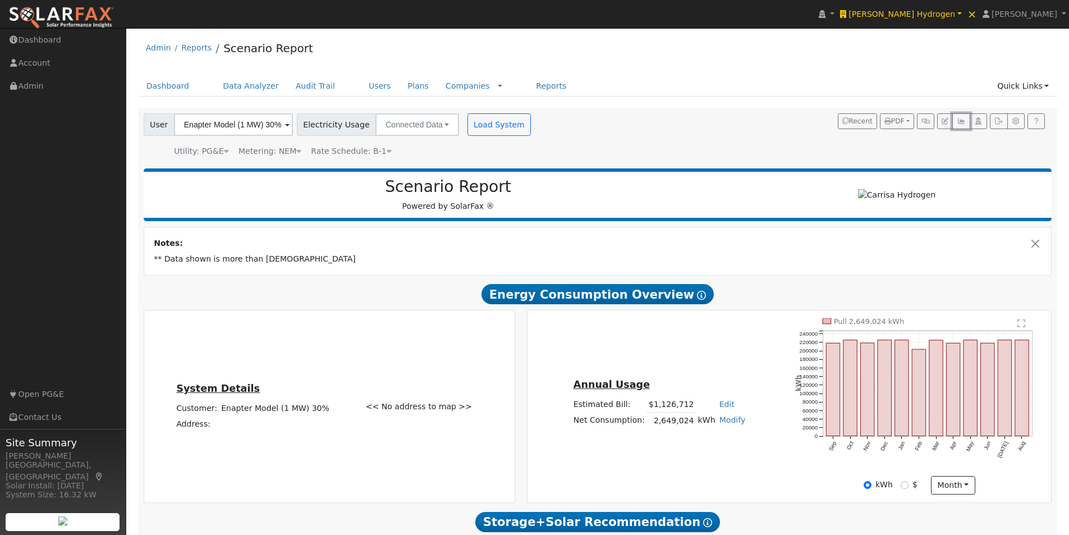
drag, startPoint x: 962, startPoint y: 122, endPoint x: 919, endPoint y: 138, distance: 45.6
click at [961, 123] on icon "button" at bounding box center [961, 121] width 8 height 7
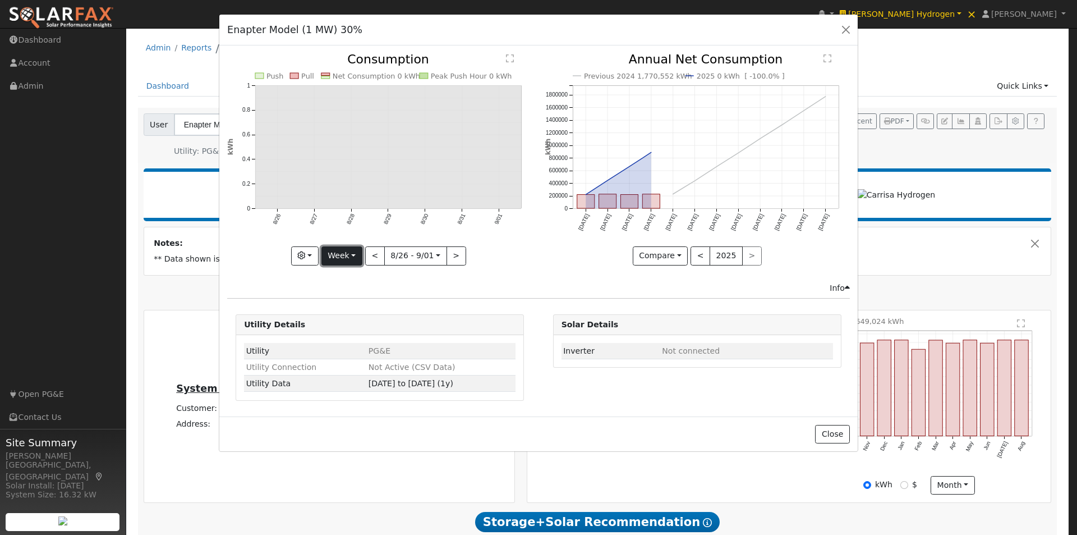
drag, startPoint x: 359, startPoint y: 256, endPoint x: 337, endPoint y: 269, distance: 25.4
click at [358, 255] on button "Week" at bounding box center [341, 255] width 41 height 19
click at [345, 329] on link "Year" at bounding box center [361, 326] width 78 height 16
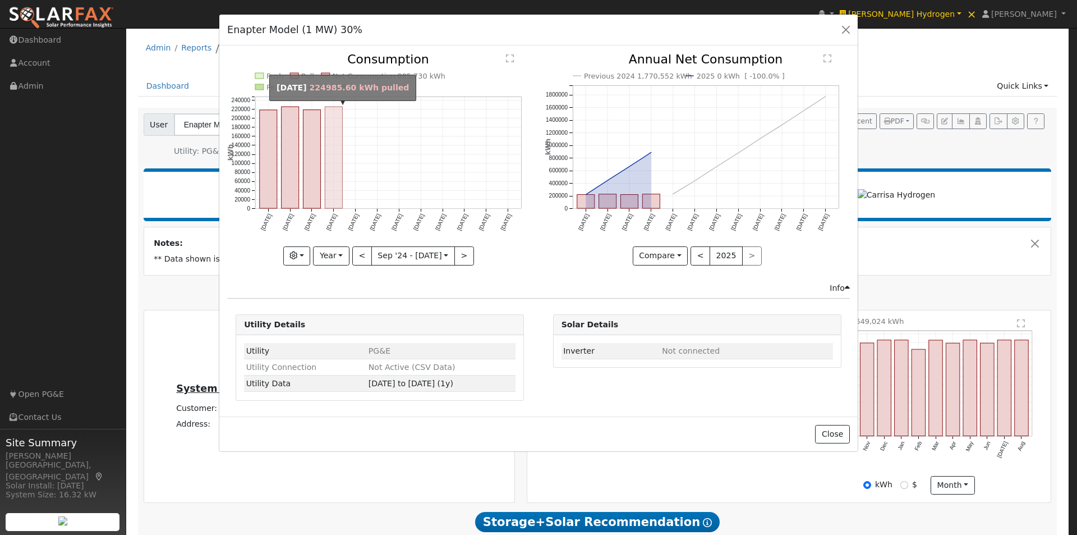
click at [333, 177] on rect "onclick=""" at bounding box center [333, 158] width 17 height 102
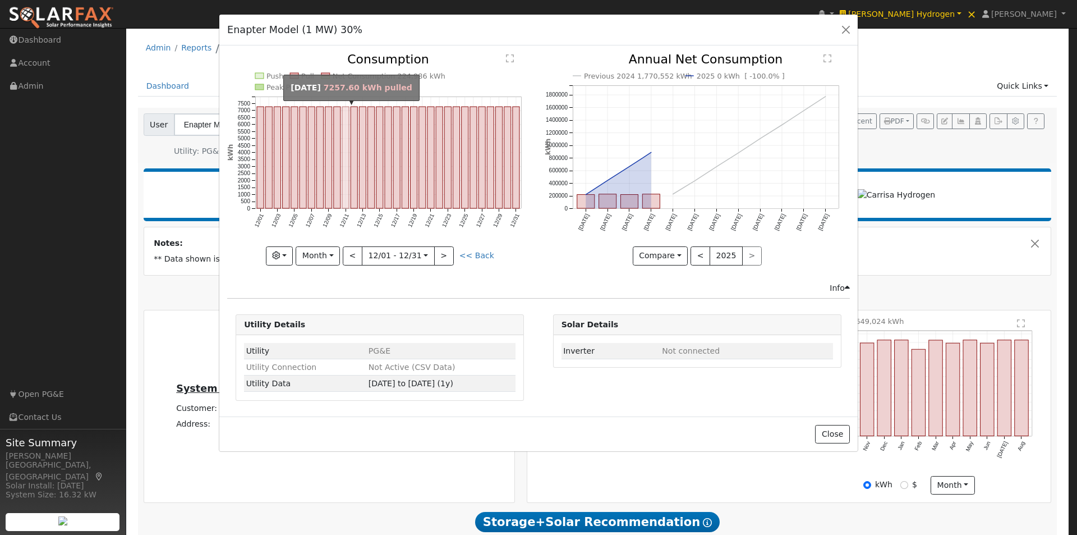
click at [349, 171] on rect "onclick=""" at bounding box center [345, 158] width 7 height 102
type input "[DATE]"
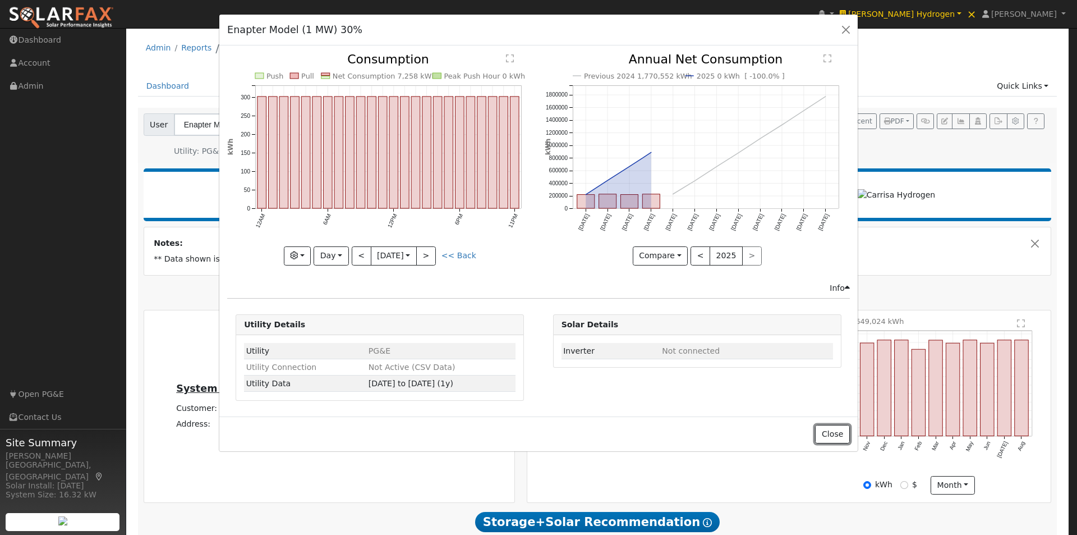
drag, startPoint x: 828, startPoint y: 434, endPoint x: 564, endPoint y: 368, distance: 271.2
click at [828, 433] on button "Close" at bounding box center [832, 434] width 34 height 19
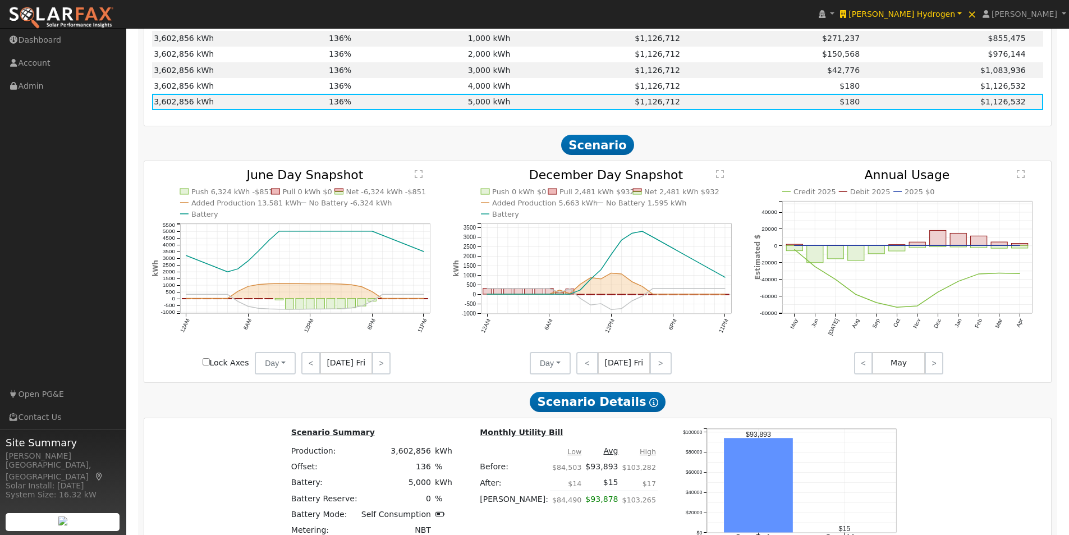
scroll to position [1010, 0]
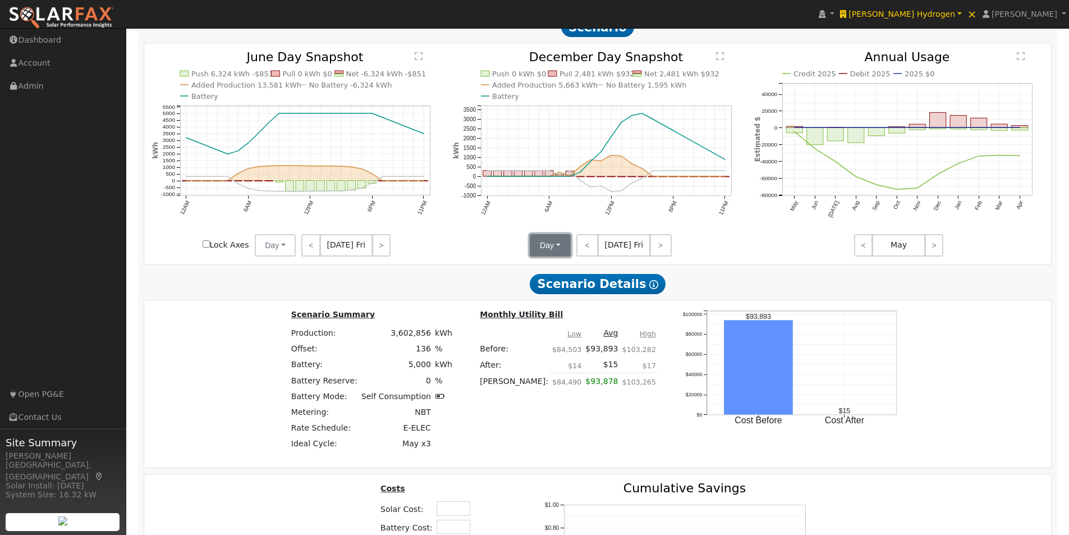
click at [560, 249] on button "Day" at bounding box center [550, 245] width 41 height 22
click at [551, 293] on link "Month Average" at bounding box center [569, 286] width 78 height 16
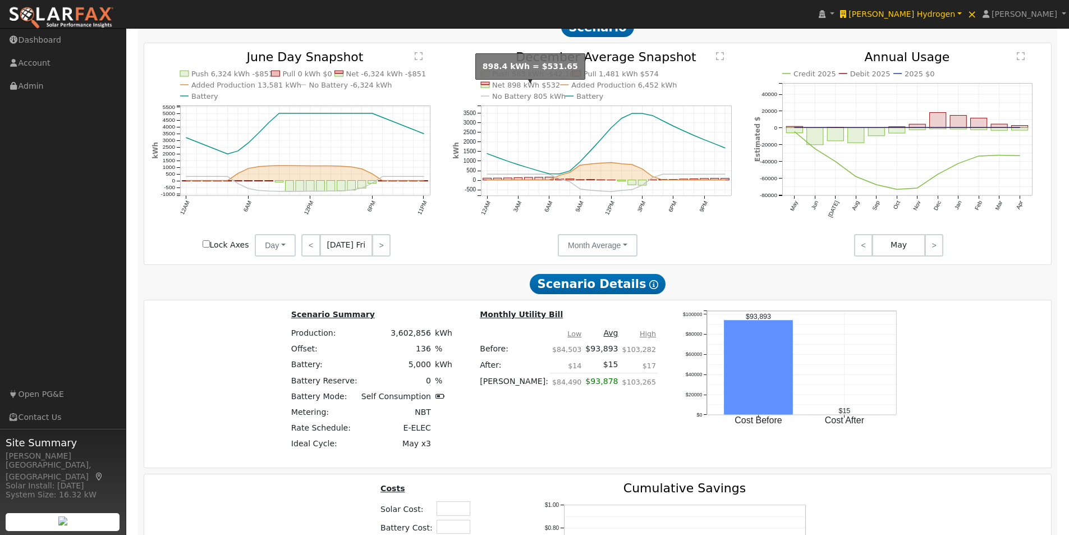
click at [525, 88] on text "Net 898 kWh $532" at bounding box center [526, 85] width 68 height 8
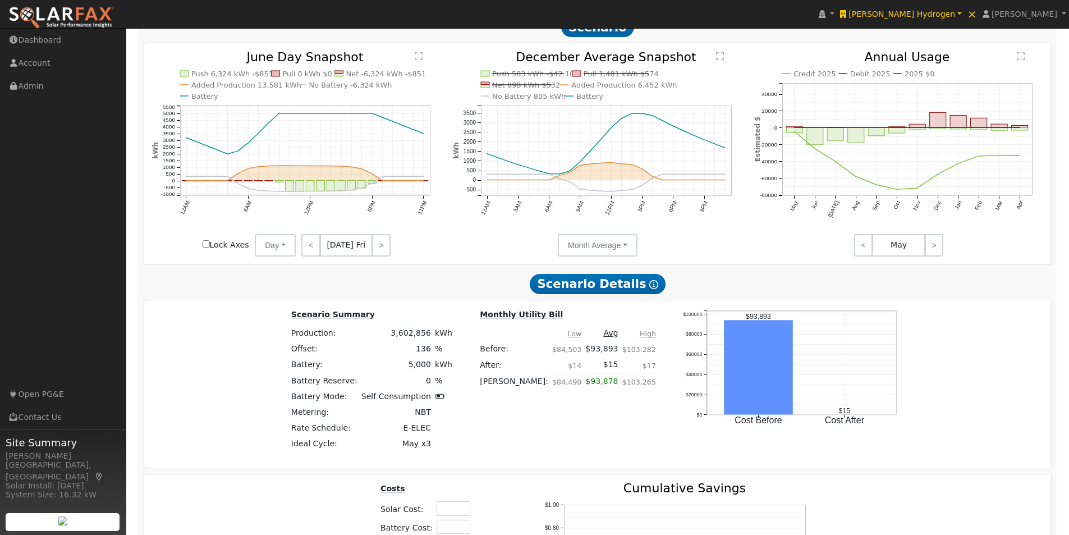
click at [585, 89] on text "Added Production 6,452 kWh" at bounding box center [623, 85] width 105 height 8
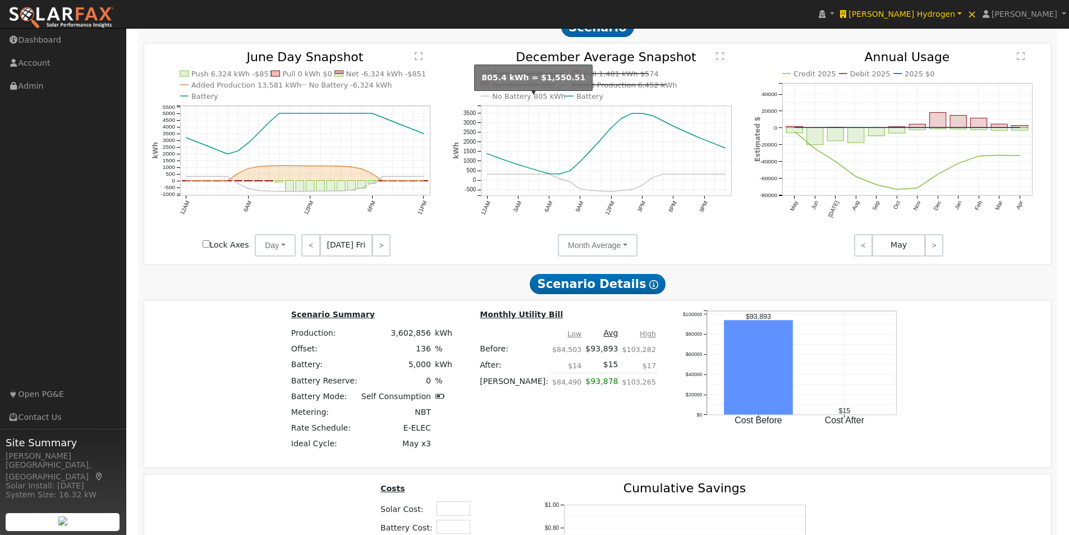
click at [517, 100] on text "No Battery 805 kWh" at bounding box center [528, 96] width 73 height 8
click at [537, 100] on text "No Battery 805 kWh" at bounding box center [528, 96] width 73 height 8
click at [534, 89] on text "Net 898 kWh $532" at bounding box center [526, 85] width 68 height 8
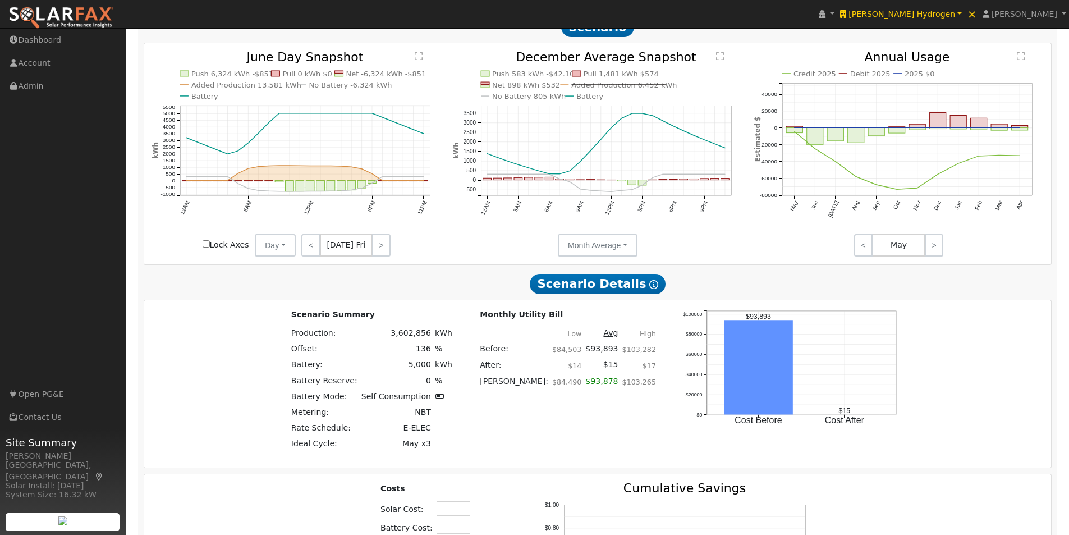
click at [585, 86] on text "Added Production 6,452 kWh" at bounding box center [623, 85] width 105 height 8
click at [604, 249] on button "Month Average" at bounding box center [598, 245] width 80 height 22
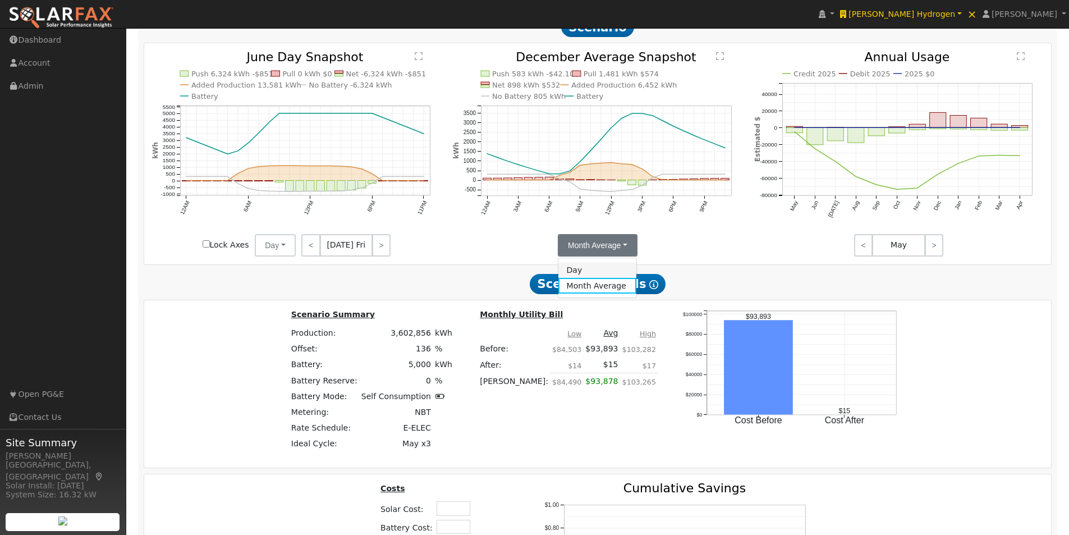
click at [571, 277] on link "Day" at bounding box center [597, 270] width 78 height 16
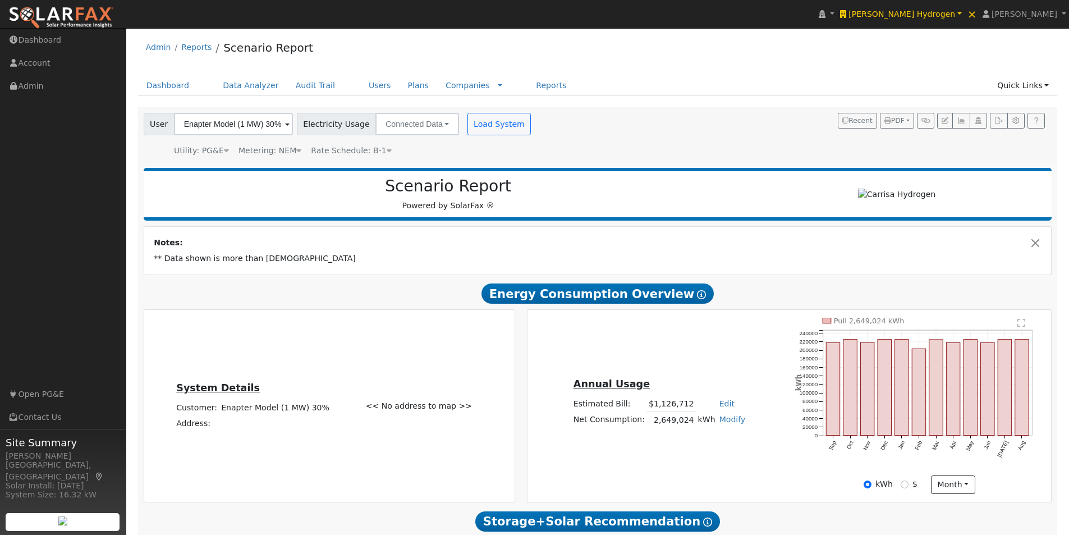
scroll to position [0, 0]
click at [285, 123] on span at bounding box center [287, 125] width 4 height 13
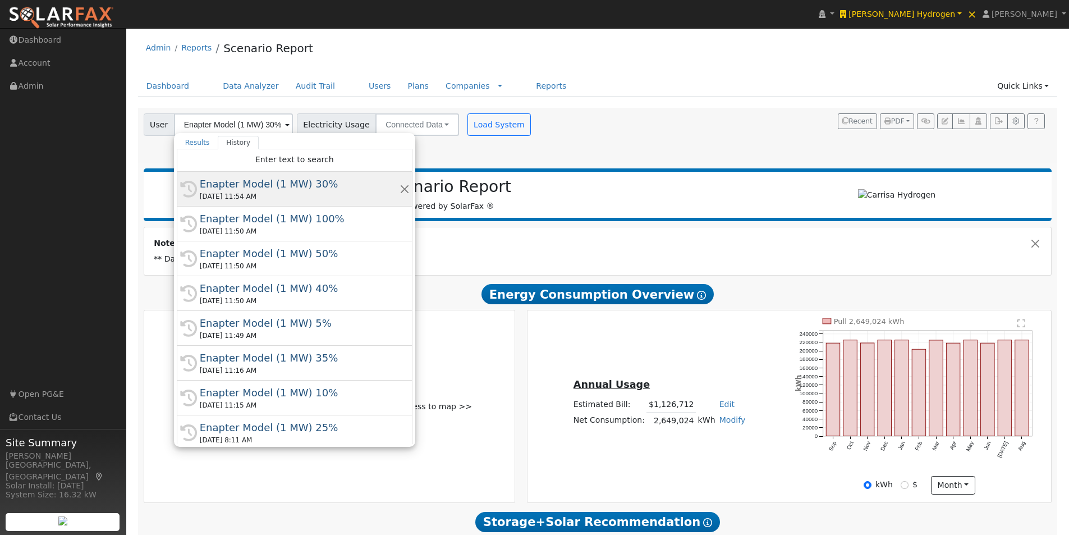
click at [263, 184] on div "Enapter Model (1 MW) 30%" at bounding box center [300, 183] width 200 height 15
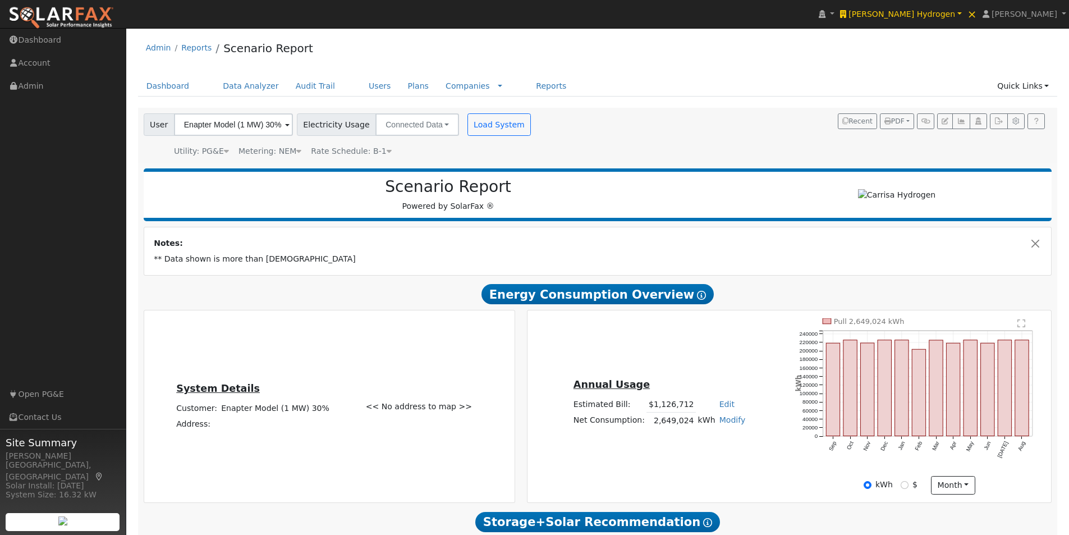
click at [285, 119] on span at bounding box center [287, 125] width 4 height 13
